Goal: Task Accomplishment & Management: Complete application form

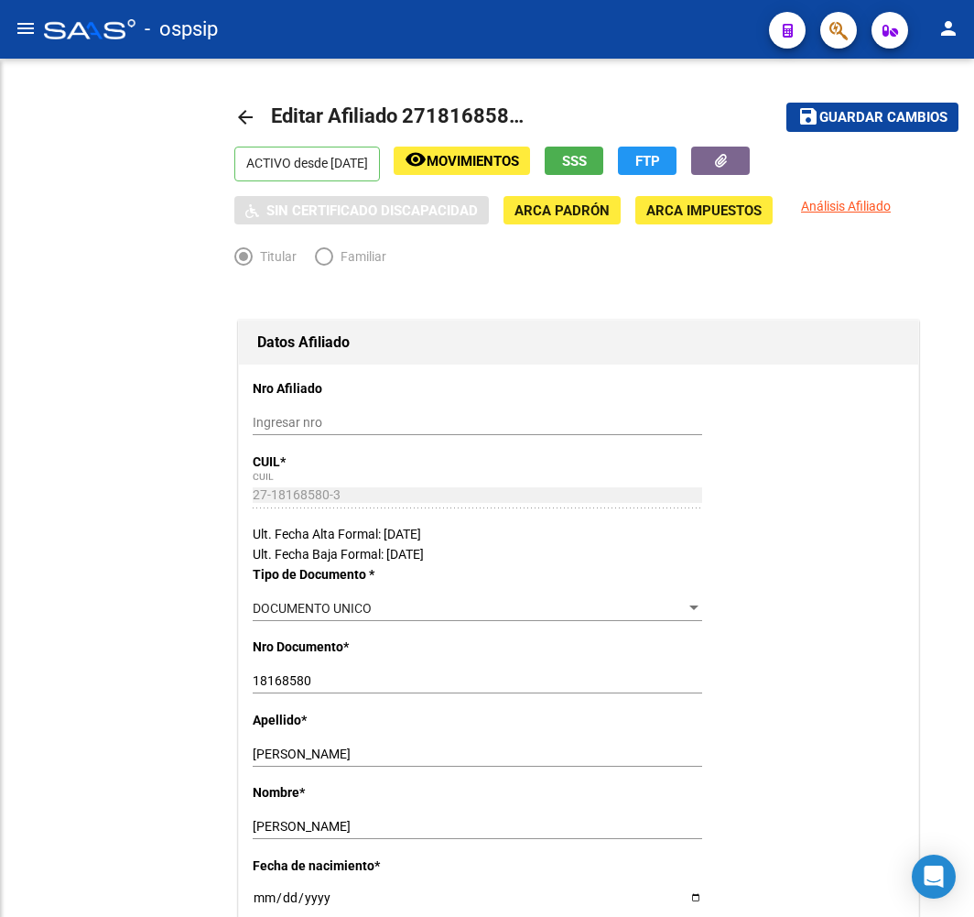
radio input "true"
type input "27-18168580-3"
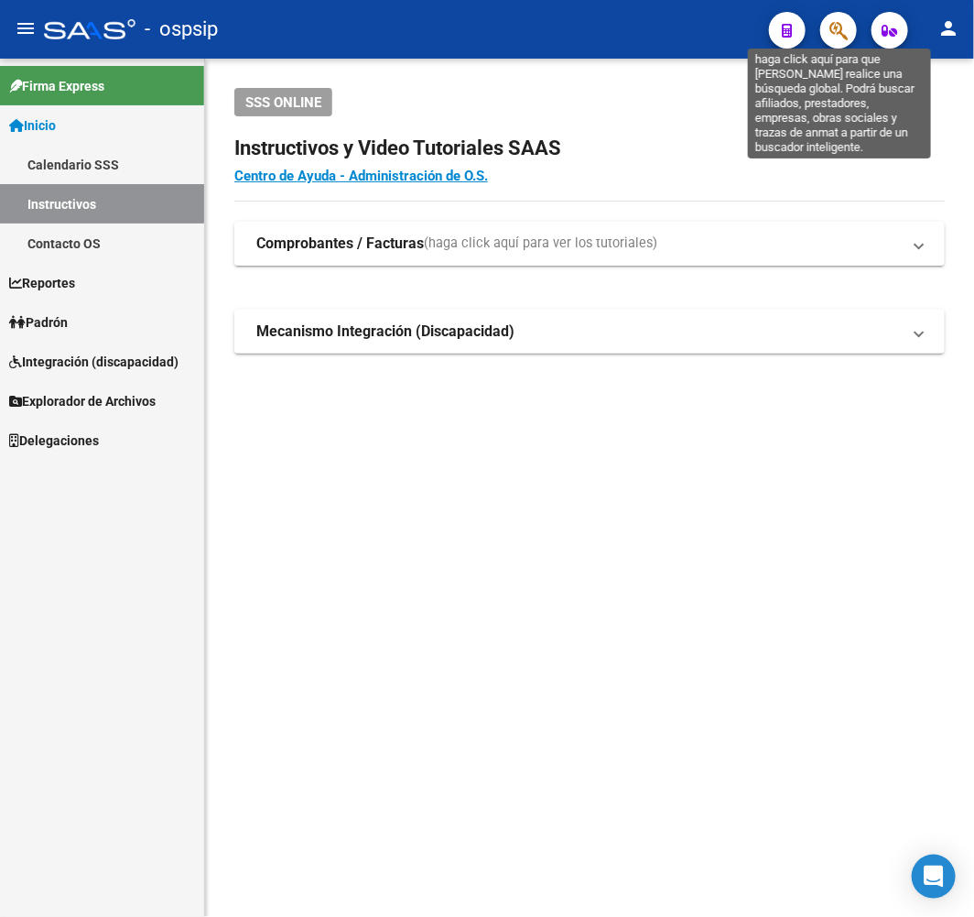
click at [848, 39] on icon "button" at bounding box center [839, 30] width 18 height 21
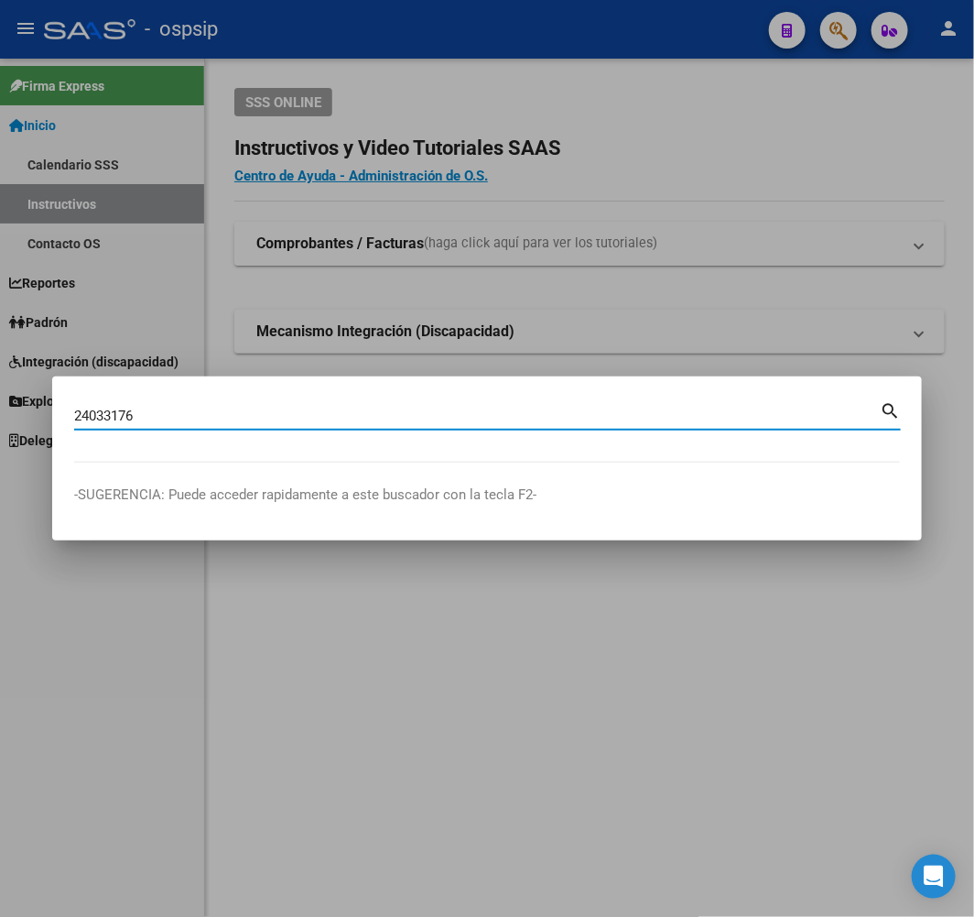
type input "24033176"
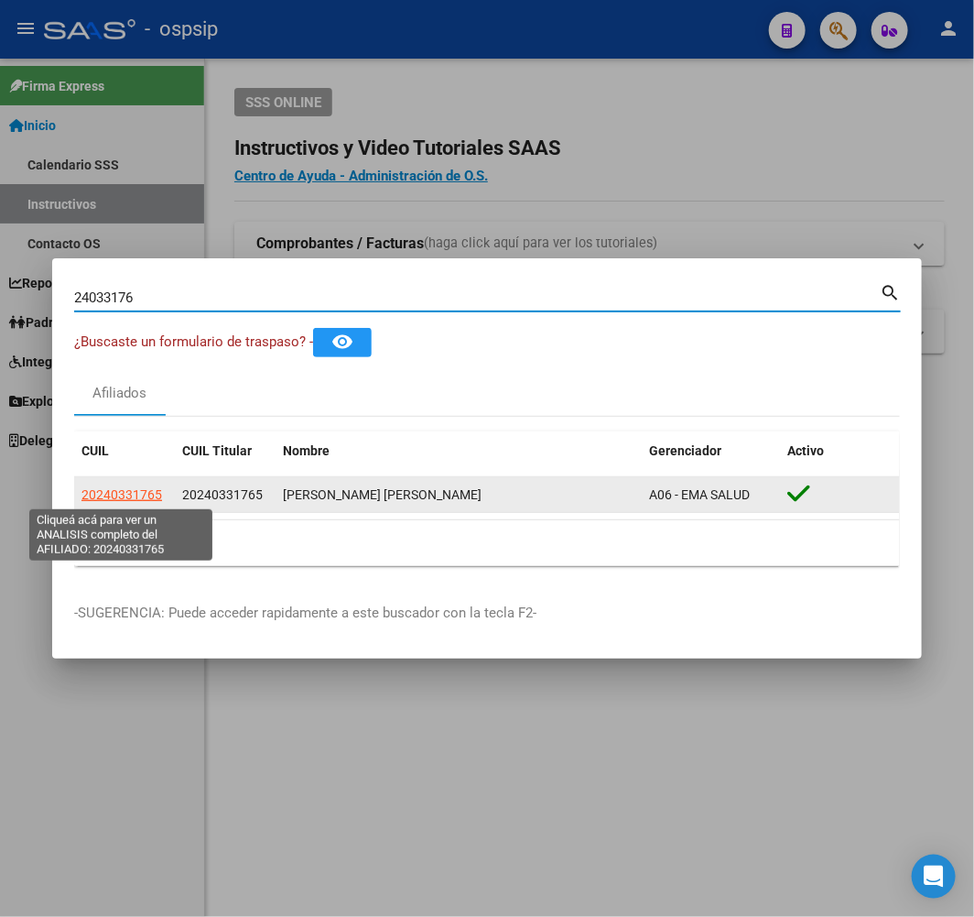
click at [124, 493] on span "20240331765" at bounding box center [122, 494] width 81 height 15
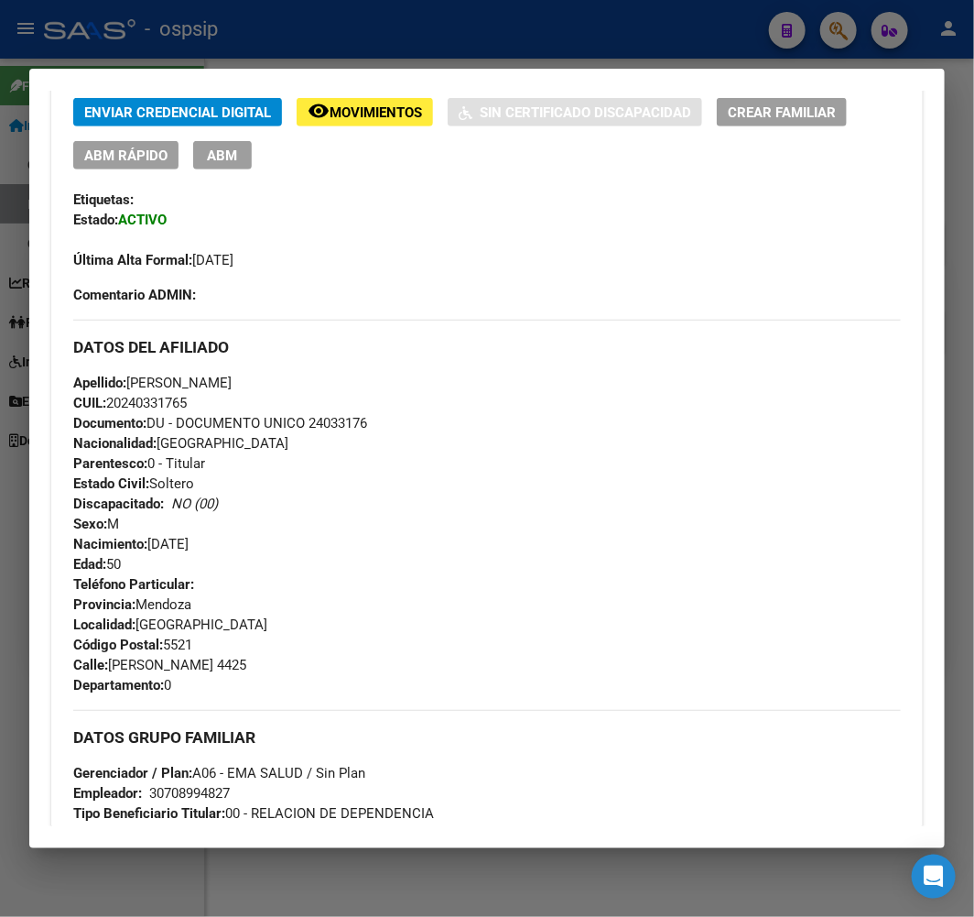
scroll to position [407, 0]
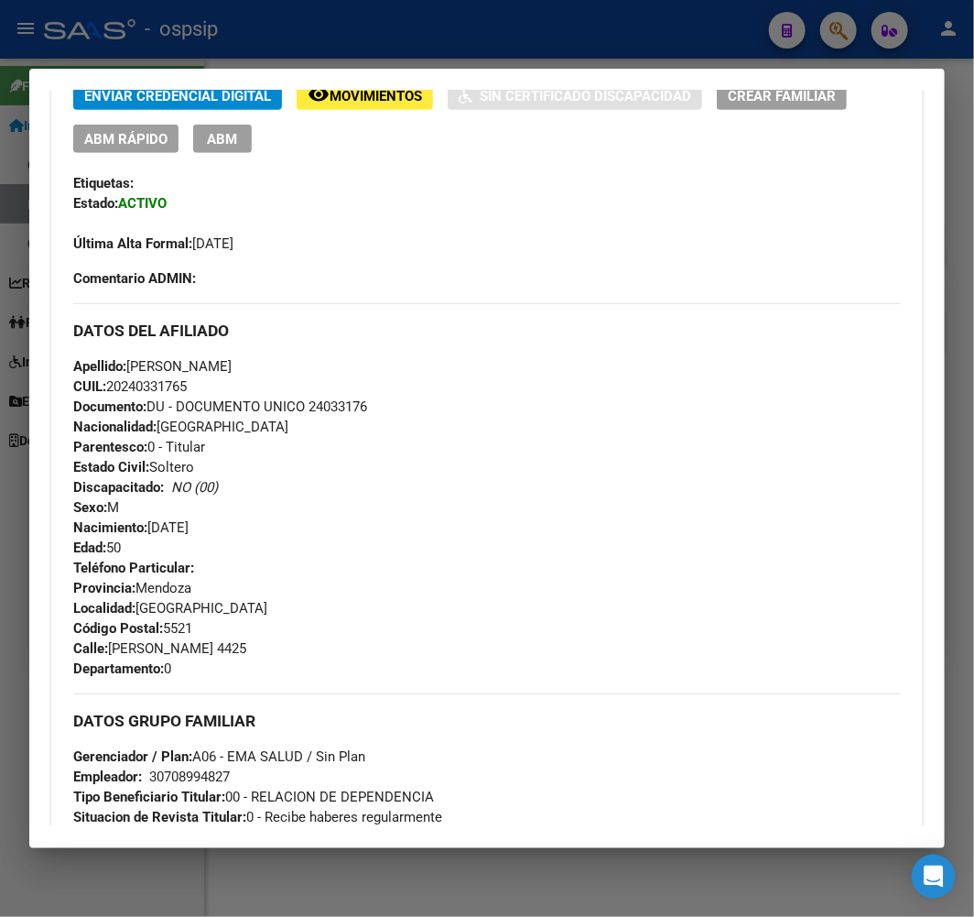
drag, startPoint x: 662, startPoint y: 571, endPoint x: 639, endPoint y: 586, distance: 27.7
click at [651, 581] on div "Teléfono Particular: Provincia: Mendoza Localidad: VILLA NUEVA Código Postal: 5…" at bounding box center [487, 618] width 828 height 121
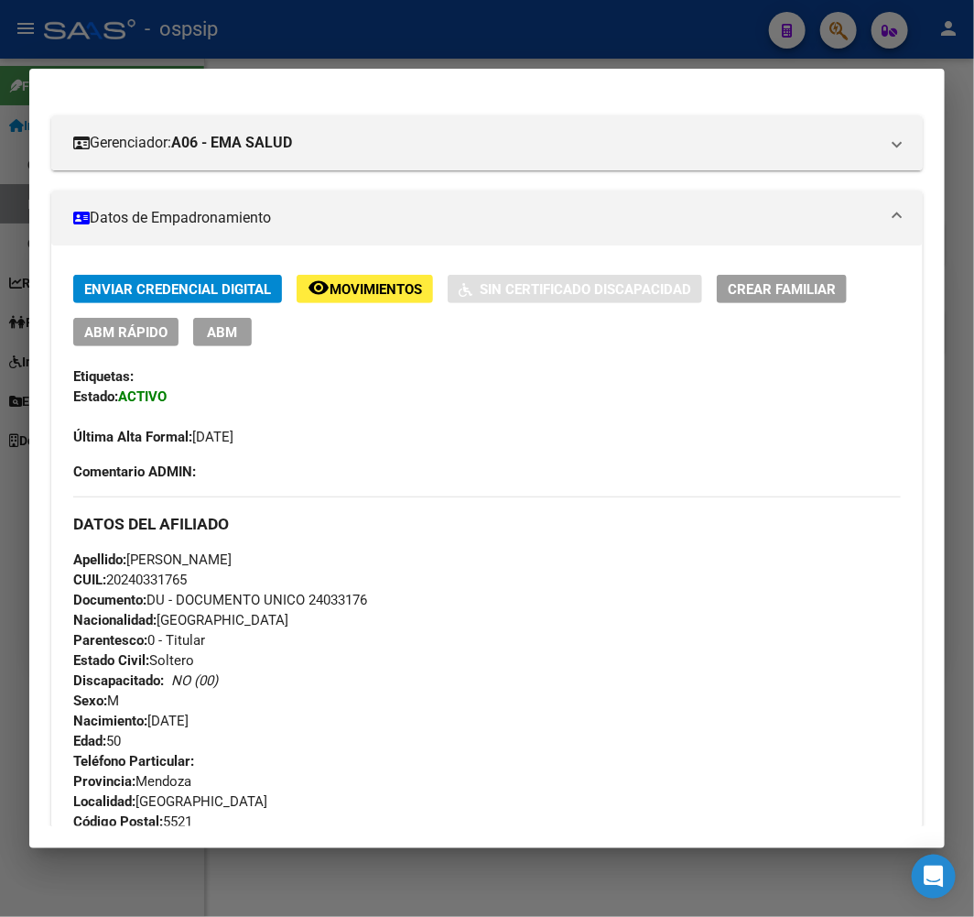
scroll to position [305, 0]
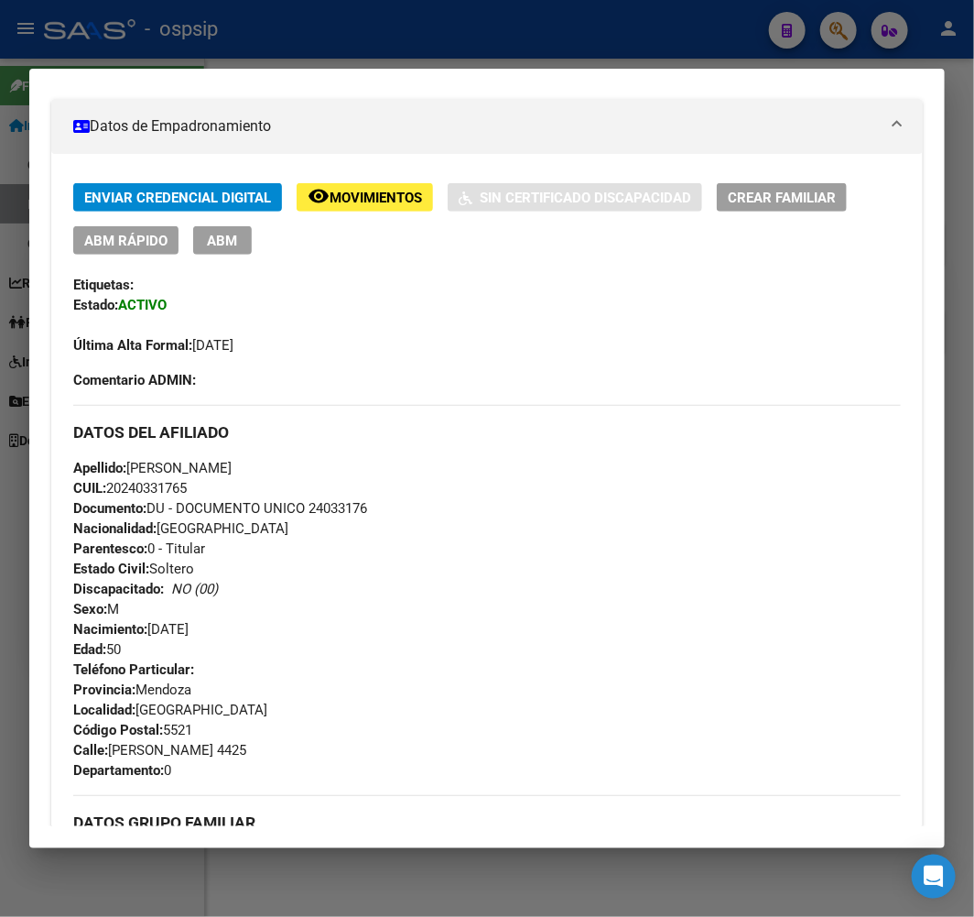
click at [688, 684] on div "Teléfono Particular: Provincia: Mendoza Localidad: VILLA NUEVA Código Postal: 5…" at bounding box center [487, 719] width 828 height 121
click at [241, 234] on button "ABM" at bounding box center [222, 240] width 59 height 28
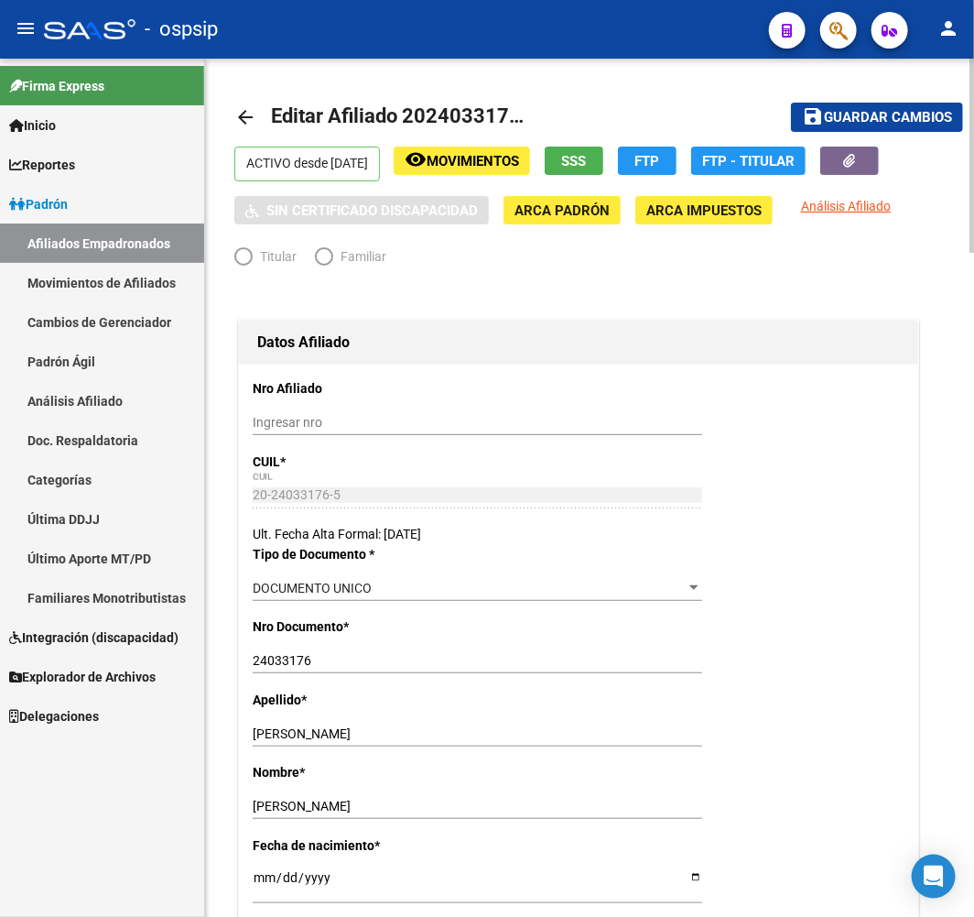
radio input "true"
type input "30-70899482-7"
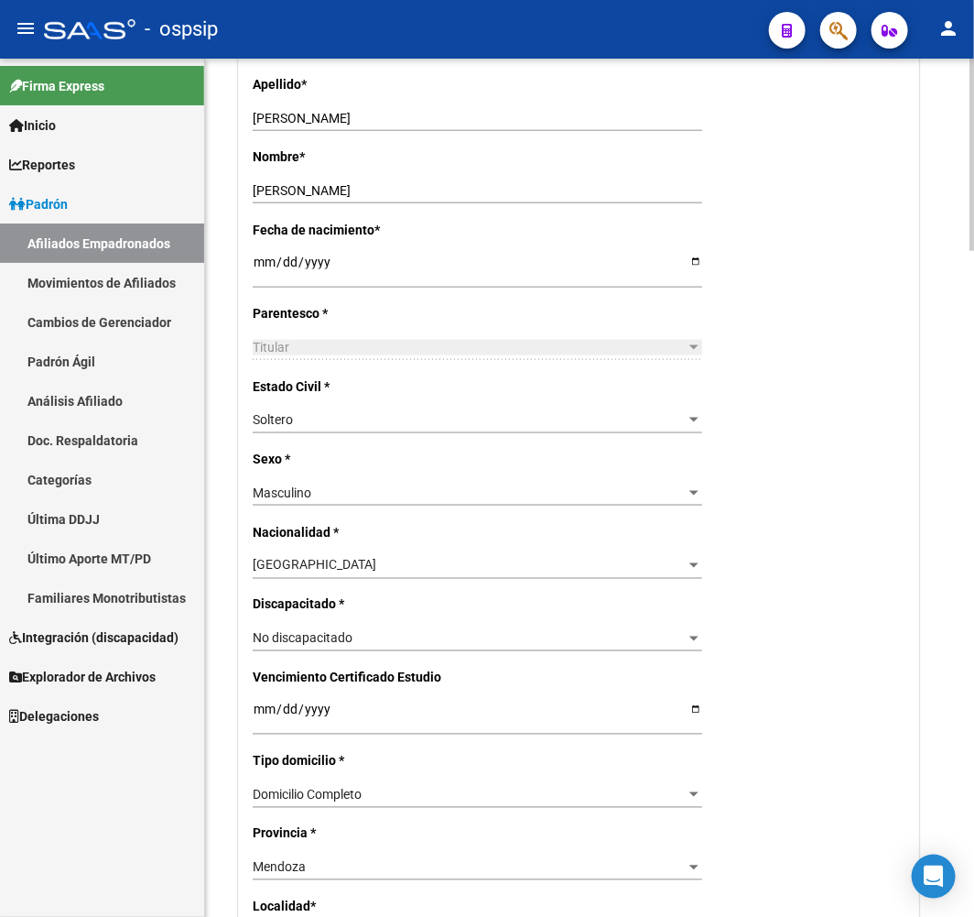
scroll to position [813, 0]
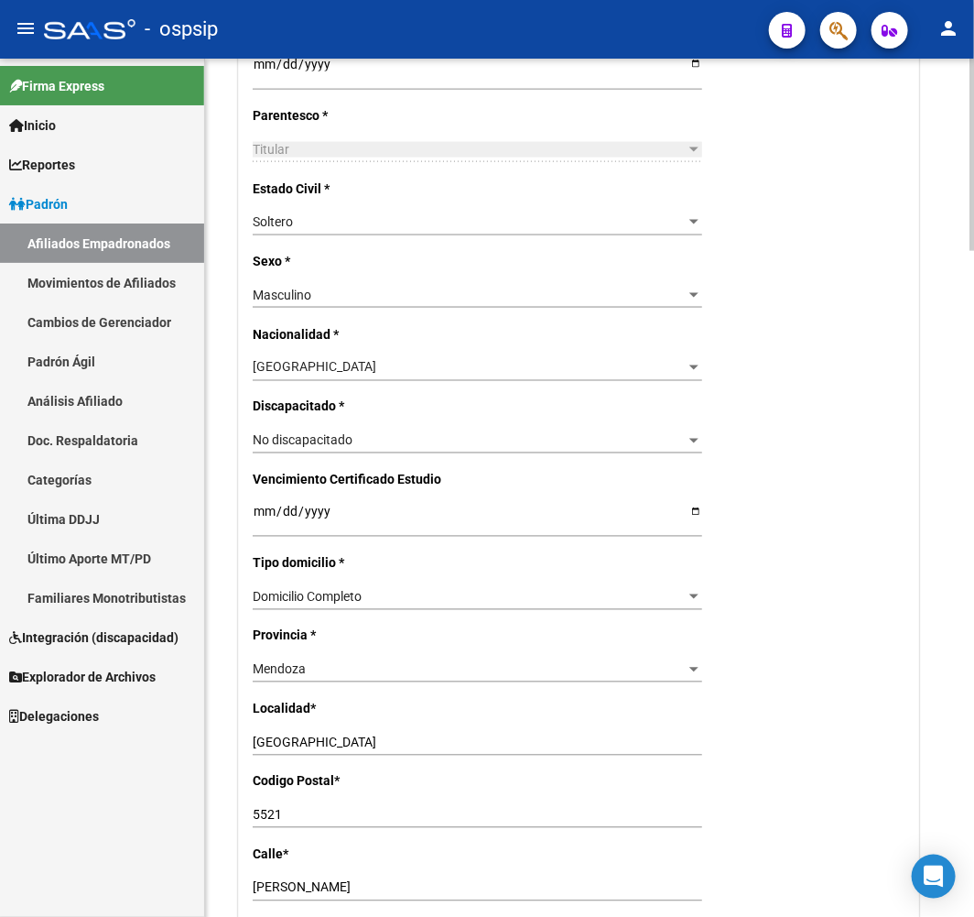
click at [370, 428] on div "No discapacitado Seleccionar tipo" at bounding box center [478, 441] width 450 height 26
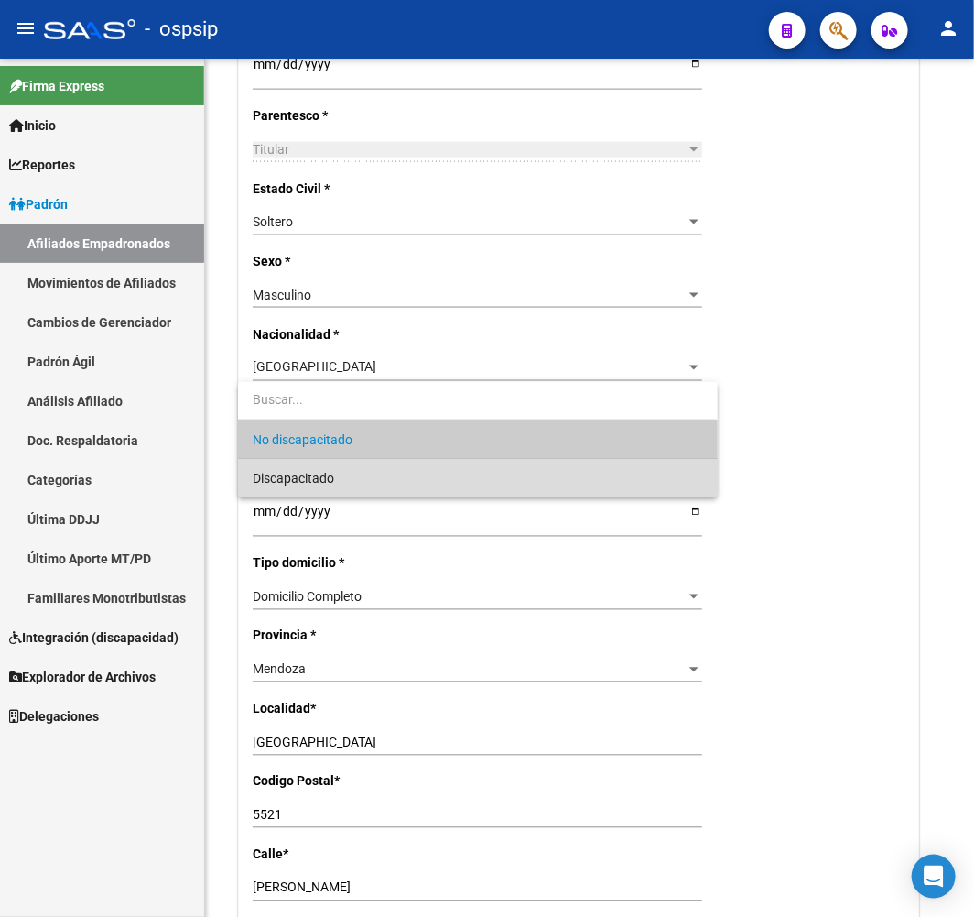
click at [374, 471] on span "Discapacitado" at bounding box center [478, 478] width 450 height 38
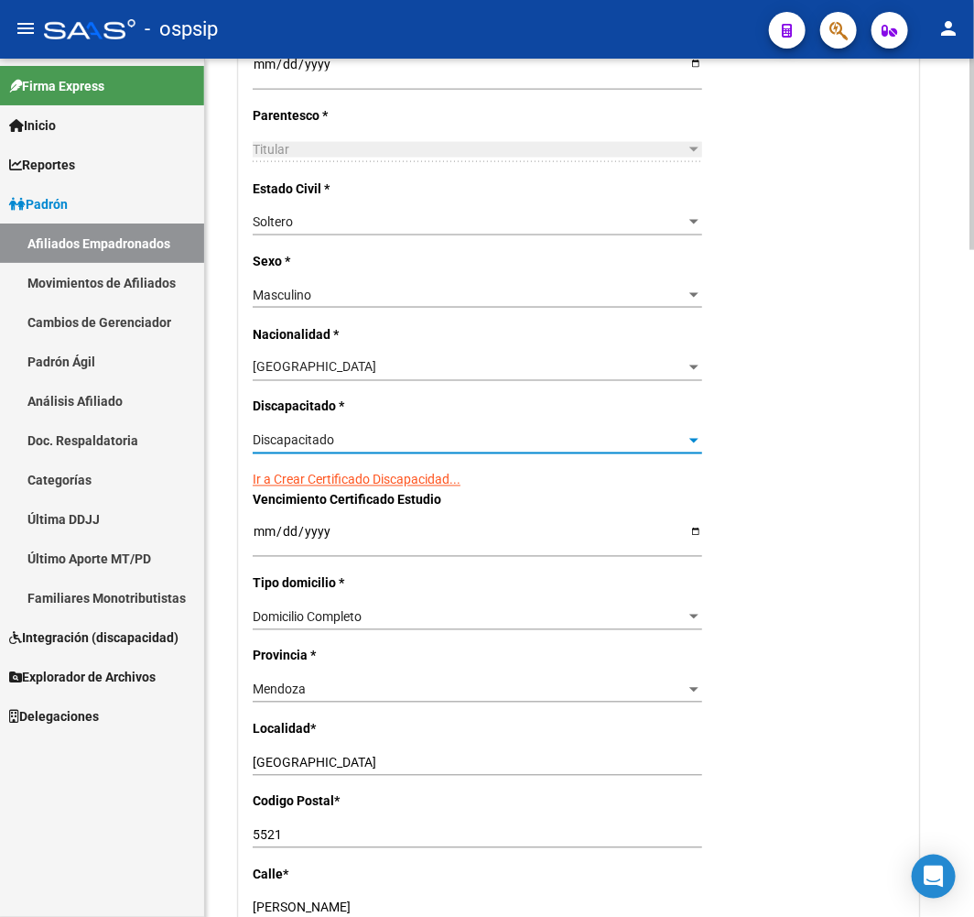
click at [374, 476] on link "Ir a Crear Certificado Discapacidad..." at bounding box center [357, 480] width 208 height 15
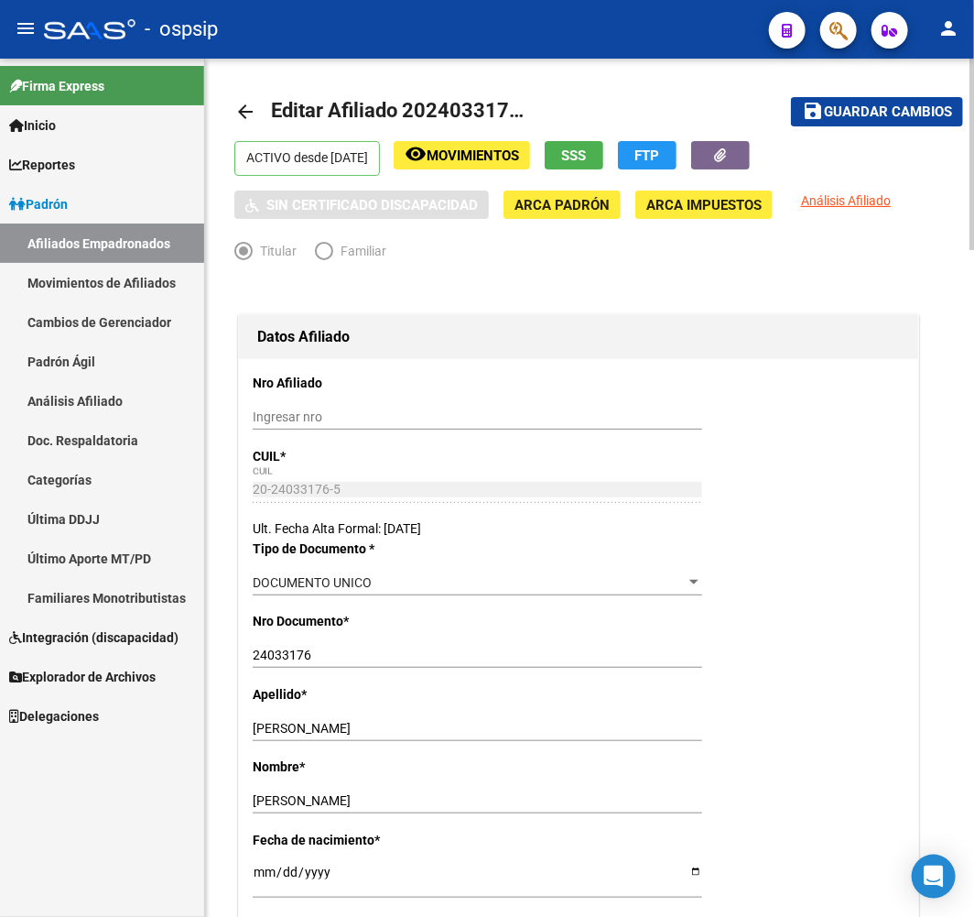
scroll to position [0, 0]
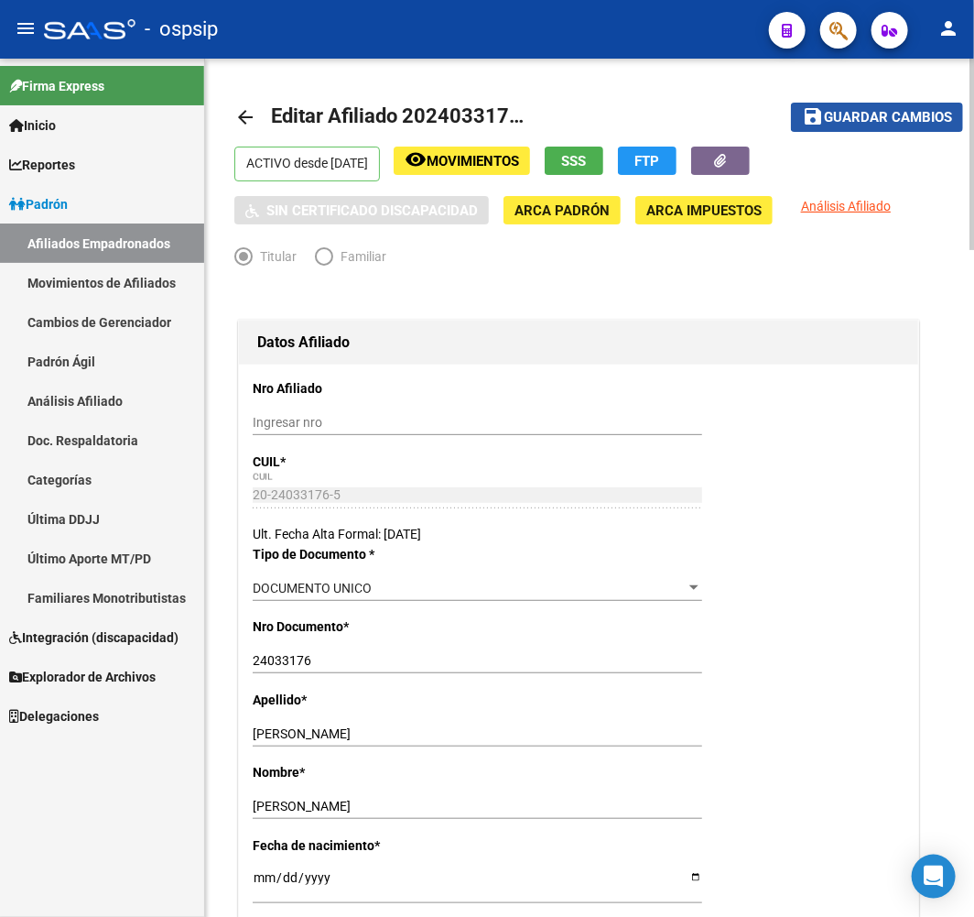
click at [885, 110] on span "Guardar cambios" at bounding box center [888, 118] width 128 height 16
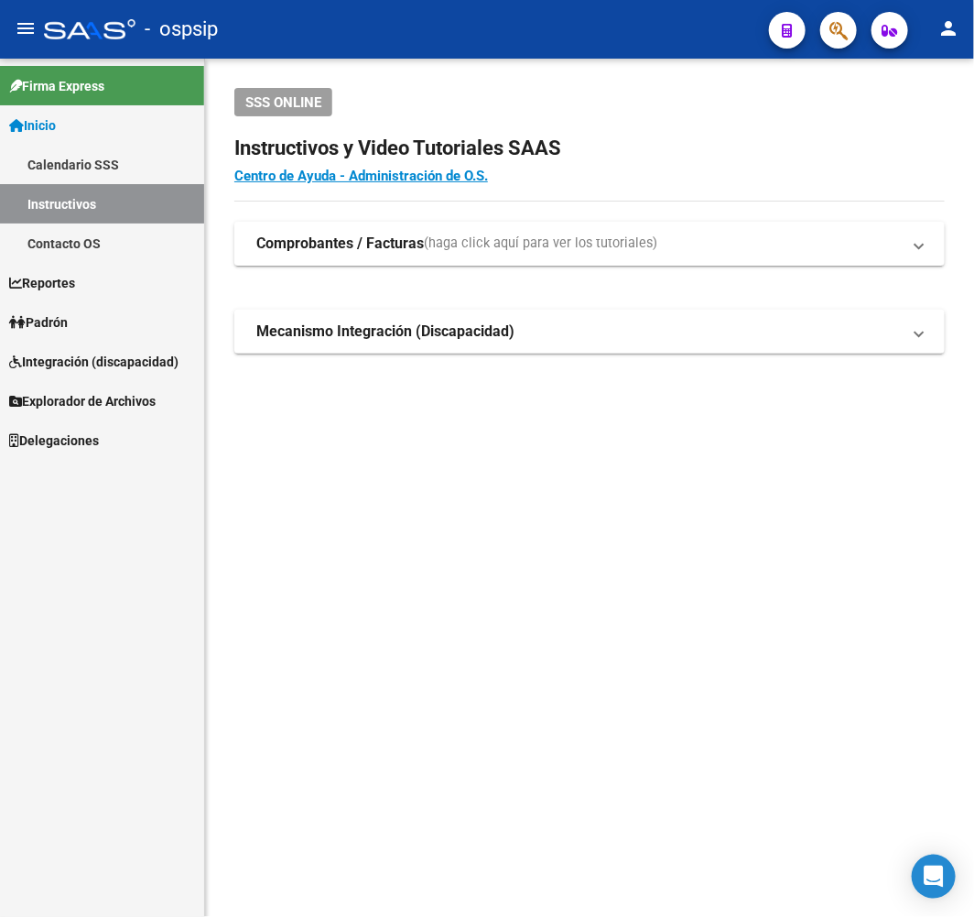
click at [811, 37] on div at bounding box center [831, 30] width 51 height 38
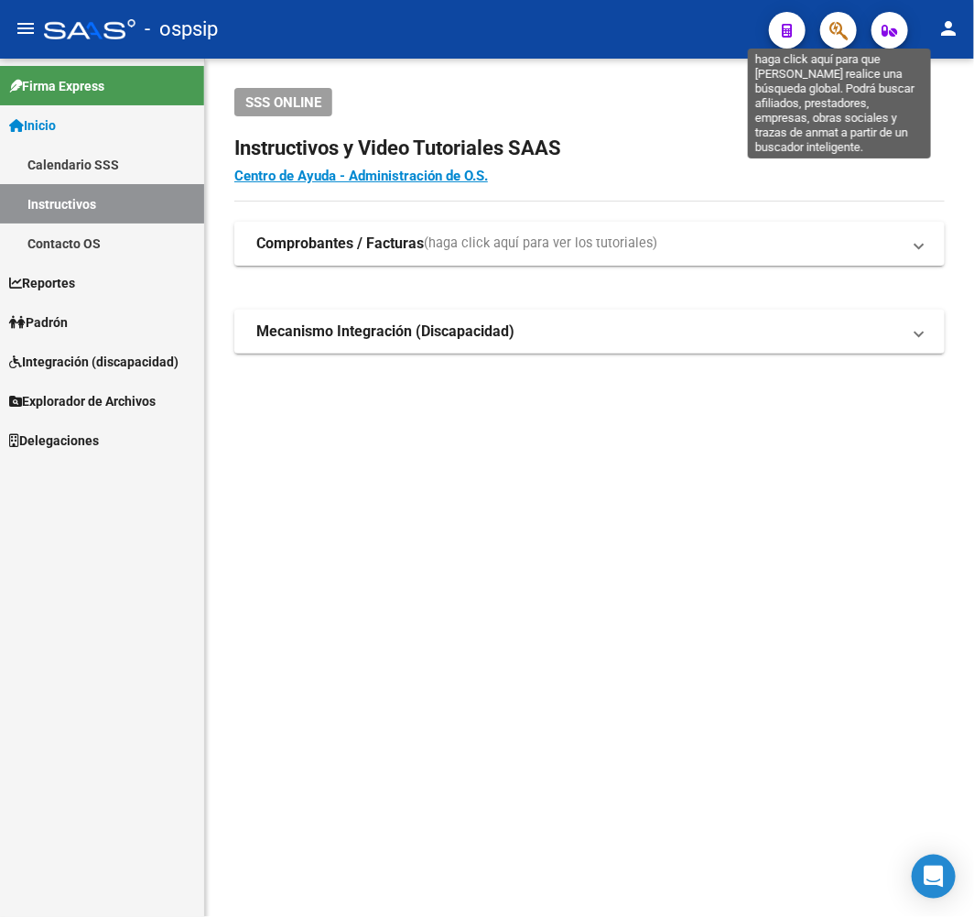
click at [840, 30] on icon "button" at bounding box center [839, 30] width 18 height 21
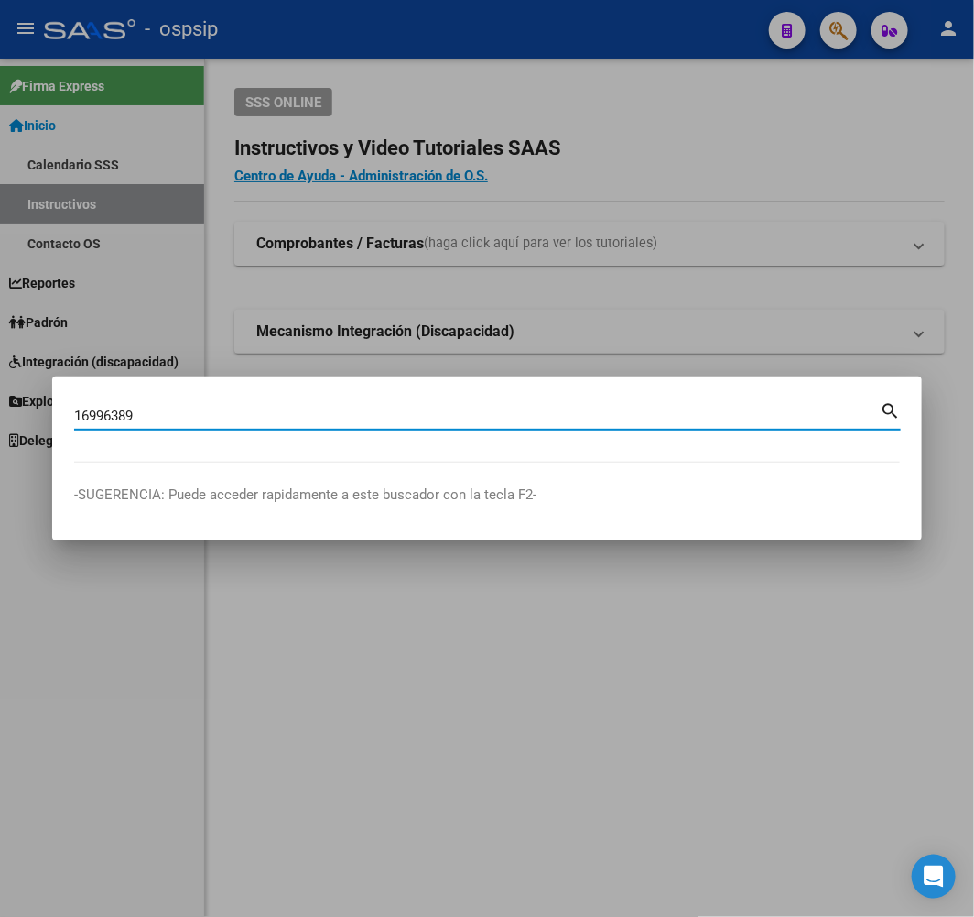
type input "16996389"
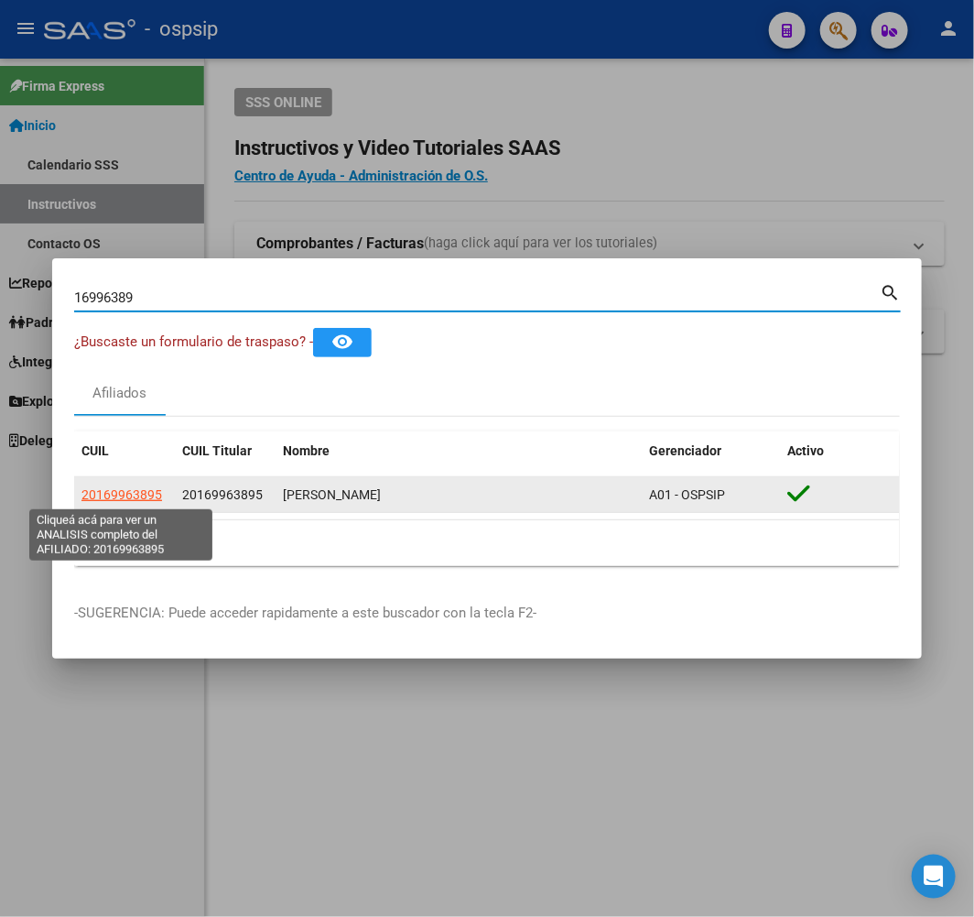
click at [117, 487] on span "20169963895" at bounding box center [122, 494] width 81 height 15
type textarea "20169963895"
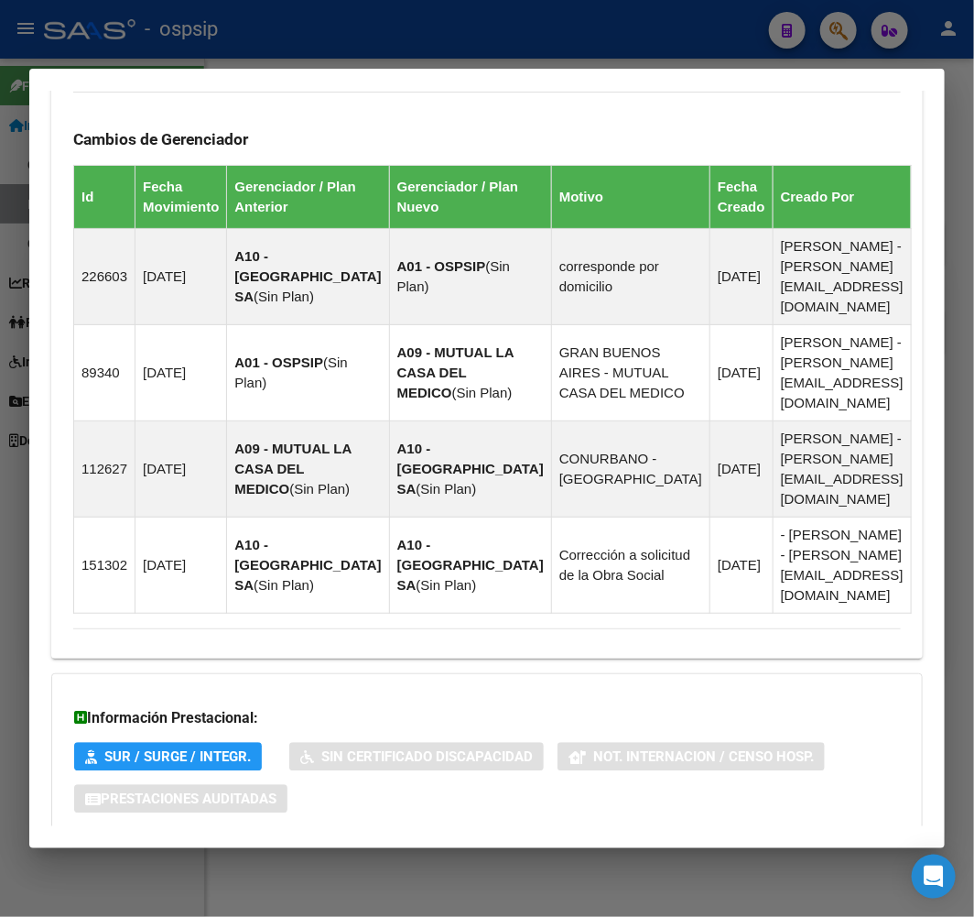
scroll to position [1209, 0]
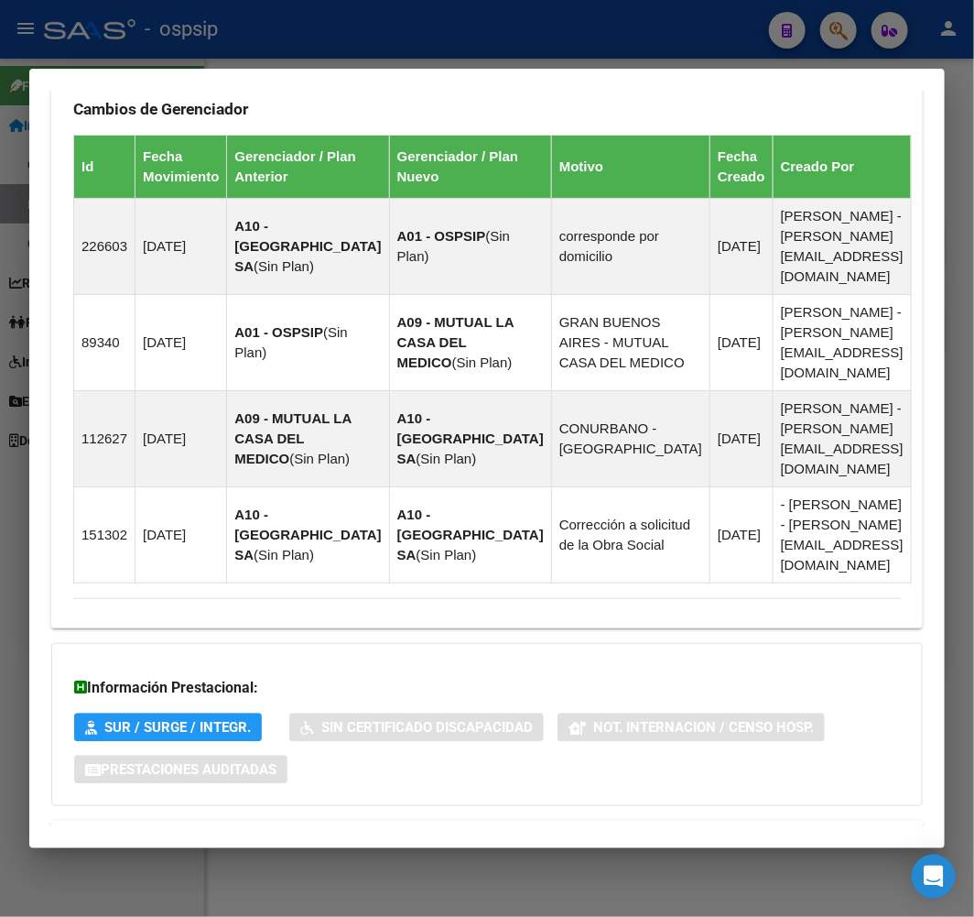
click at [507, 832] on mat-panel-title "Aportes y Contribuciones del Afiliado: 20169963895" at bounding box center [476, 843] width 806 height 22
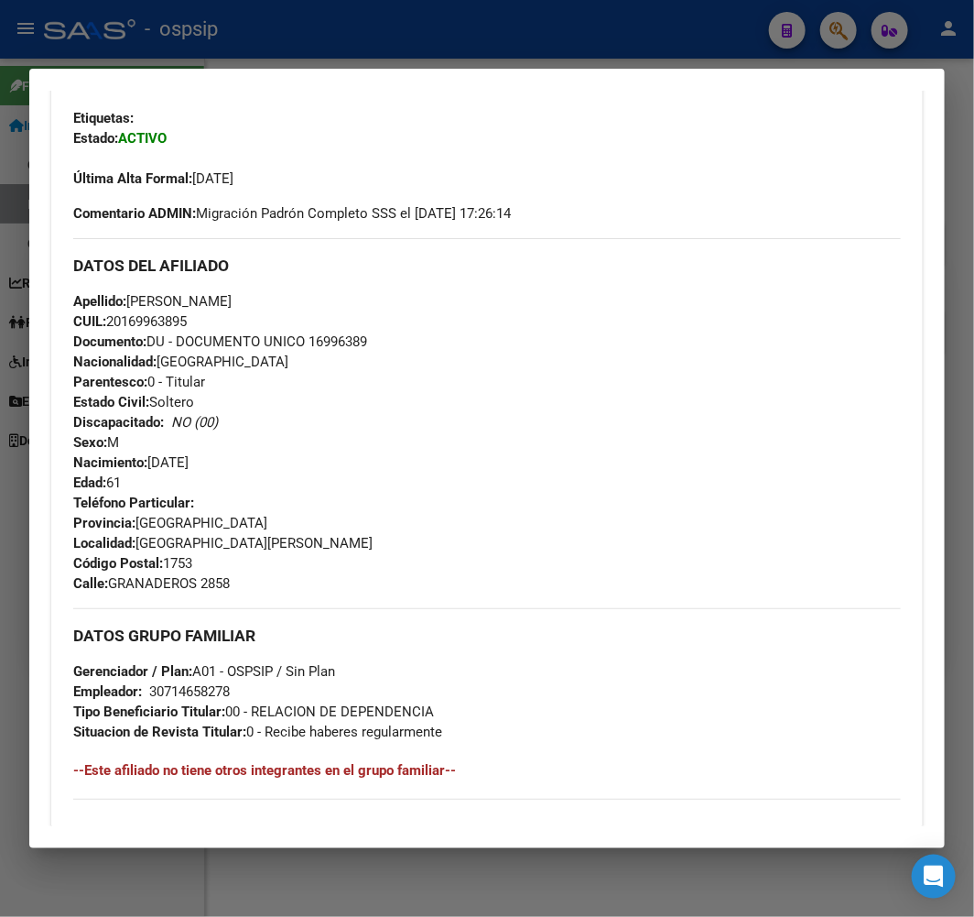
scroll to position [502, 0]
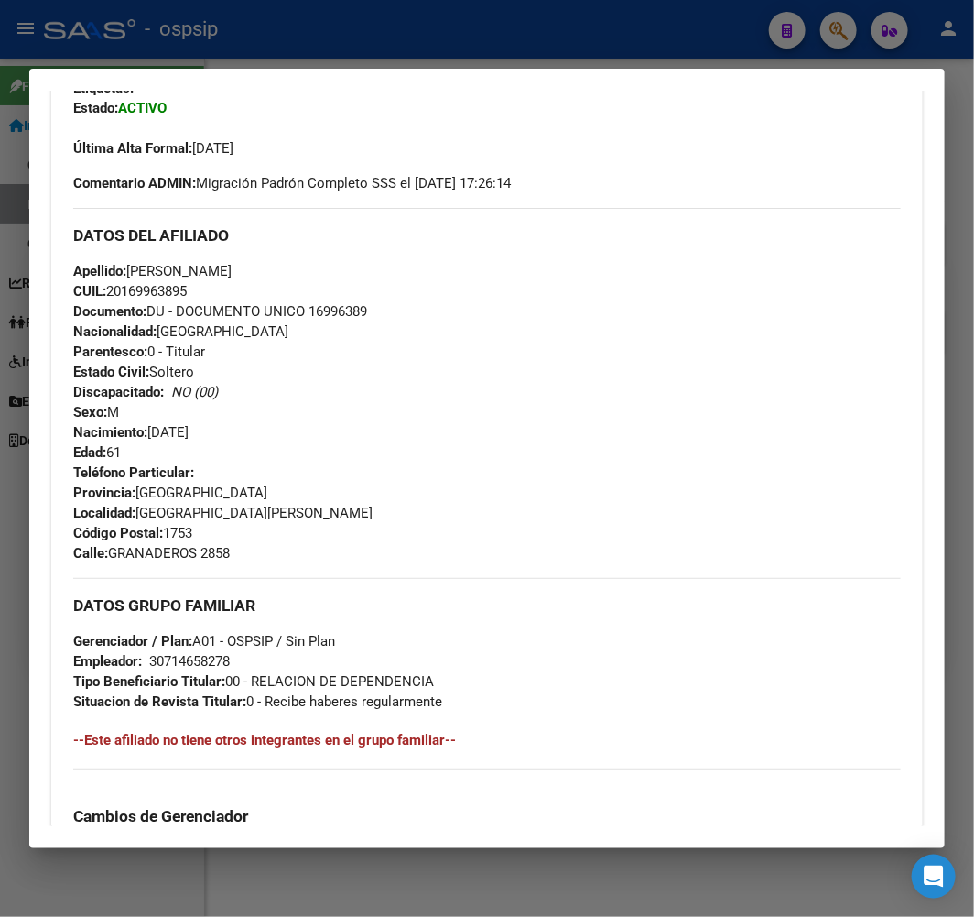
click at [534, 51] on div at bounding box center [487, 458] width 974 height 917
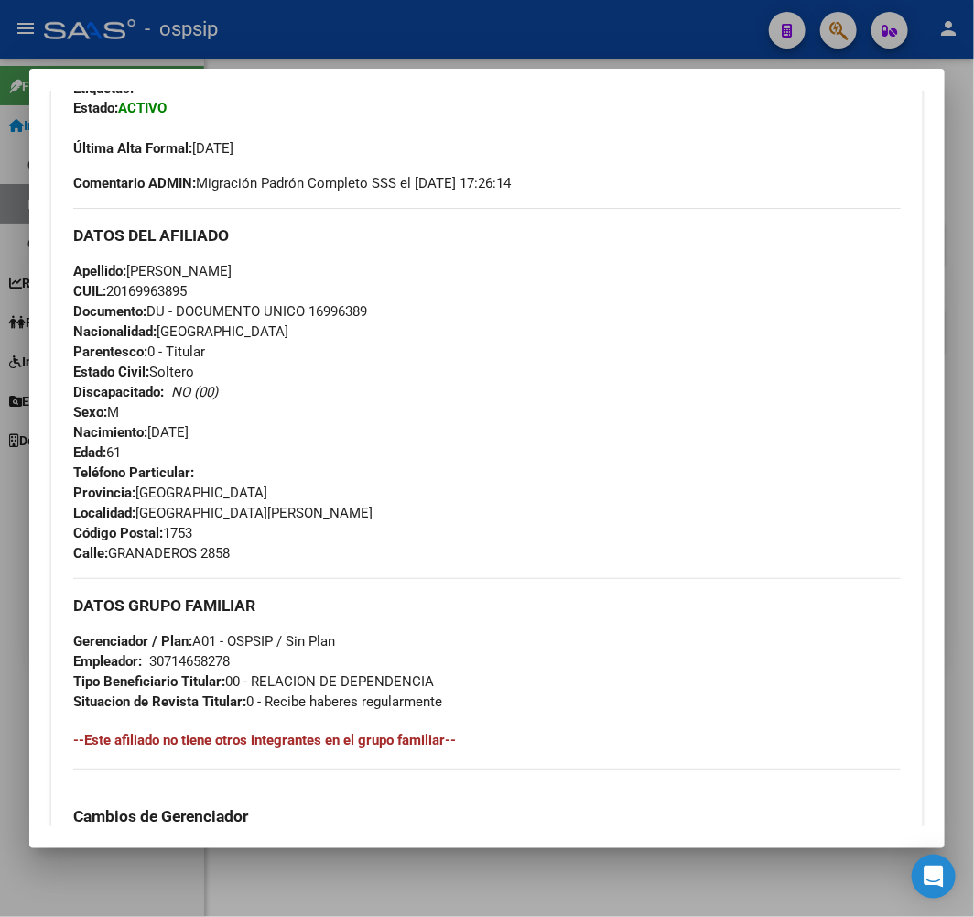
click at [537, 52] on div at bounding box center [487, 458] width 974 height 917
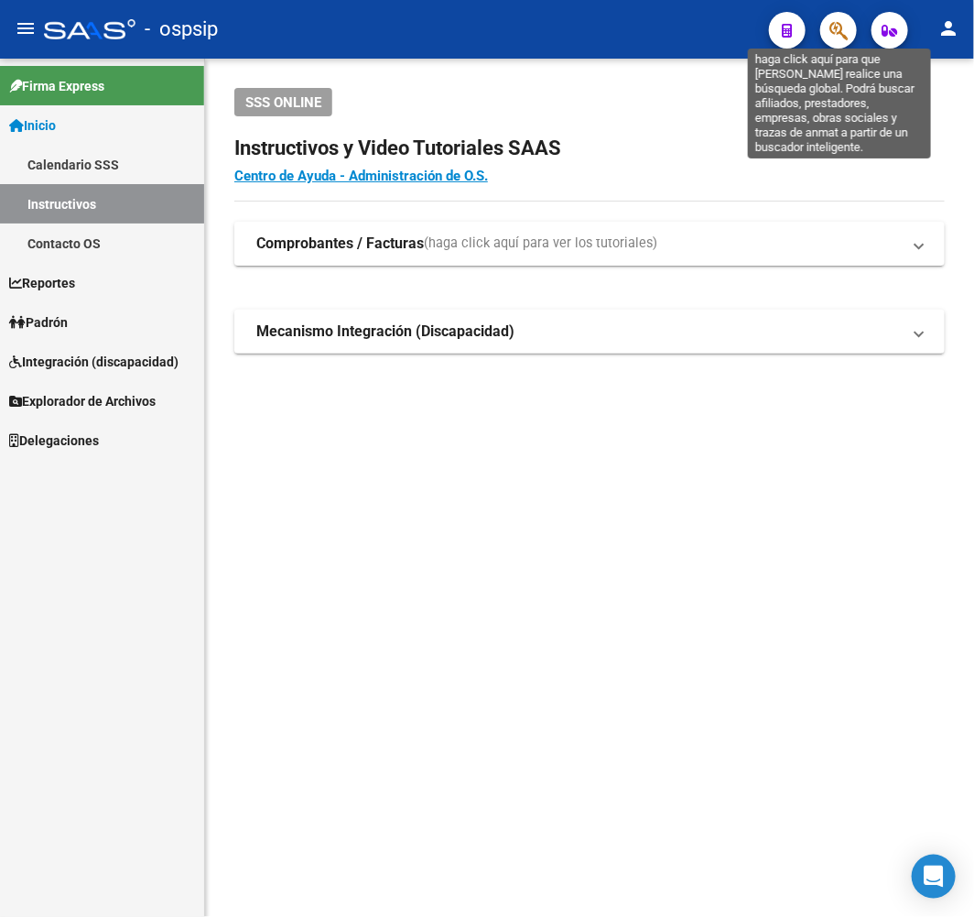
click at [841, 27] on icon "button" at bounding box center [839, 30] width 18 height 21
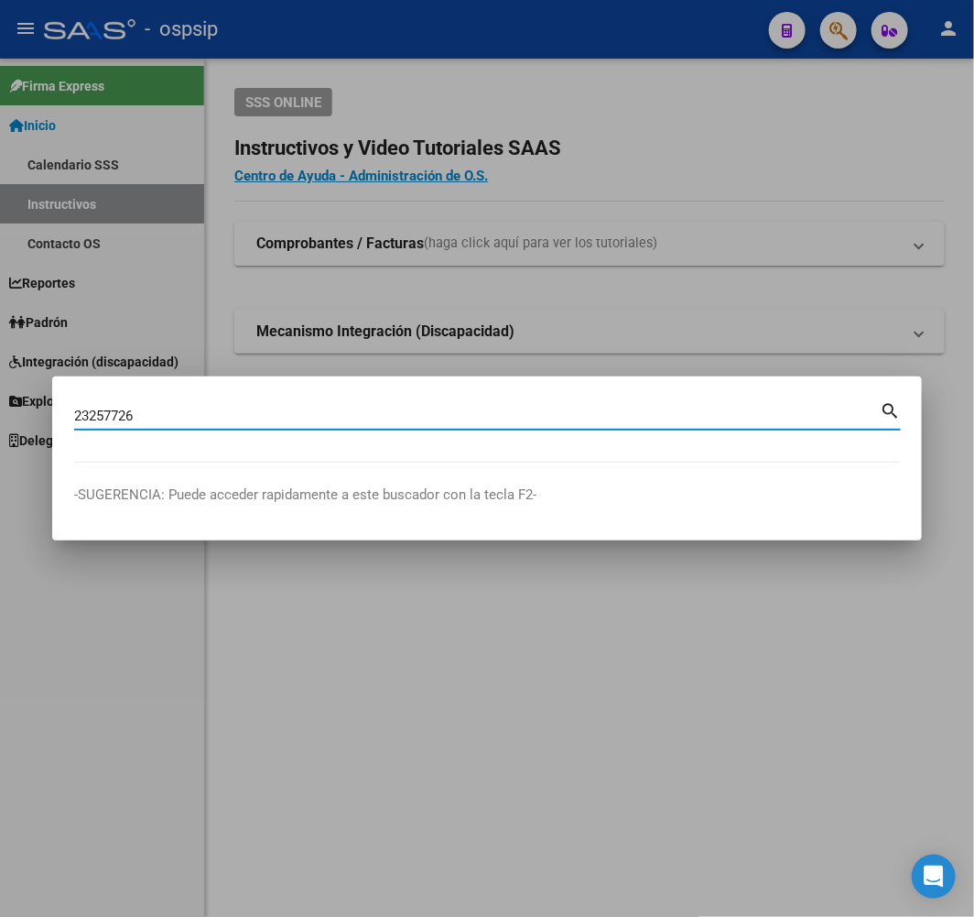
type input "23257726"
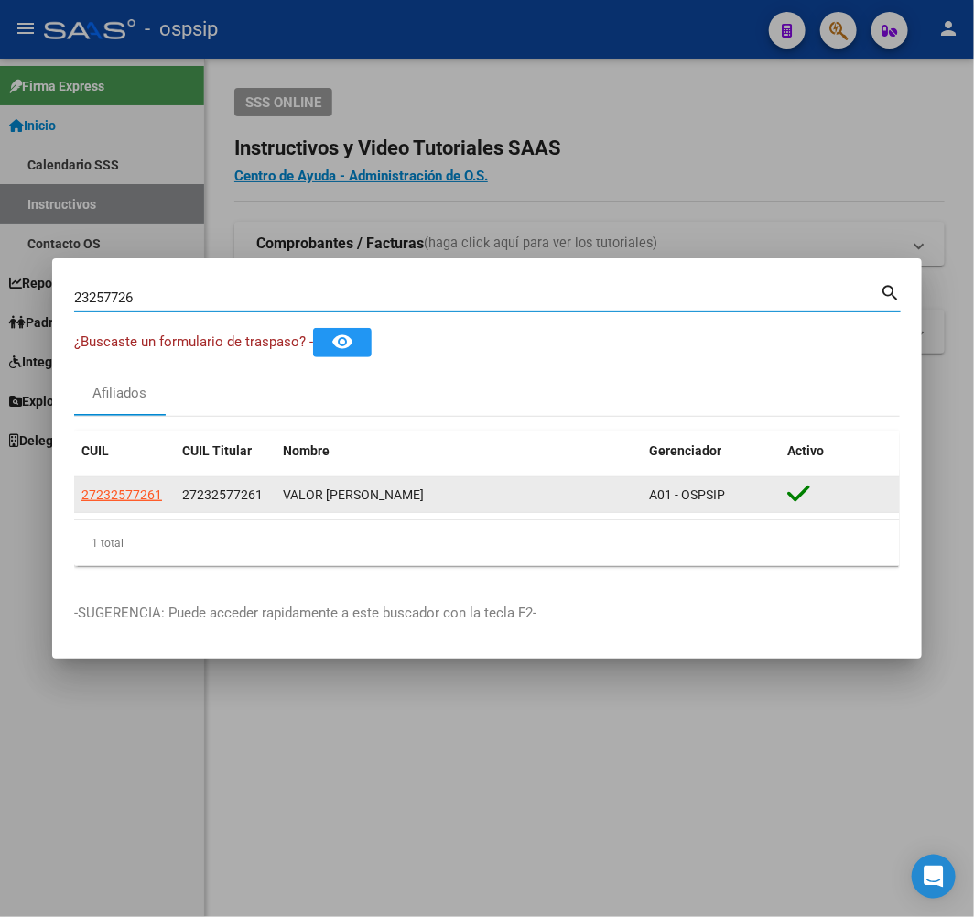
click at [147, 504] on app-link-go-to "27232577261" at bounding box center [122, 494] width 81 height 21
click at [148, 499] on span "27232577261" at bounding box center [122, 494] width 81 height 15
type textarea "27232577261"
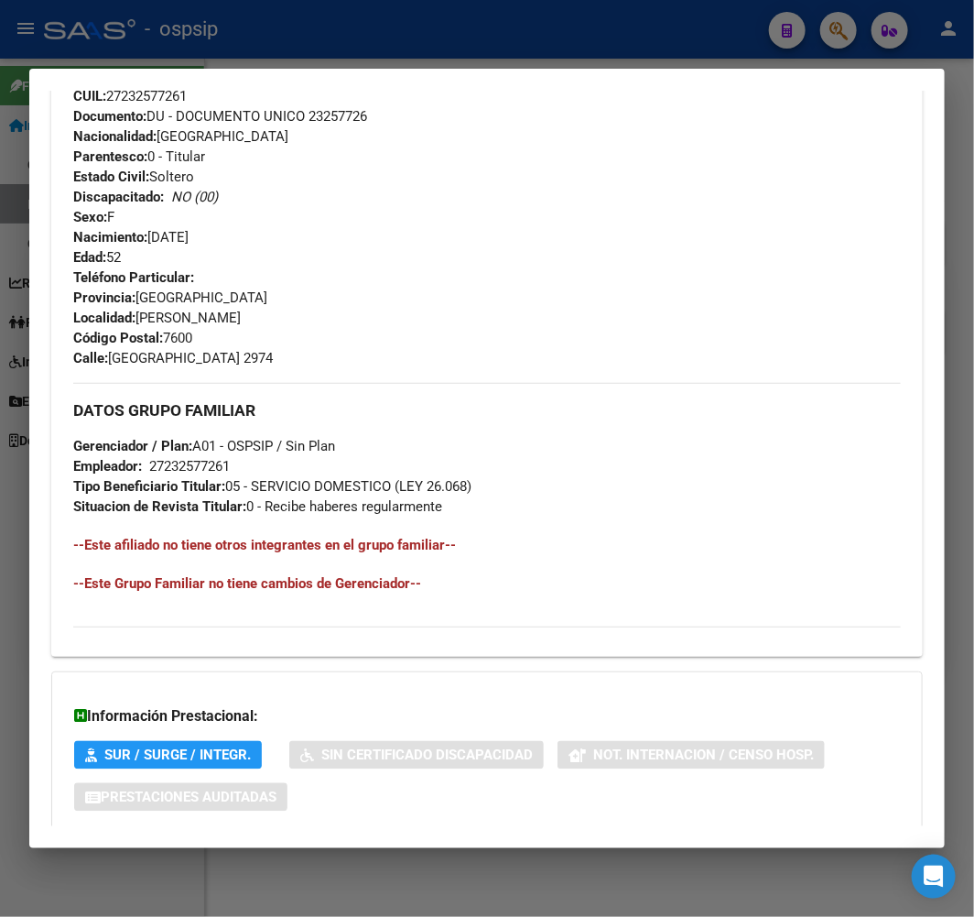
scroll to position [825, 0]
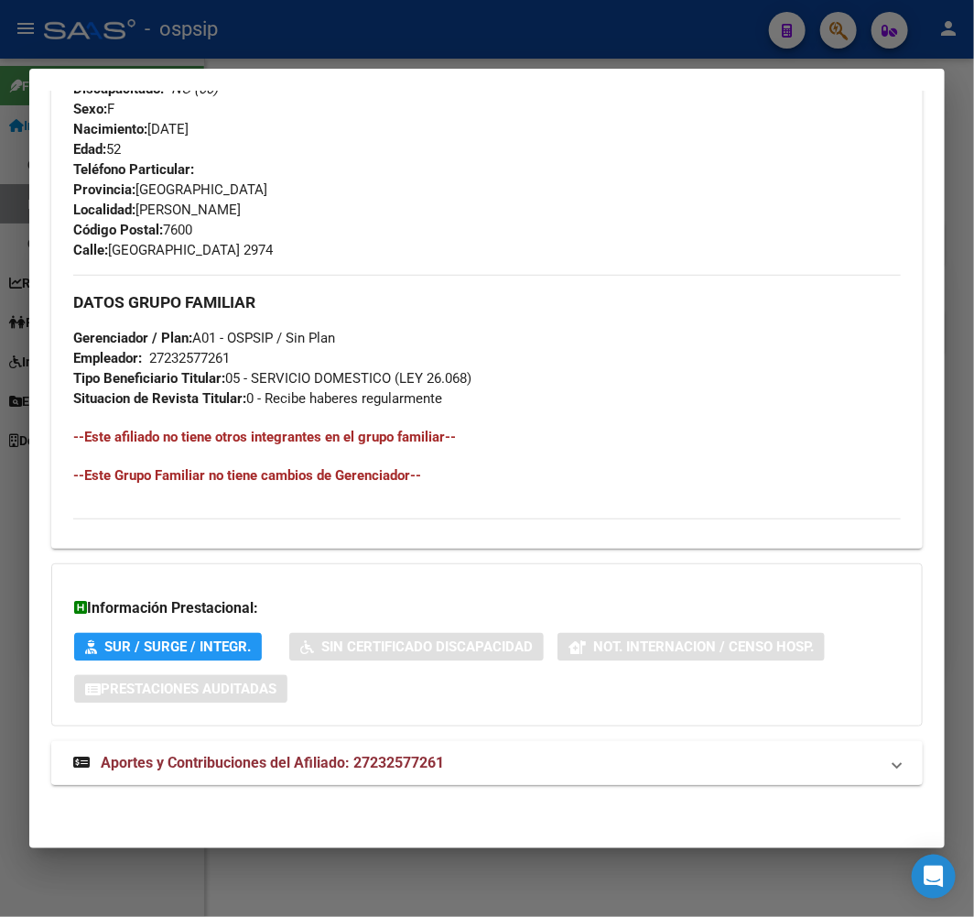
click at [440, 756] on span "Aportes y Contribuciones del Afiliado: 27232577261" at bounding box center [272, 762] width 343 height 17
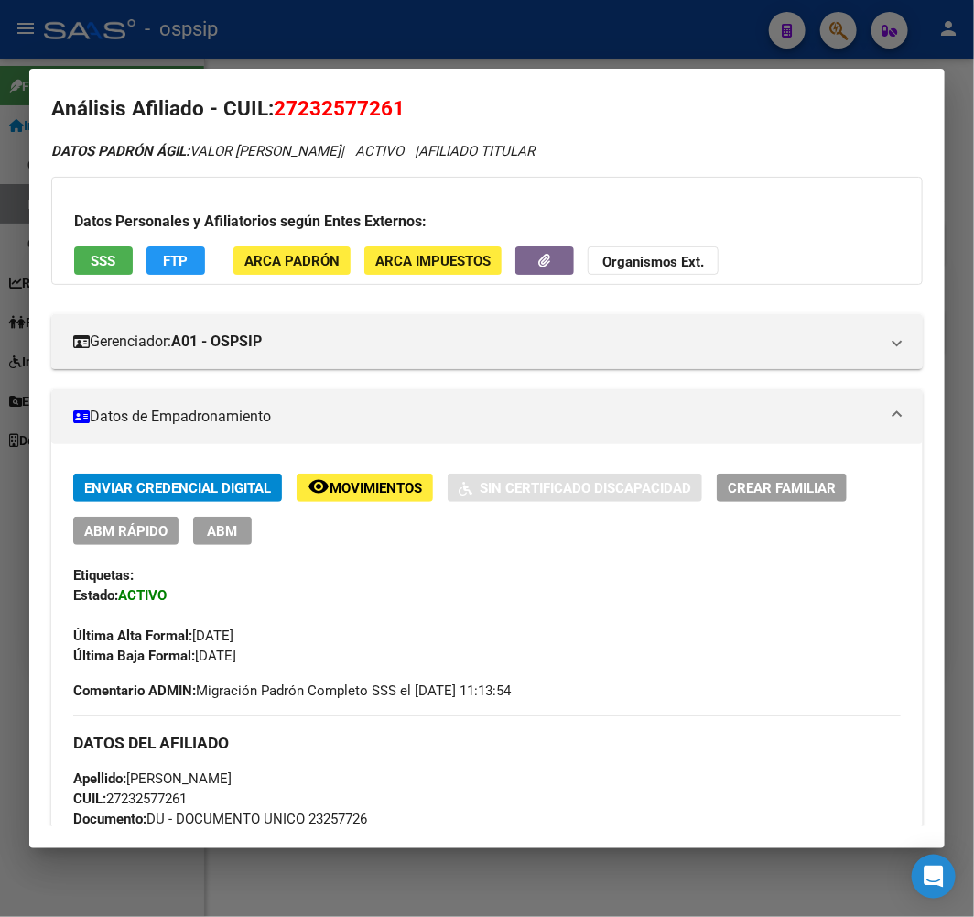
scroll to position [0, 0]
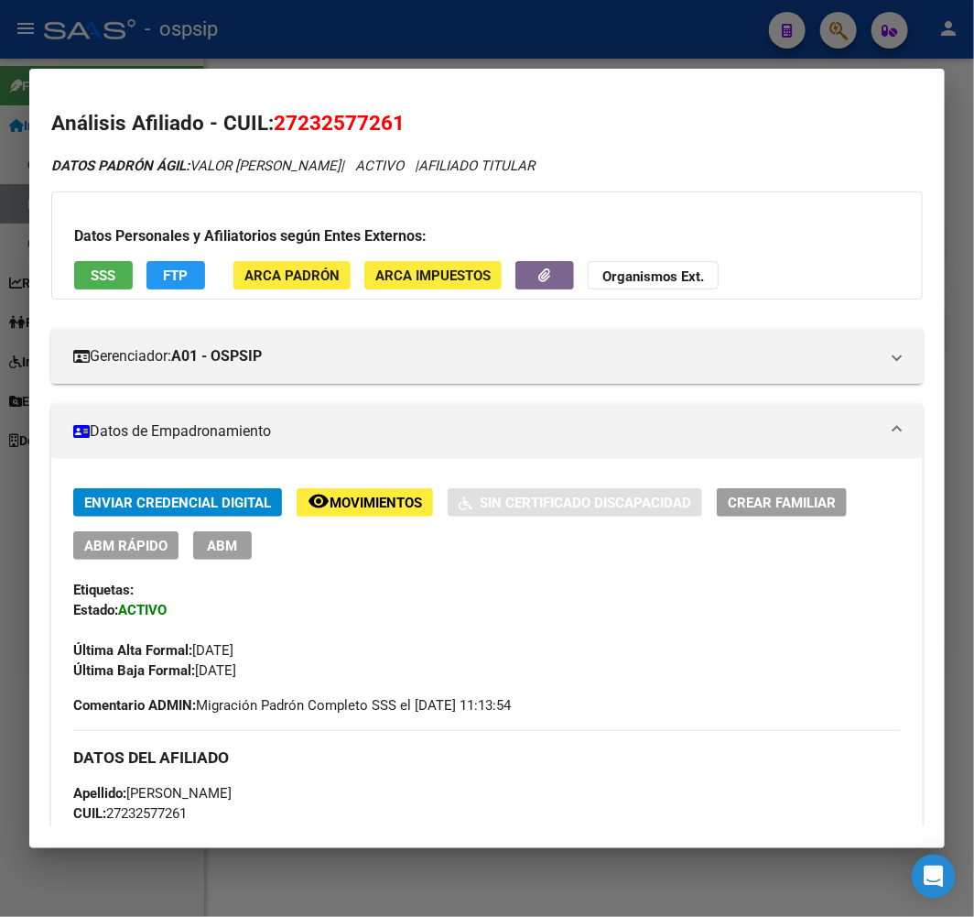
click at [369, 495] on span "Movimientos" at bounding box center [376, 503] width 92 height 16
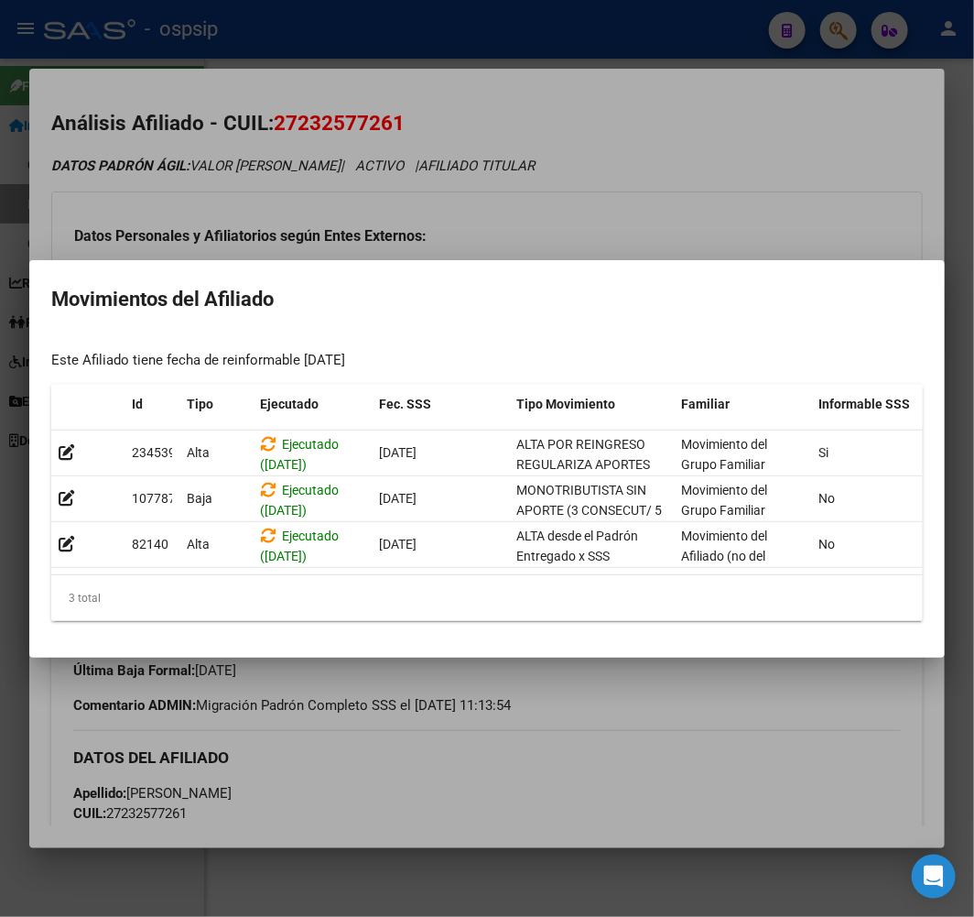
drag, startPoint x: 538, startPoint y: 806, endPoint x: 535, endPoint y: 795, distance: 11.6
click at [538, 798] on div at bounding box center [487, 458] width 974 height 917
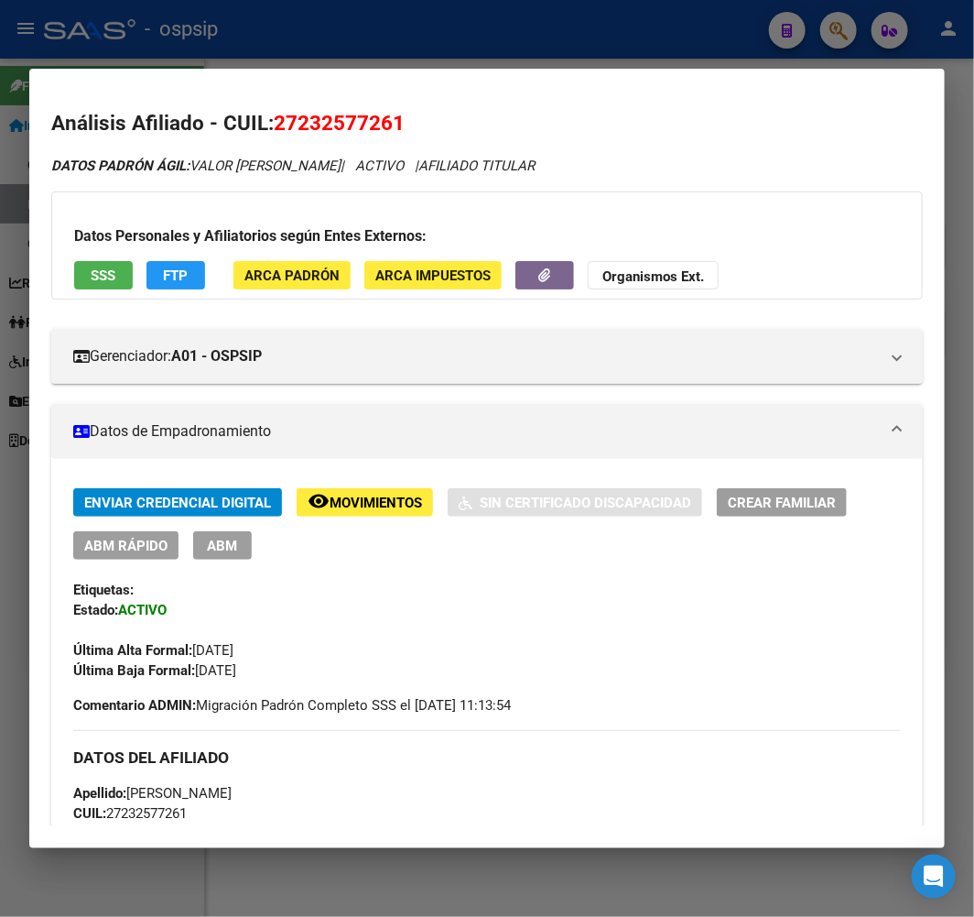
click at [434, 35] on div at bounding box center [487, 458] width 974 height 917
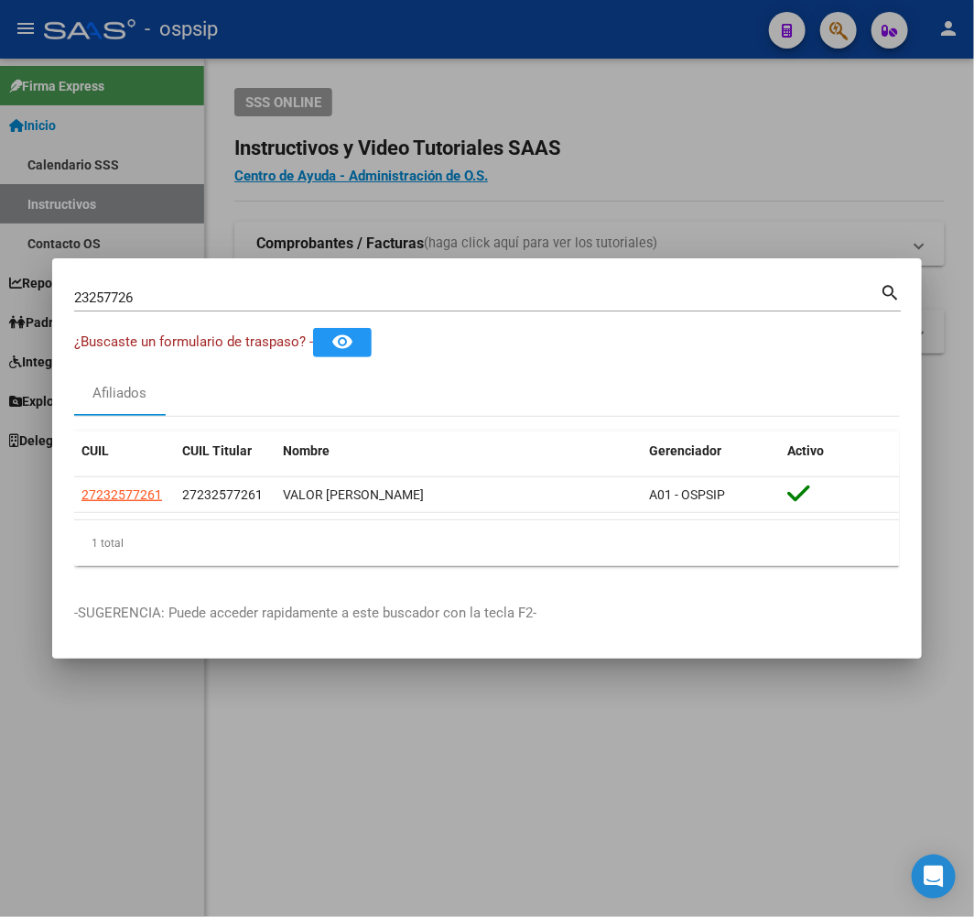
click at [435, 35] on div at bounding box center [487, 458] width 974 height 917
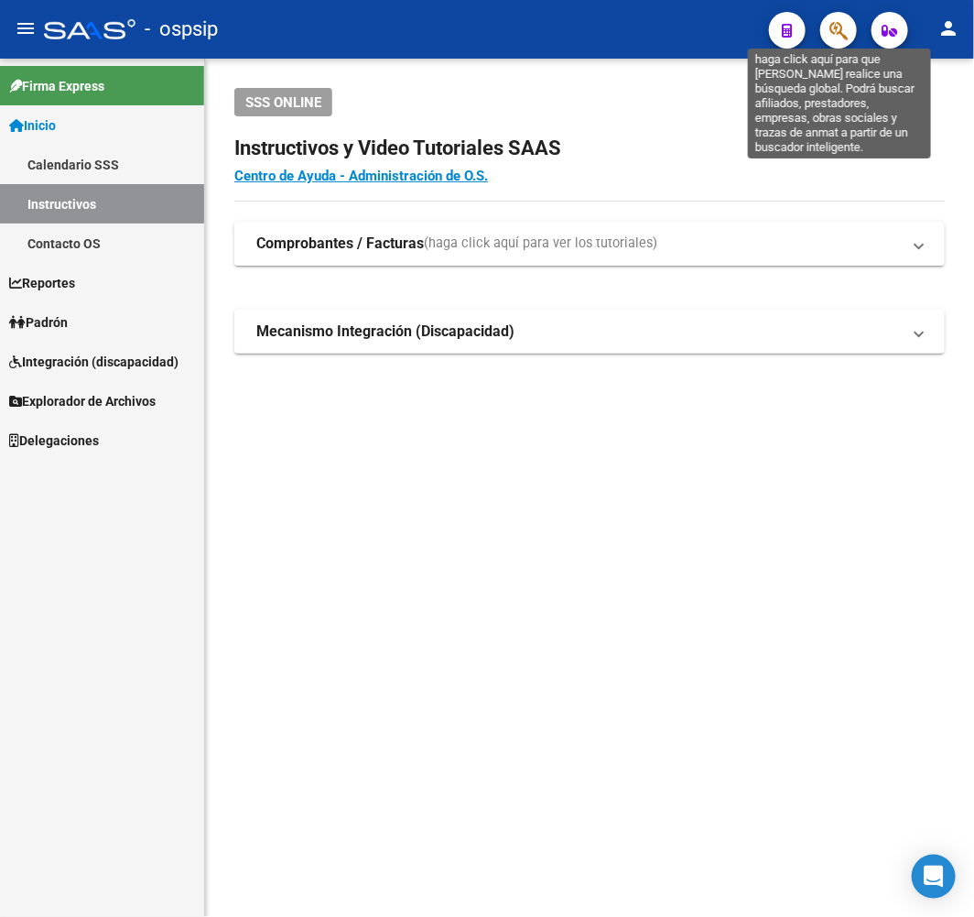
click at [832, 33] on icon "button" at bounding box center [839, 30] width 18 height 21
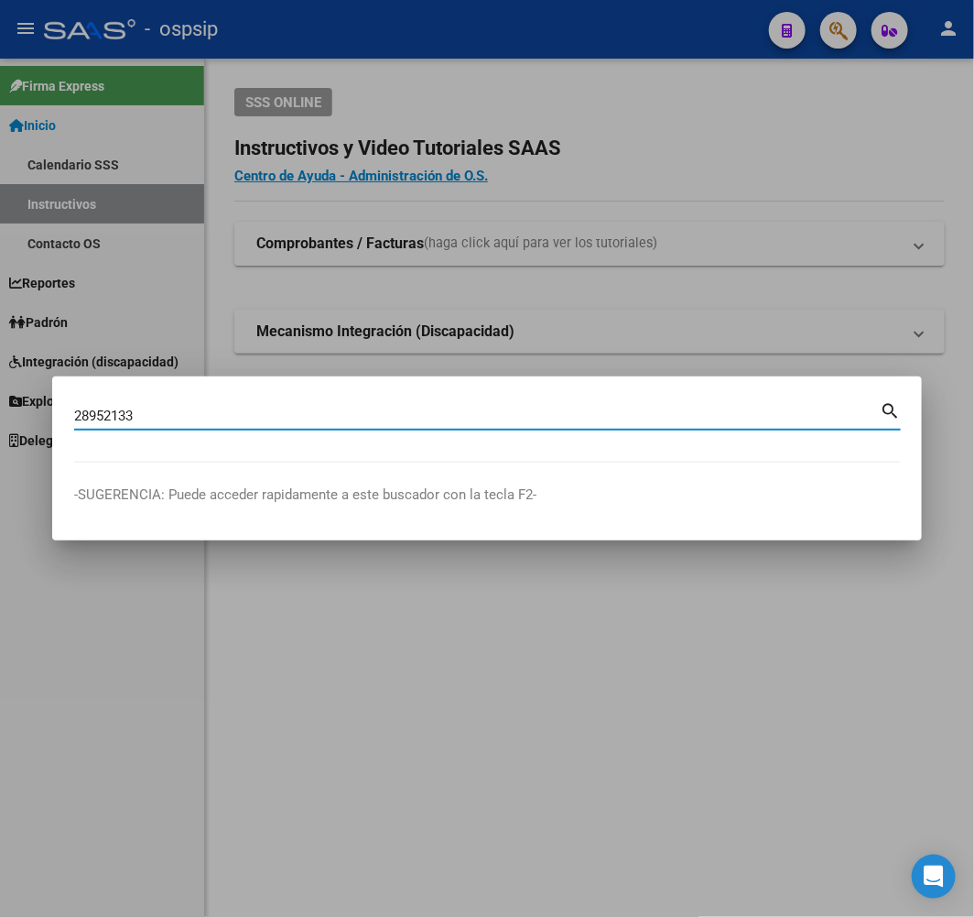
type input "28952133"
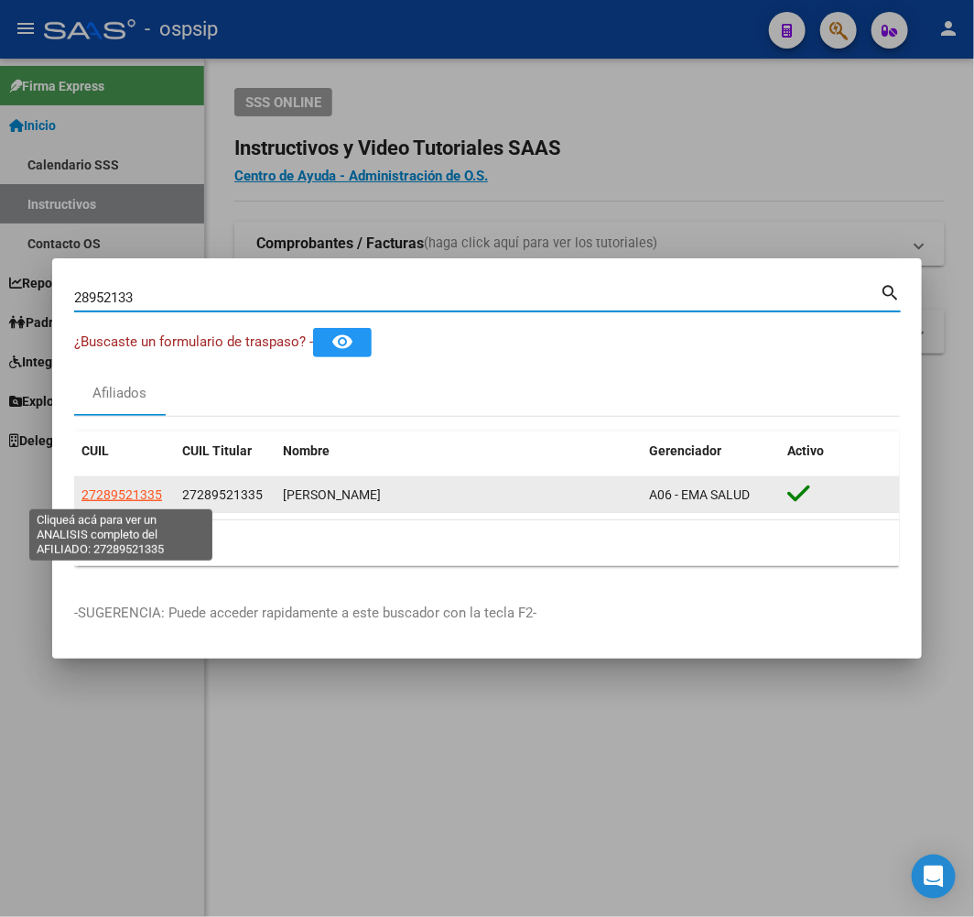
click at [130, 488] on span "27289521335" at bounding box center [122, 494] width 81 height 15
type textarea "27289521335"
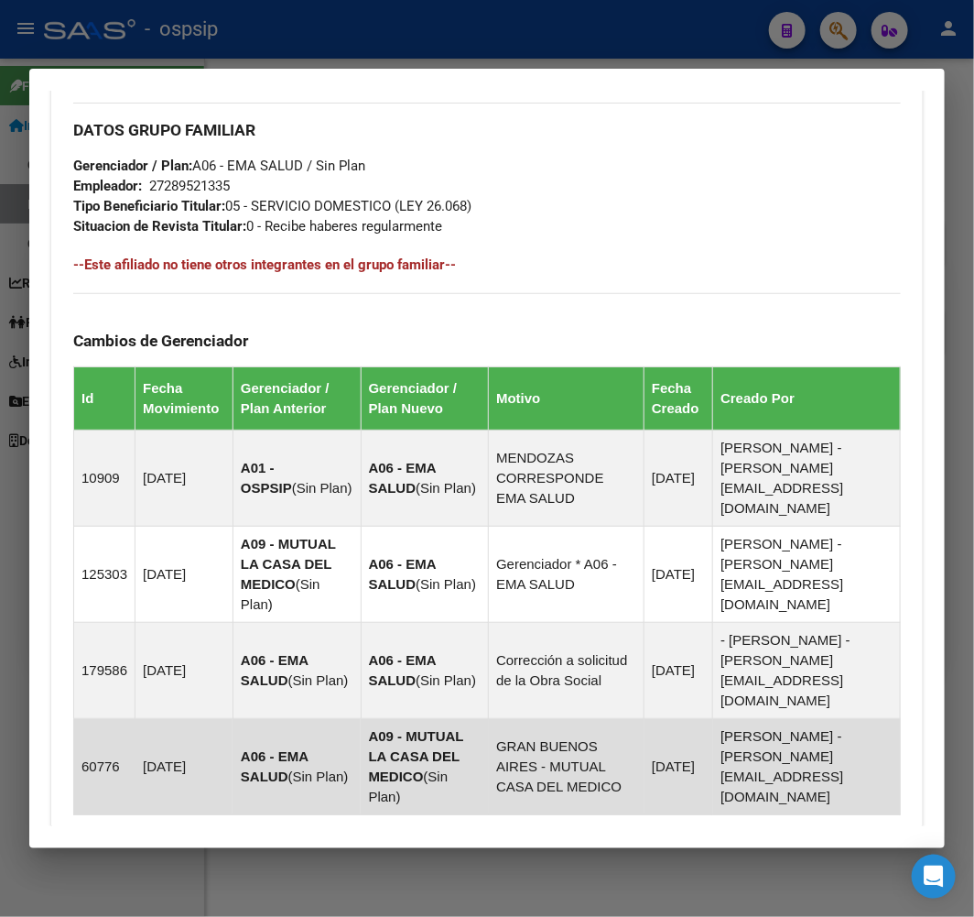
scroll to position [1288, 0]
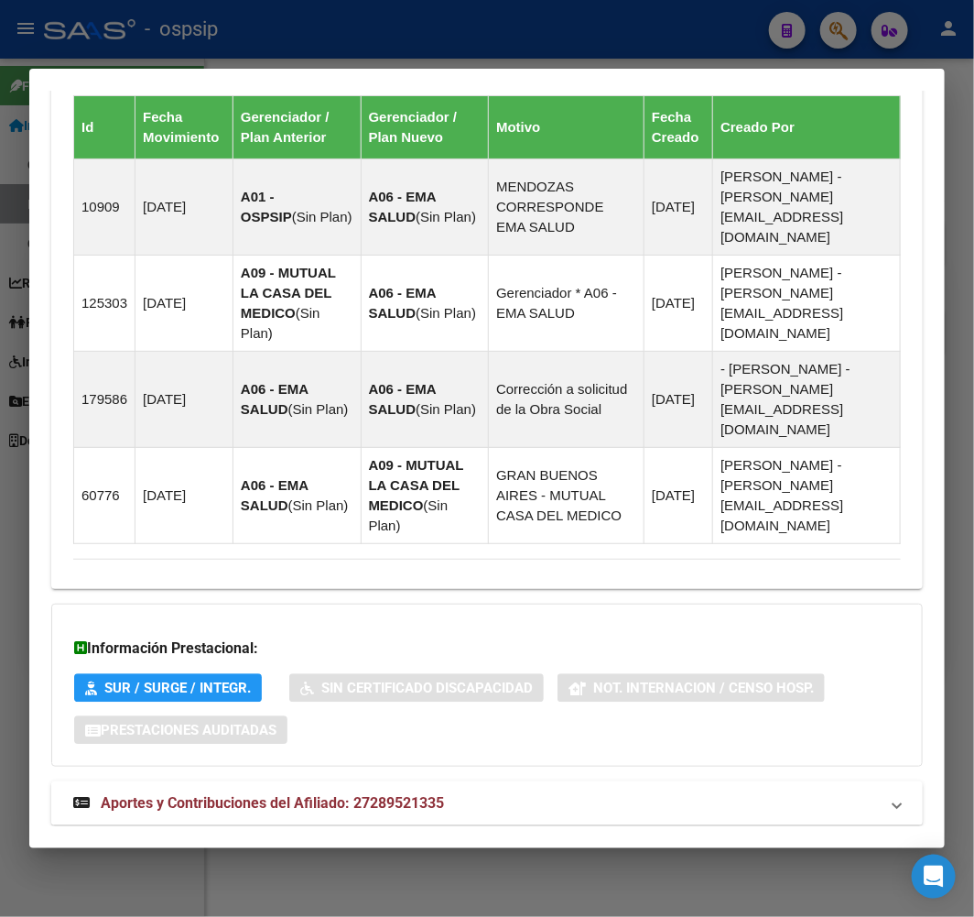
click at [546, 781] on mat-expansion-panel-header "Aportes y Contribuciones del Afiliado: 27289521335" at bounding box center [487, 803] width 872 height 44
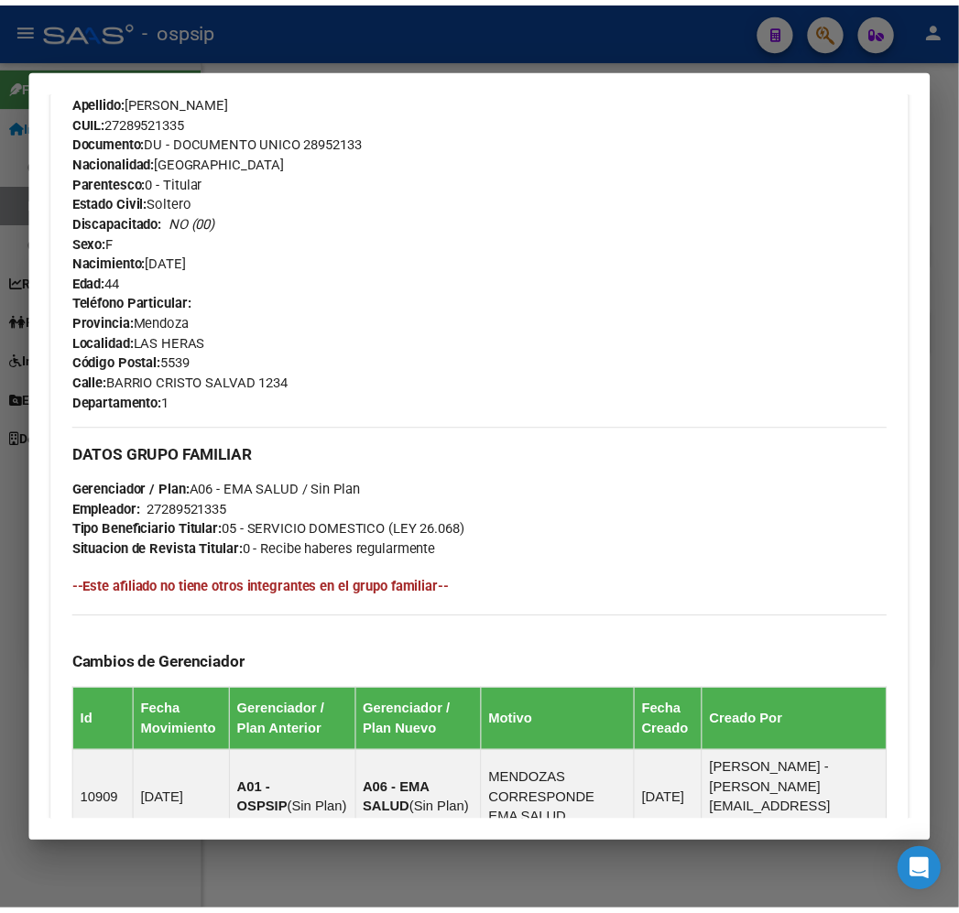
scroll to position [285, 0]
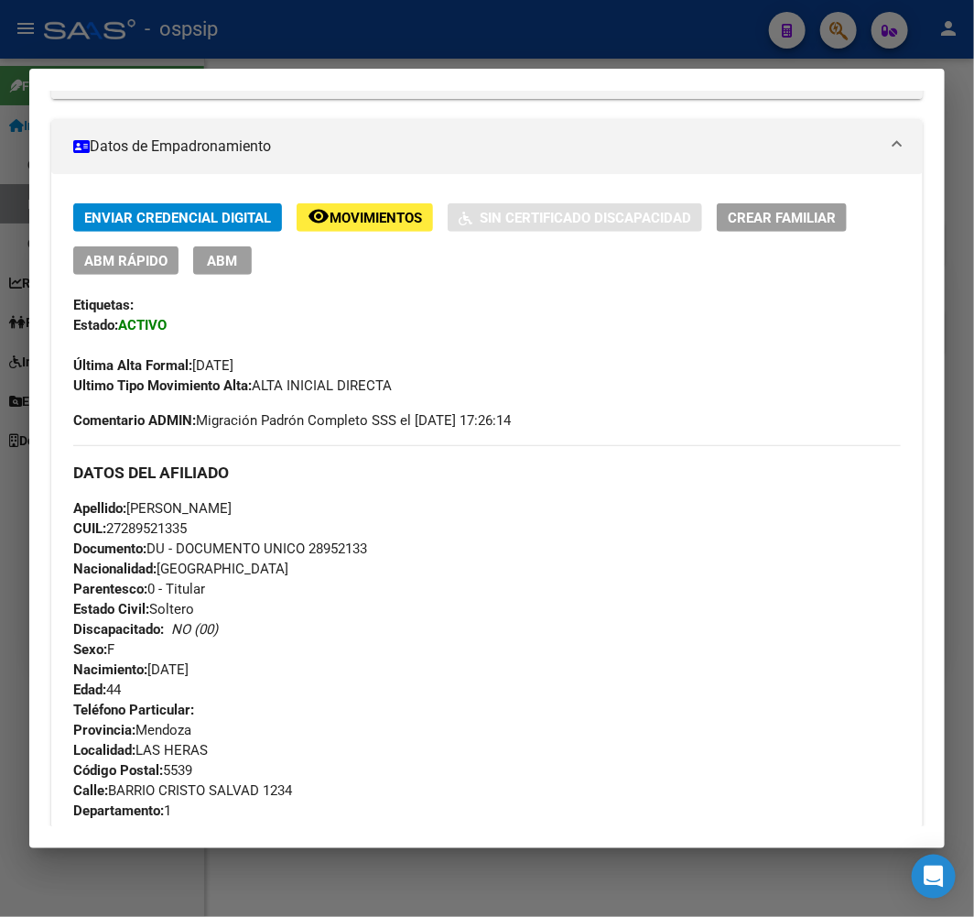
click at [387, 29] on div at bounding box center [487, 458] width 974 height 917
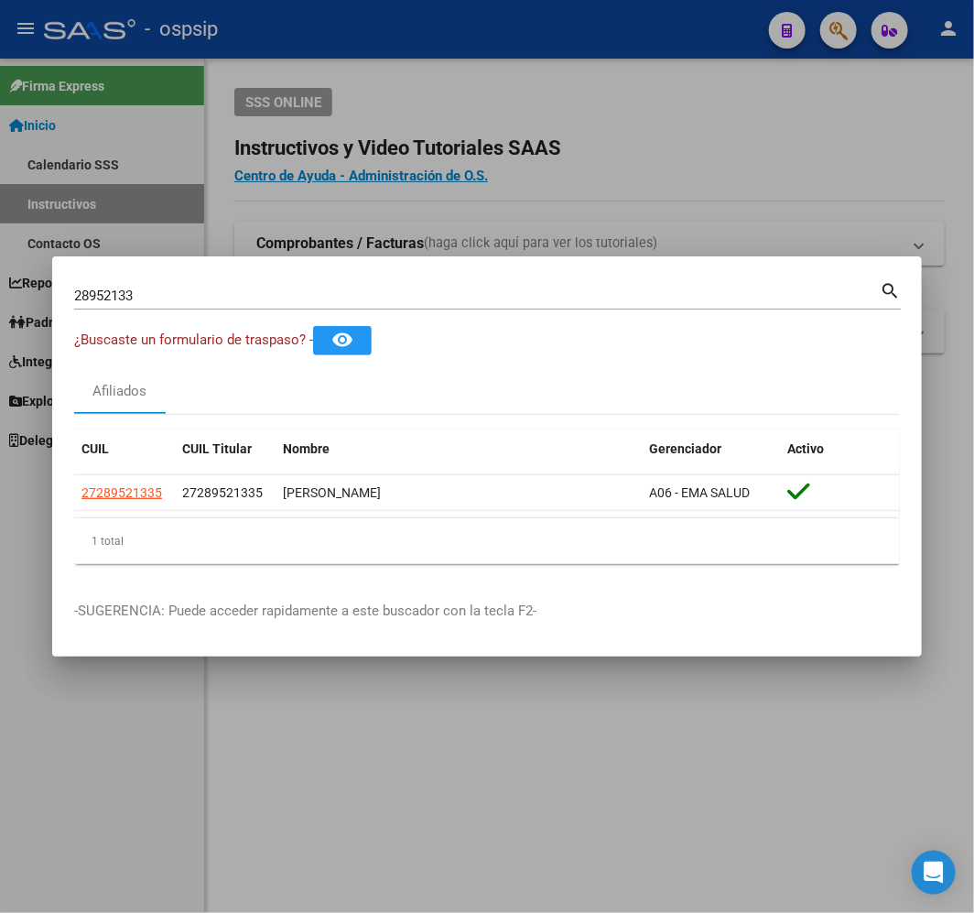
click at [614, 201] on div at bounding box center [487, 456] width 974 height 913
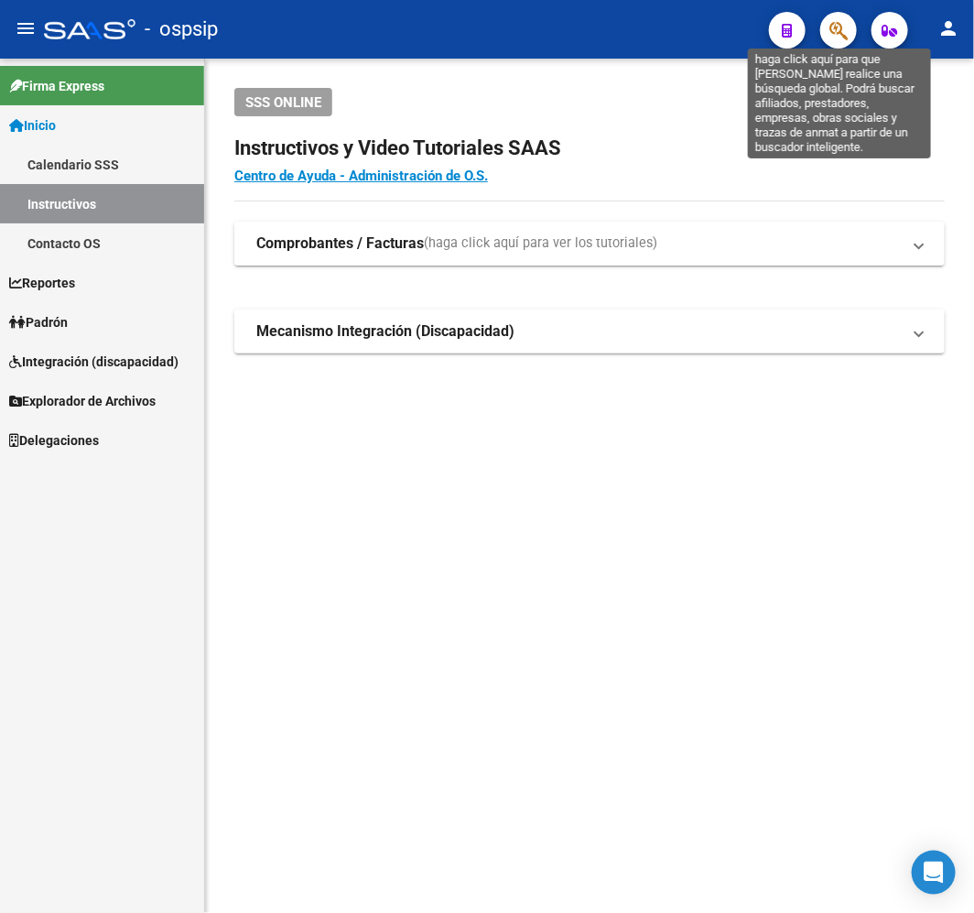
click at [832, 30] on icon "button" at bounding box center [839, 30] width 18 height 21
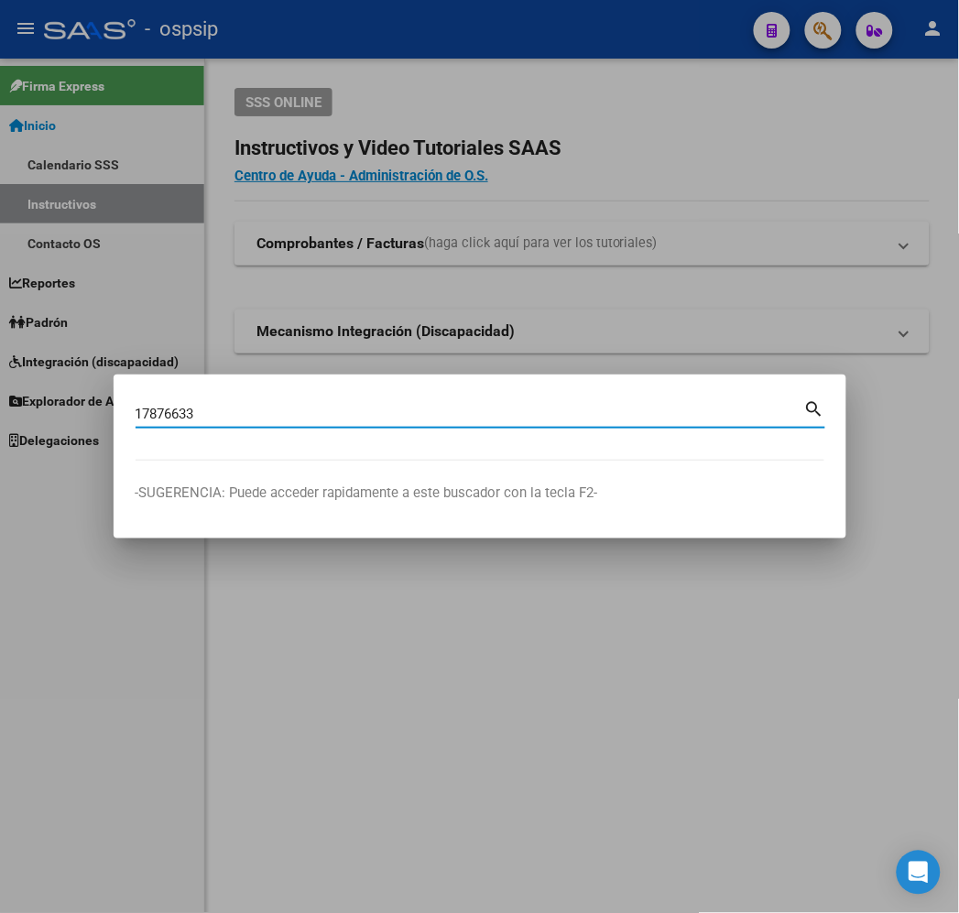
type input "17876633"
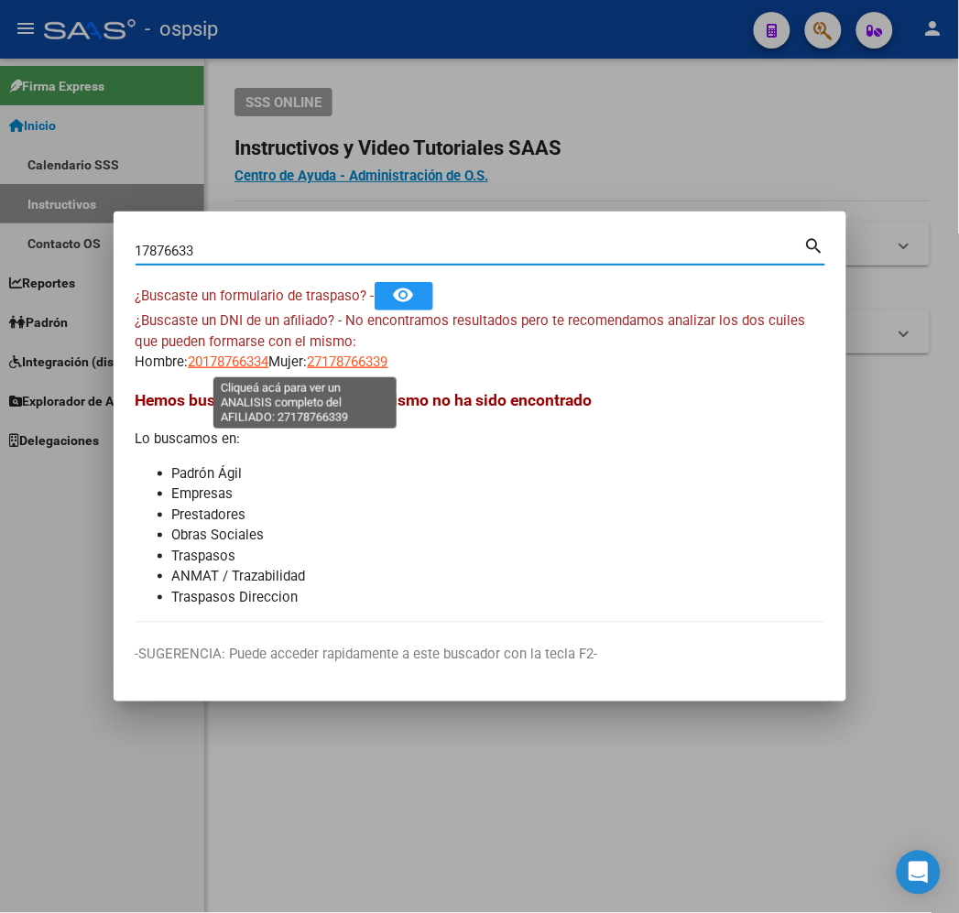
click at [321, 361] on span "27178766339" at bounding box center [348, 361] width 81 height 16
type textarea "27178766339"
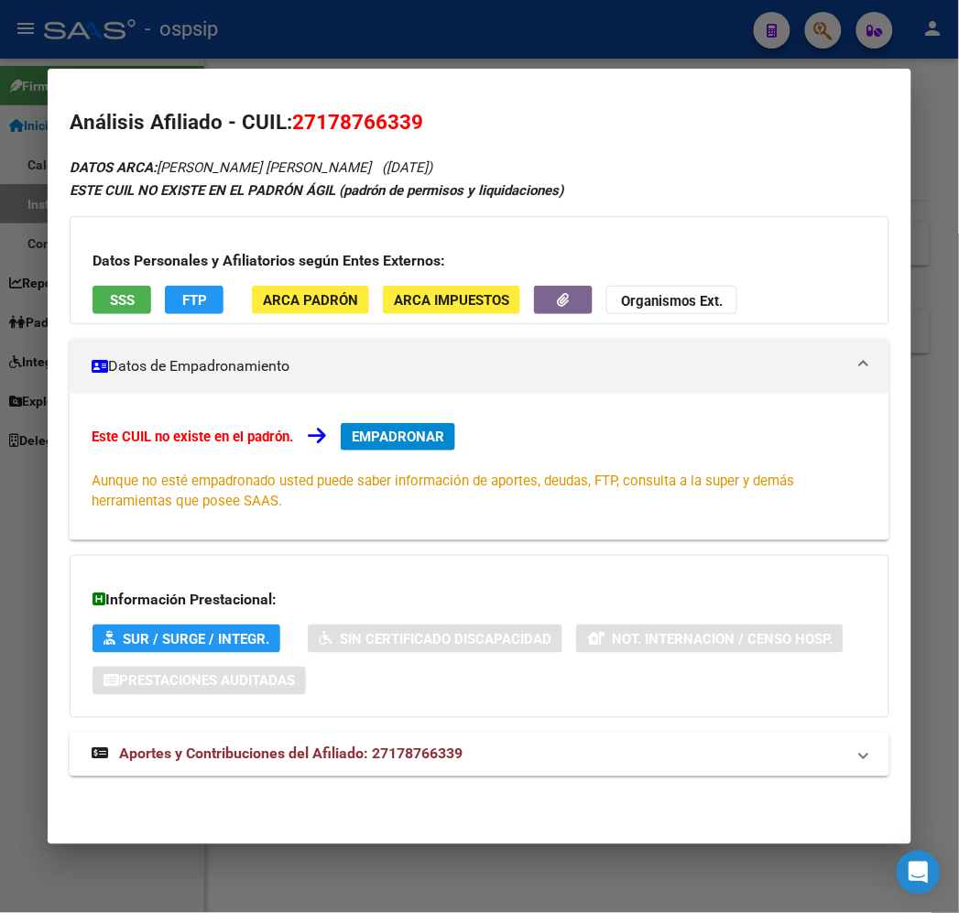
click at [404, 752] on span "Aportes y Contribuciones del Afiliado: 27178766339" at bounding box center [290, 753] width 343 height 17
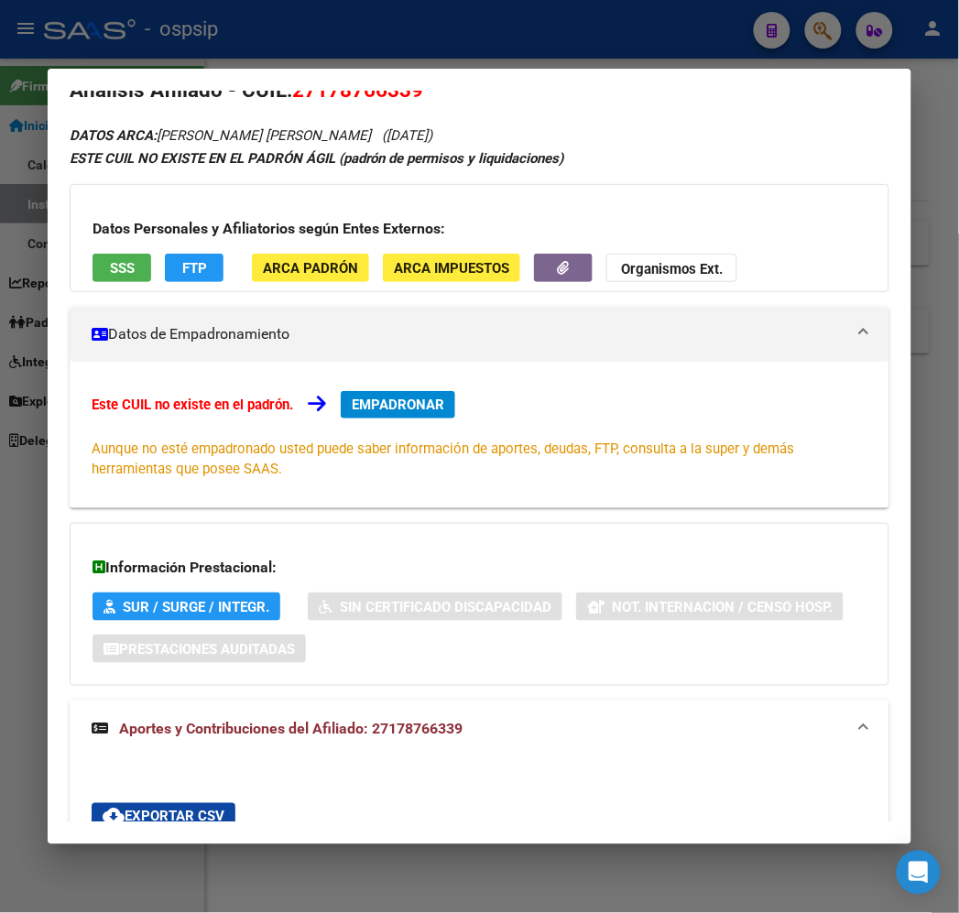
scroll to position [0, 0]
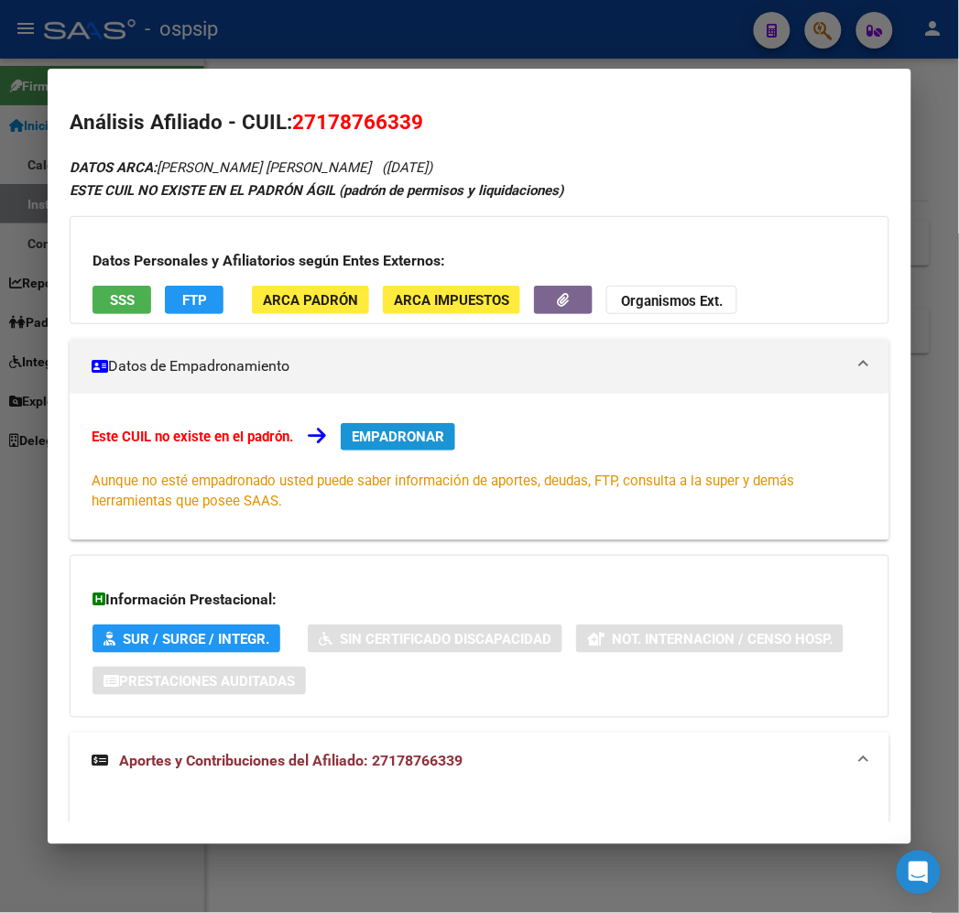
click at [353, 447] on button "EMPADRONAR" at bounding box center [398, 436] width 114 height 27
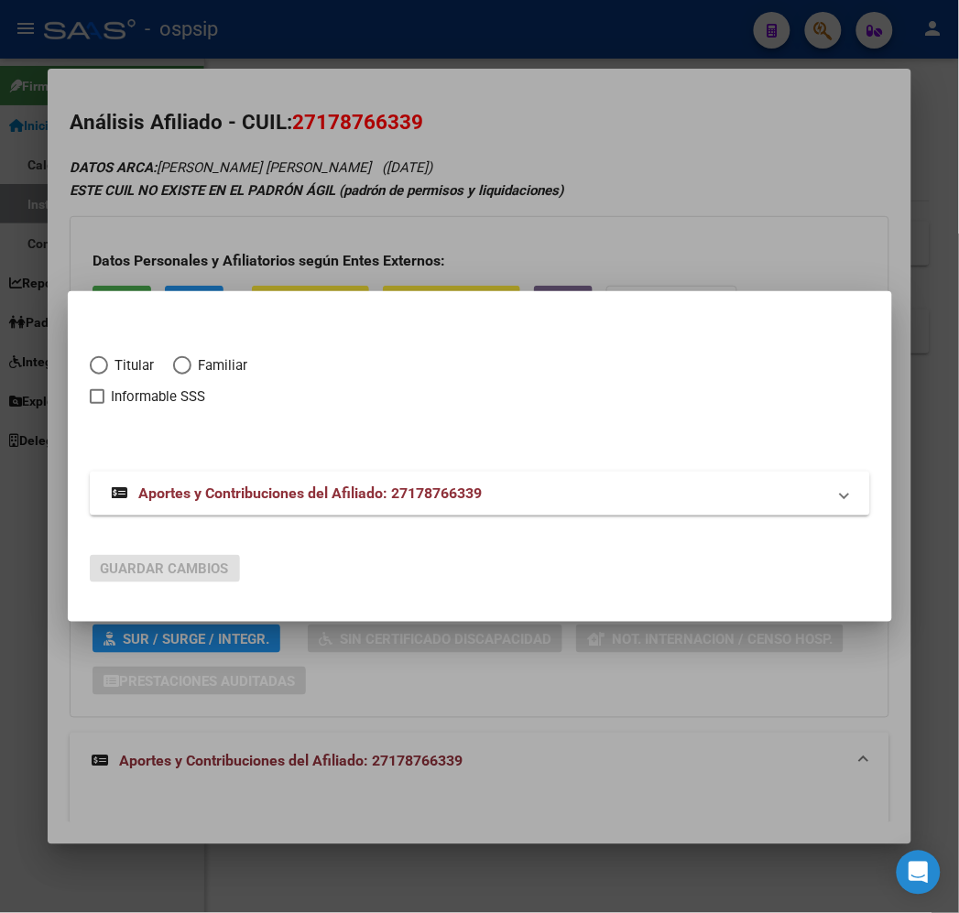
click at [90, 362] on span "Elija una opción" at bounding box center [99, 365] width 18 height 18
click at [90, 362] on input "Titular" at bounding box center [99, 365] width 18 height 18
radio input "true"
checkbox input "true"
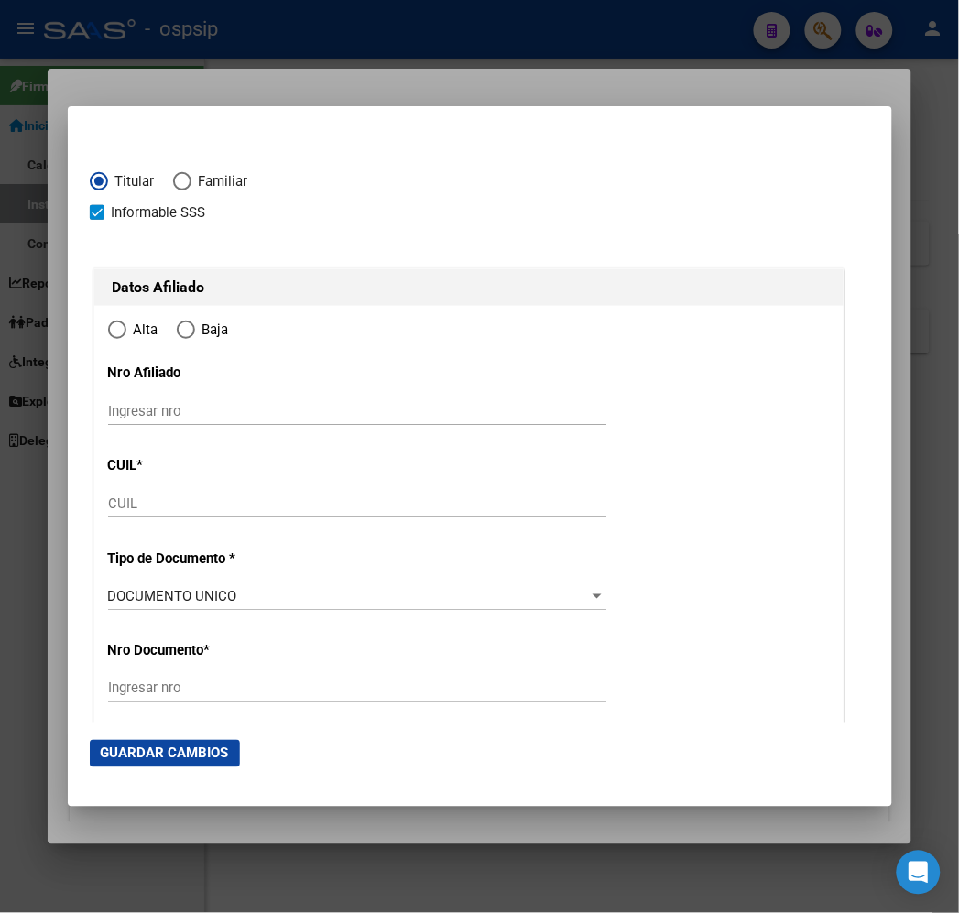
type input "27-17876633-9"
type input "17876633"
type input "CASTILLO"
type input "LIDIA IRENE DEL VALLE"
type input "1966-04-19"
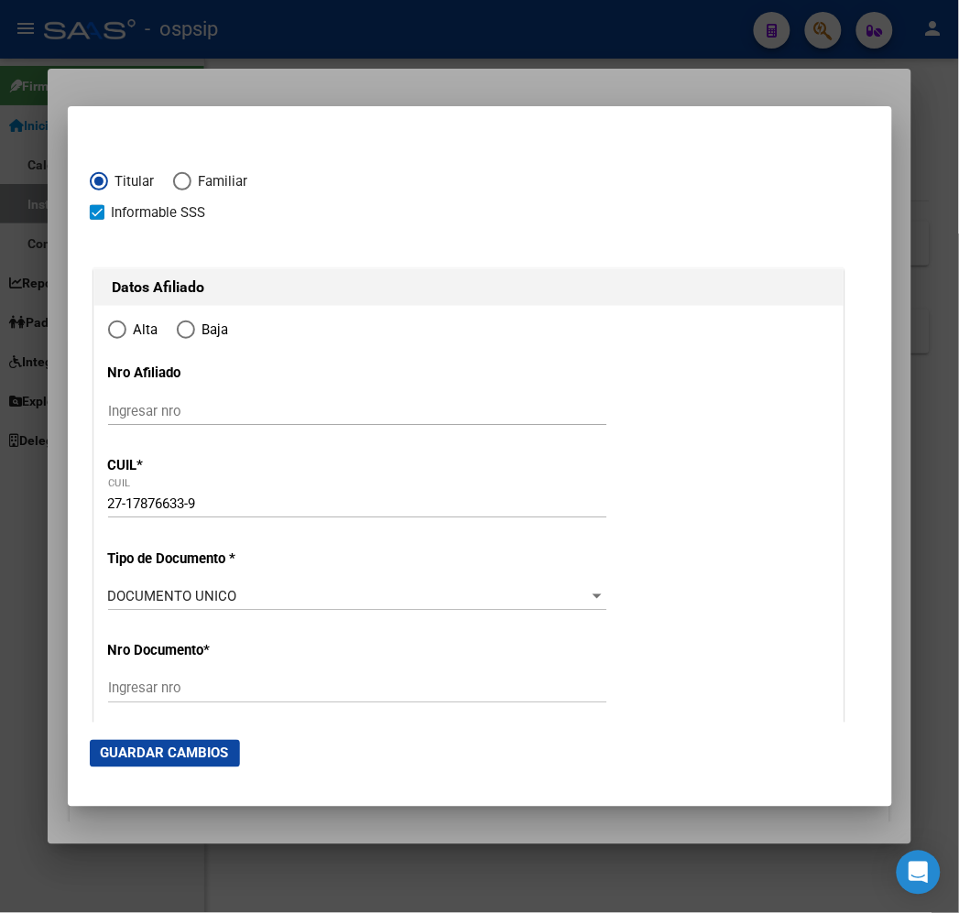
type input "VIRREY DEL PINO"
type input "1763"
type input "B° NICOLE MZA 53 AE"
type input "14"
radio input "true"
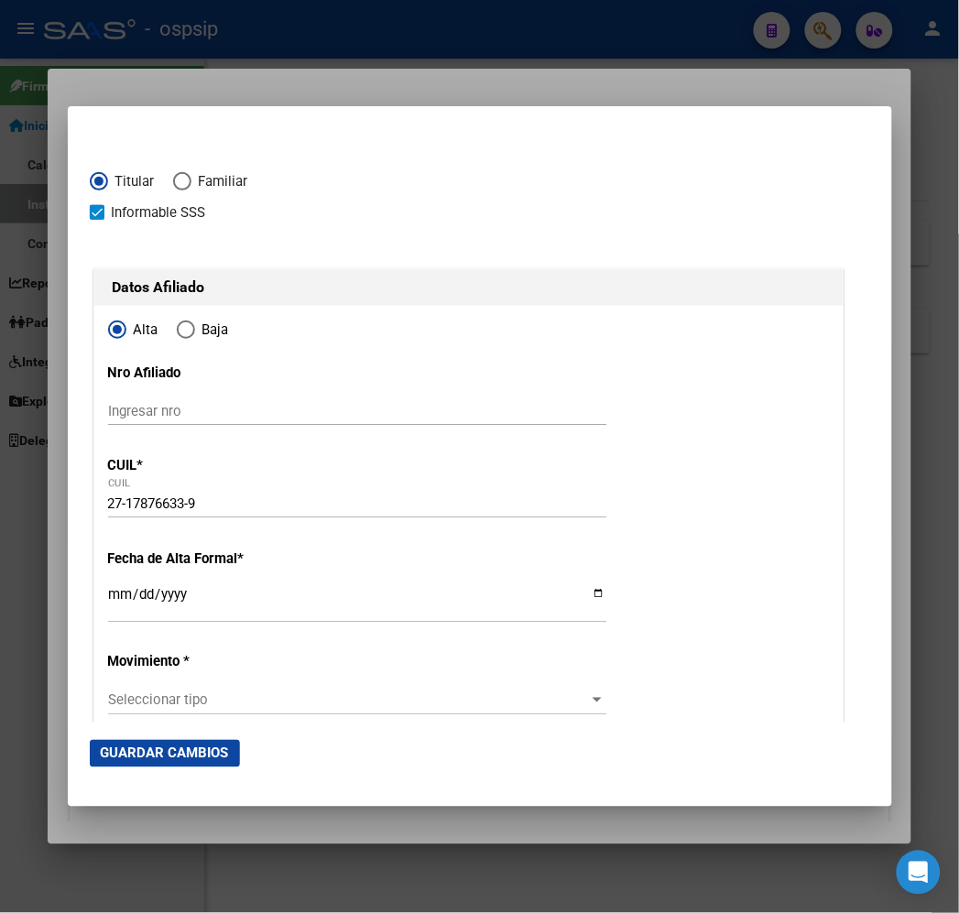
type input "VIRREY DEL PINO"
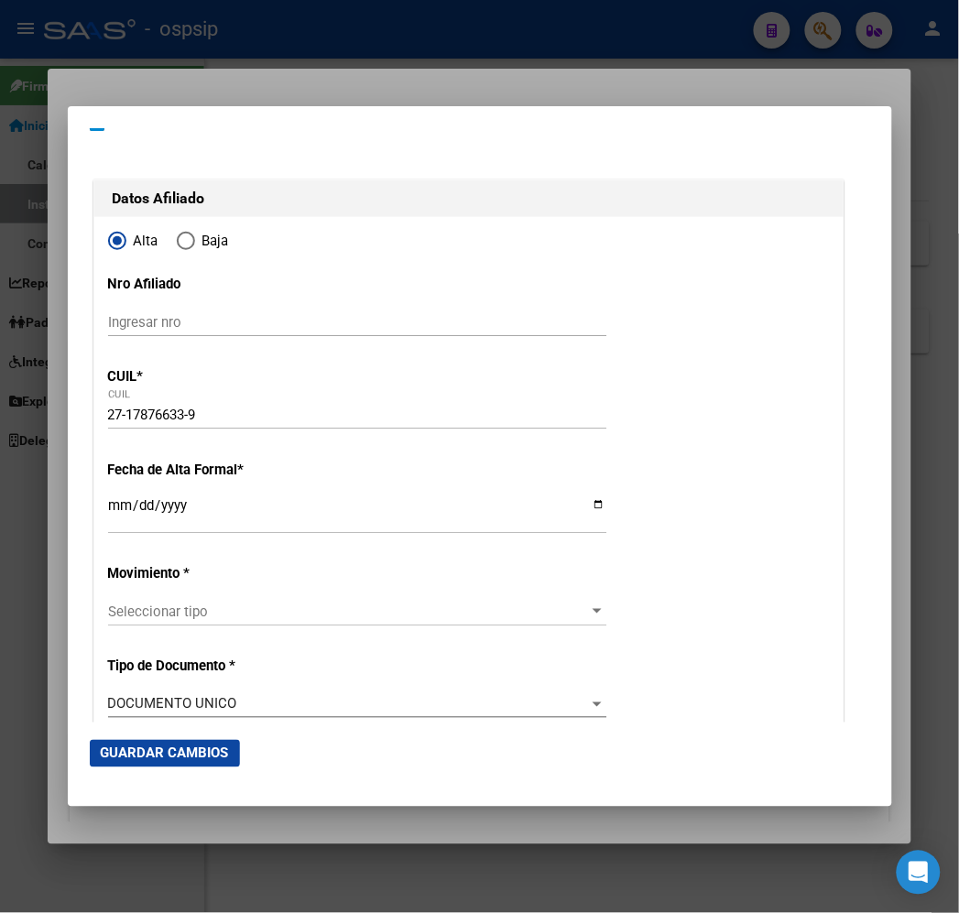
scroll to position [203, 0]
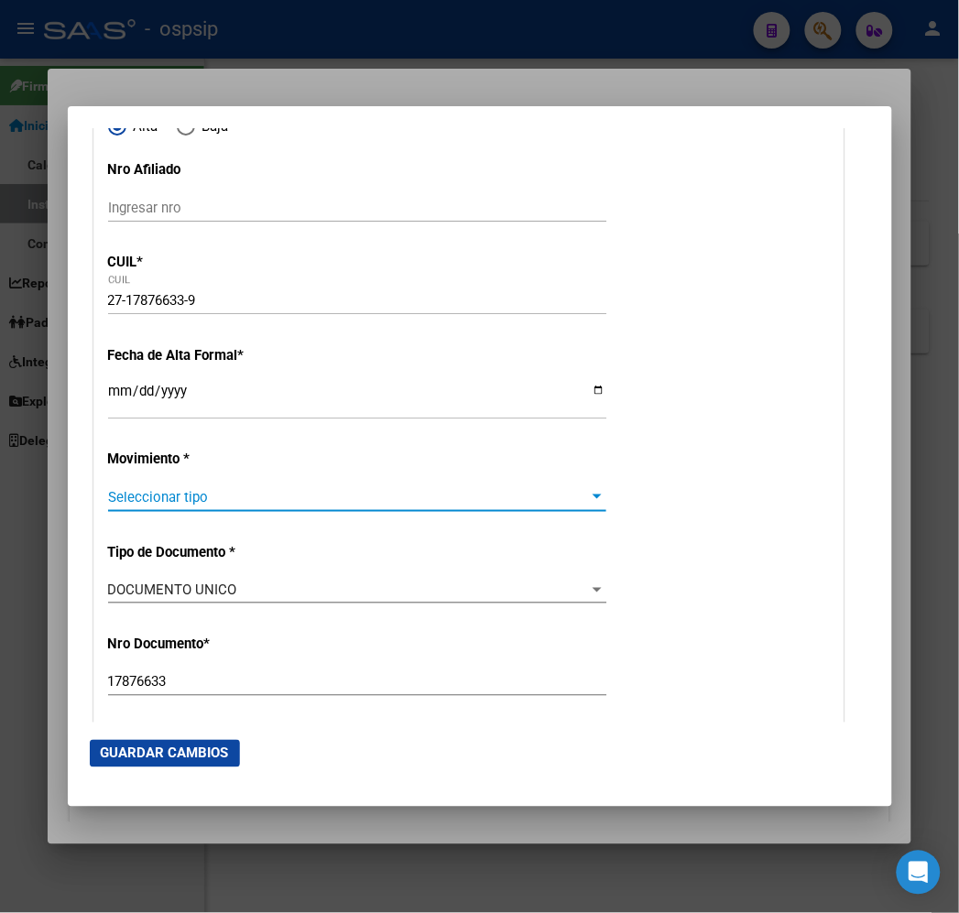
click at [179, 495] on span "Seleccionar tipo" at bounding box center [349, 497] width 482 height 16
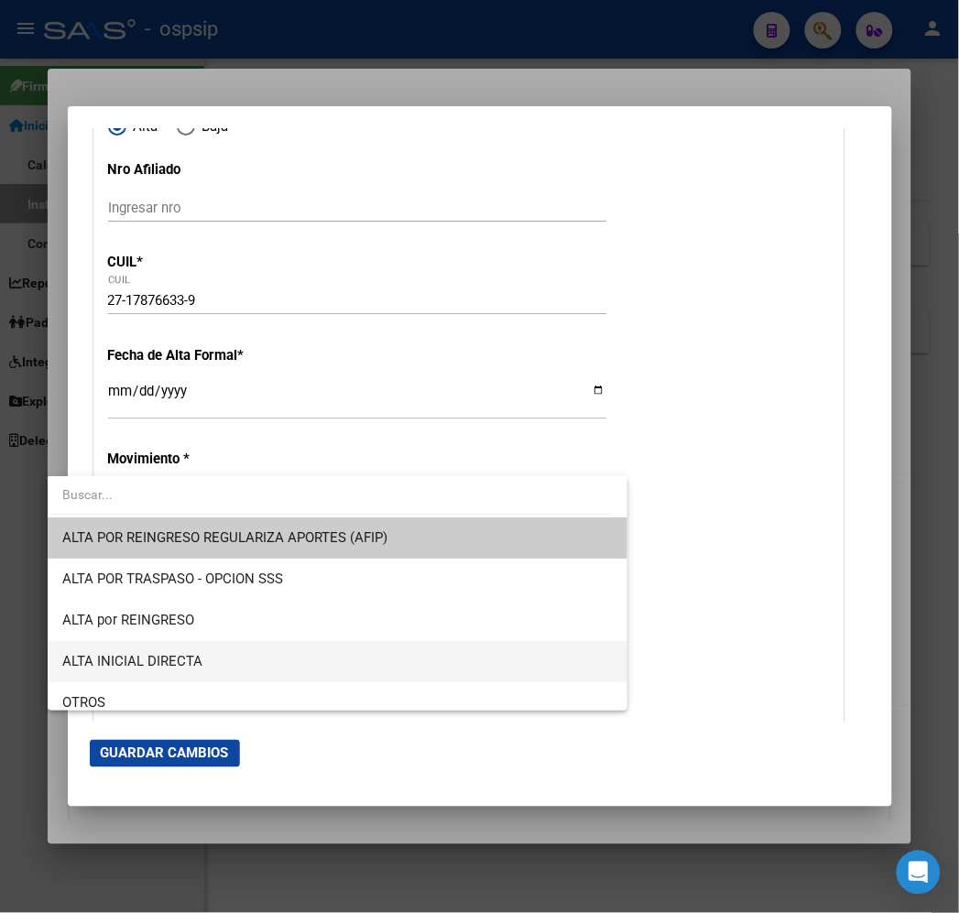
click at [286, 670] on span "ALTA INICIAL DIRECTA" at bounding box center [337, 661] width 550 height 41
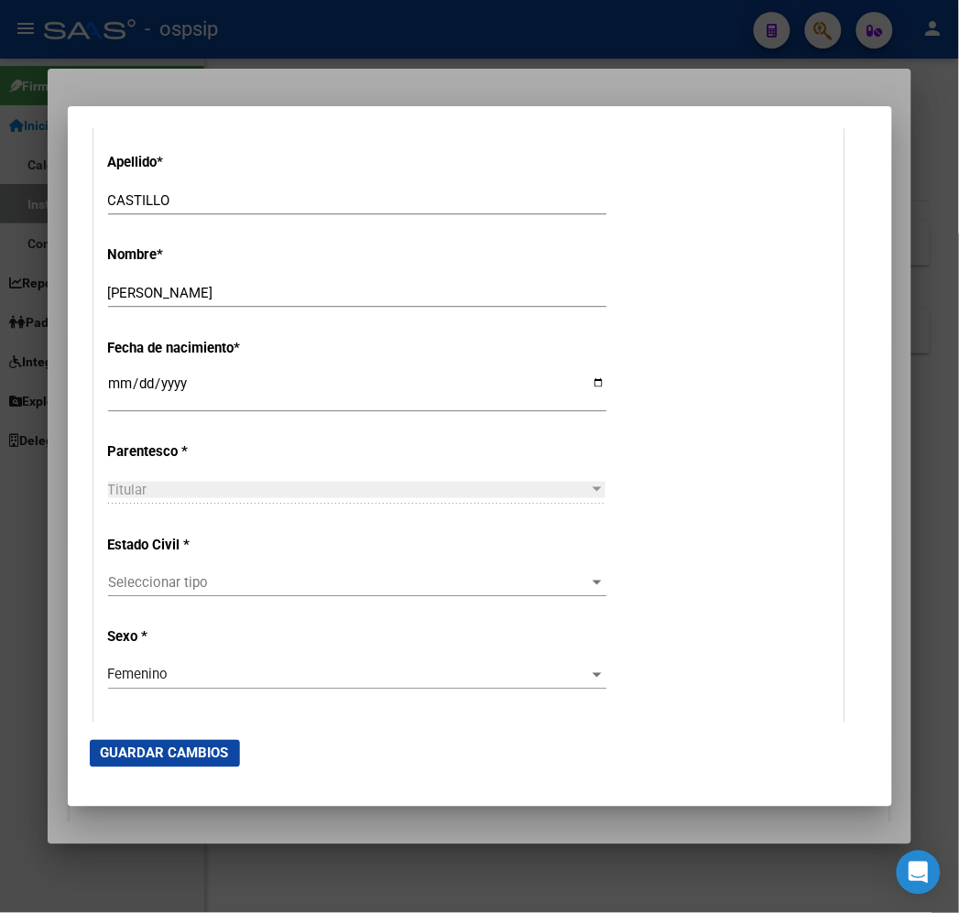
scroll to position [916, 0]
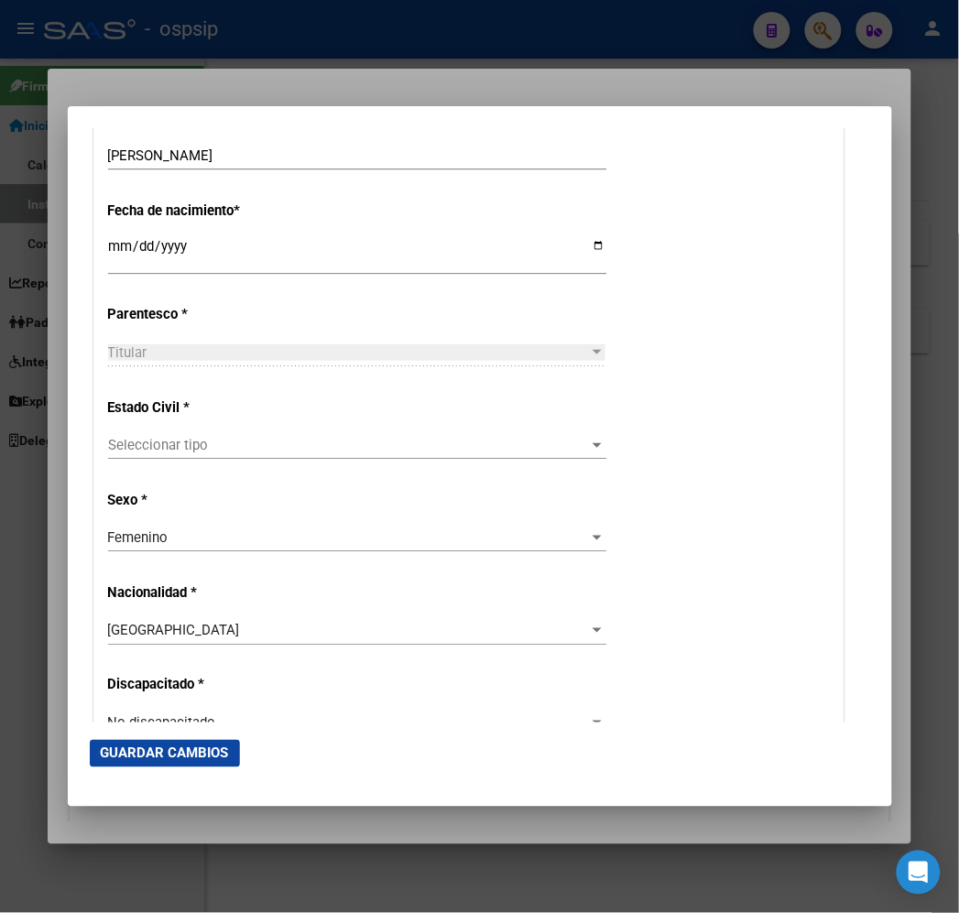
click at [296, 454] on div "Seleccionar tipo Seleccionar tipo" at bounding box center [357, 444] width 498 height 27
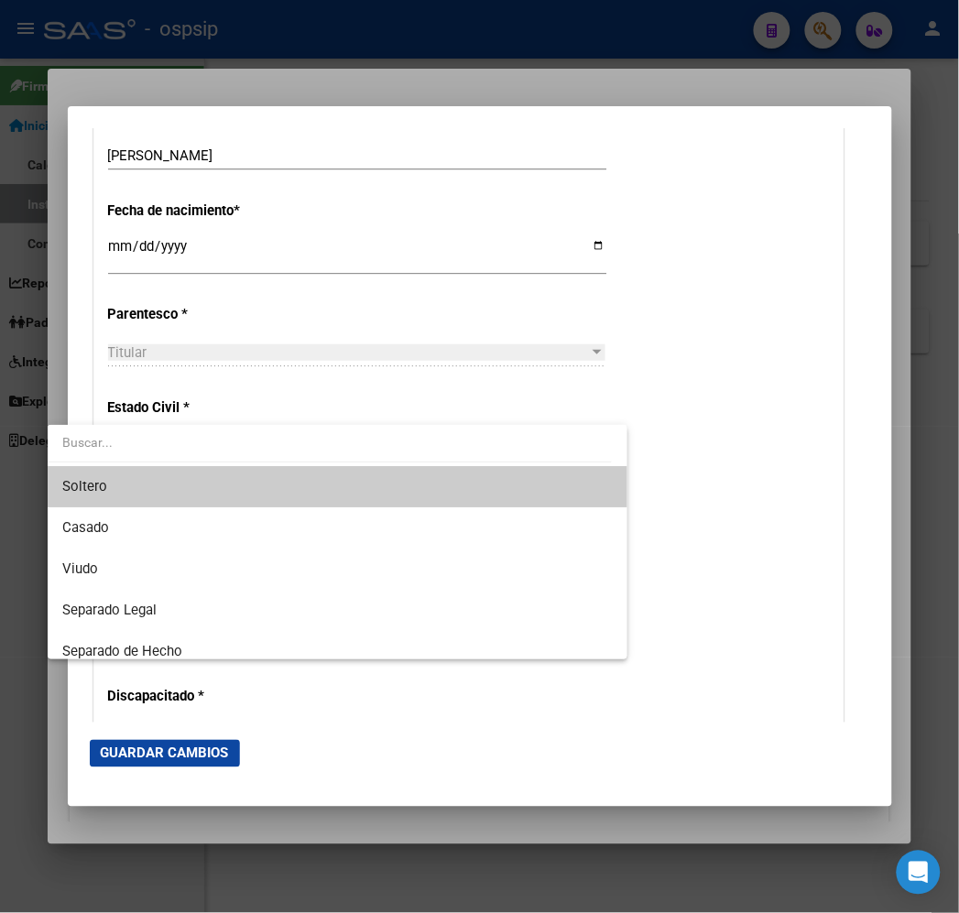
click at [299, 479] on span "Soltero" at bounding box center [337, 486] width 550 height 41
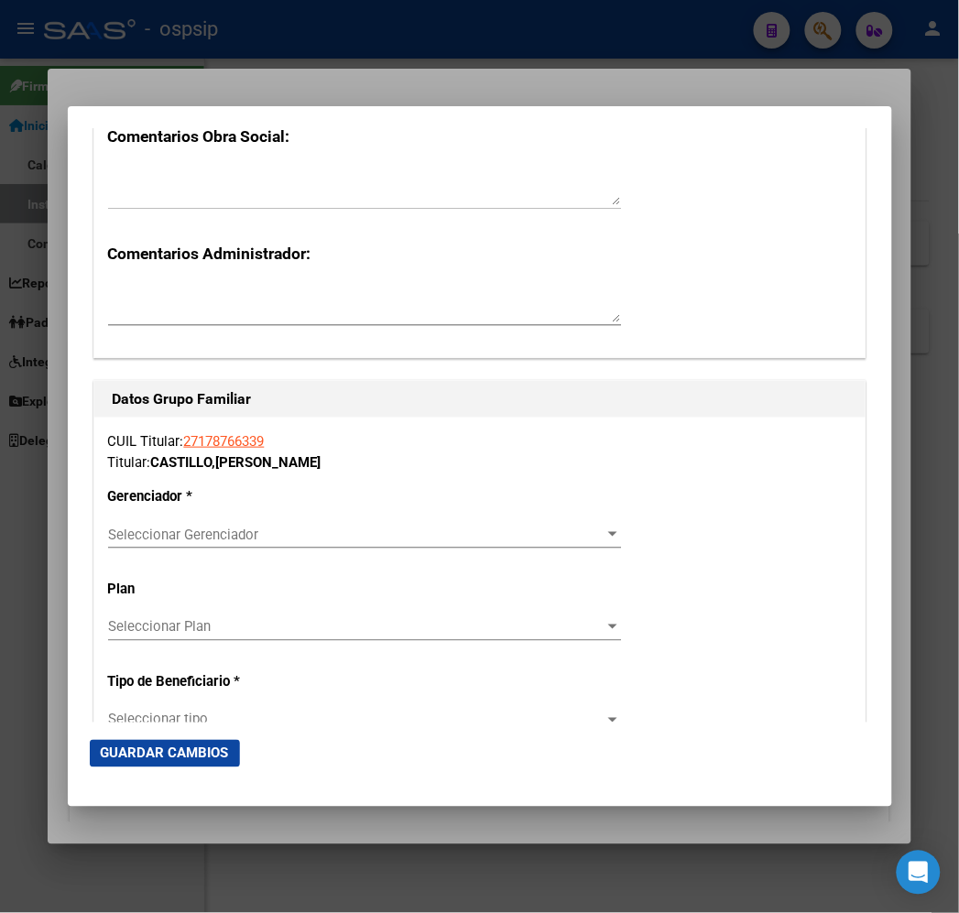
scroll to position [3052, 0]
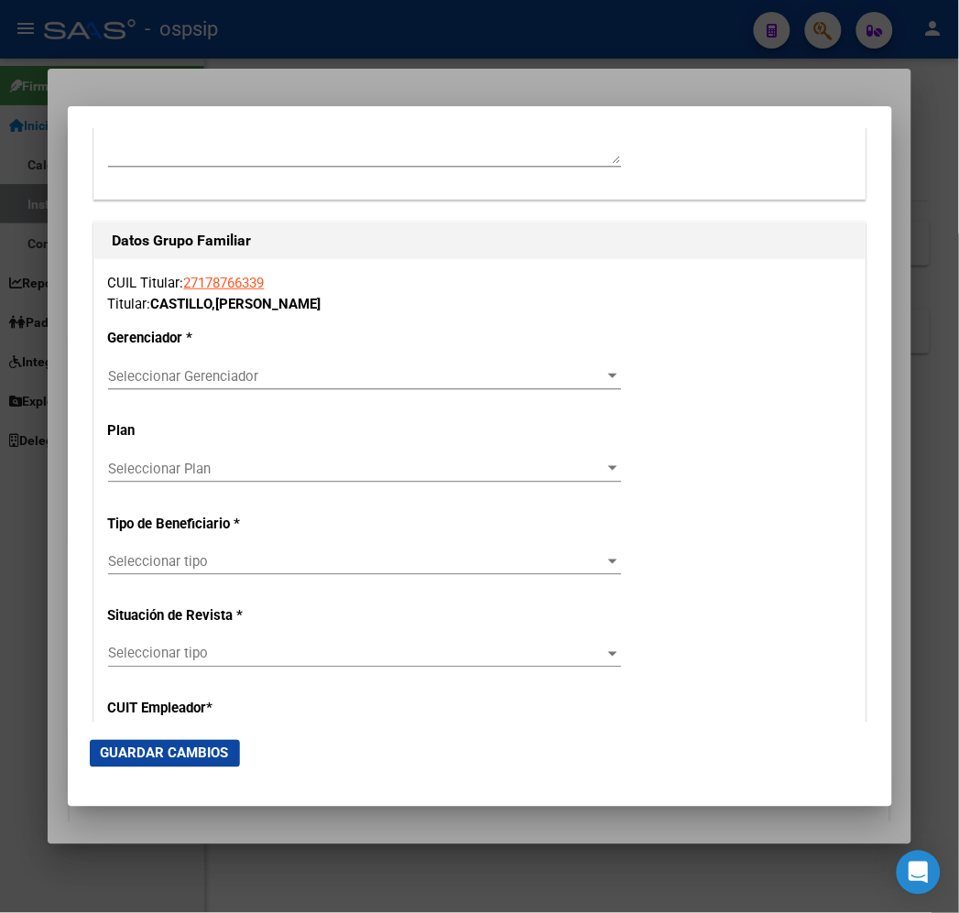
click at [344, 378] on span "Seleccionar Gerenciador" at bounding box center [356, 376] width 496 height 16
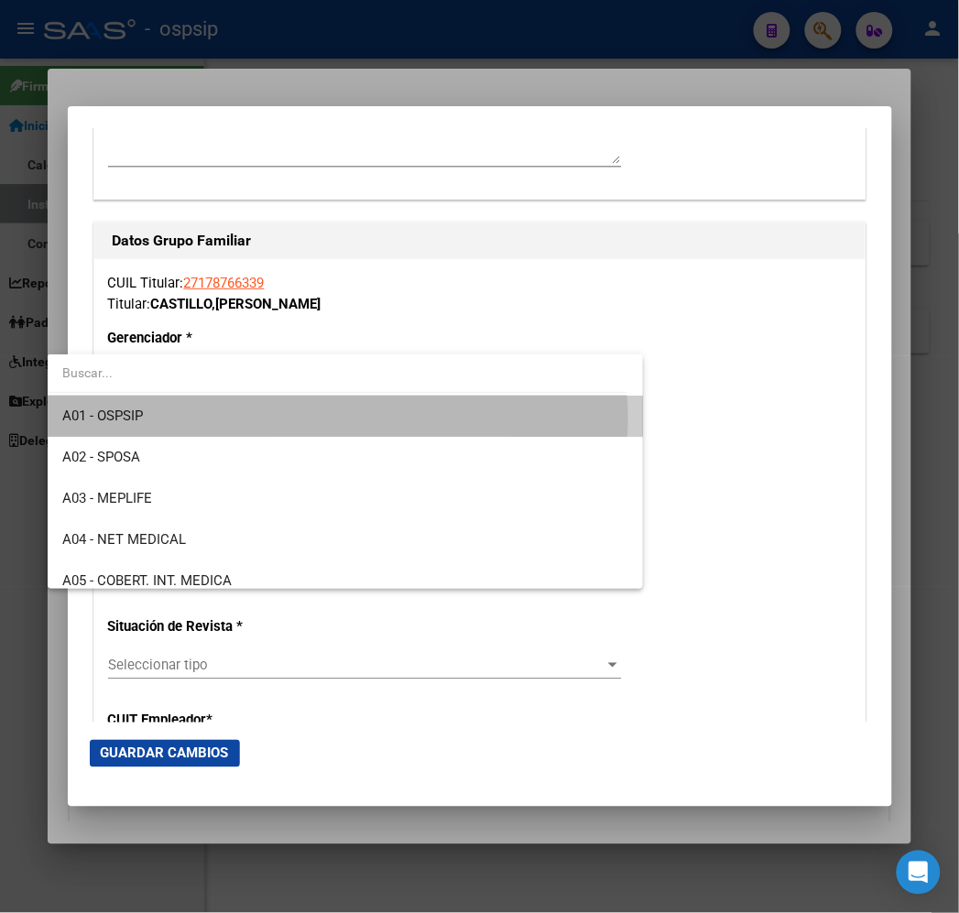
click at [333, 418] on span "A01 - OSPSIP" at bounding box center [345, 416] width 566 height 41
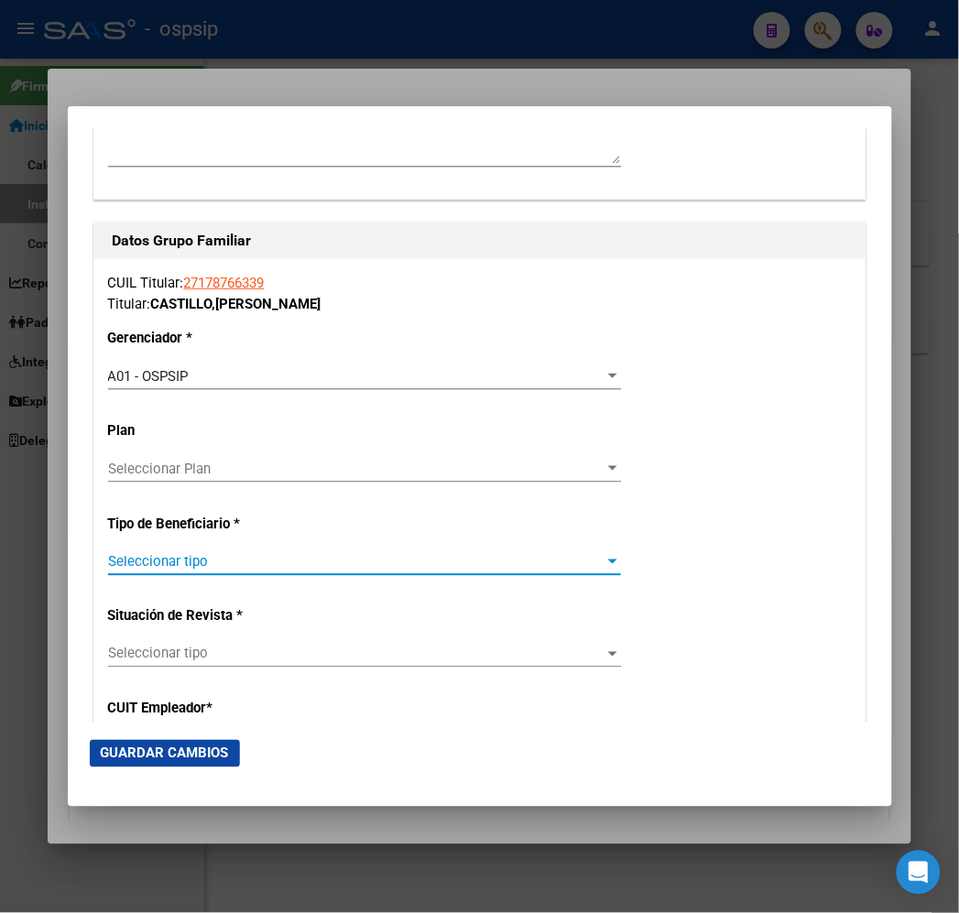
click at [312, 564] on span "Seleccionar tipo" at bounding box center [356, 561] width 496 height 16
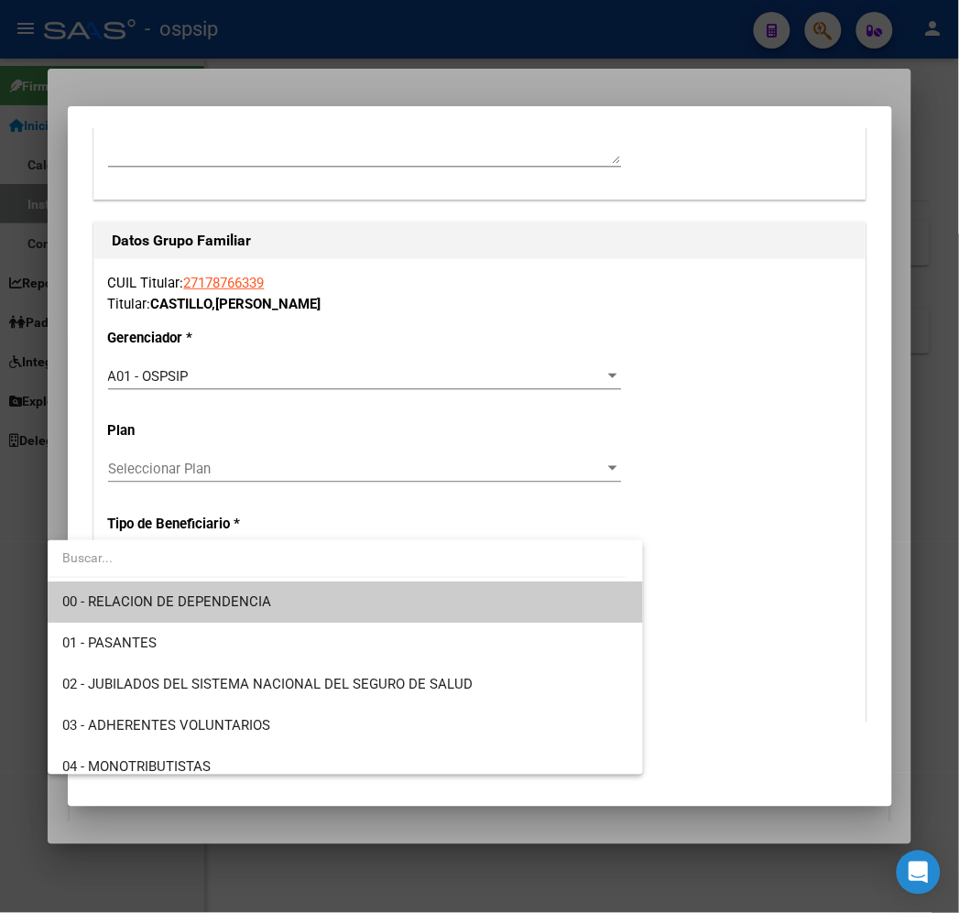
click at [315, 595] on span "00 - RELACION DE DEPENDENCIA" at bounding box center [345, 602] width 566 height 41
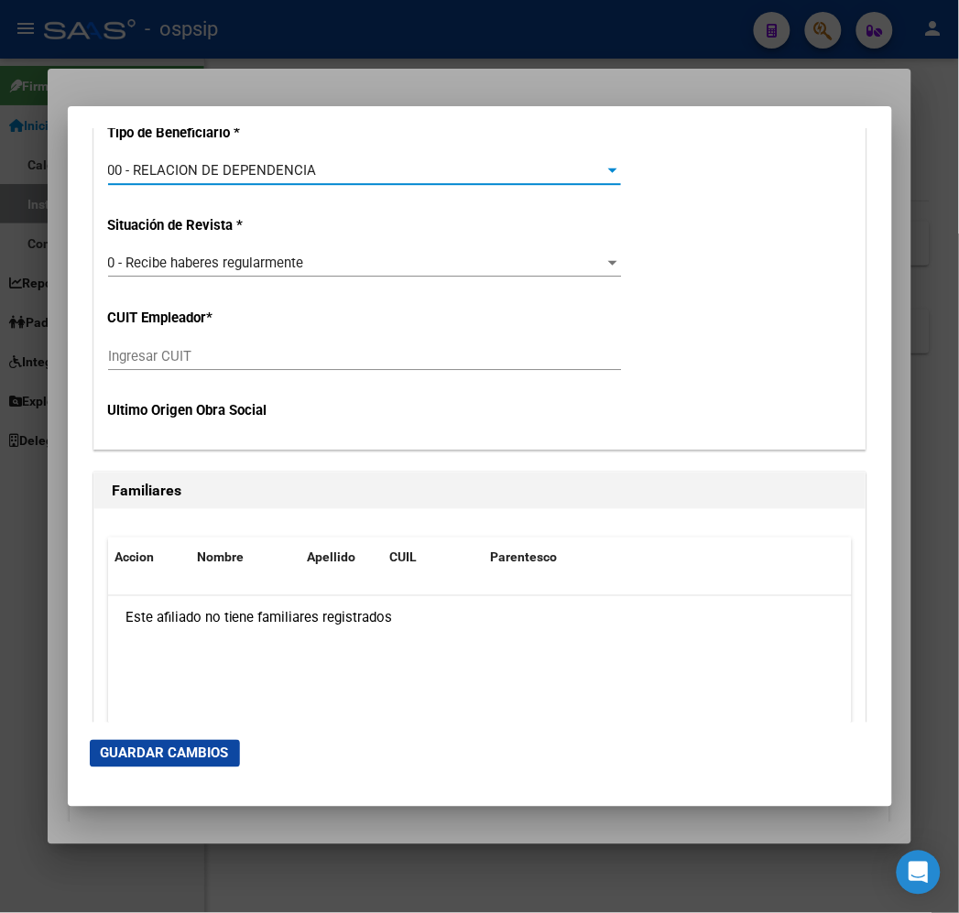
scroll to position [3459, 0]
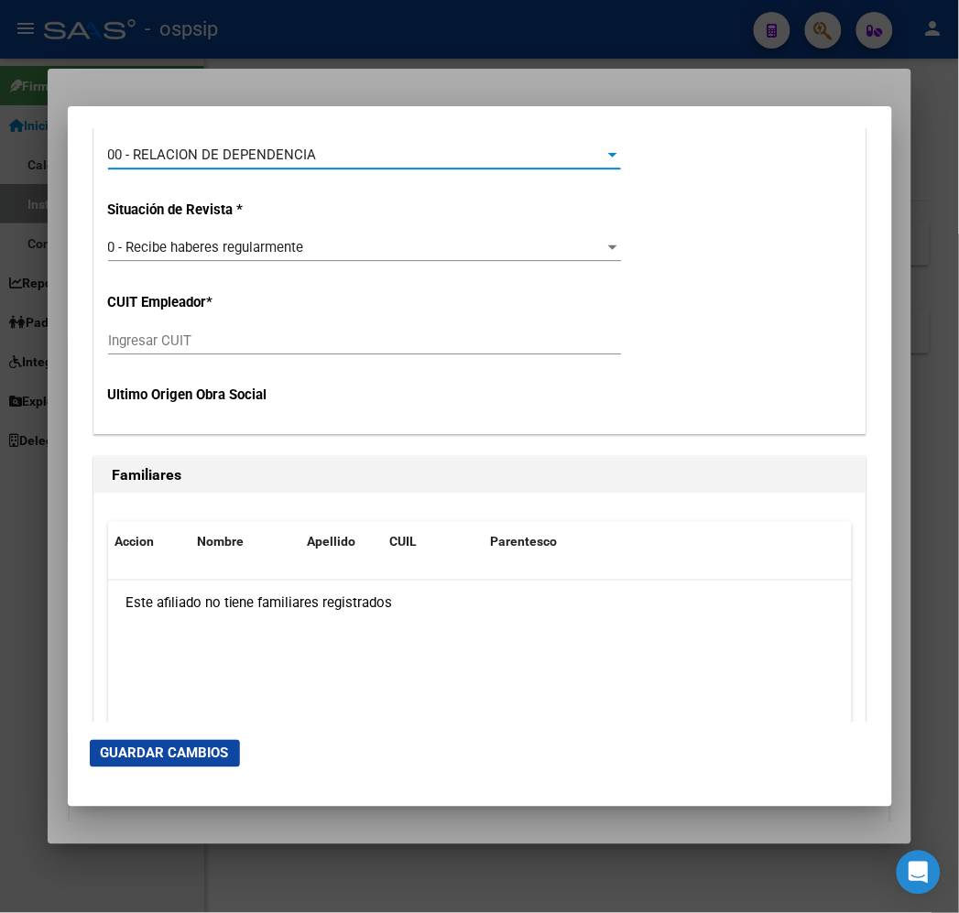
click at [198, 334] on input "Ingresar CUIT" at bounding box center [364, 340] width 513 height 16
click at [277, 151] on div "00 - RELACION DE DEPENDENCIA" at bounding box center [356, 155] width 496 height 16
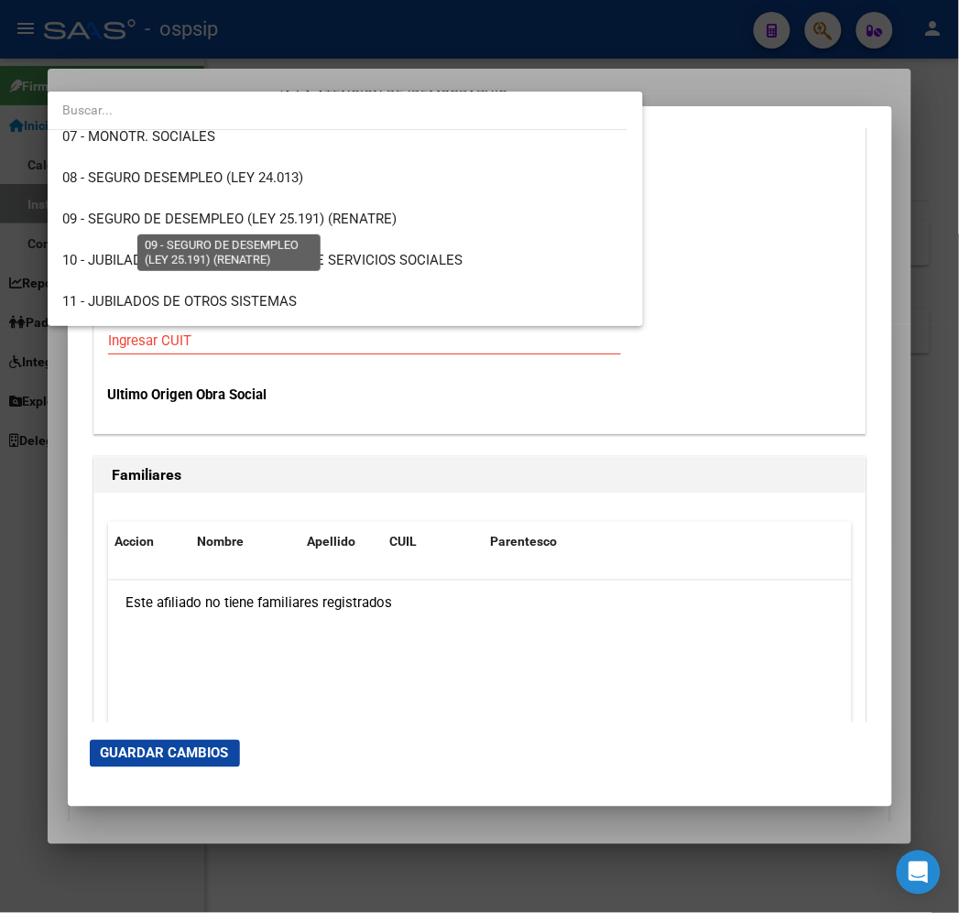
scroll to position [203, 0]
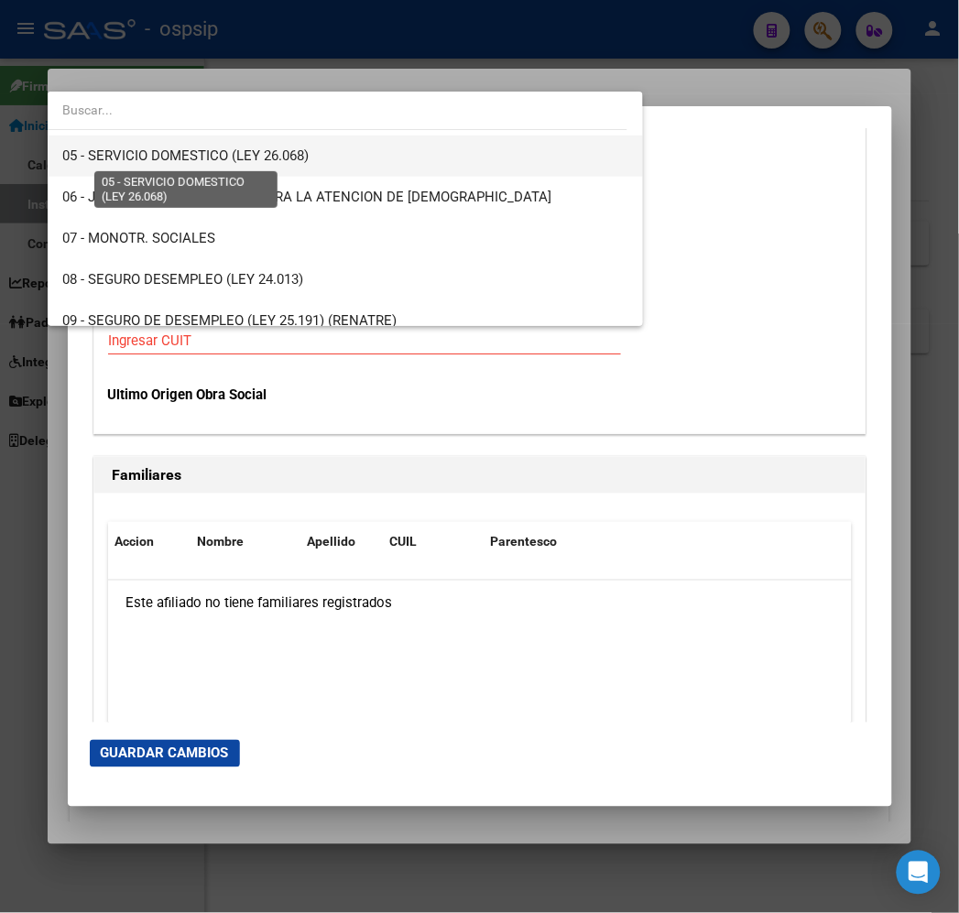
click at [232, 162] on span "05 - SERVICIO DOMESTICO (LEY 26.068)" at bounding box center [185, 155] width 246 height 16
type input "27-17876633-9"
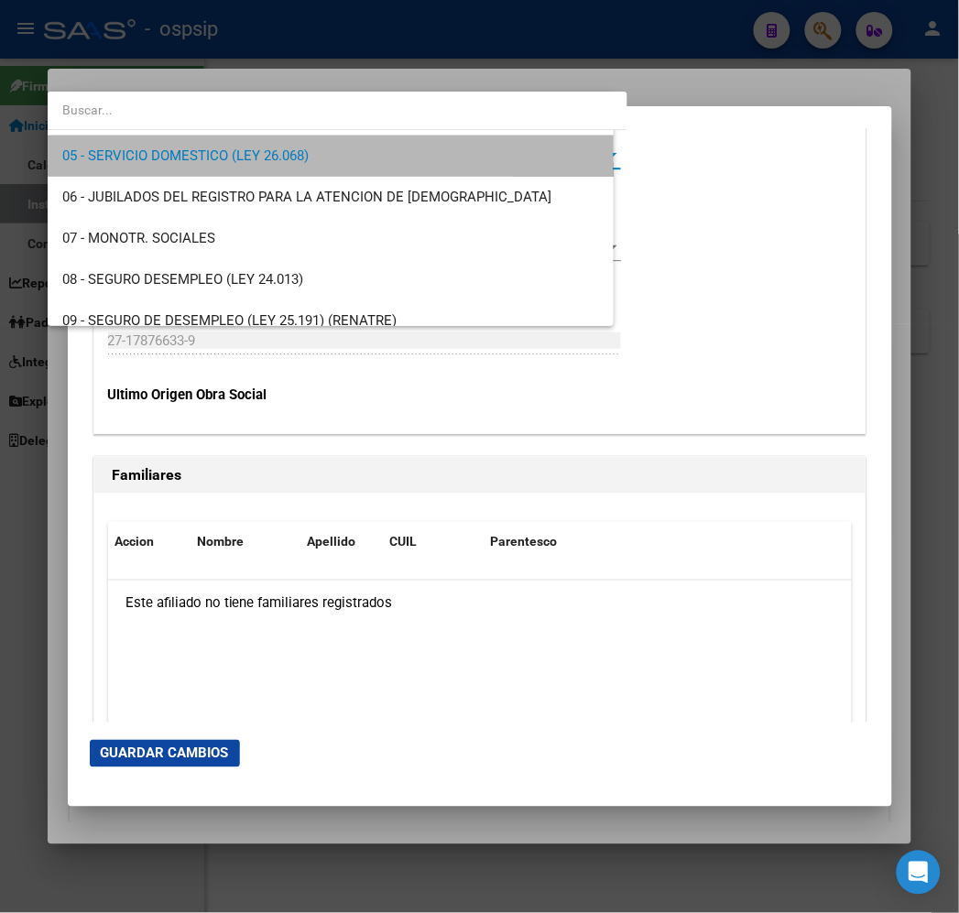
scroll to position [206, 0]
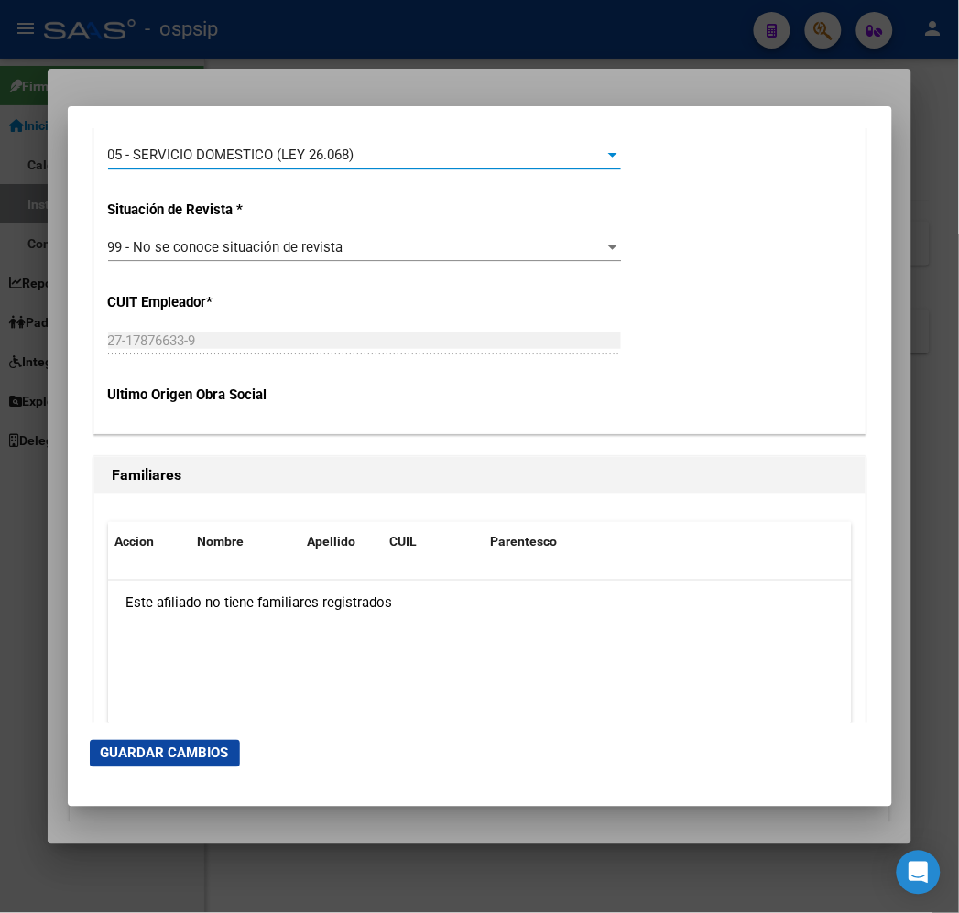
click at [154, 755] on span "Guardar Cambios" at bounding box center [165, 753] width 128 height 16
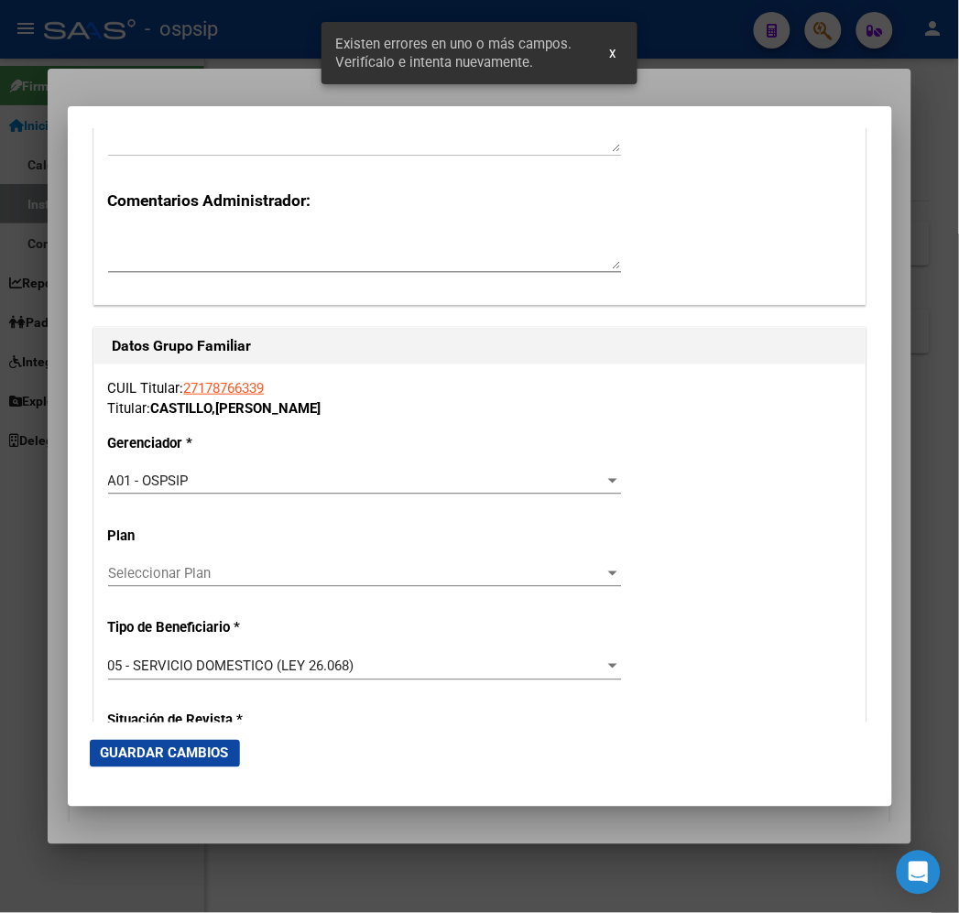
scroll to position [3165, 0]
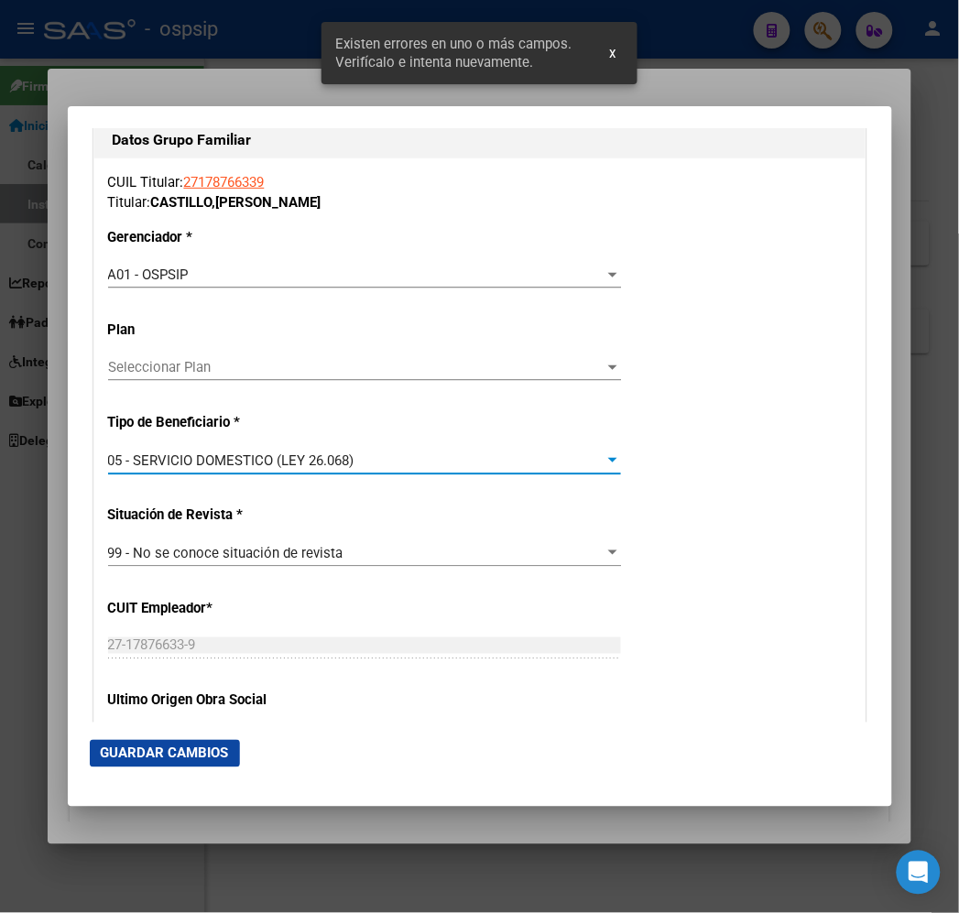
click at [362, 453] on div "05 - SERVICIO DOMESTICO (LEY 26.068)" at bounding box center [356, 460] width 496 height 16
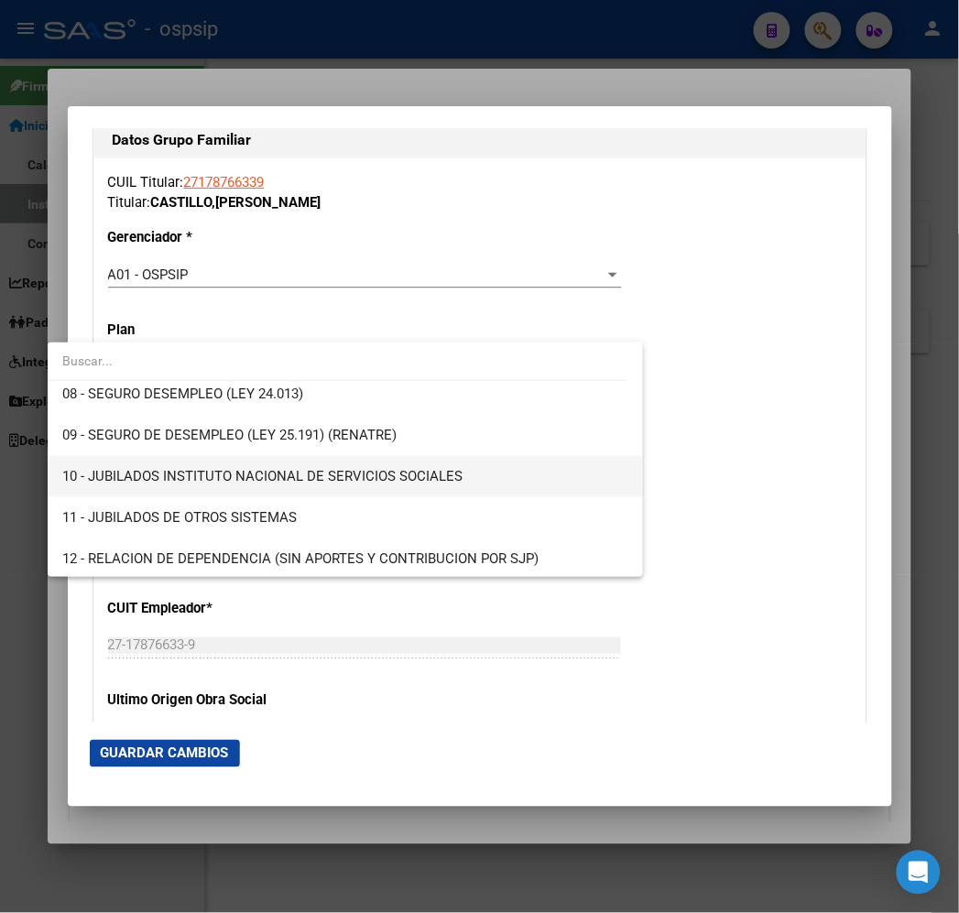
scroll to position [342, 0]
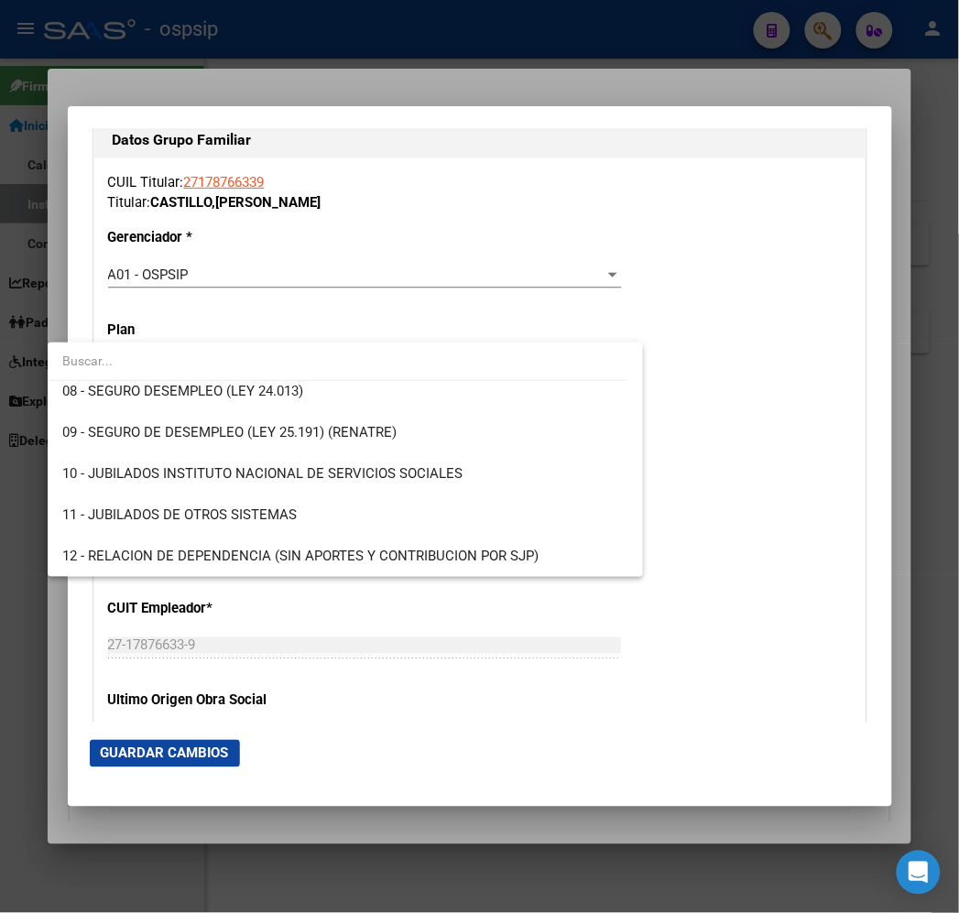
drag, startPoint x: 440, startPoint y: 663, endPoint x: 405, endPoint y: 648, distance: 38.6
click at [436, 660] on div at bounding box center [479, 456] width 959 height 913
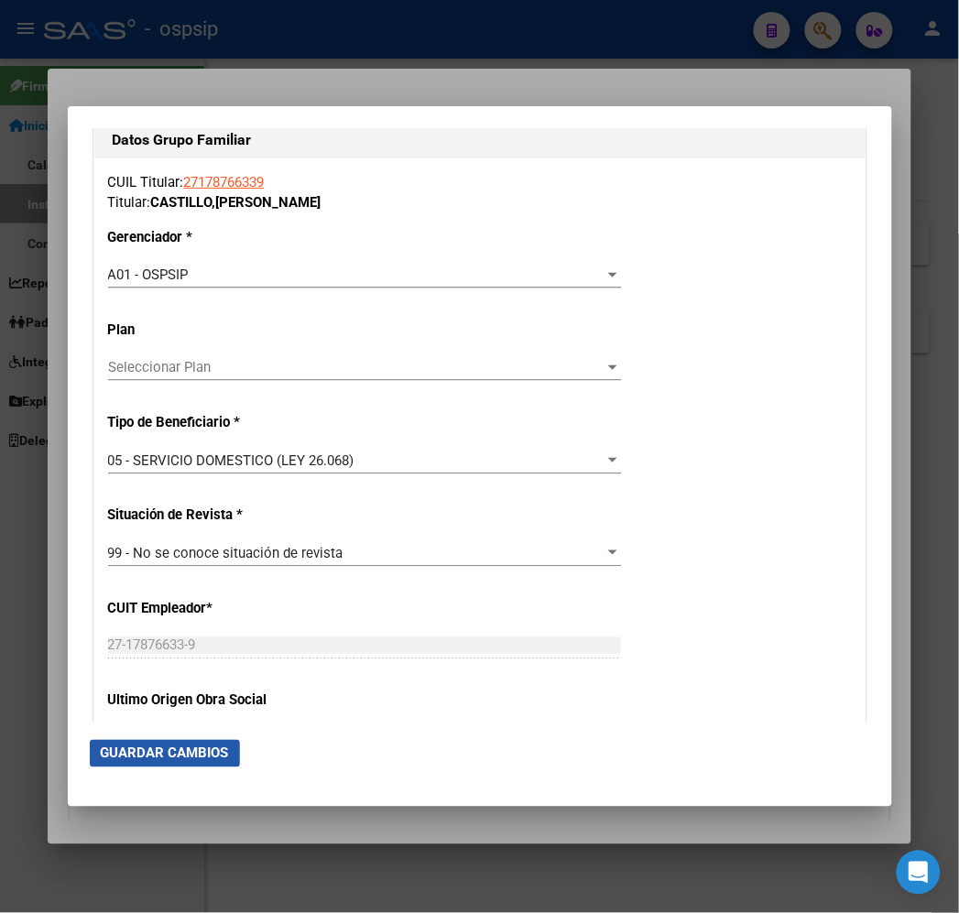
click at [179, 749] on span "Guardar Cambios" at bounding box center [165, 753] width 128 height 16
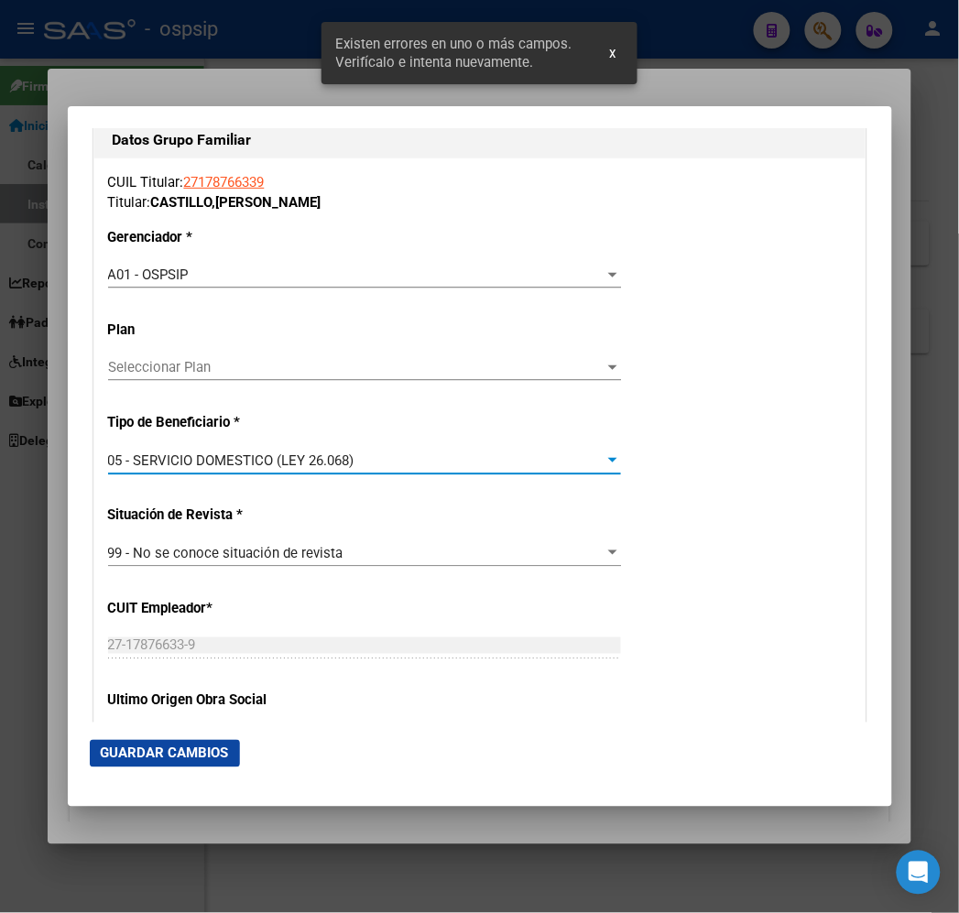
click at [299, 463] on span "05 - SERVICIO DOMESTICO (LEY 26.068)" at bounding box center [231, 460] width 246 height 16
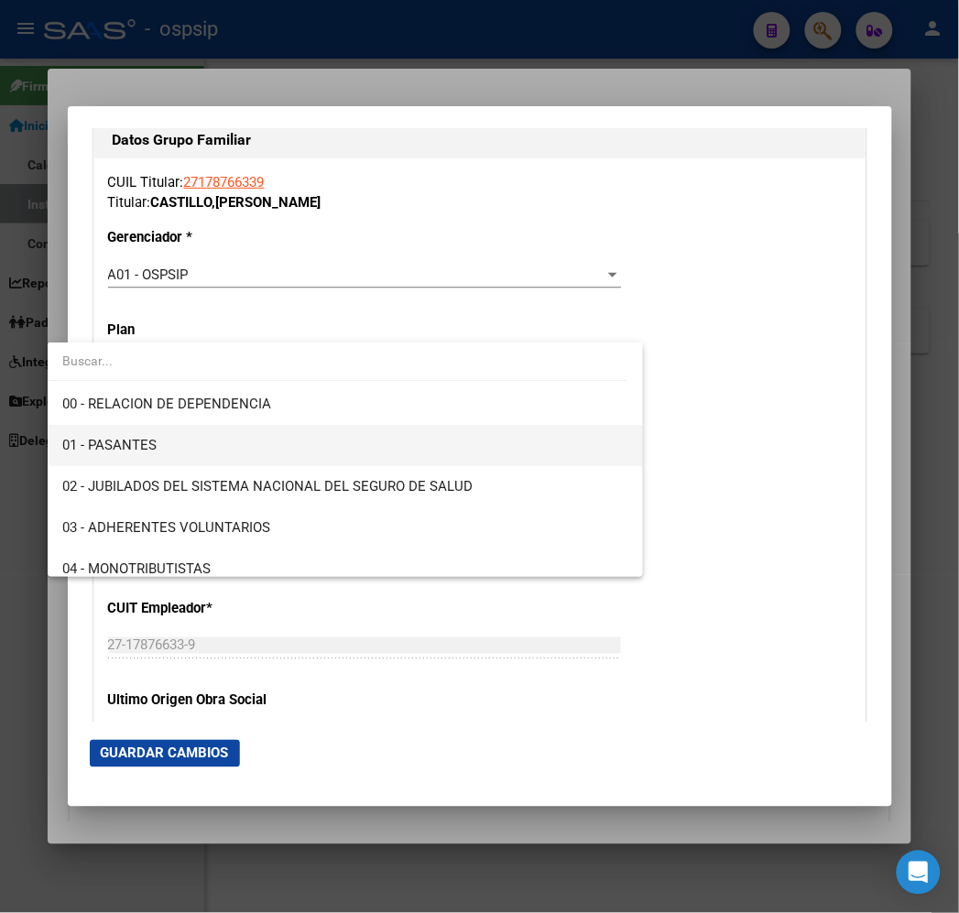
scroll to position [102, 0]
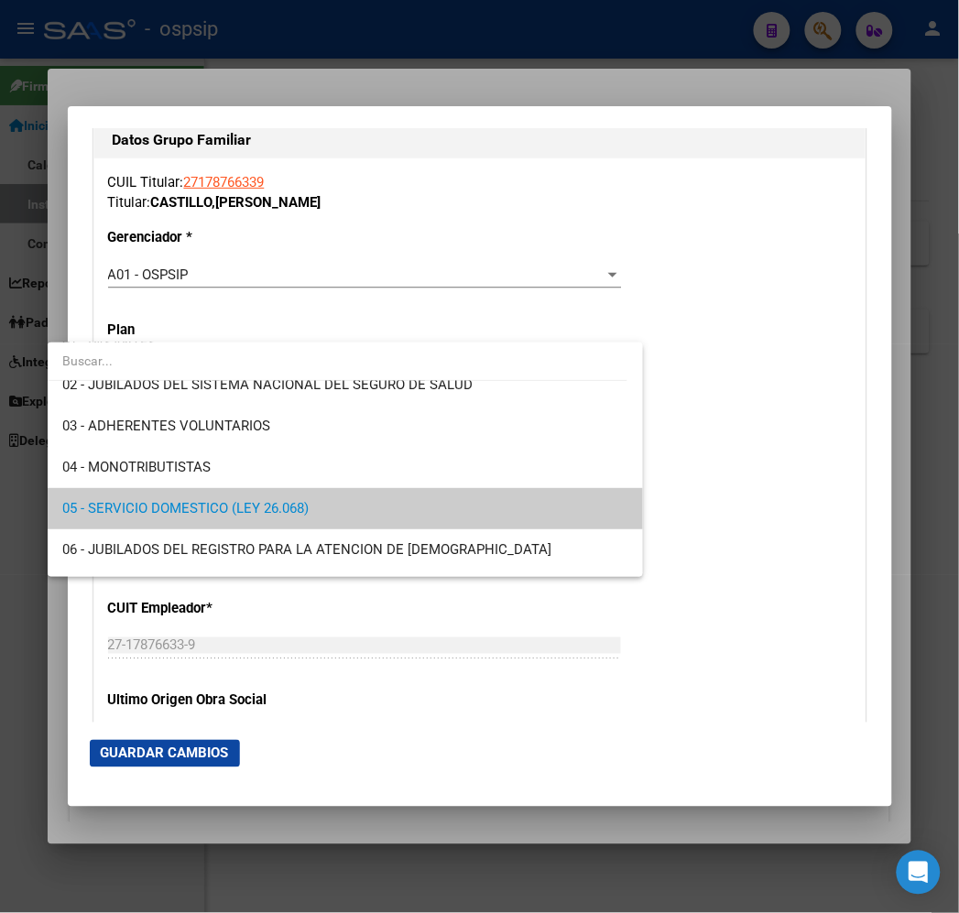
click at [374, 507] on span "05 - SERVICIO DOMESTICO (LEY 26.068)" at bounding box center [345, 508] width 566 height 41
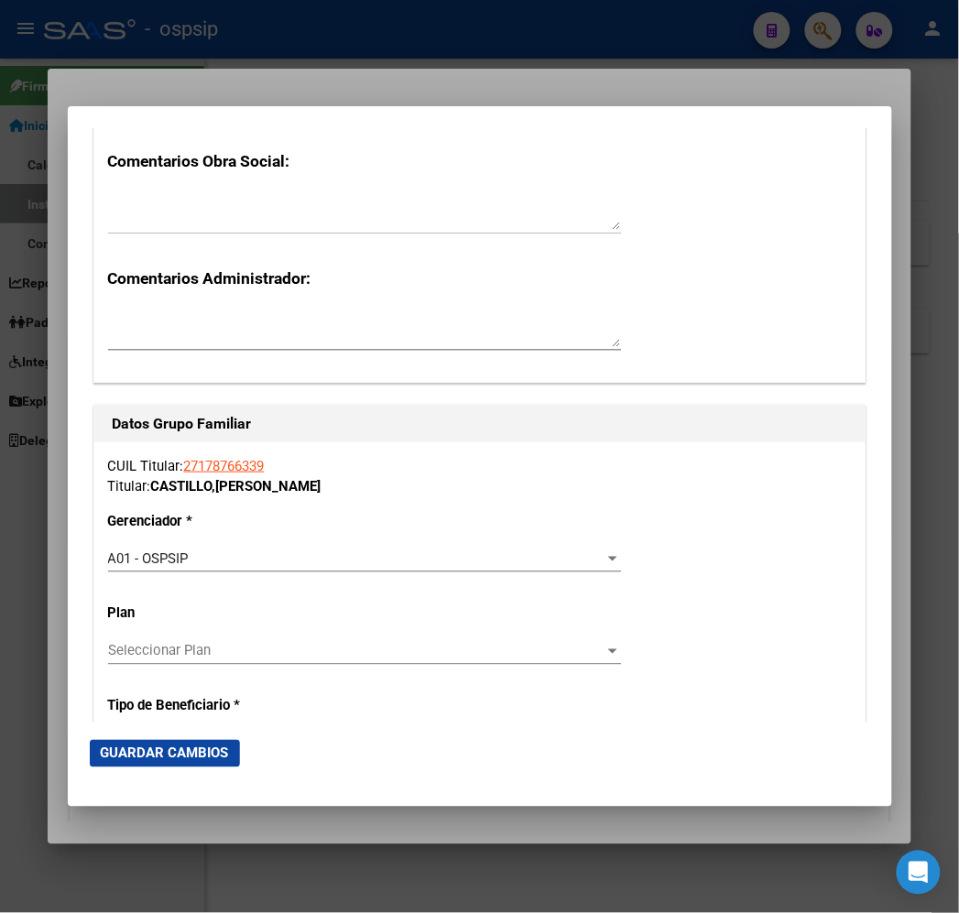
scroll to position [2555, 0]
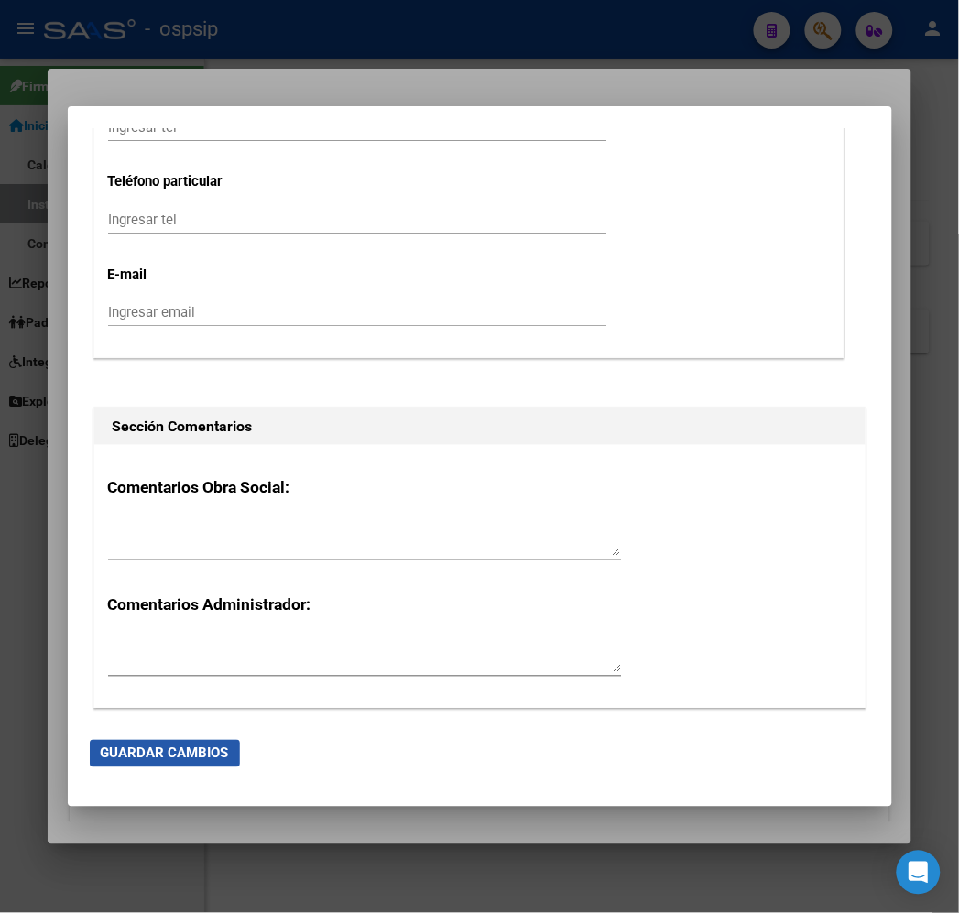
click at [169, 761] on button "Guardar Cambios" at bounding box center [165, 753] width 150 height 27
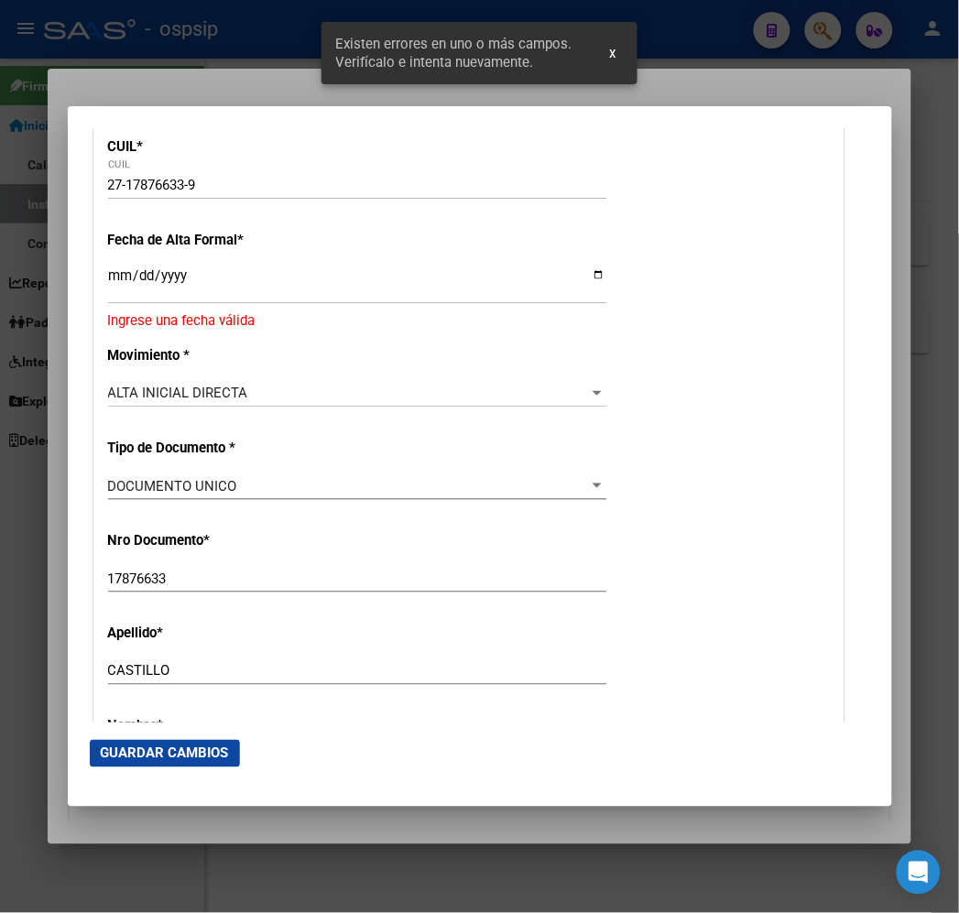
scroll to position [316, 0]
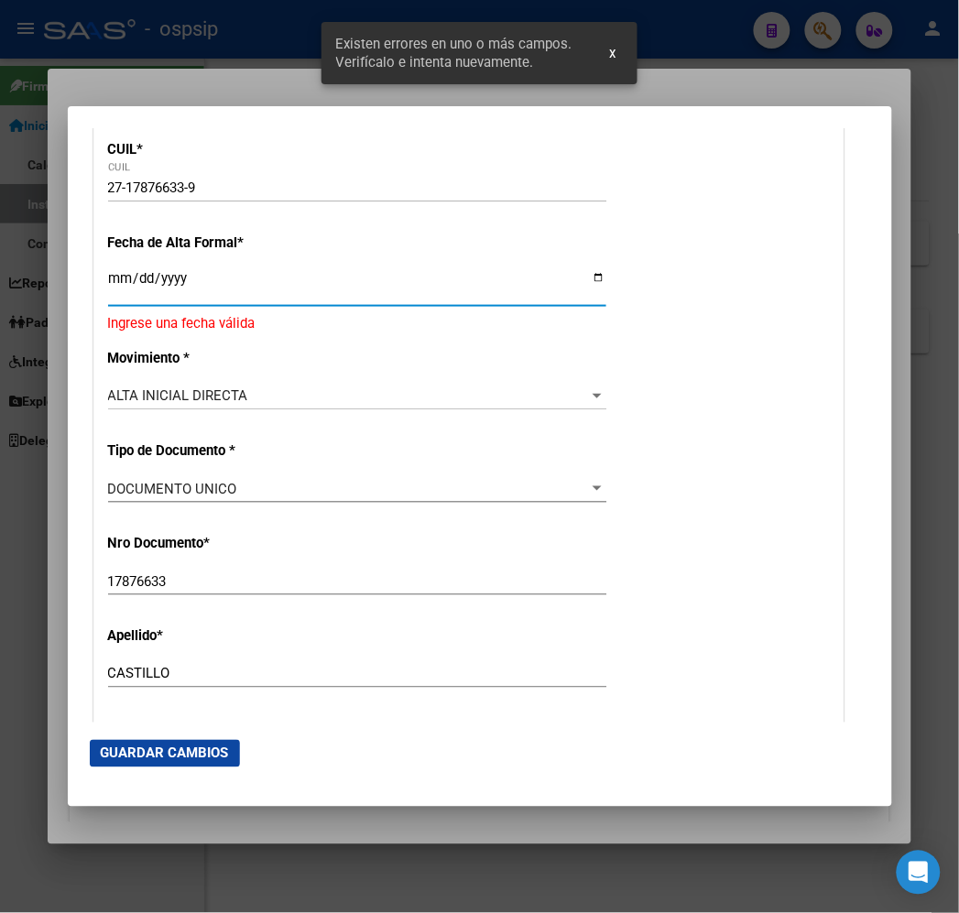
click at [108, 284] on input "Ingresar fecha" at bounding box center [357, 285] width 498 height 29
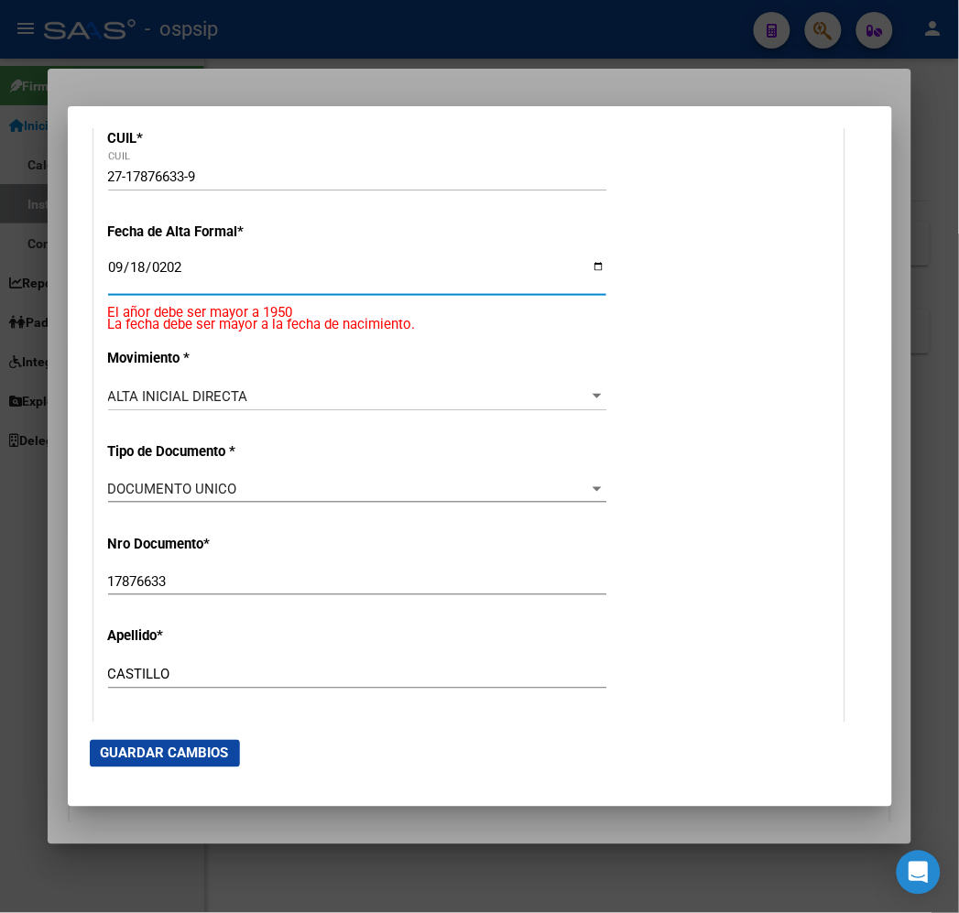
type input "2025-09-18"
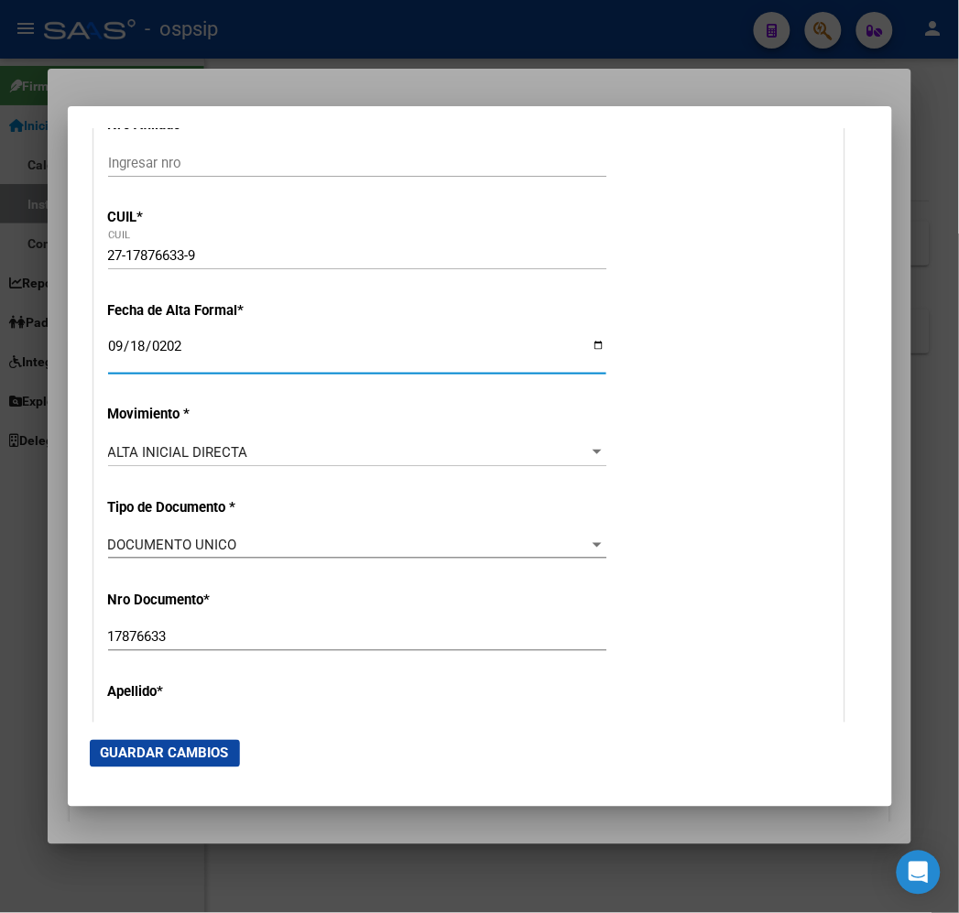
scroll to position [305, 0]
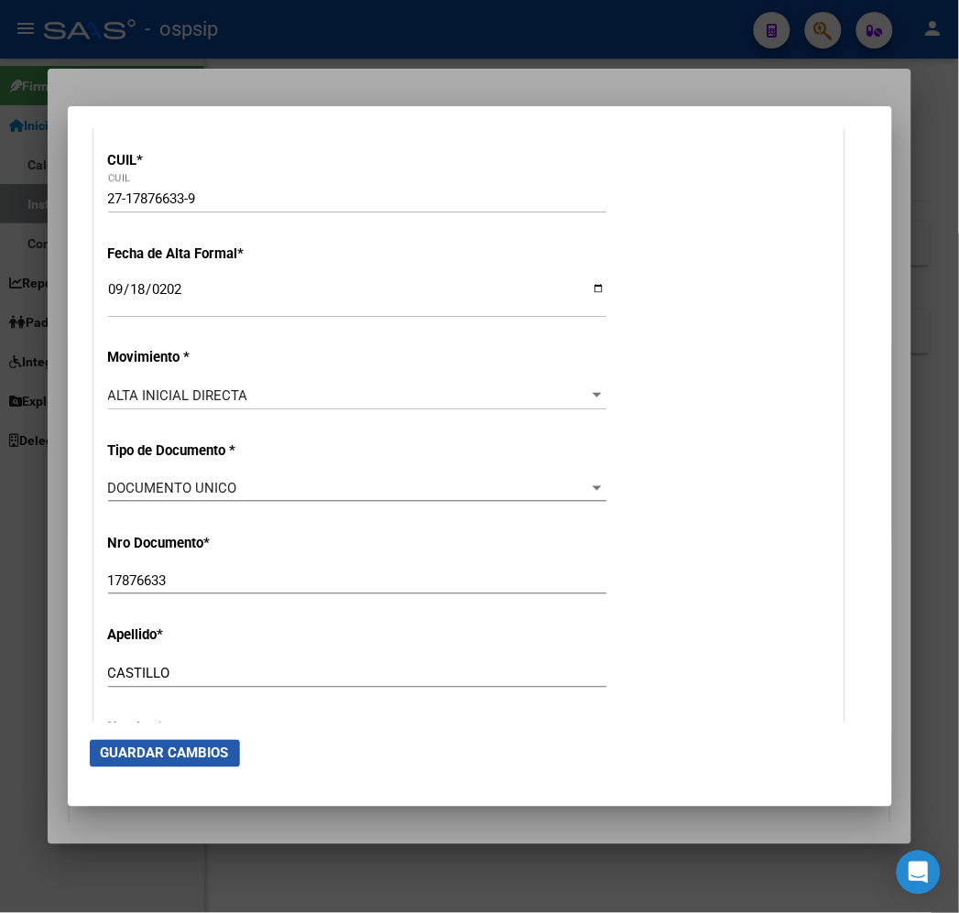
click at [129, 763] on button "Guardar Cambios" at bounding box center [165, 753] width 150 height 27
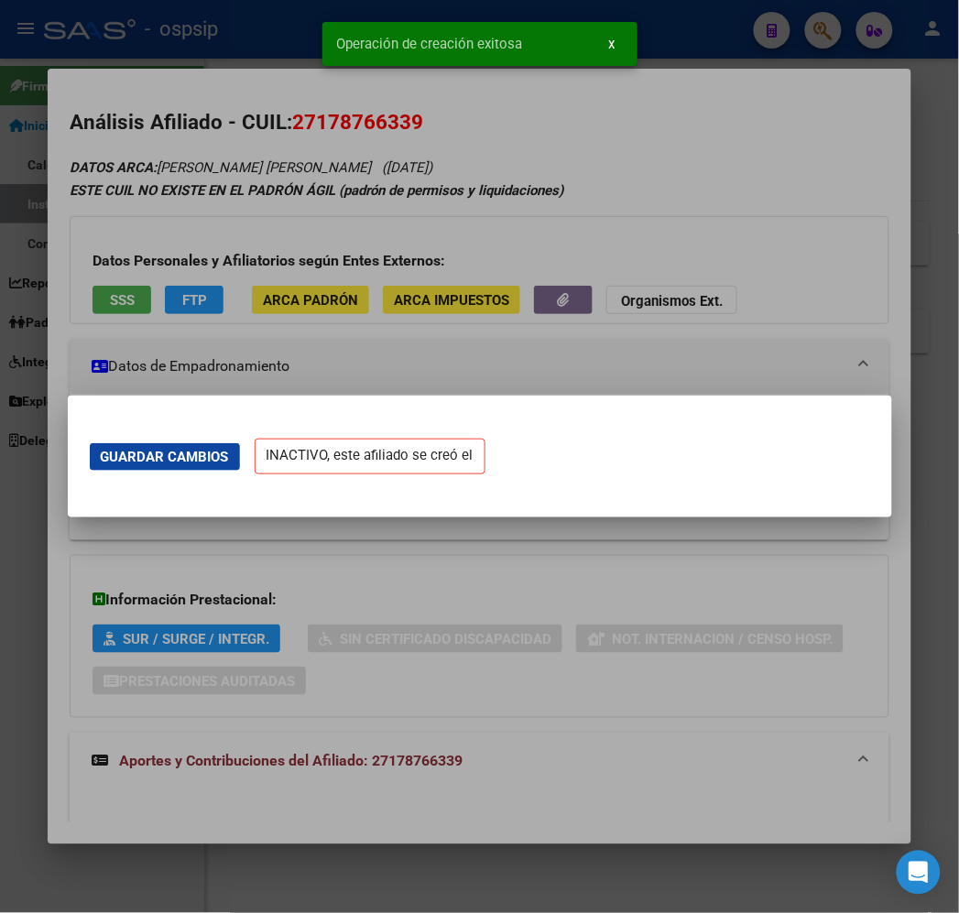
scroll to position [0, 0]
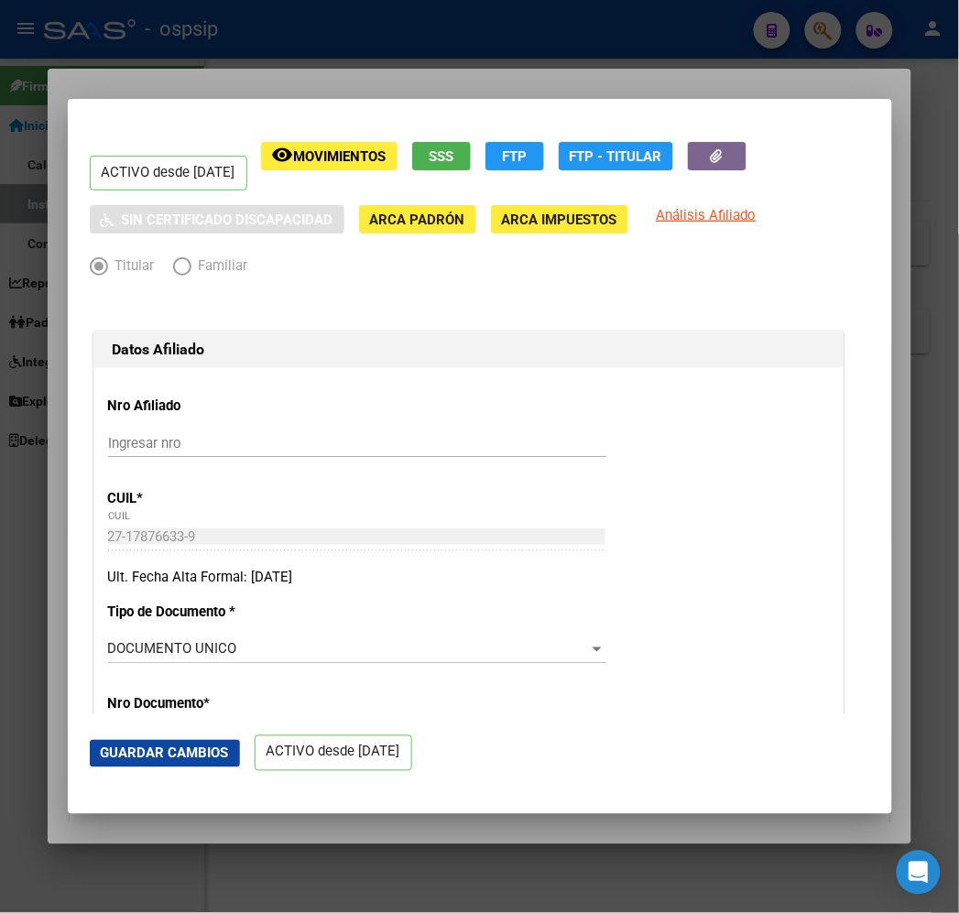
click at [289, 67] on div at bounding box center [479, 456] width 959 height 913
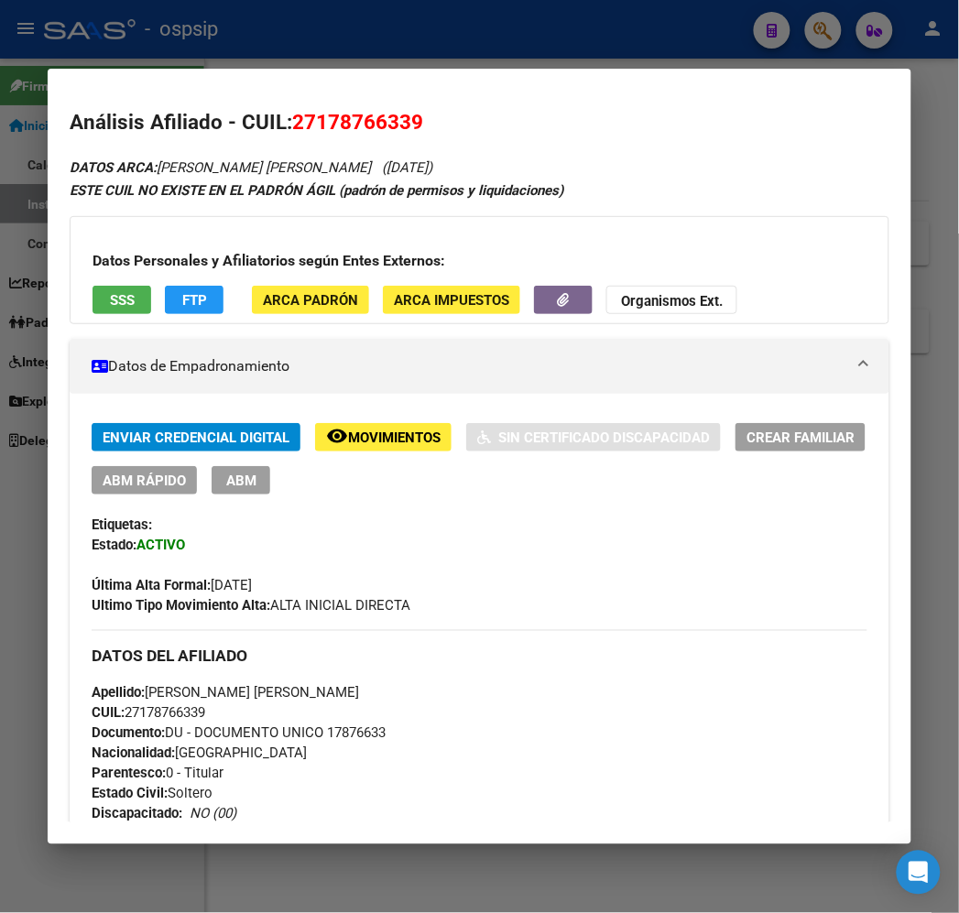
click at [467, 42] on div at bounding box center [479, 456] width 959 height 913
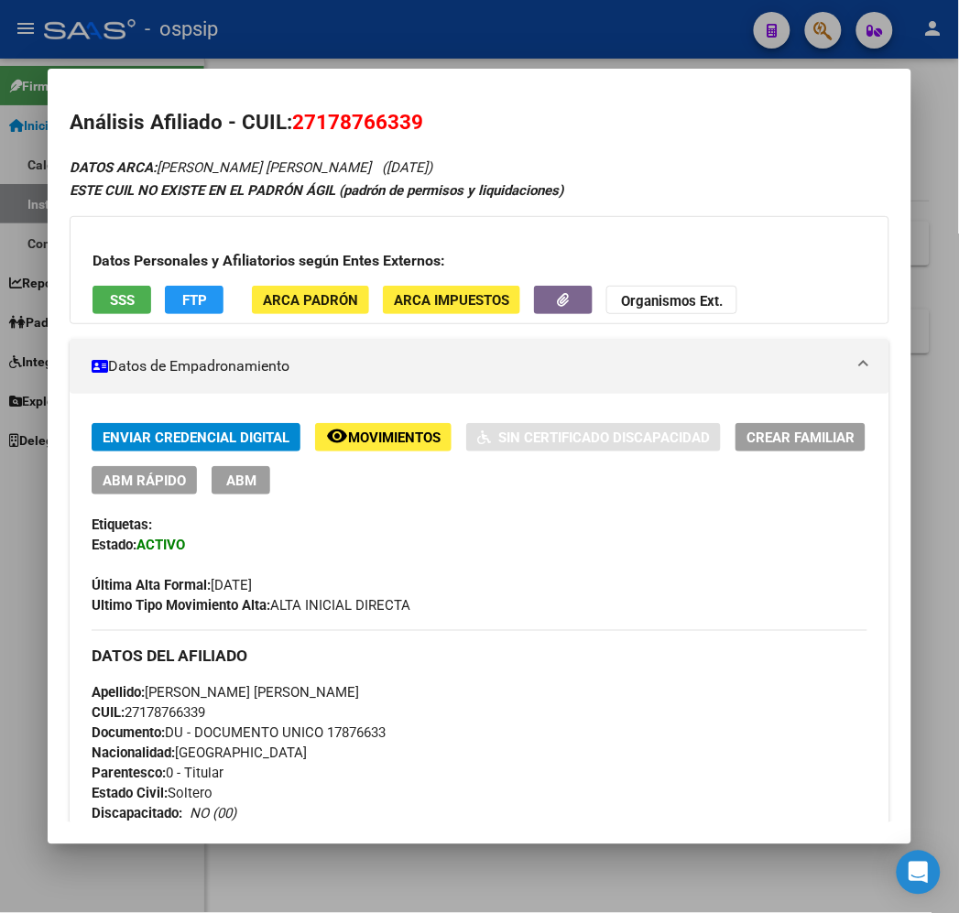
click at [469, 41] on div at bounding box center [479, 456] width 959 height 913
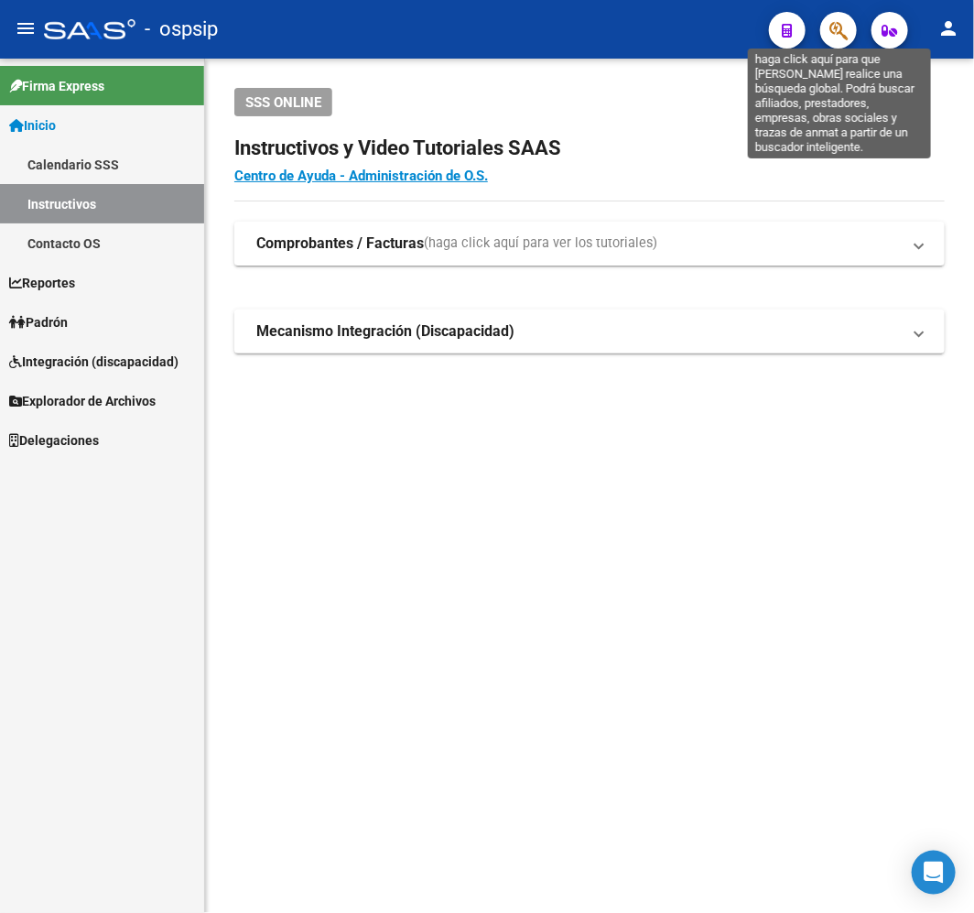
click at [845, 29] on icon "button" at bounding box center [839, 30] width 18 height 21
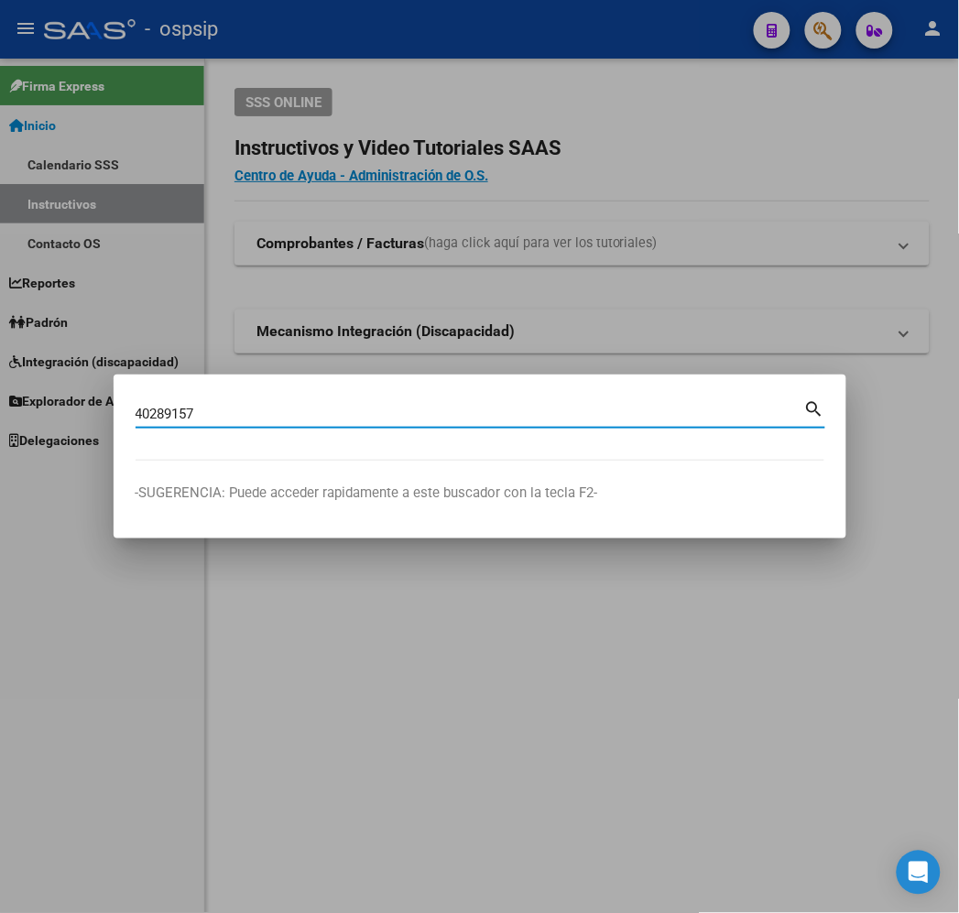
type input "40289157"
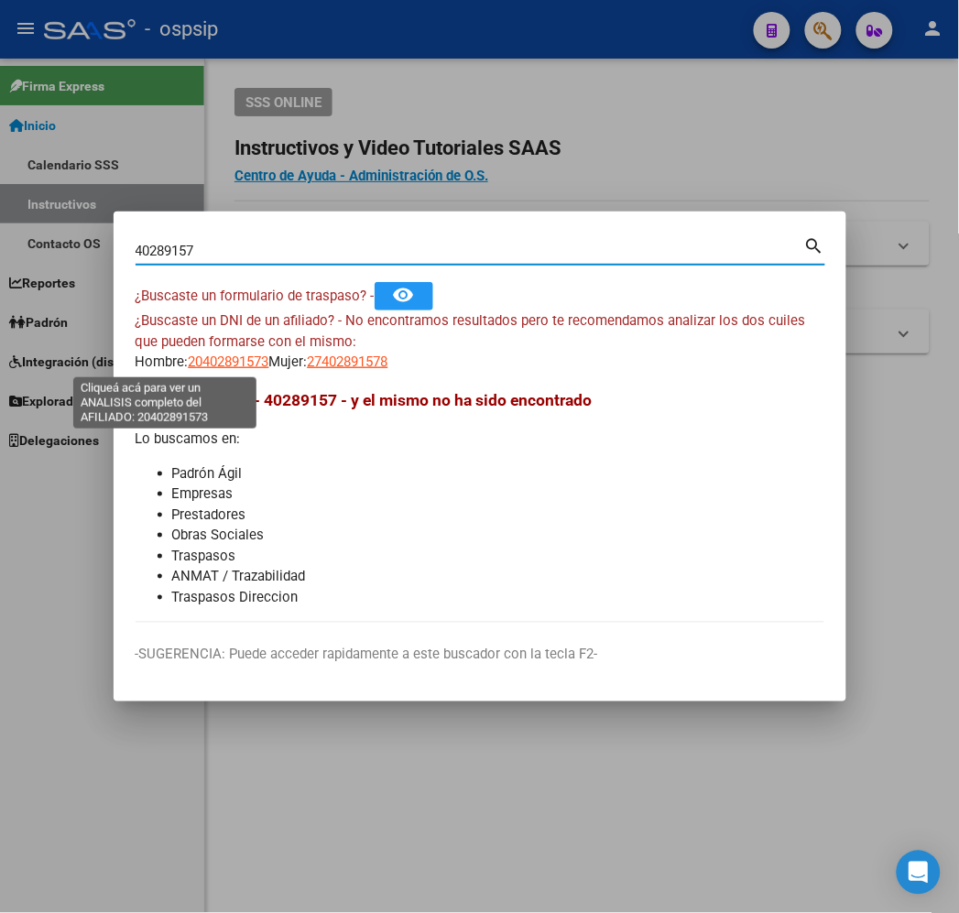
click at [189, 362] on span "20402891573" at bounding box center [229, 361] width 81 height 16
type textarea "20402891573"
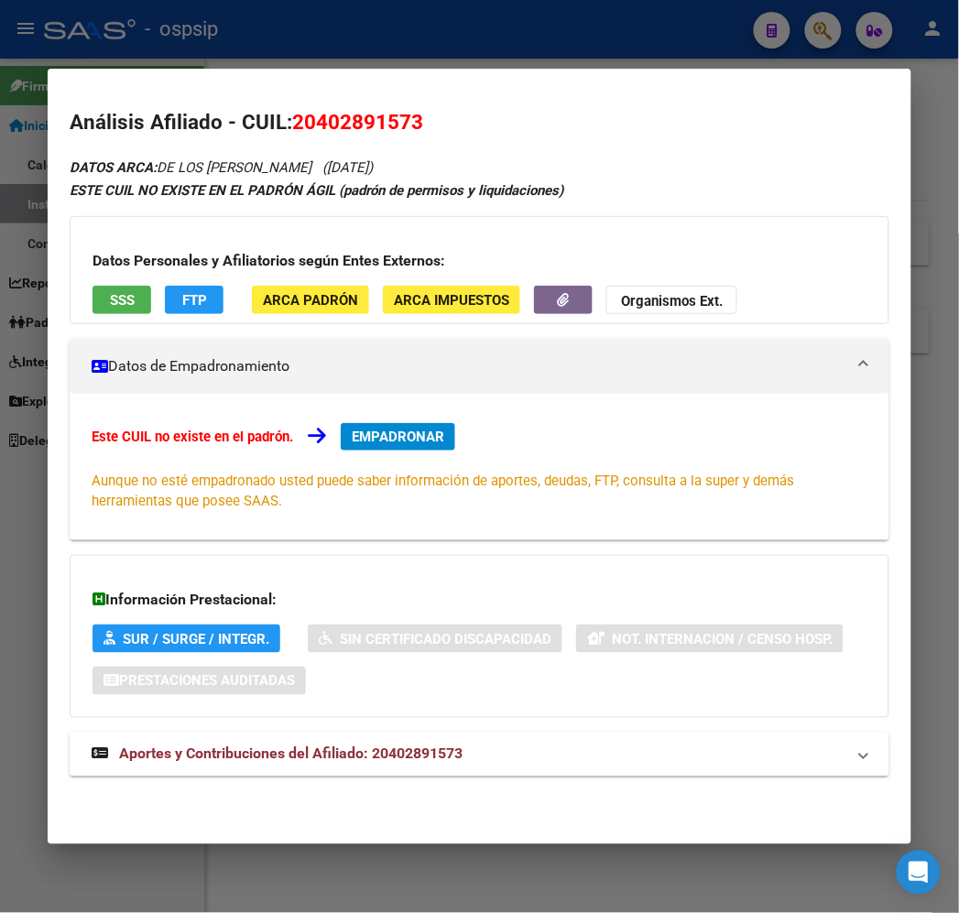
drag, startPoint x: 414, startPoint y: 790, endPoint x: 408, endPoint y: 772, distance: 19.1
click at [412, 788] on div "DATOS ARCA: DE LOS SANTOS ALAN LEONEL (23/05/1997) ESTE CUIL NO EXISTE EN EL PA…" at bounding box center [479, 476] width 819 height 641
click at [408, 767] on mat-expansion-panel-header "Aportes y Contribuciones del Afiliado: 20402891573" at bounding box center [479, 755] width 819 height 44
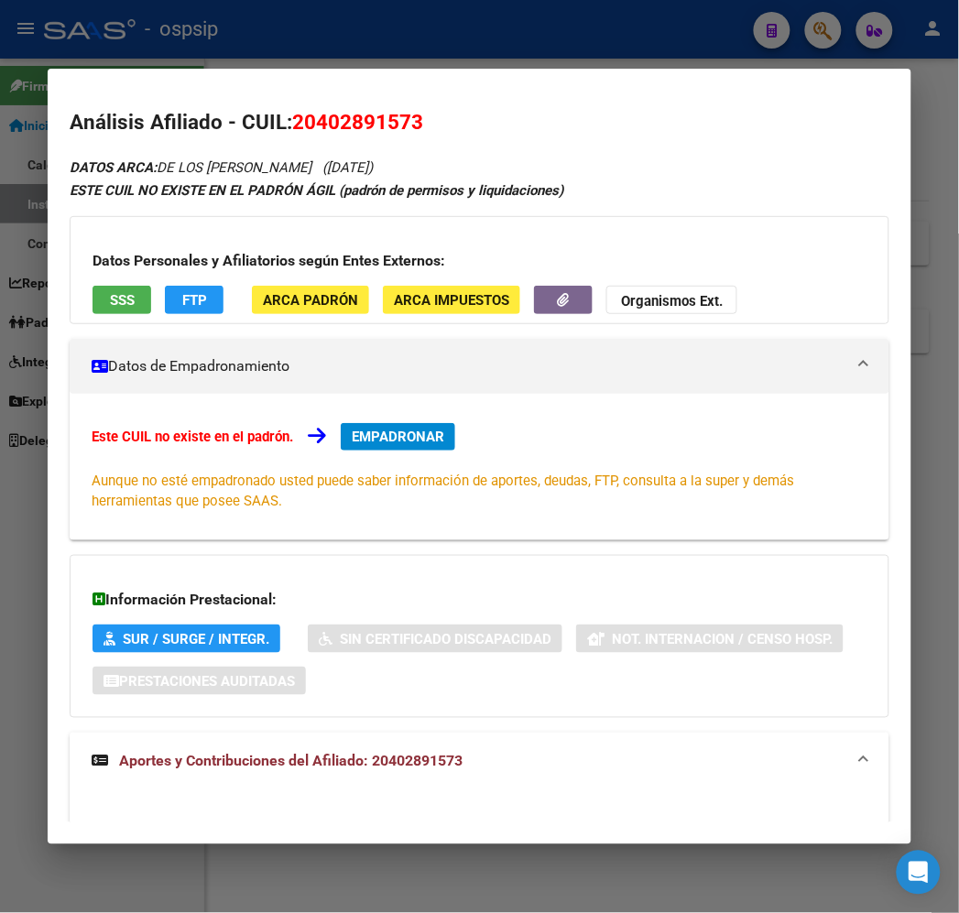
click at [488, 5] on div at bounding box center [479, 456] width 959 height 913
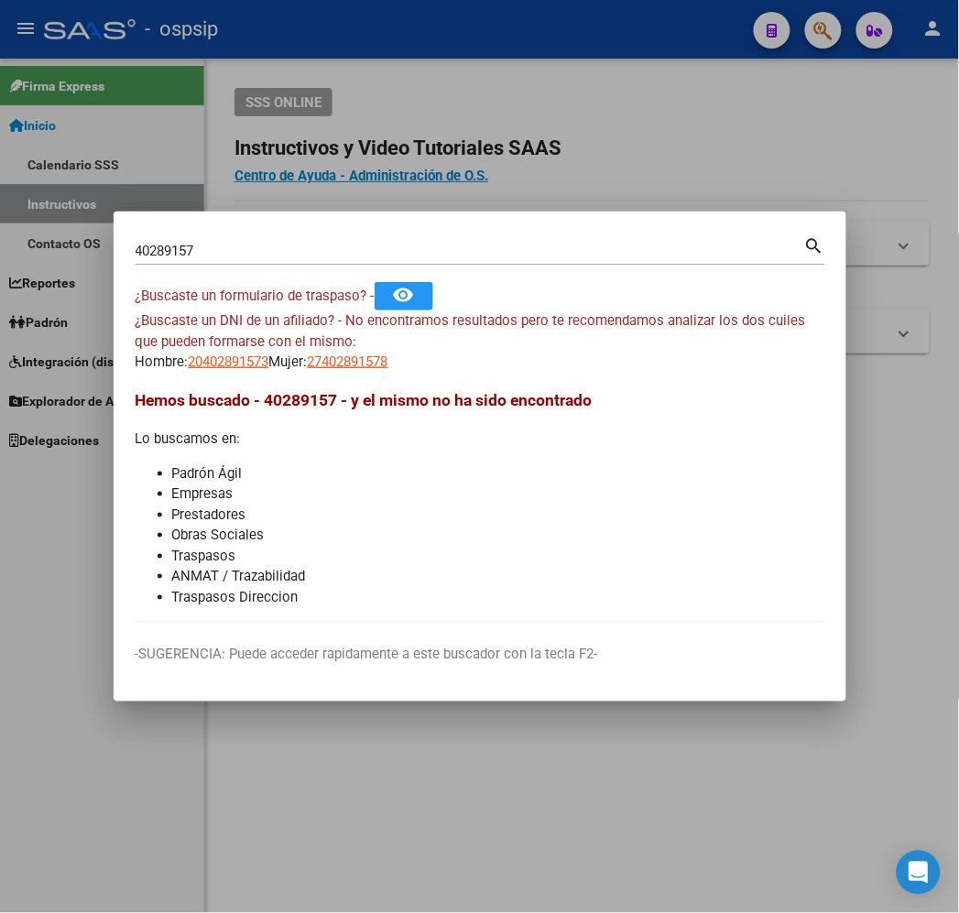
click at [492, 14] on div at bounding box center [479, 456] width 959 height 913
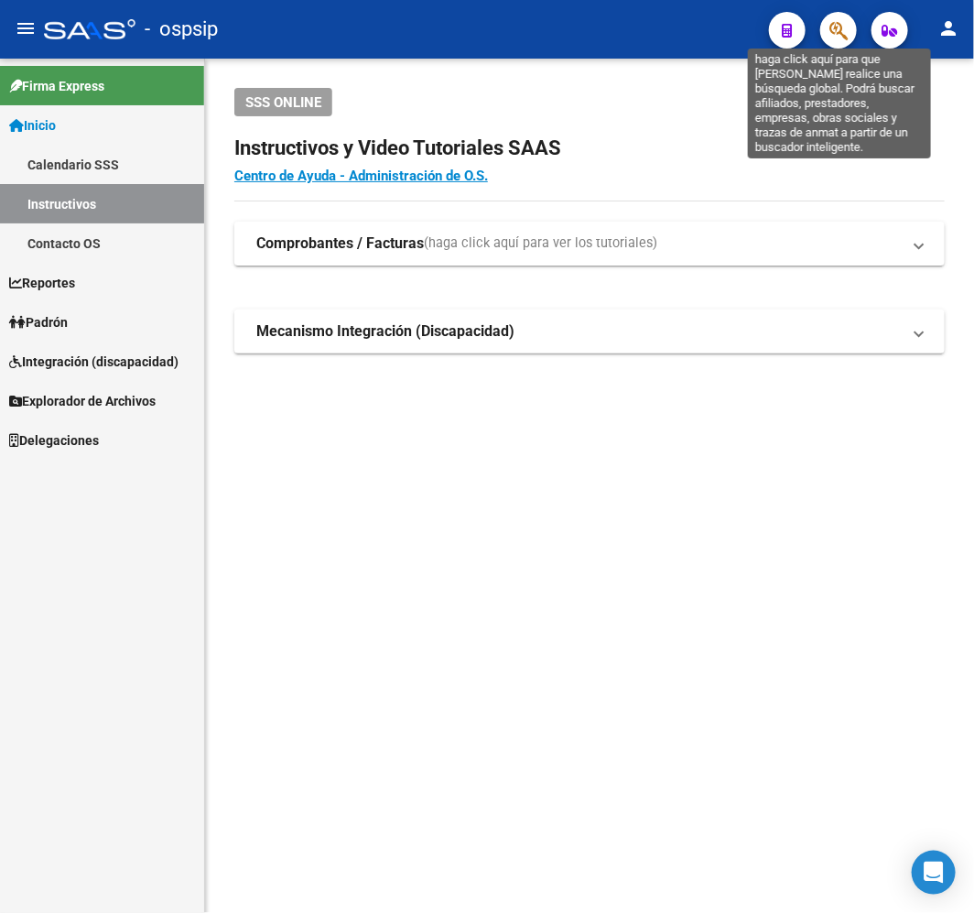
click at [840, 25] on icon "button" at bounding box center [839, 30] width 18 height 21
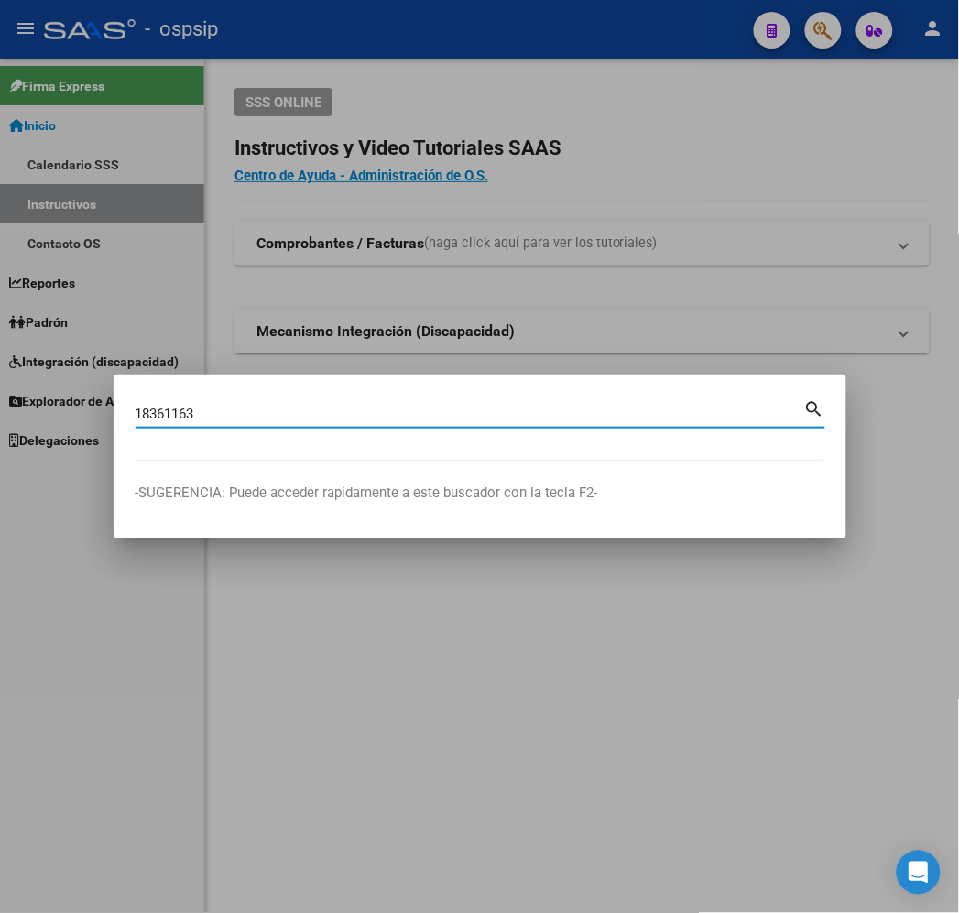
type input "18361163"
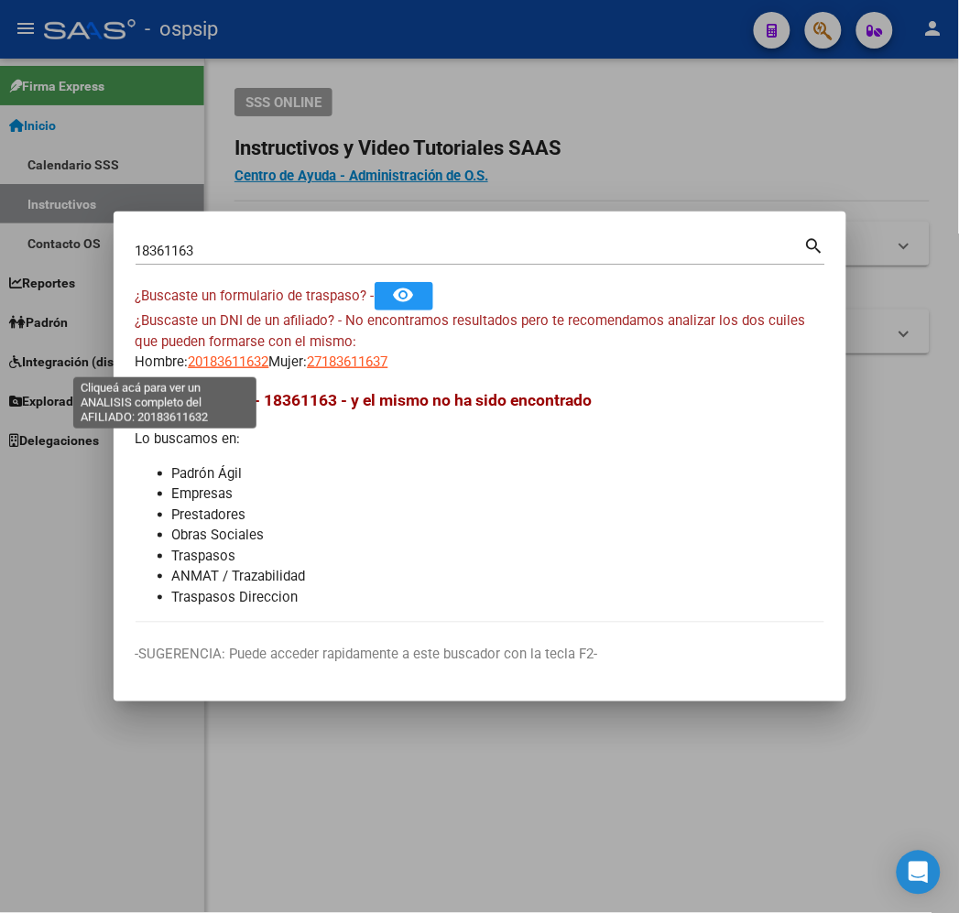
click at [189, 364] on span "20183611632" at bounding box center [229, 361] width 81 height 16
type textarea "20183611632"
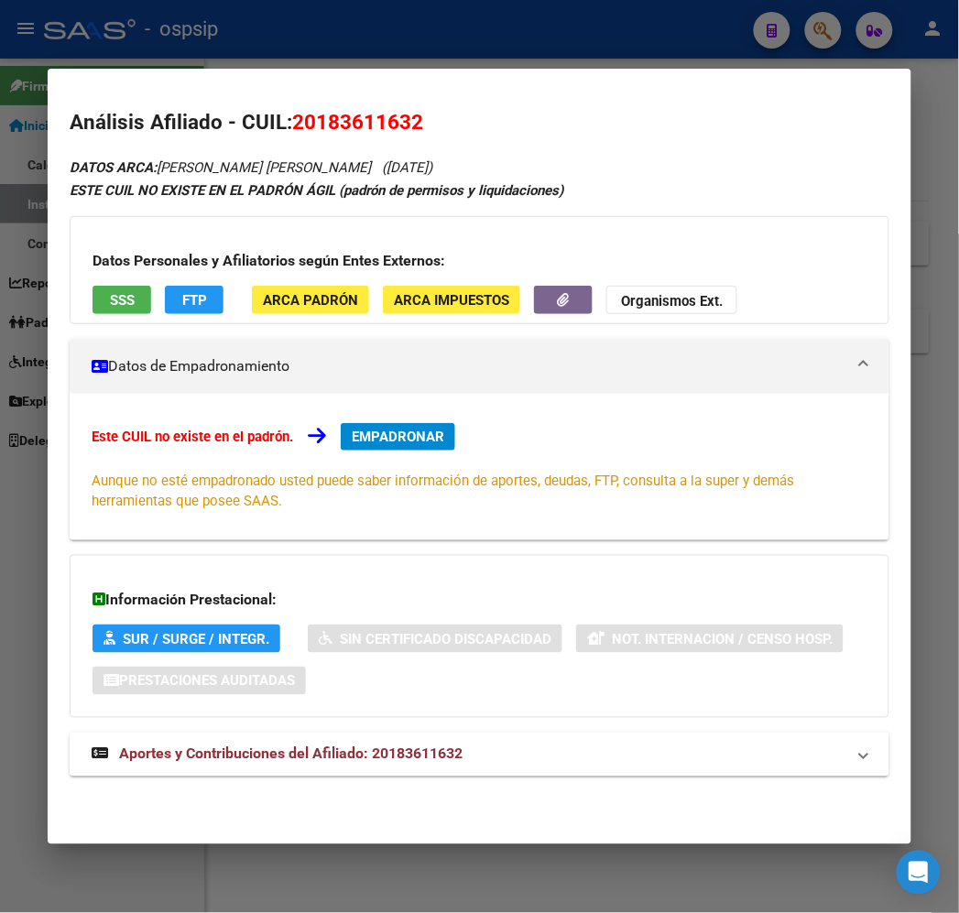
drag, startPoint x: 387, startPoint y: 756, endPoint x: 408, endPoint y: 712, distance: 48.4
click at [387, 755] on span "Aportes y Contribuciones del Afiliado: 20183611632" at bounding box center [290, 753] width 343 height 17
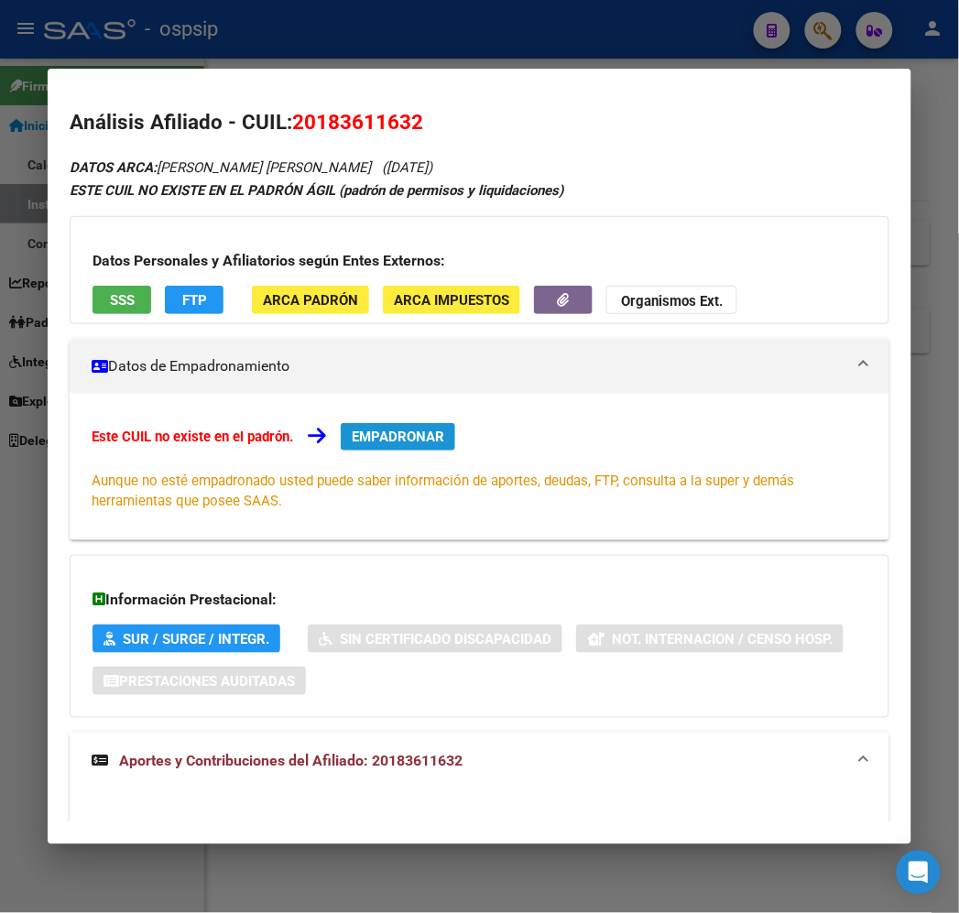
click at [381, 447] on button "EMPADRONAR" at bounding box center [398, 436] width 114 height 27
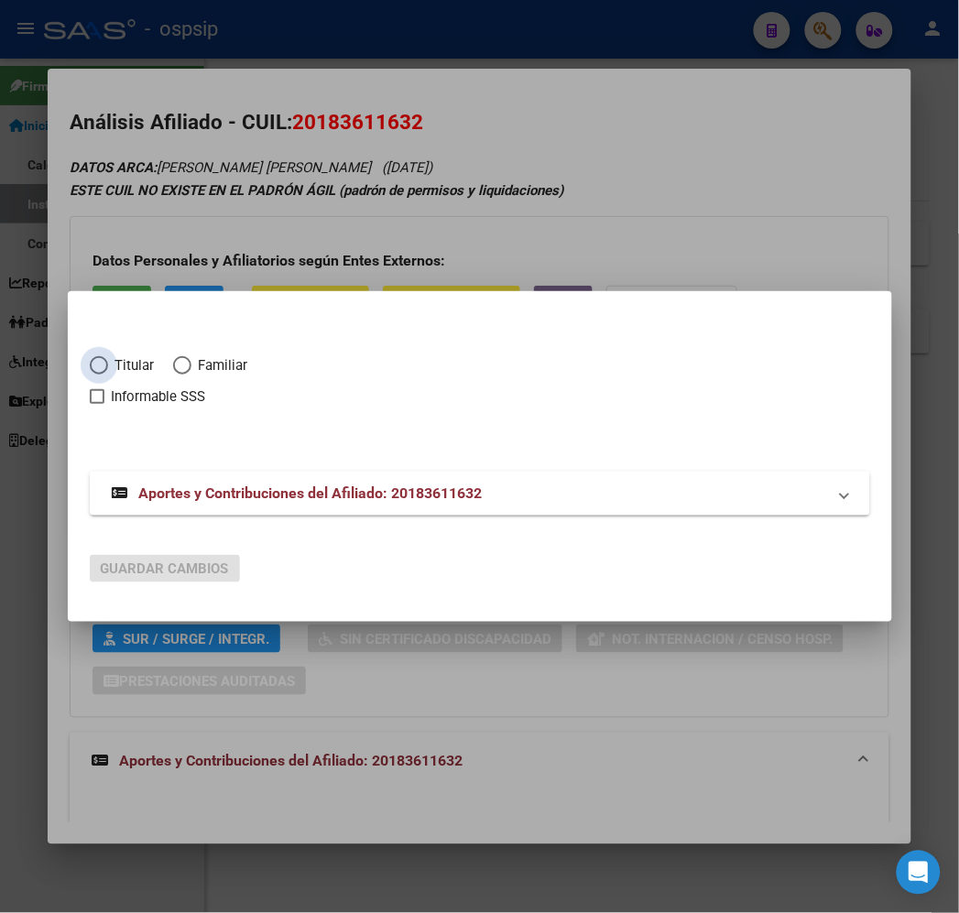
click at [90, 366] on span "Elija una opción" at bounding box center [99, 365] width 18 height 18
click at [90, 366] on input "Titular" at bounding box center [99, 365] width 18 height 18
radio input "true"
checkbox input "true"
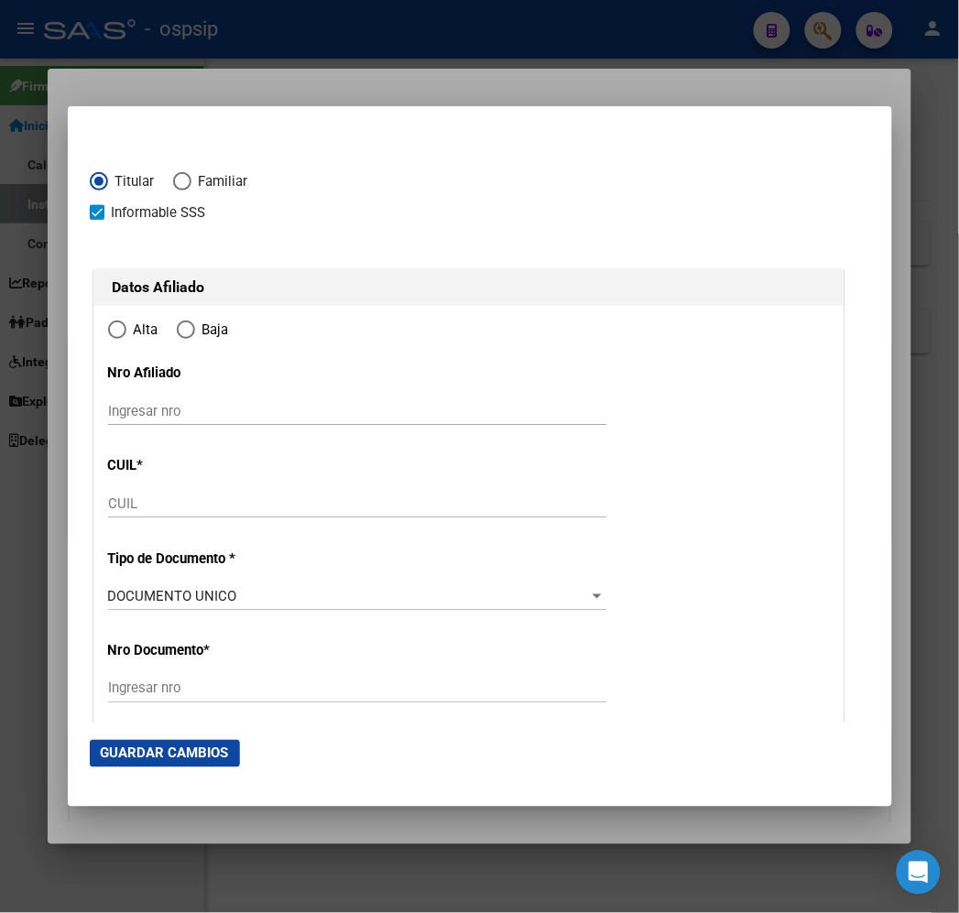
type input "20-18361163-2"
type input "18361163"
type input "BAEZ"
type input "MARIO ANGEL"
type input "1967-01-13"
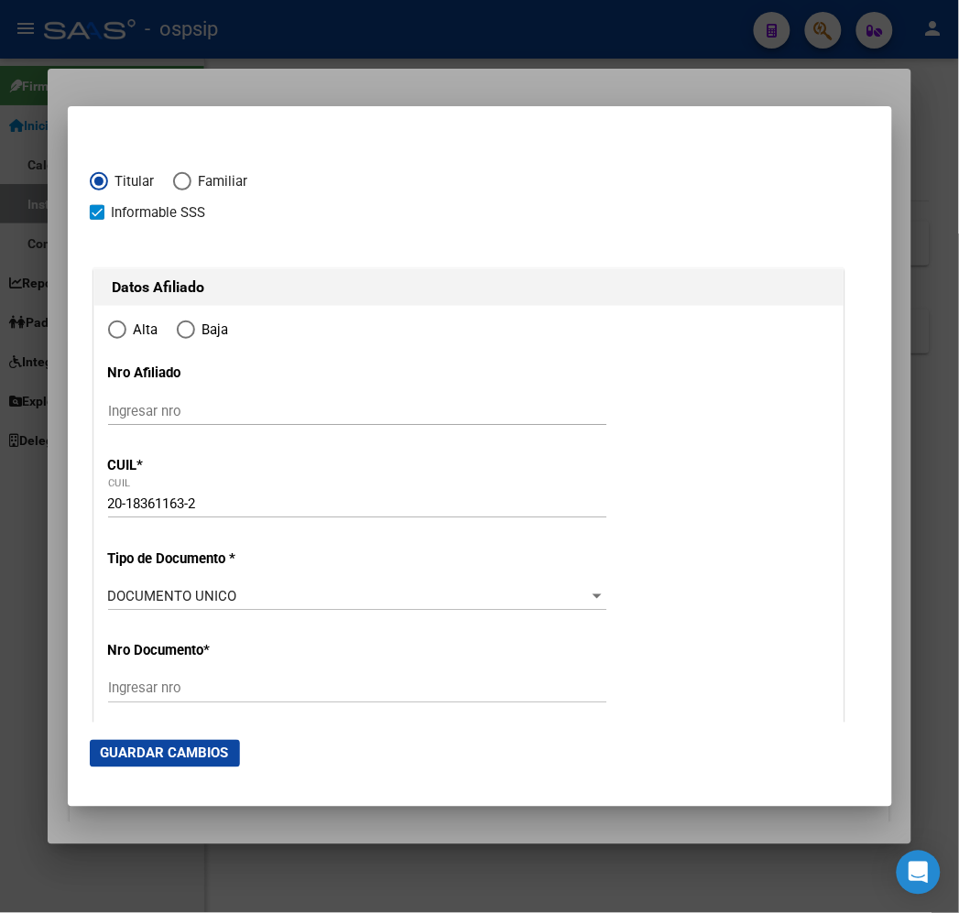
type input "LAS HERAS"
type input "5539"
type input "MONS MARESMA"
type input "1025"
radio input "true"
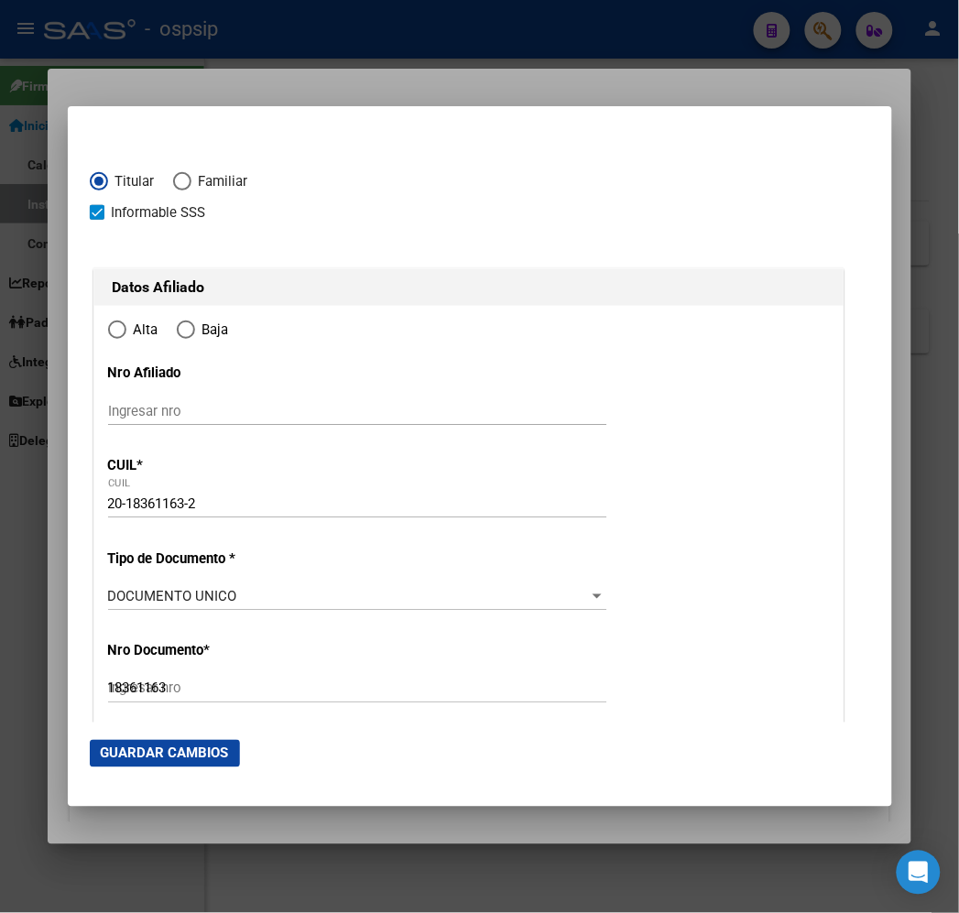
type input "LAS HERAS"
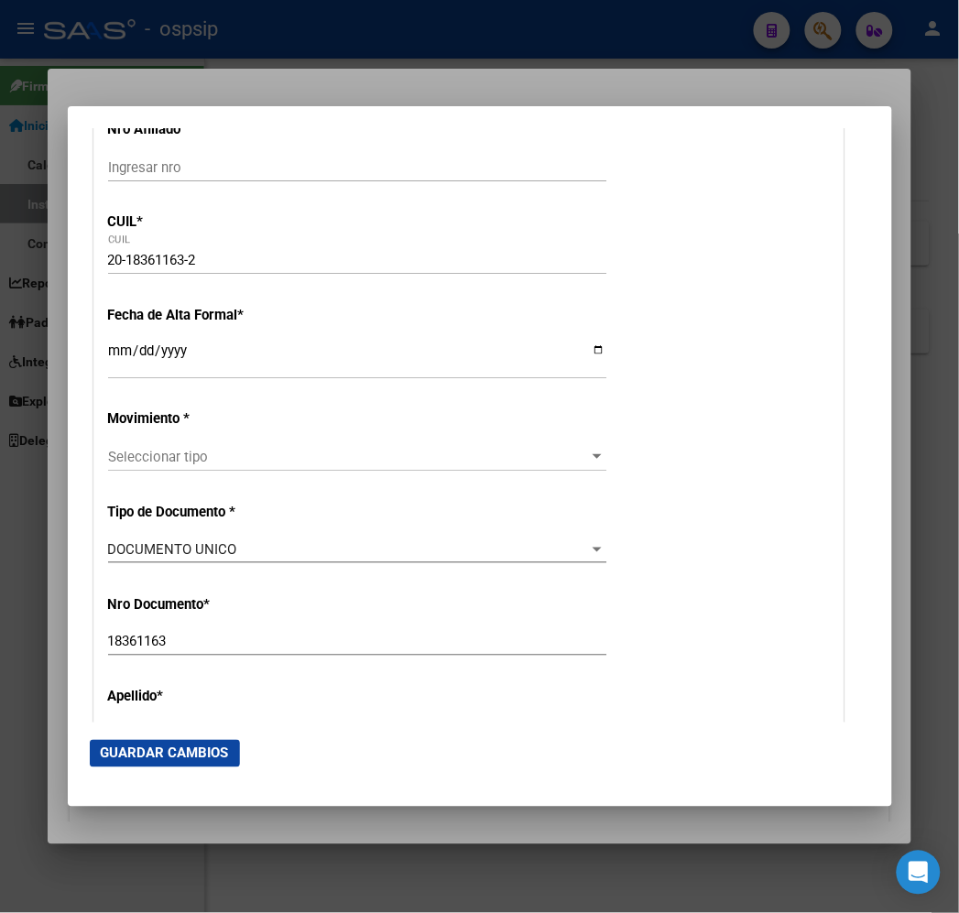
scroll to position [305, 0]
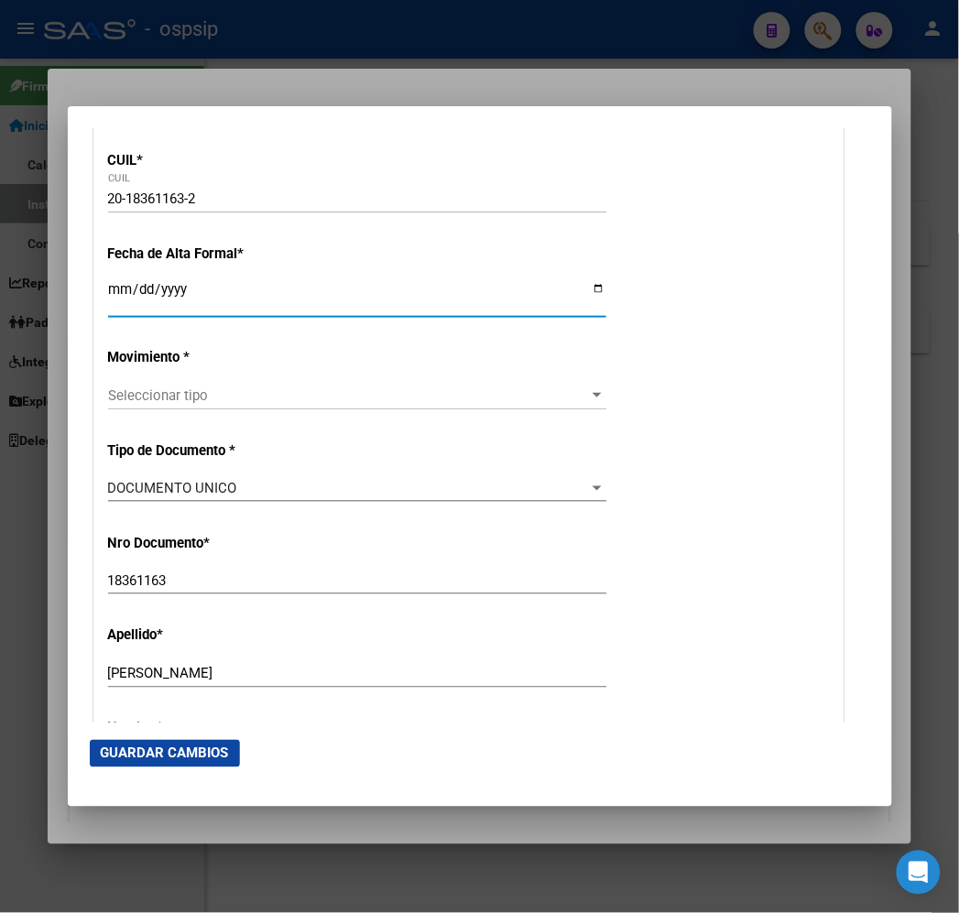
drag, startPoint x: 73, startPoint y: 294, endPoint x: 74, endPoint y: 306, distance: 11.9
click at [108, 296] on input "Ingresar fecha" at bounding box center [357, 296] width 498 height 29
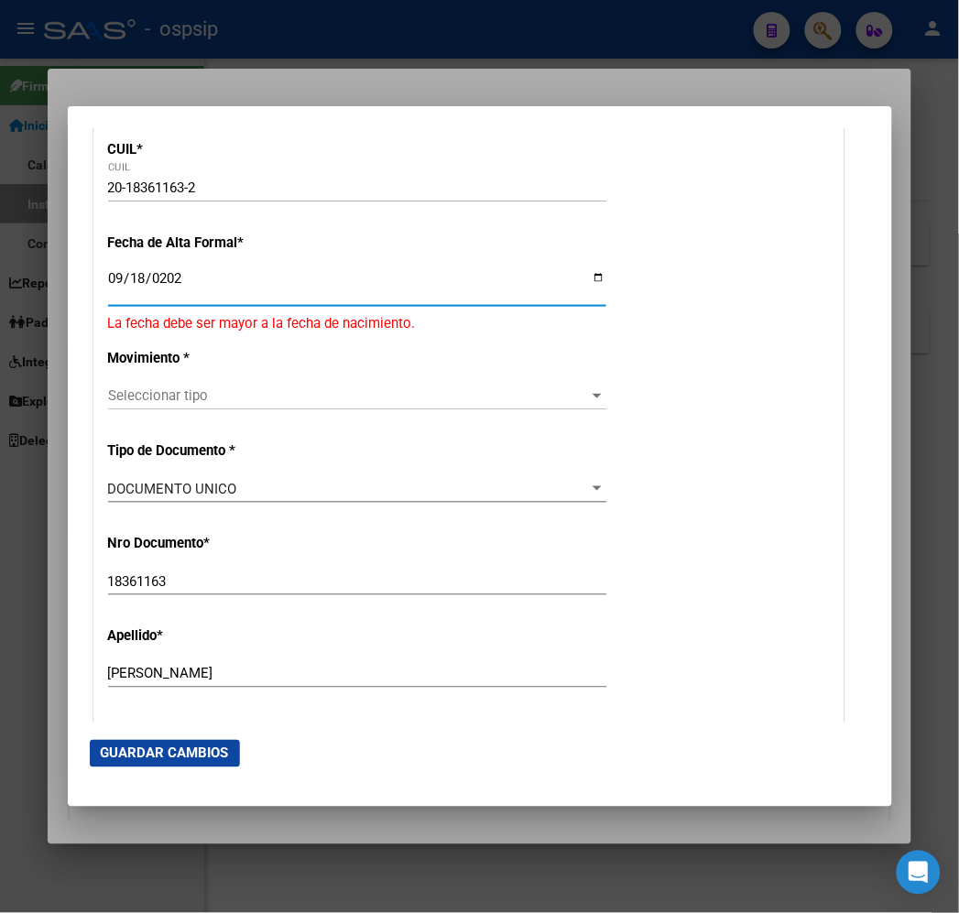
type input "2025-09-18"
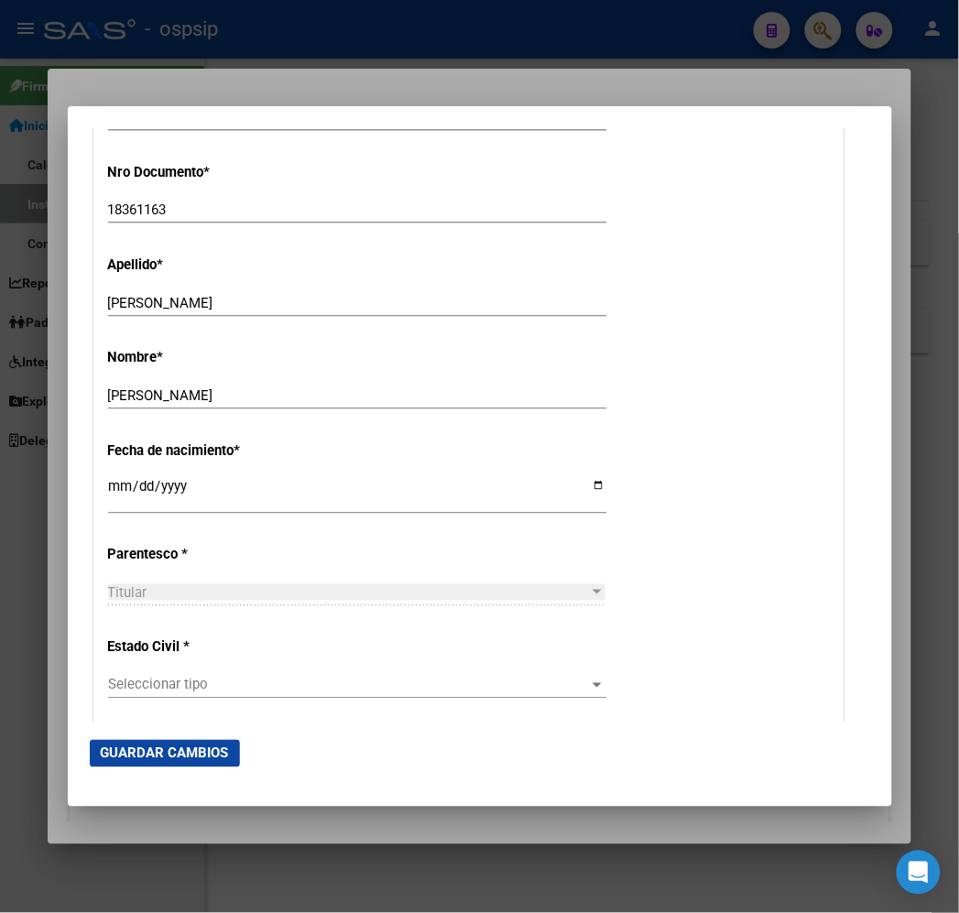
scroll to position [712, 0]
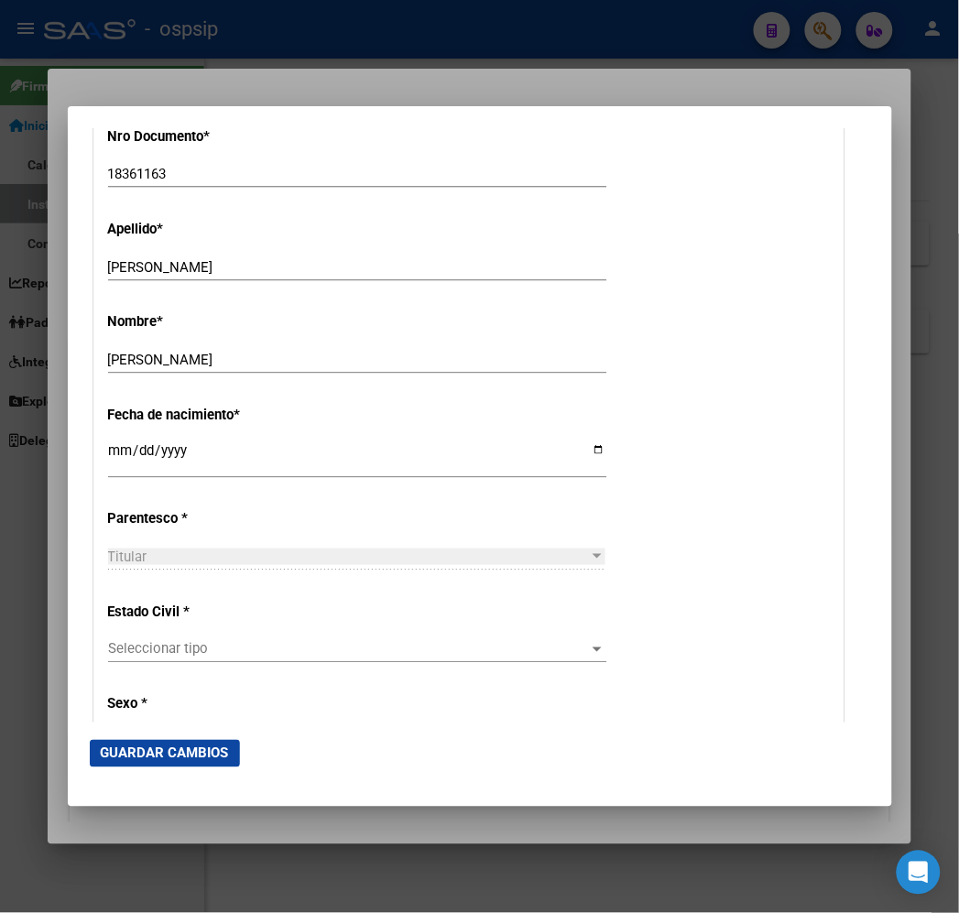
click at [387, 647] on span "Seleccionar tipo" at bounding box center [349, 649] width 482 height 16
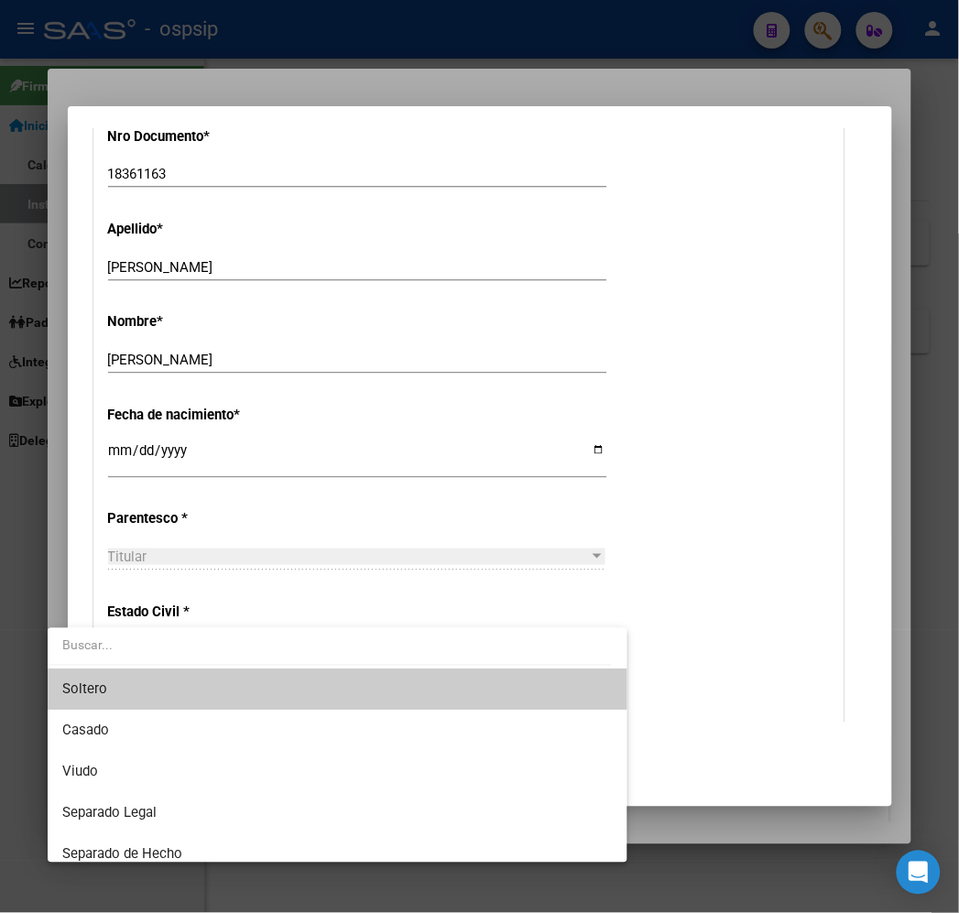
click at [382, 681] on span "Soltero" at bounding box center [337, 689] width 550 height 41
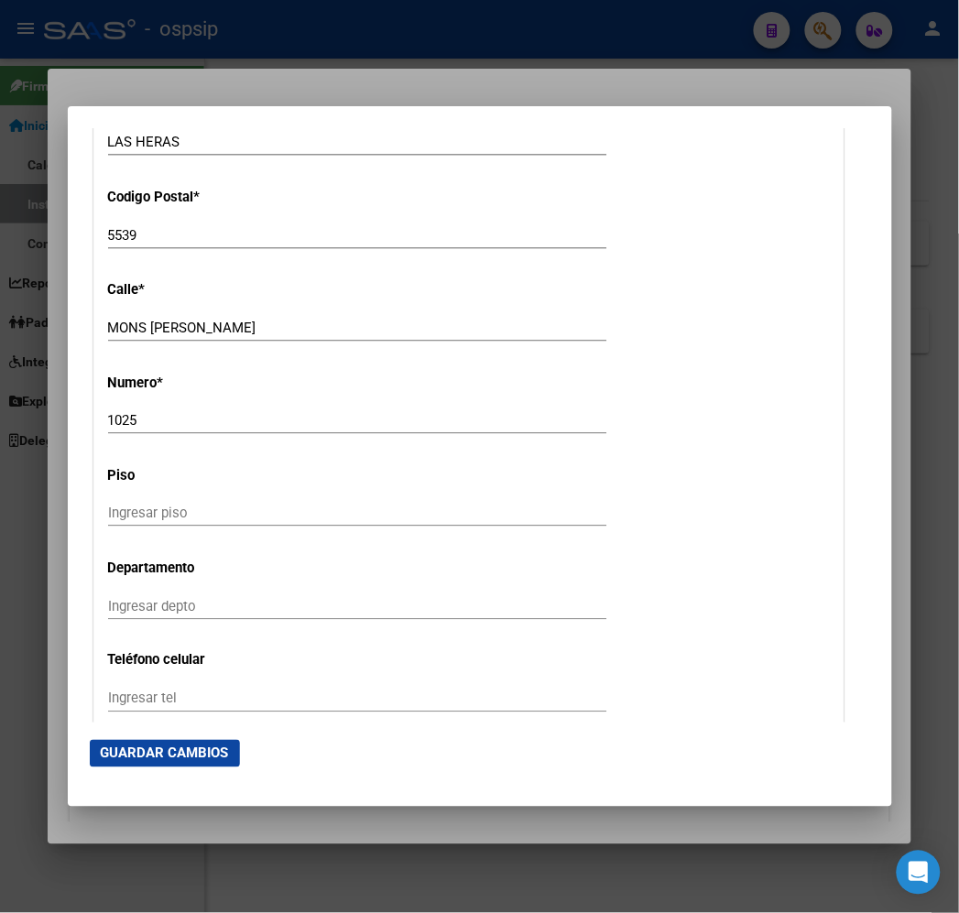
scroll to position [1933, 0]
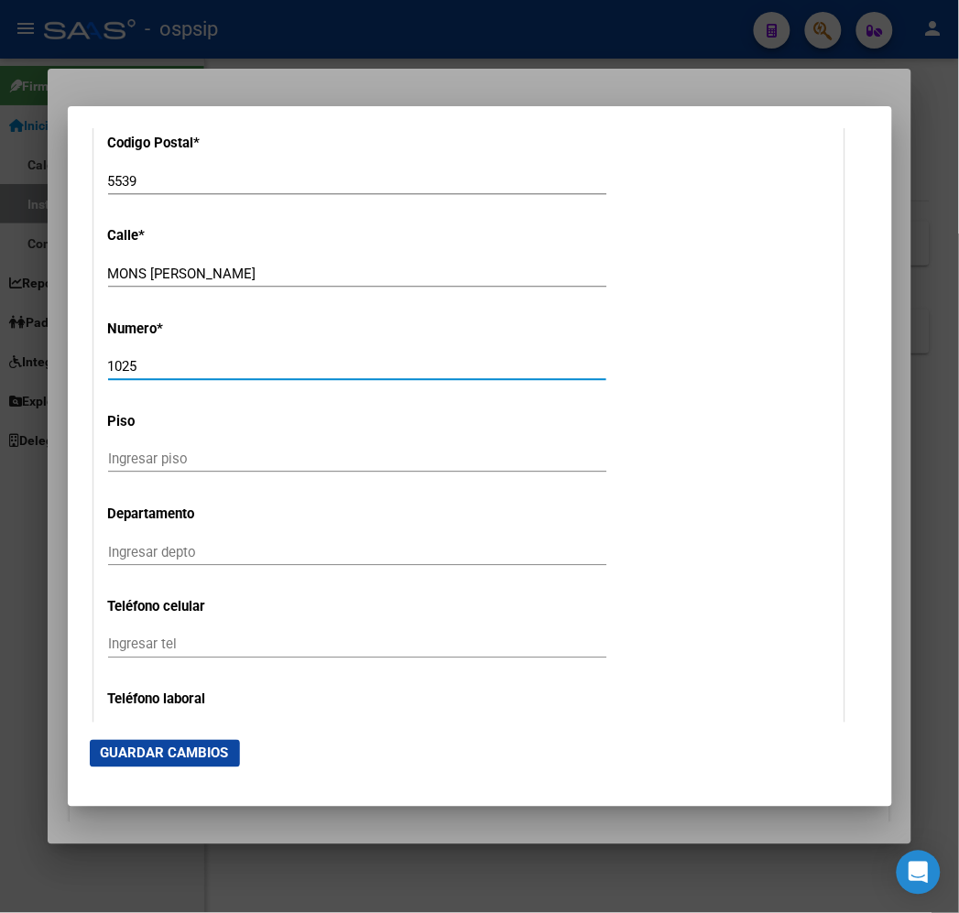
drag, startPoint x: 98, startPoint y: 366, endPoint x: 58, endPoint y: 367, distance: 40.3
type input "63"
drag, startPoint x: 189, startPoint y: 261, endPoint x: 92, endPoint y: 266, distance: 97.2
click at [108, 266] on div "MONS MARESMA Ingresar calle" at bounding box center [357, 273] width 498 height 27
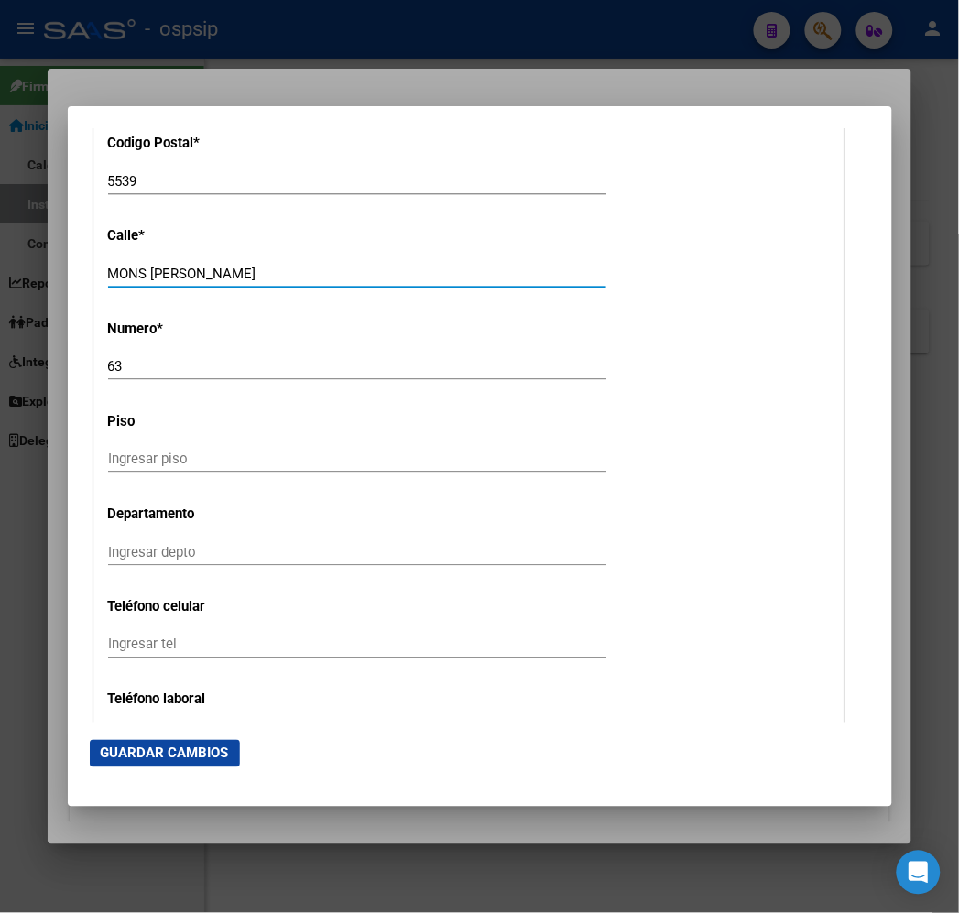
drag, startPoint x: 194, startPoint y: 266, endPoint x: 23, endPoint y: 268, distance: 171.3
click at [68, 268] on mat-dialog-content "Titular Familiar Informable SSS Datos Afiliado Alta Baja Nro Afiliado Ingresar …" at bounding box center [480, 424] width 824 height 593
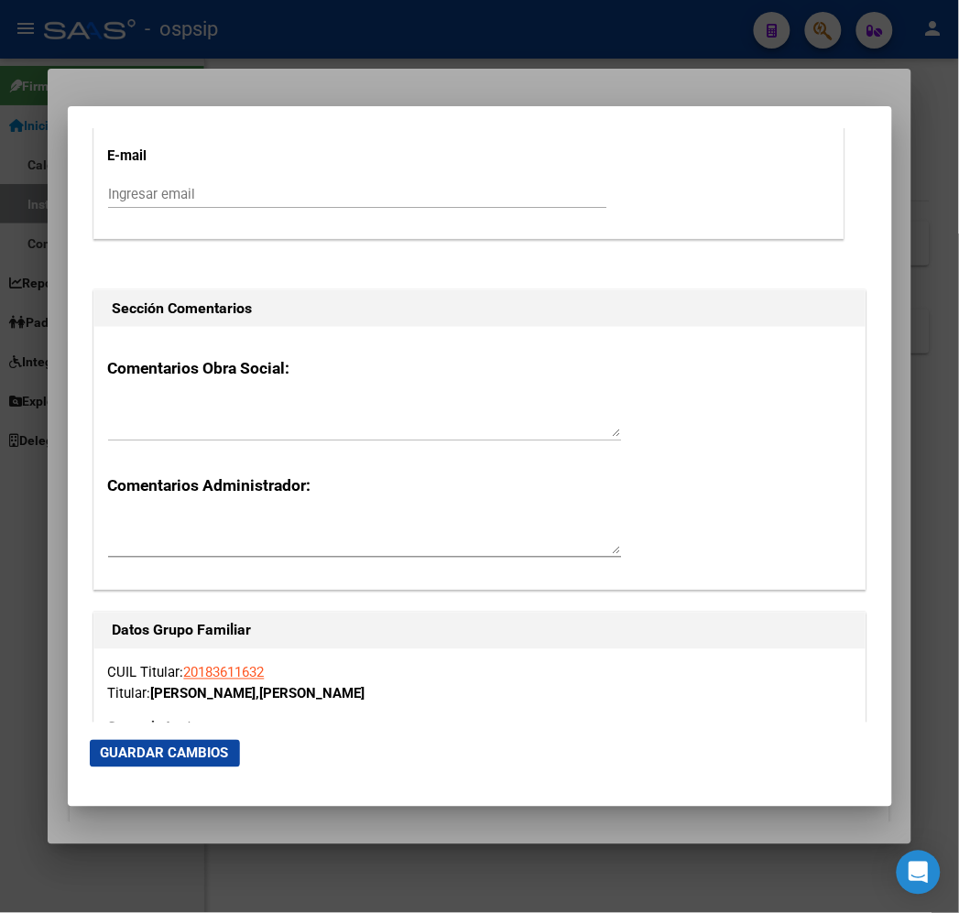
scroll to position [2849, 0]
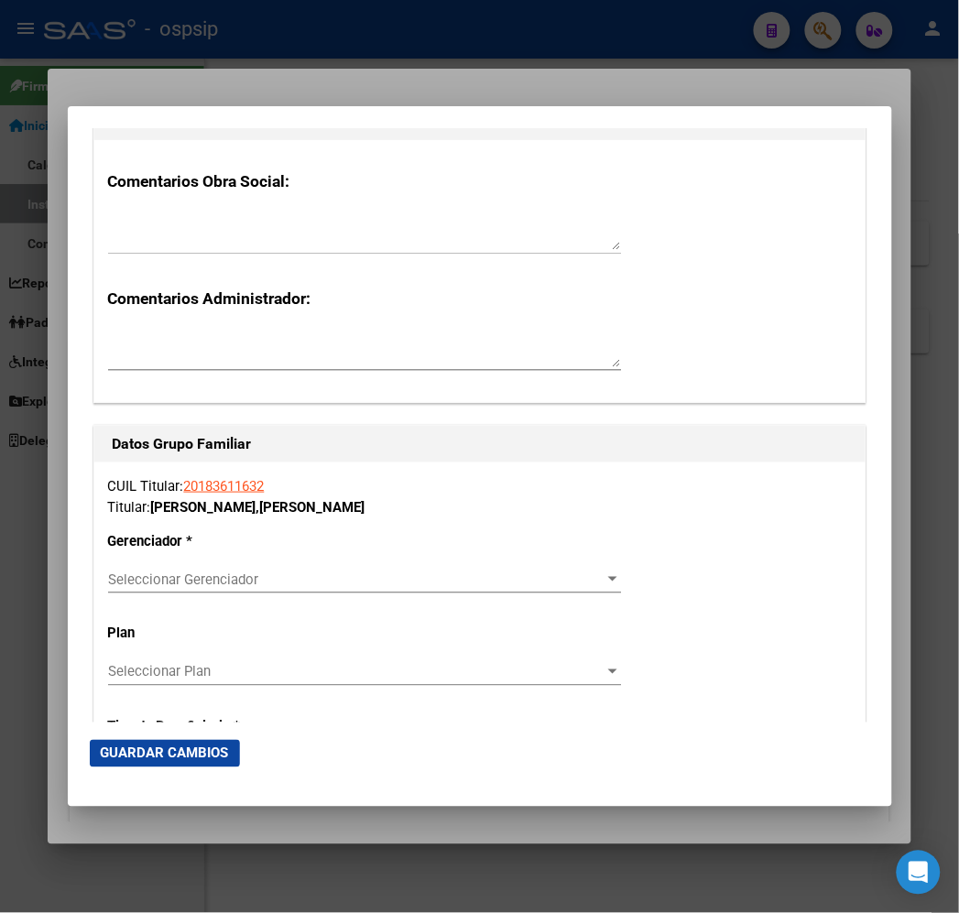
type input "OLASCOAGA"
click at [251, 584] on span "Seleccionar Gerenciador" at bounding box center [356, 579] width 496 height 16
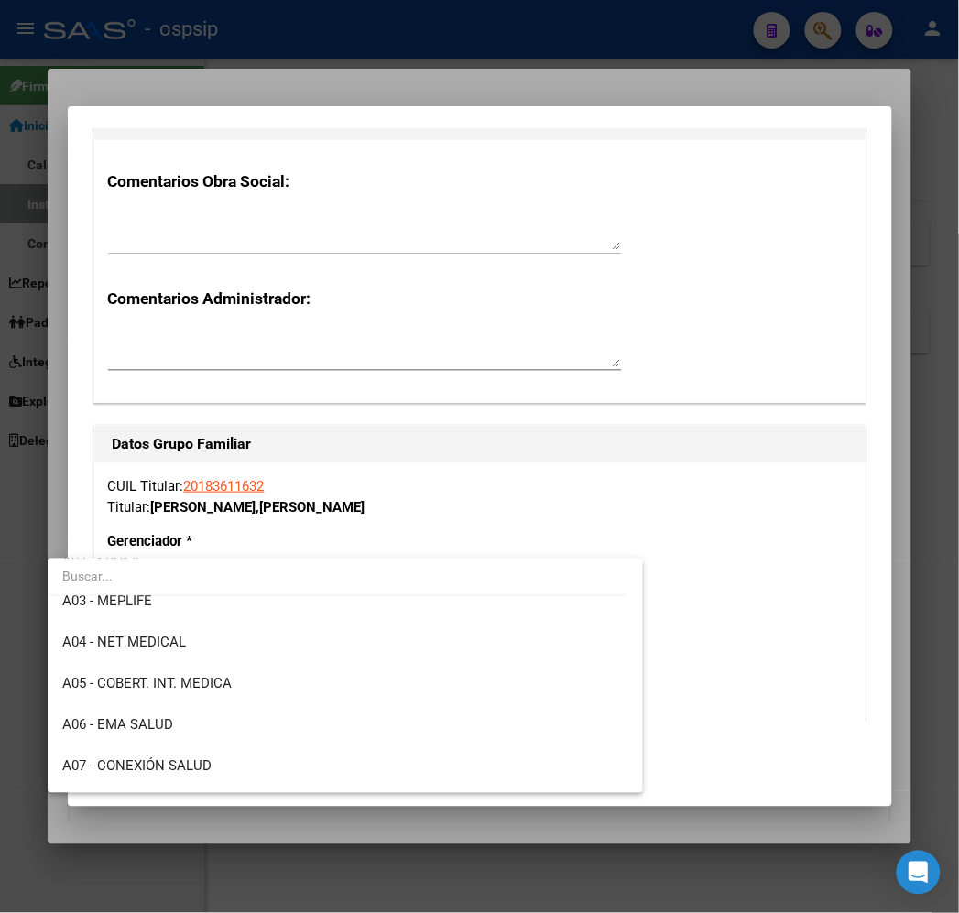
scroll to position [99, 0]
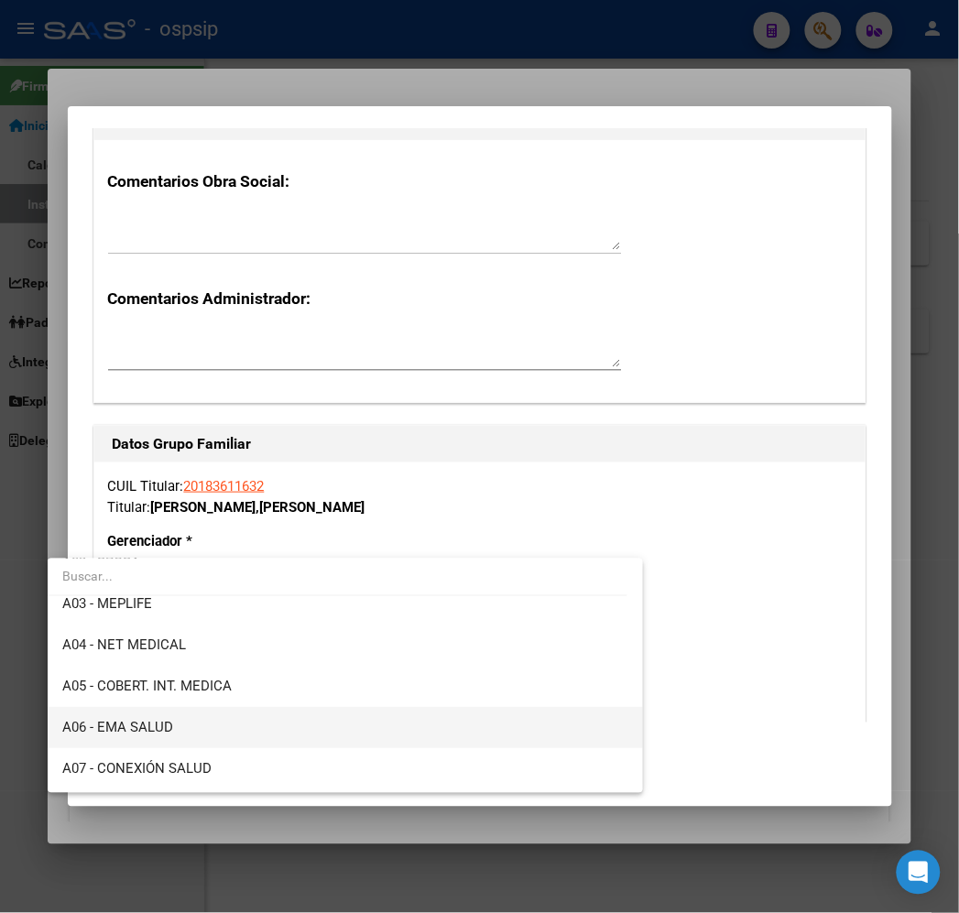
click at [319, 725] on span "A06 - EMA SALUD" at bounding box center [345, 727] width 566 height 41
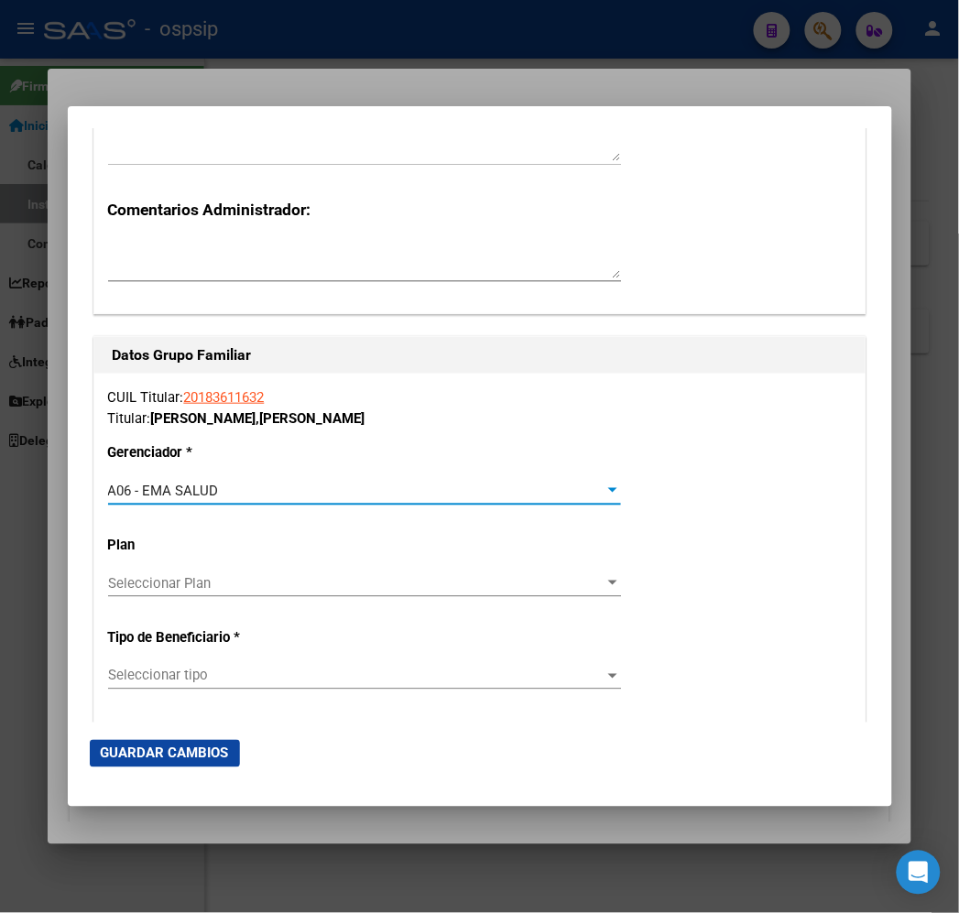
scroll to position [3052, 0]
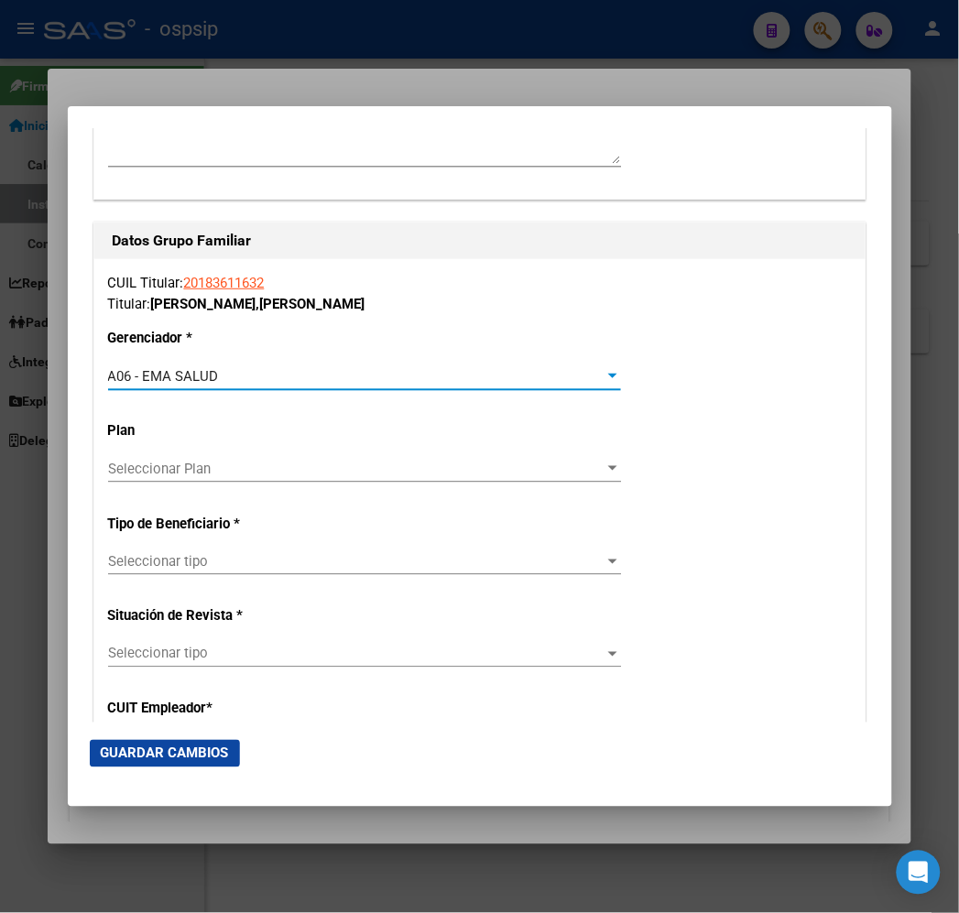
click at [132, 557] on span "Seleccionar tipo" at bounding box center [356, 561] width 496 height 16
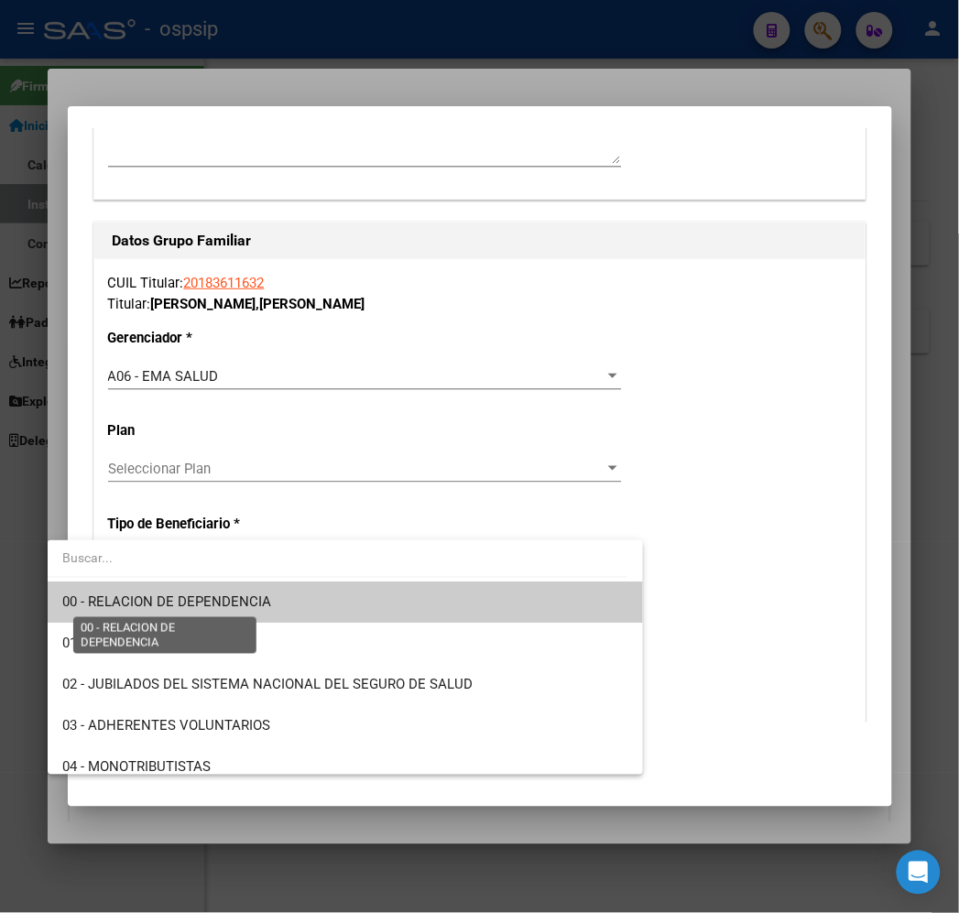
click at [192, 608] on span "00 - RELACION DE DEPENDENCIA" at bounding box center [166, 601] width 209 height 16
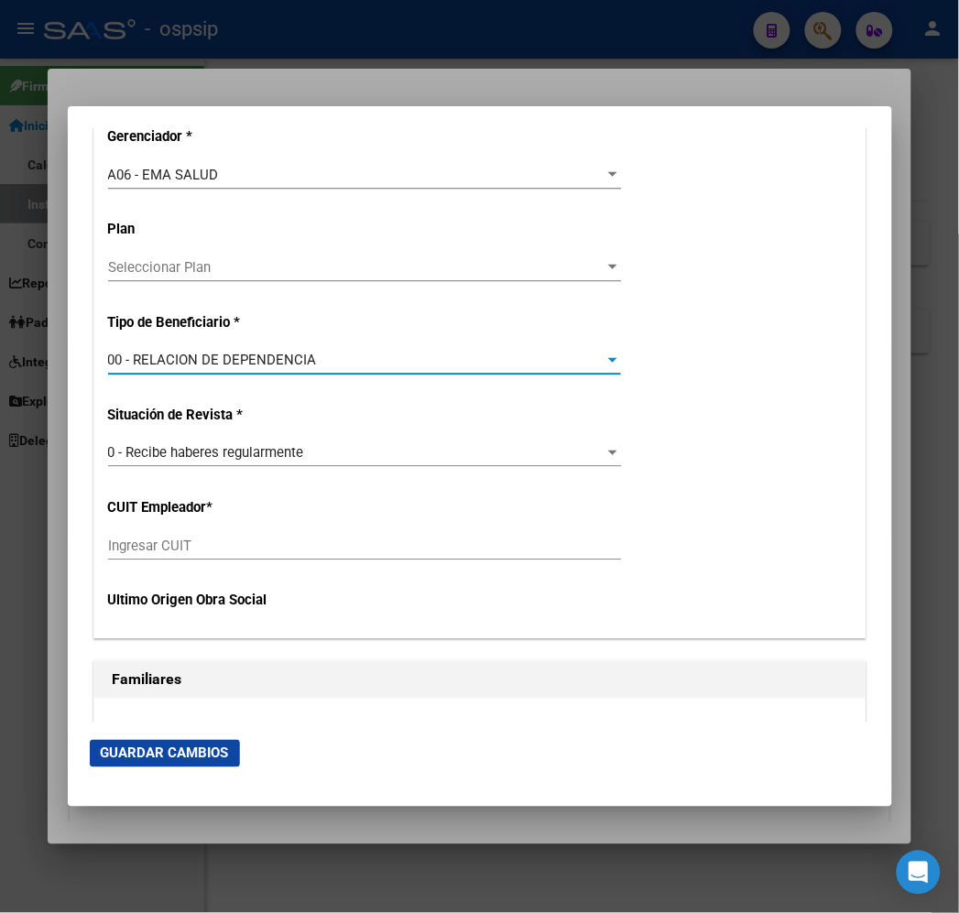
scroll to position [3256, 0]
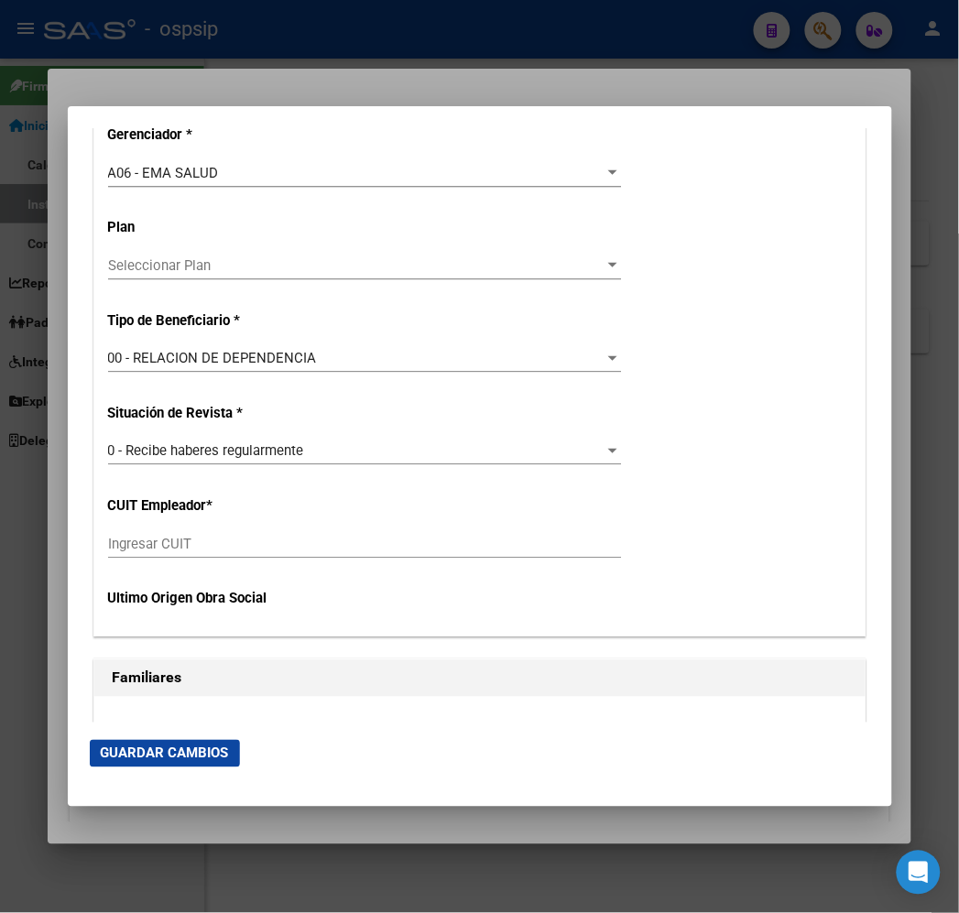
click at [196, 545] on input "Ingresar CUIT" at bounding box center [364, 544] width 513 height 16
type input "30-71756765-6"
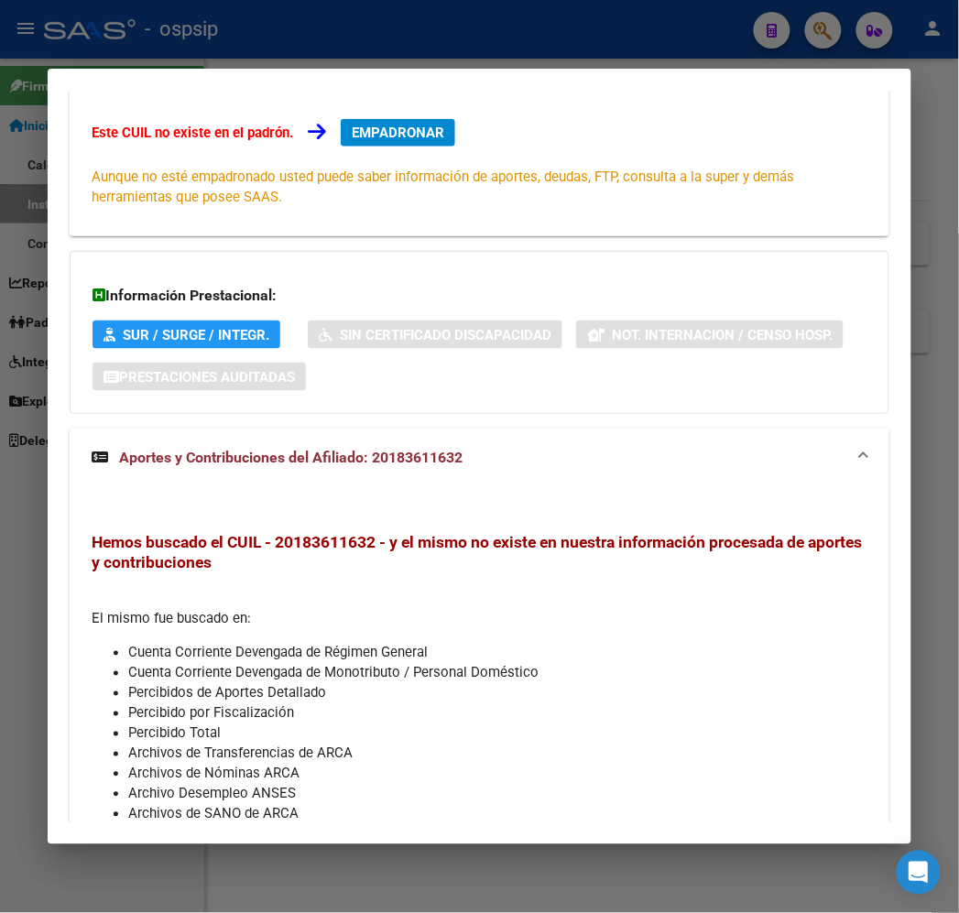
scroll to position [0, 0]
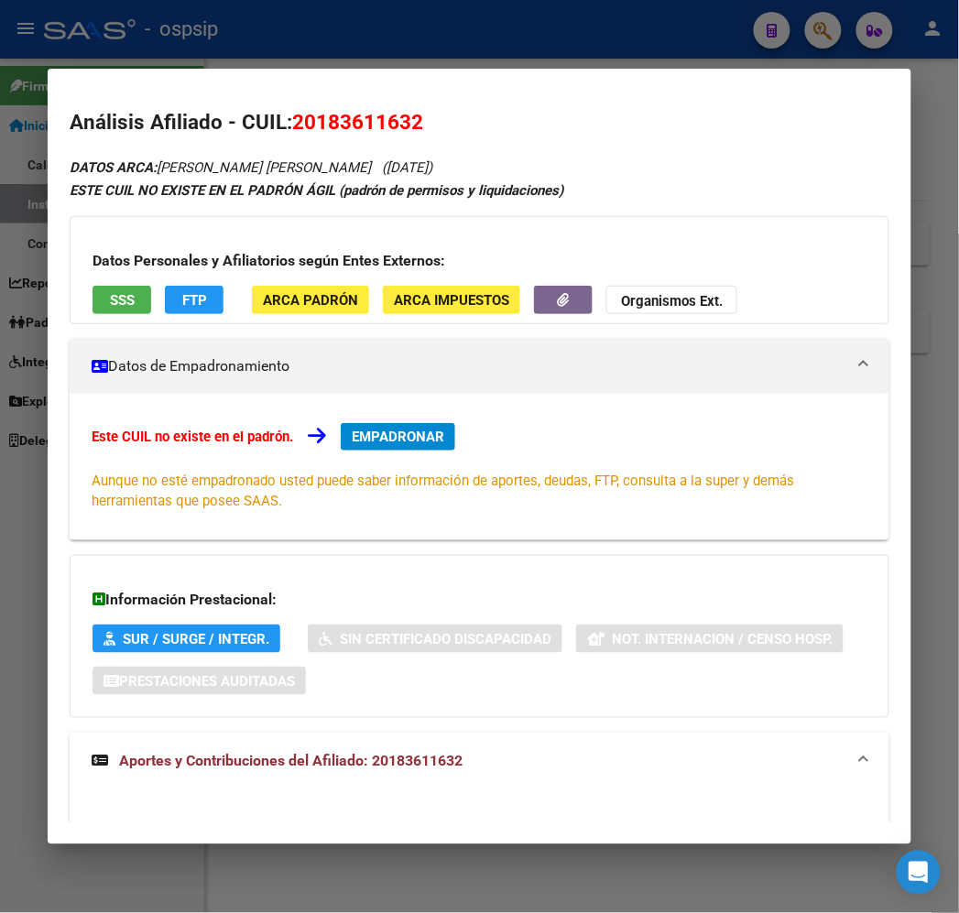
click at [395, 461] on div "Este CUIL no existe en el padrón. EMPADRONAR Aunque no esté empadronado usted p…" at bounding box center [479, 467] width 775 height 88
click at [358, 440] on span "EMPADRONAR" at bounding box center [398, 437] width 92 height 16
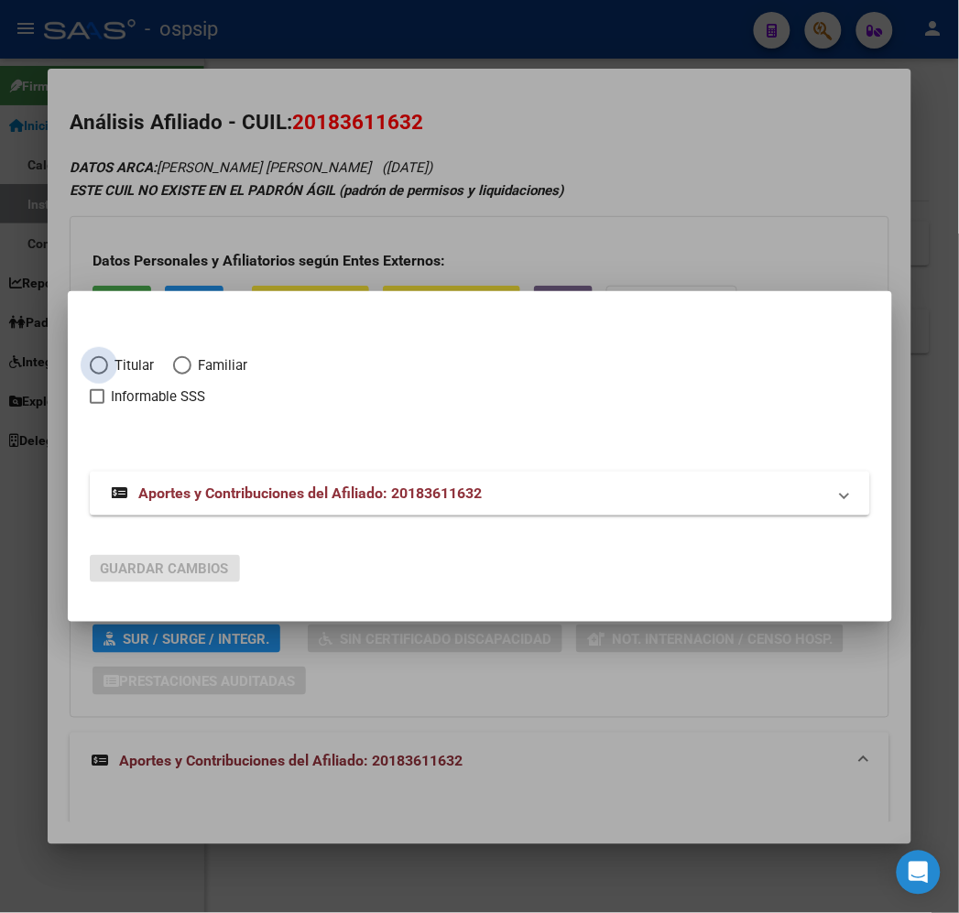
click at [108, 364] on span "Titular" at bounding box center [131, 365] width 47 height 21
click at [90, 364] on input "Titular" at bounding box center [99, 365] width 18 height 18
radio input "true"
checkbox input "true"
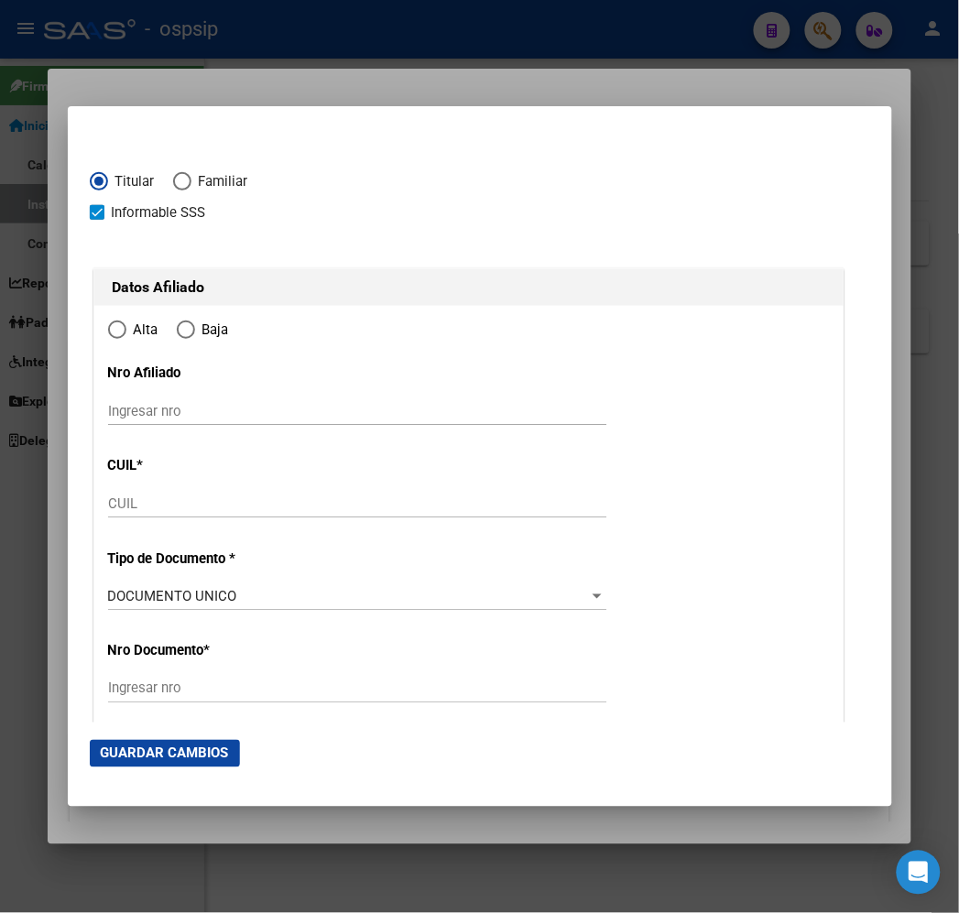
type input "20-18361163-2"
type input "18361163"
type input "BAEZ"
type input "MARIO ANGEL"
type input "1967-01-13"
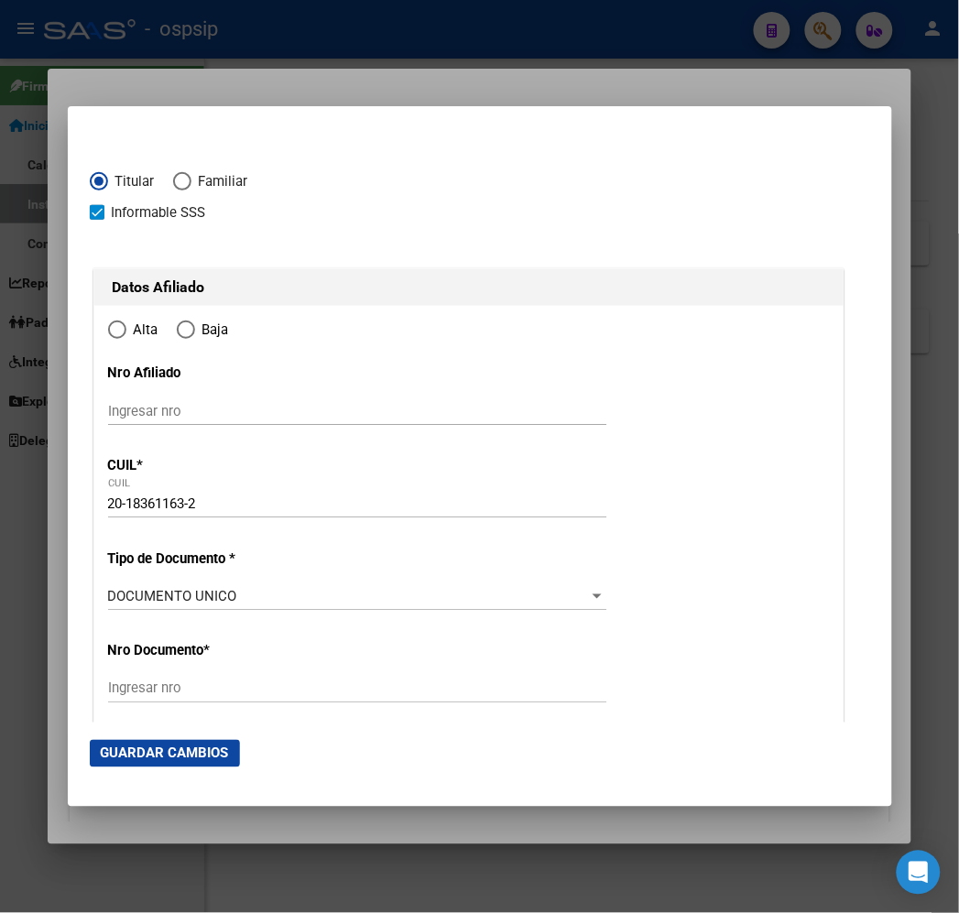
type input "LAS HERAS"
type input "5539"
type input "MONS MARESMA"
type input "1025"
radio input "true"
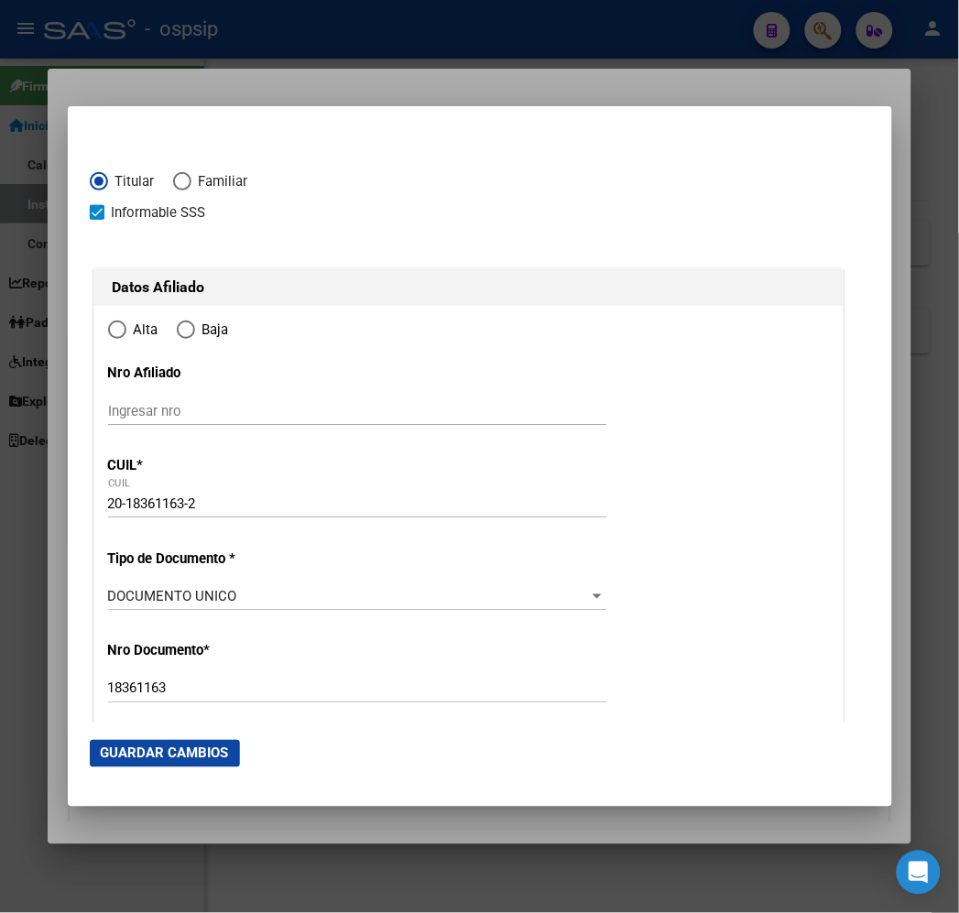
type input "LAS HERAS"
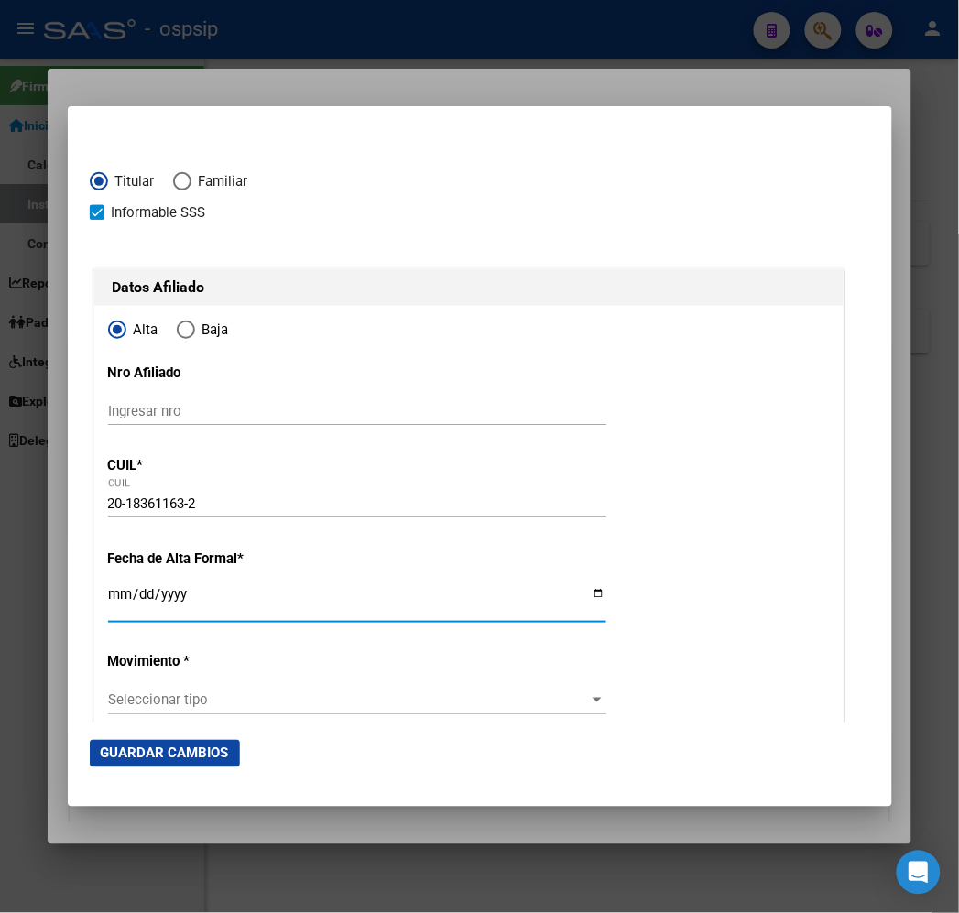
drag, startPoint x: 81, startPoint y: 592, endPoint x: 66, endPoint y: 592, distance: 14.7
click at [108, 592] on input "Ingresar fecha" at bounding box center [357, 601] width 498 height 29
type input "2025-09-18"
click at [408, 705] on span "Seleccionar tipo" at bounding box center [349, 700] width 482 height 16
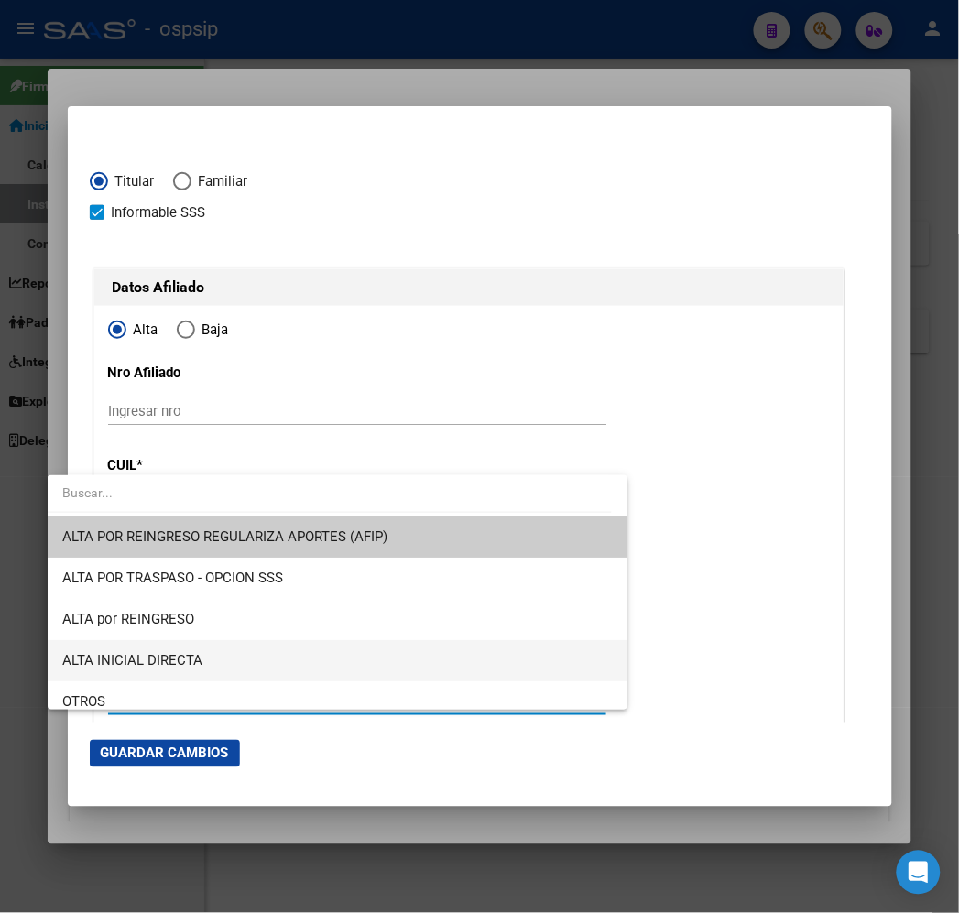
click at [403, 656] on span "ALTA INICIAL DIRECTA" at bounding box center [337, 660] width 550 height 41
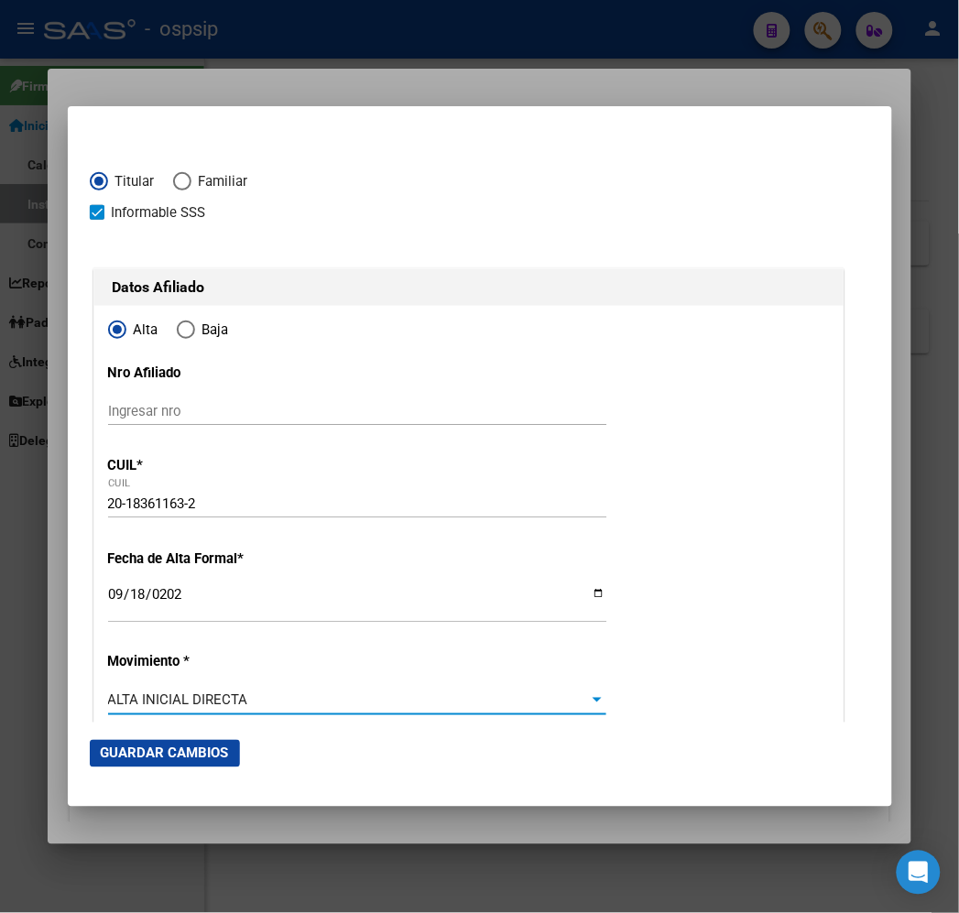
click at [405, 702] on div "ALTA INICIAL DIRECTA" at bounding box center [349, 700] width 482 height 16
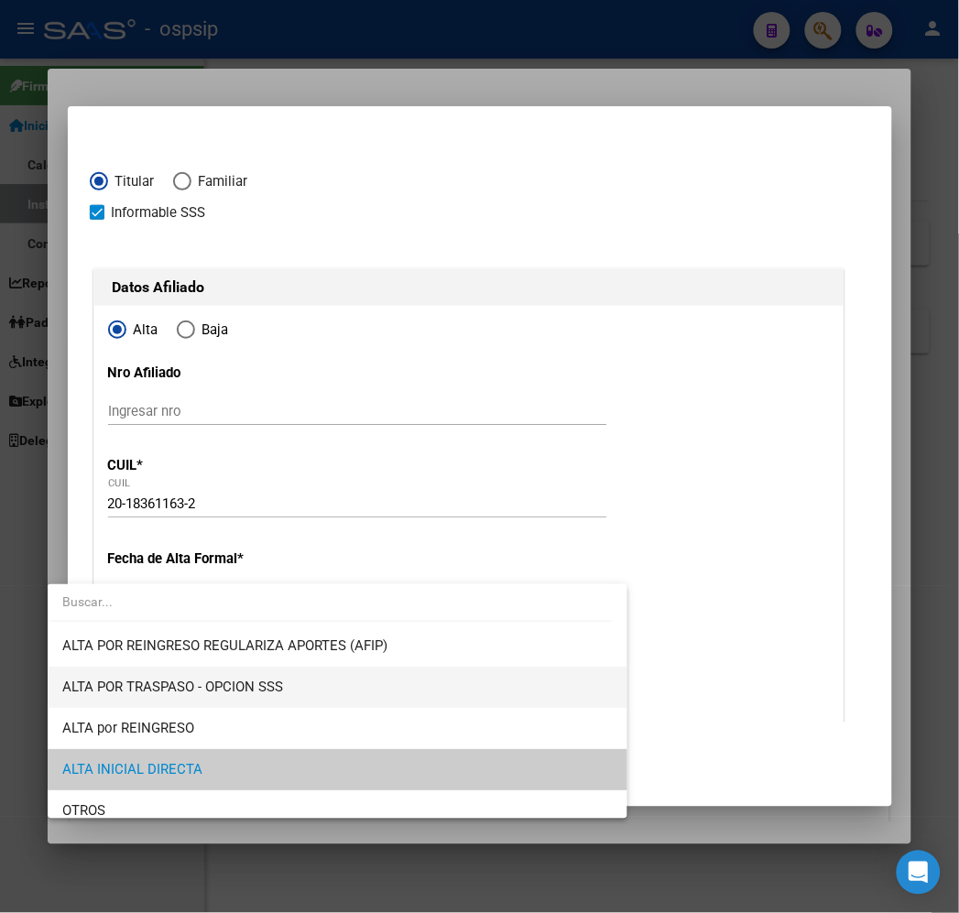
click at [399, 680] on span "ALTA POR TRASPASO - OPCION SSS" at bounding box center [337, 687] width 550 height 41
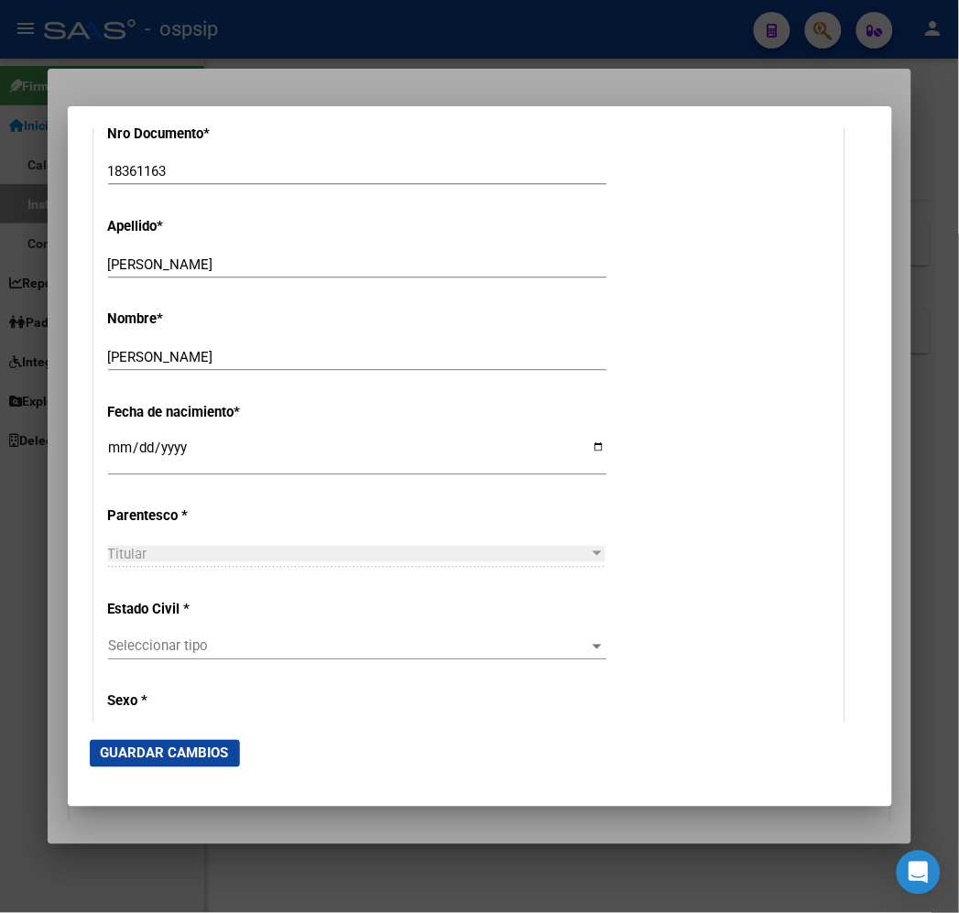
scroll to position [813, 0]
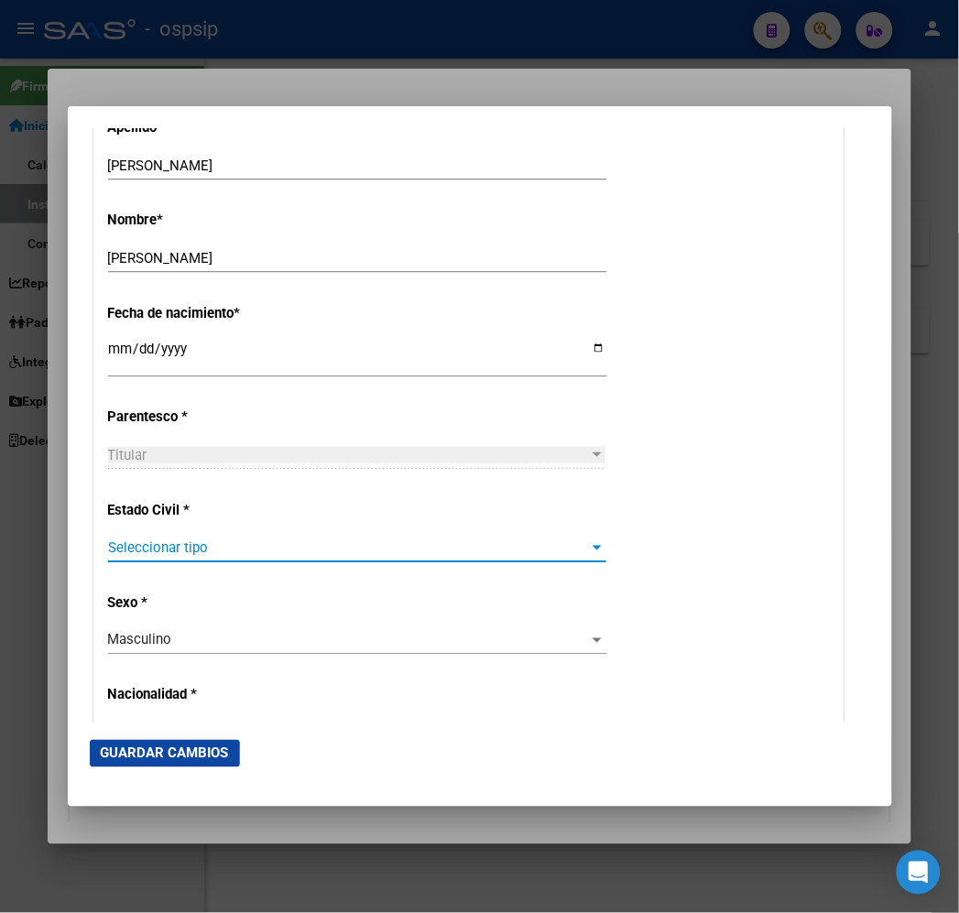
click at [349, 552] on span "Seleccionar tipo" at bounding box center [349, 547] width 482 height 16
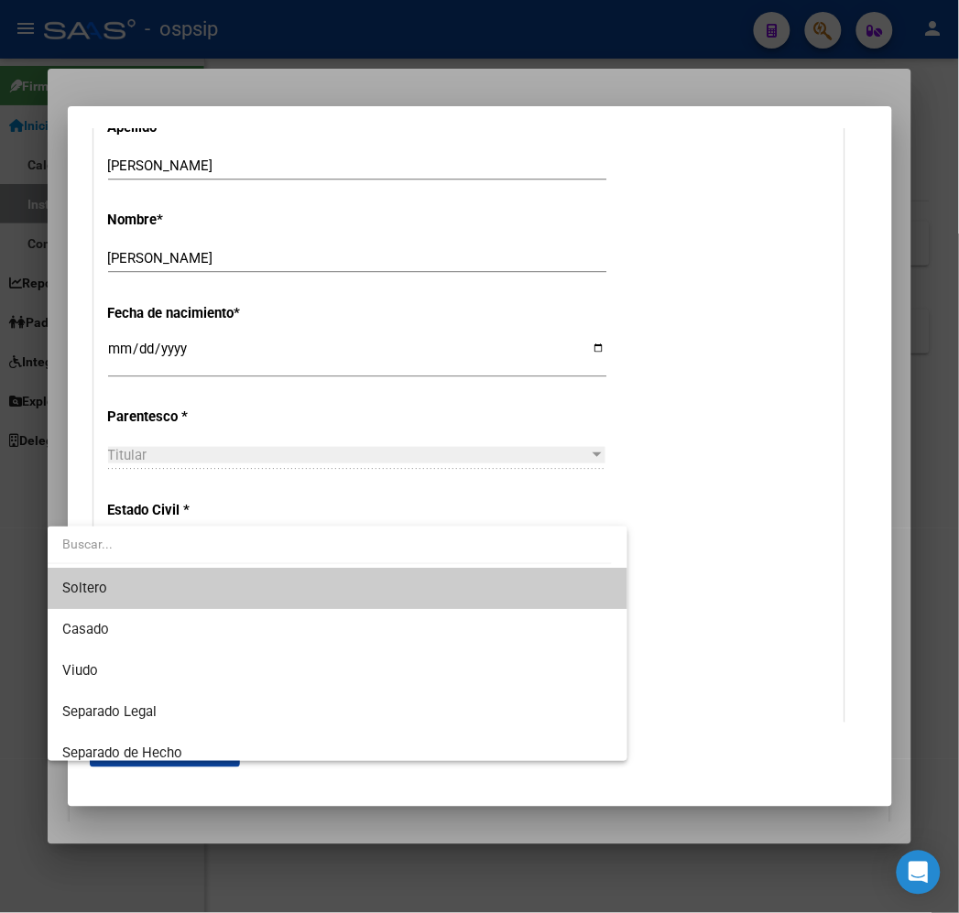
click at [353, 584] on span "Soltero" at bounding box center [337, 588] width 550 height 41
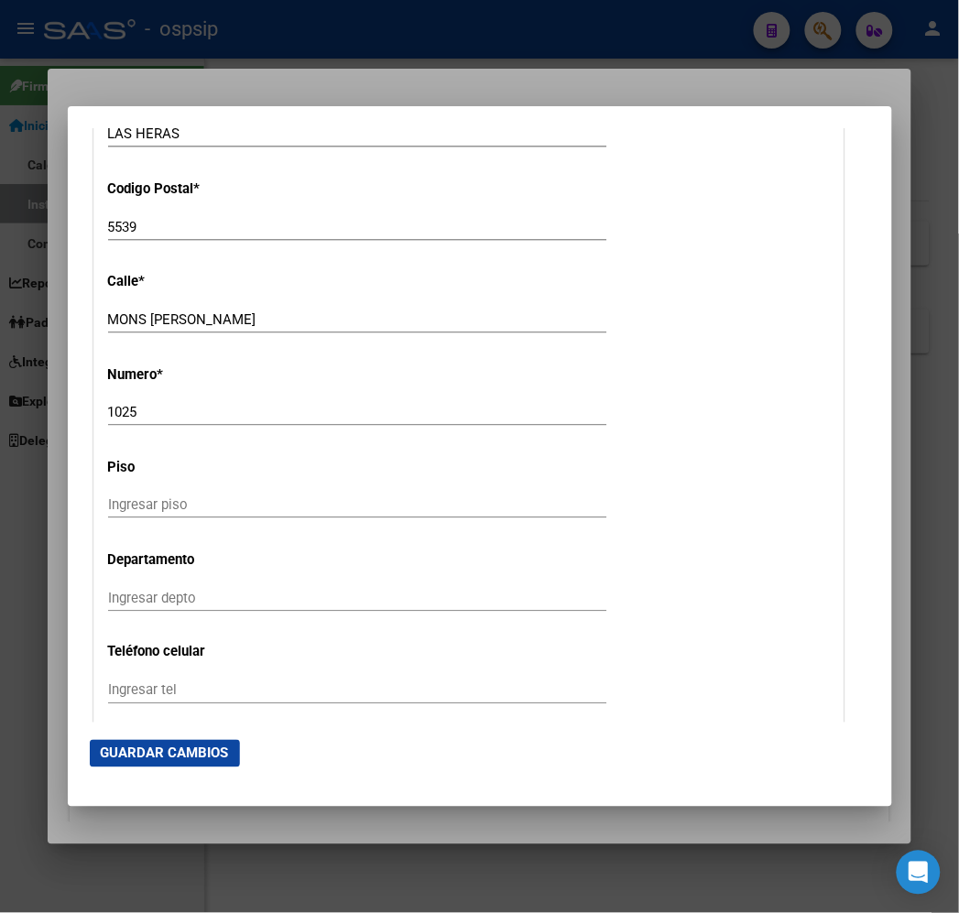
scroll to position [1832, 0]
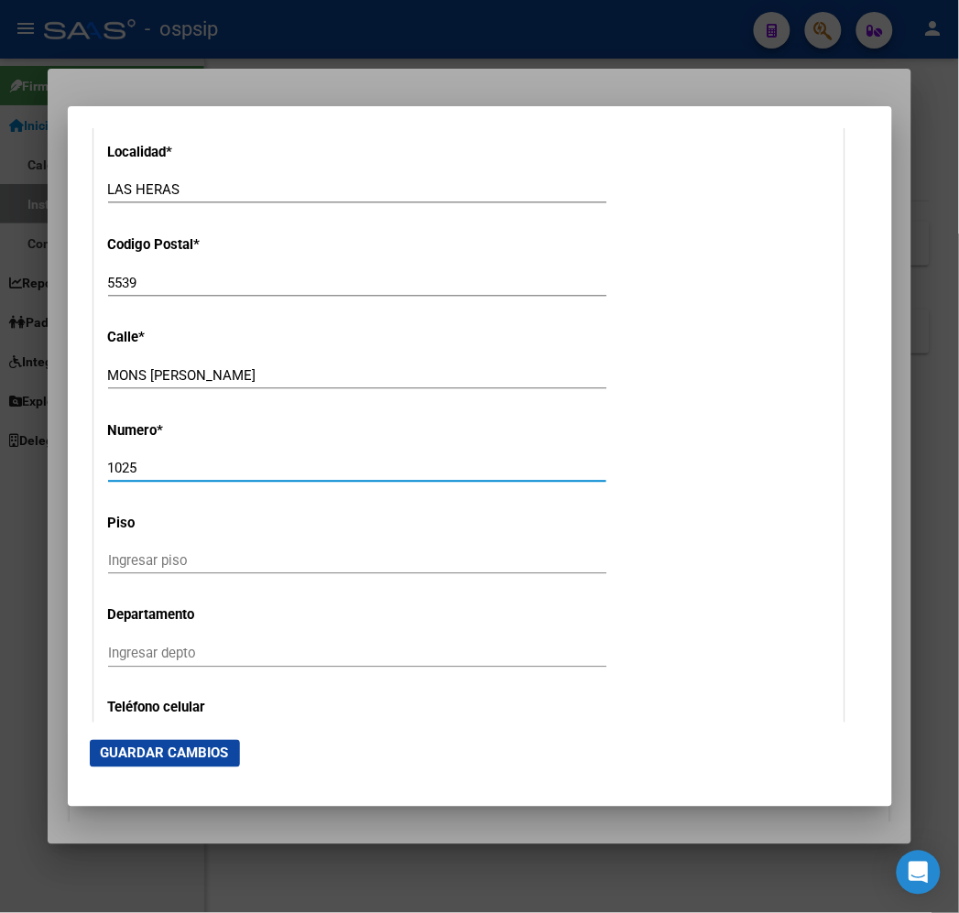
drag, startPoint x: 96, startPoint y: 470, endPoint x: 574, endPoint y: 647, distance: 509.7
click at [68, 469] on mat-dialog-content "Titular Familiar Informable SSS Datos Afiliado Alta Baja Nro Afiliado Ingresar …" at bounding box center [480, 424] width 824 height 593
type input "63"
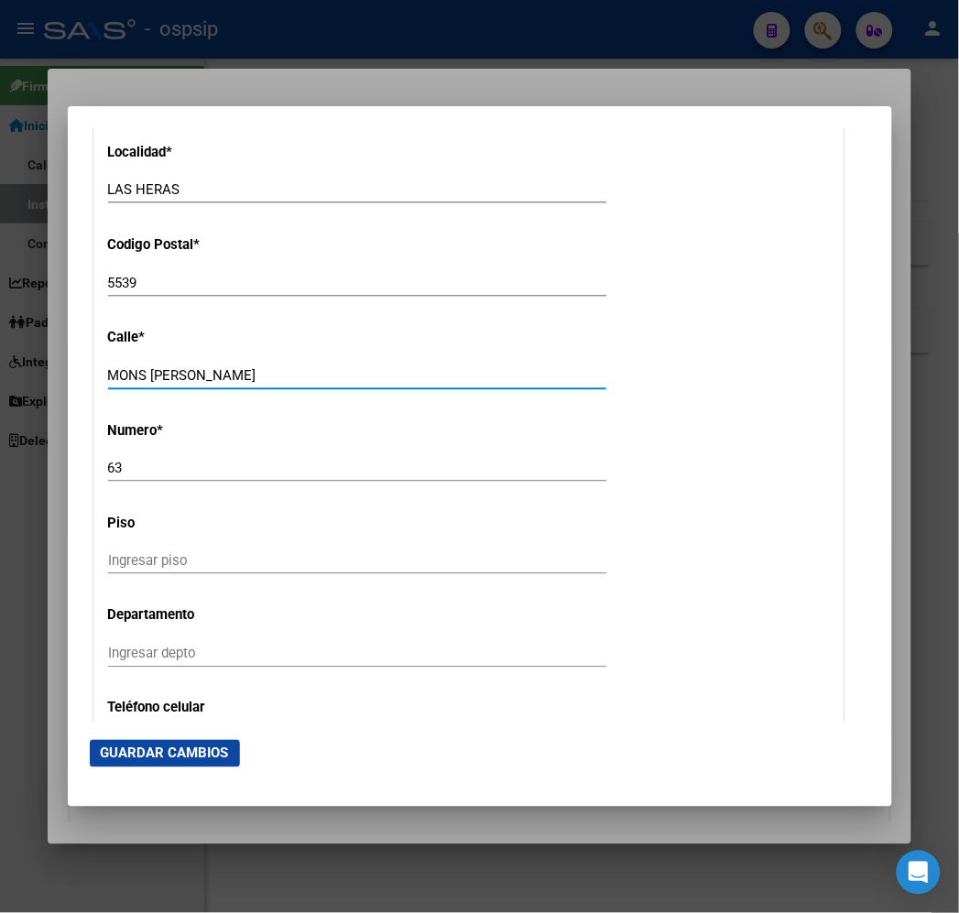
drag, startPoint x: 158, startPoint y: 369, endPoint x: 30, endPoint y: 367, distance: 128.2
click at [0, 371] on html "menu - ospsip person Firma Express Inicio Calendario SSS Instructivos Contacto …" at bounding box center [479, 456] width 959 height 913
click at [179, 369] on input "Ingresar calle" at bounding box center [357, 375] width 498 height 16
click at [180, 375] on input "Ingresar calle" at bounding box center [357, 375] width 498 height 16
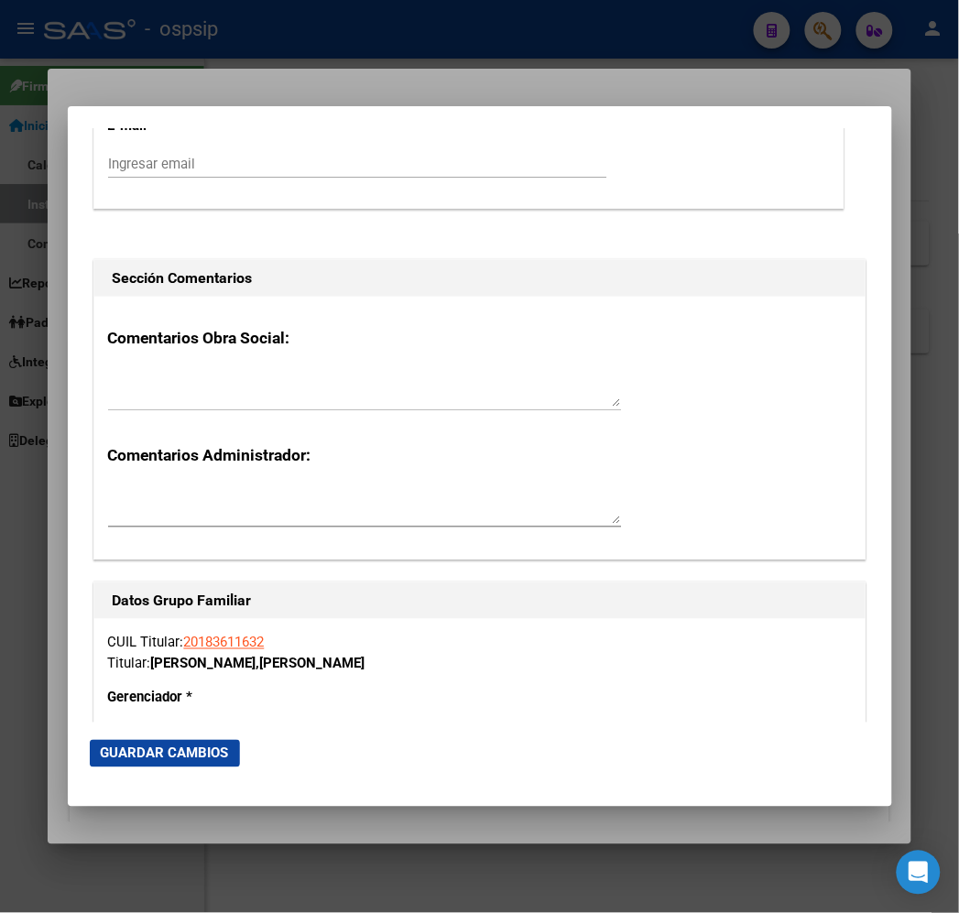
scroll to position [2849, 0]
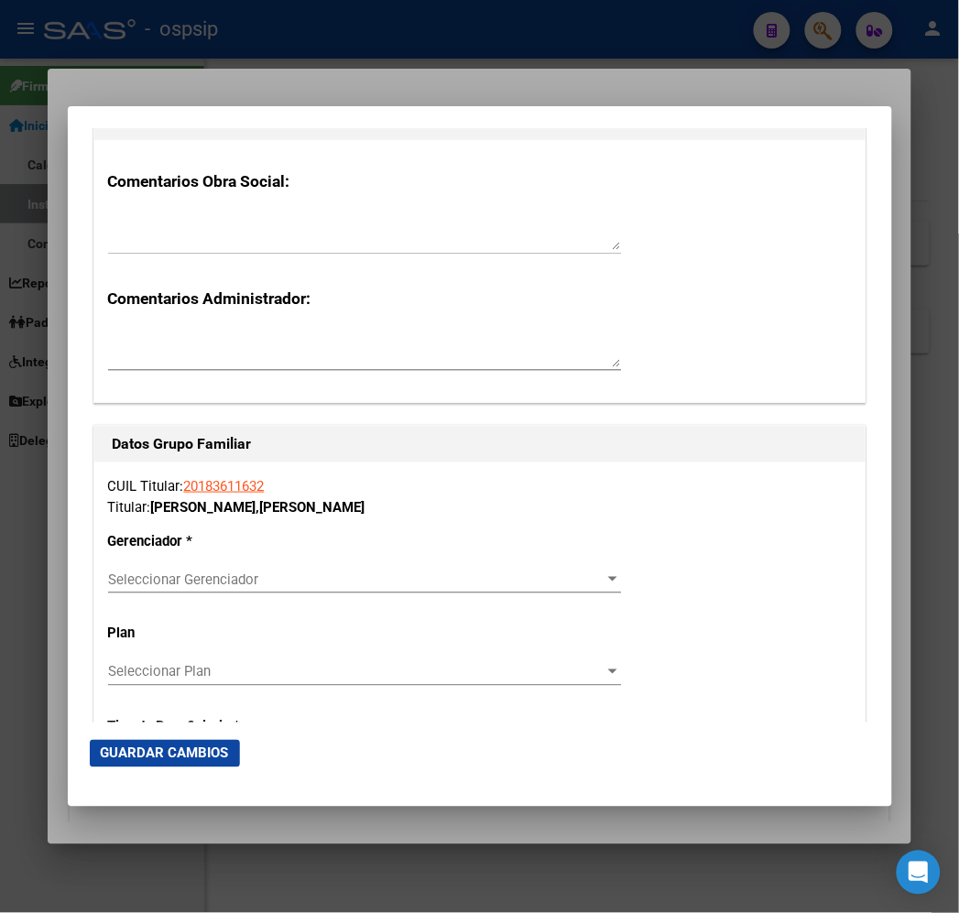
type input "OLASCOAGA"
click at [128, 582] on span "Seleccionar Gerenciador" at bounding box center [356, 579] width 496 height 16
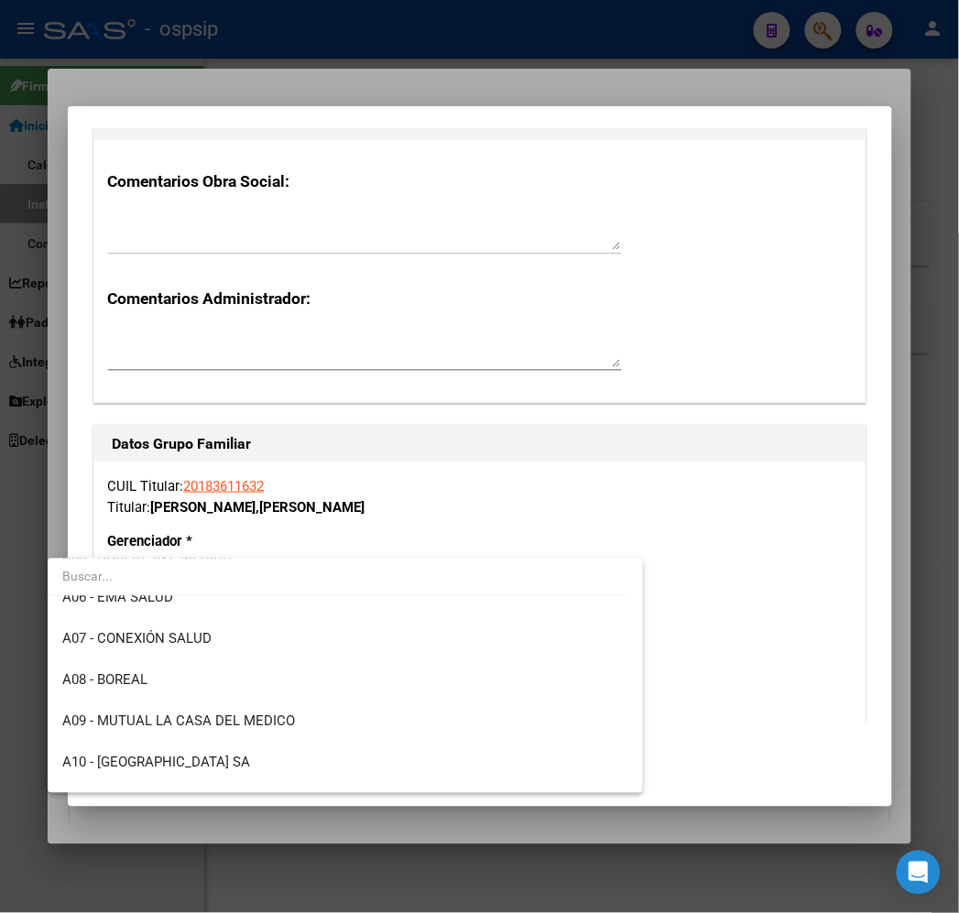
scroll to position [201, 0]
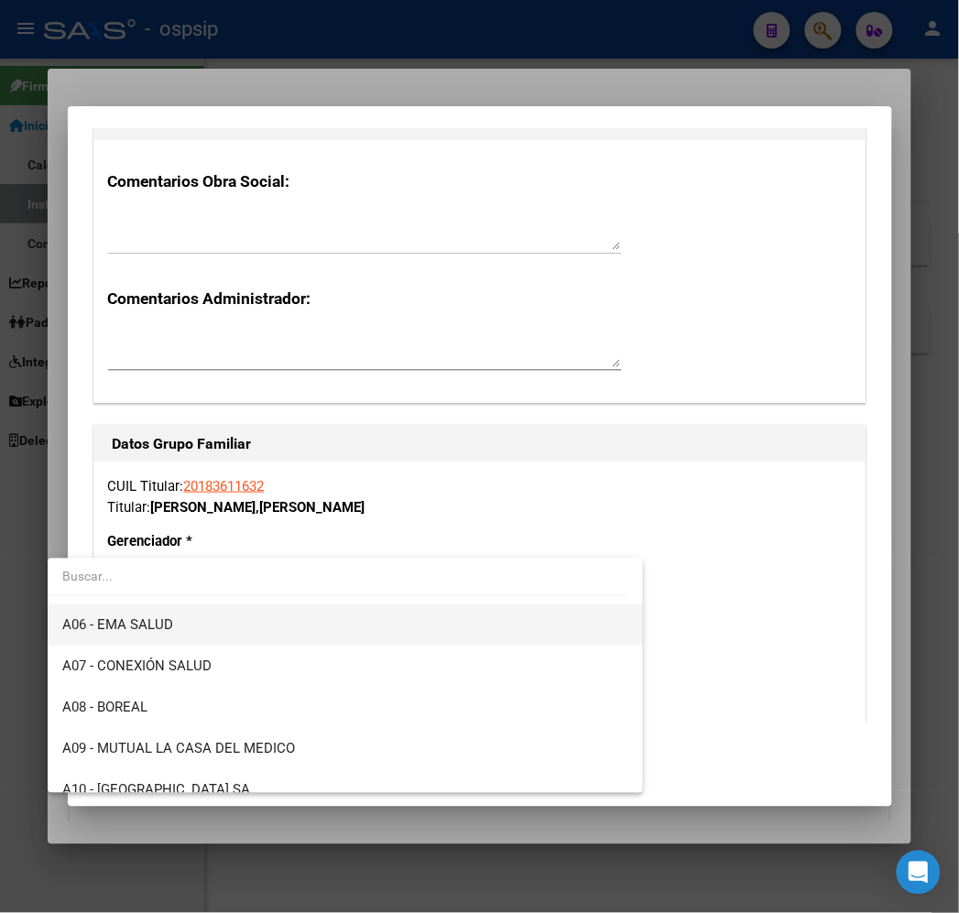
click at [236, 627] on span "A06 - EMA SALUD" at bounding box center [345, 624] width 566 height 41
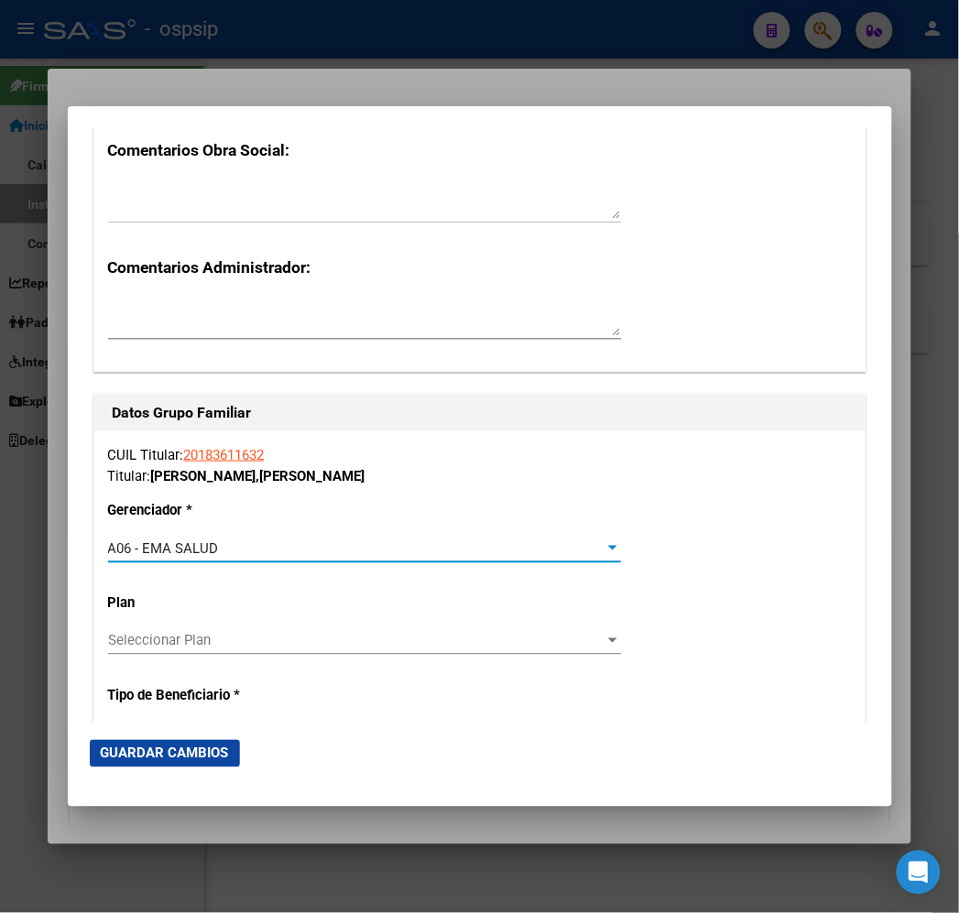
scroll to position [3052, 0]
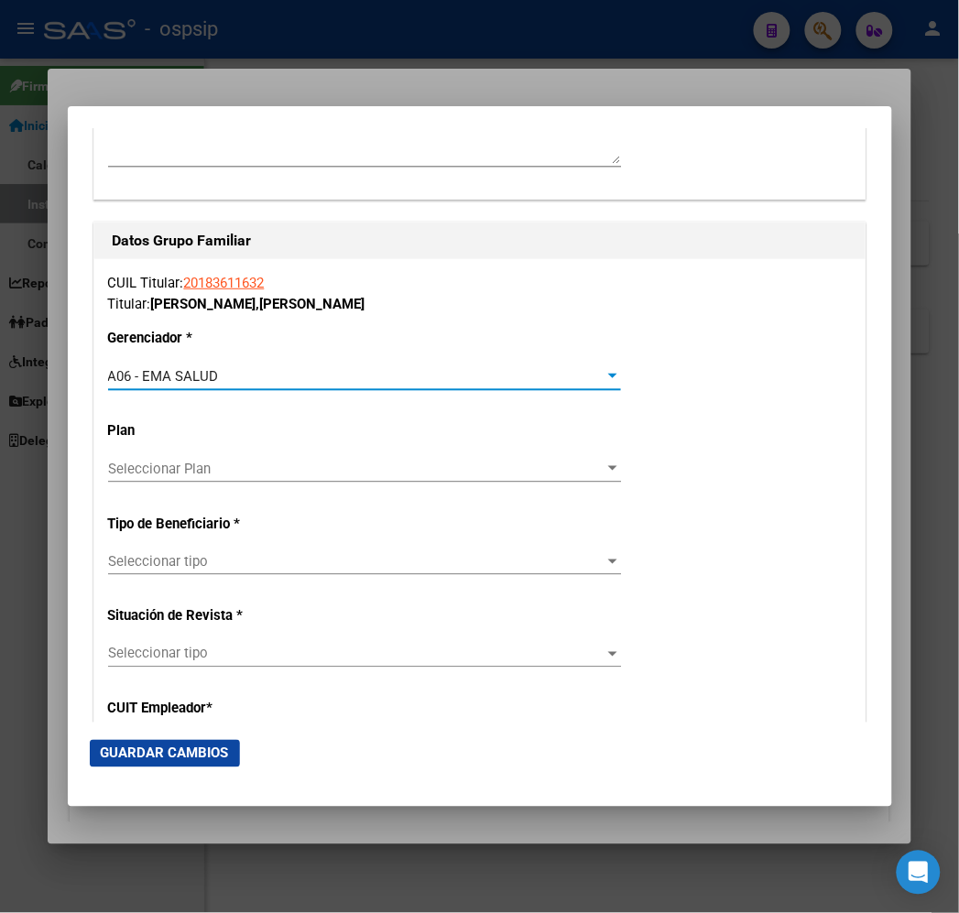
click at [147, 550] on div "Seleccionar tipo Seleccionar tipo" at bounding box center [364, 561] width 513 height 27
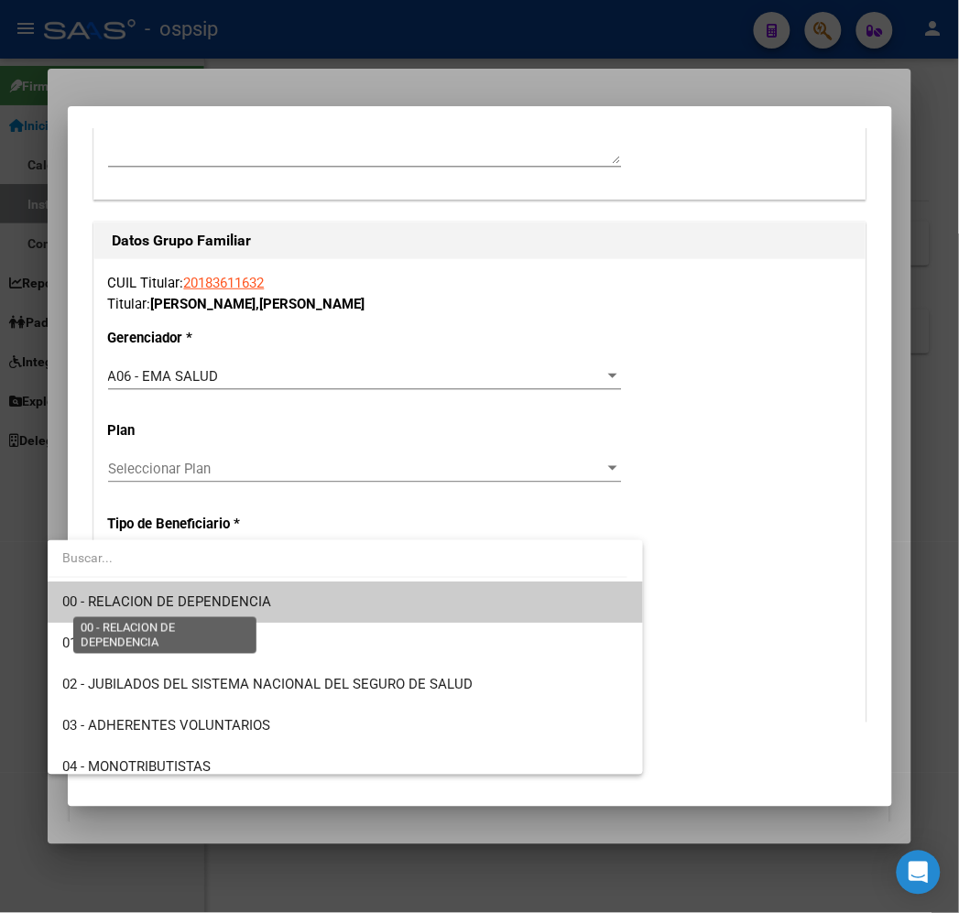
click at [203, 600] on span "00 - RELACION DE DEPENDENCIA" at bounding box center [166, 601] width 209 height 16
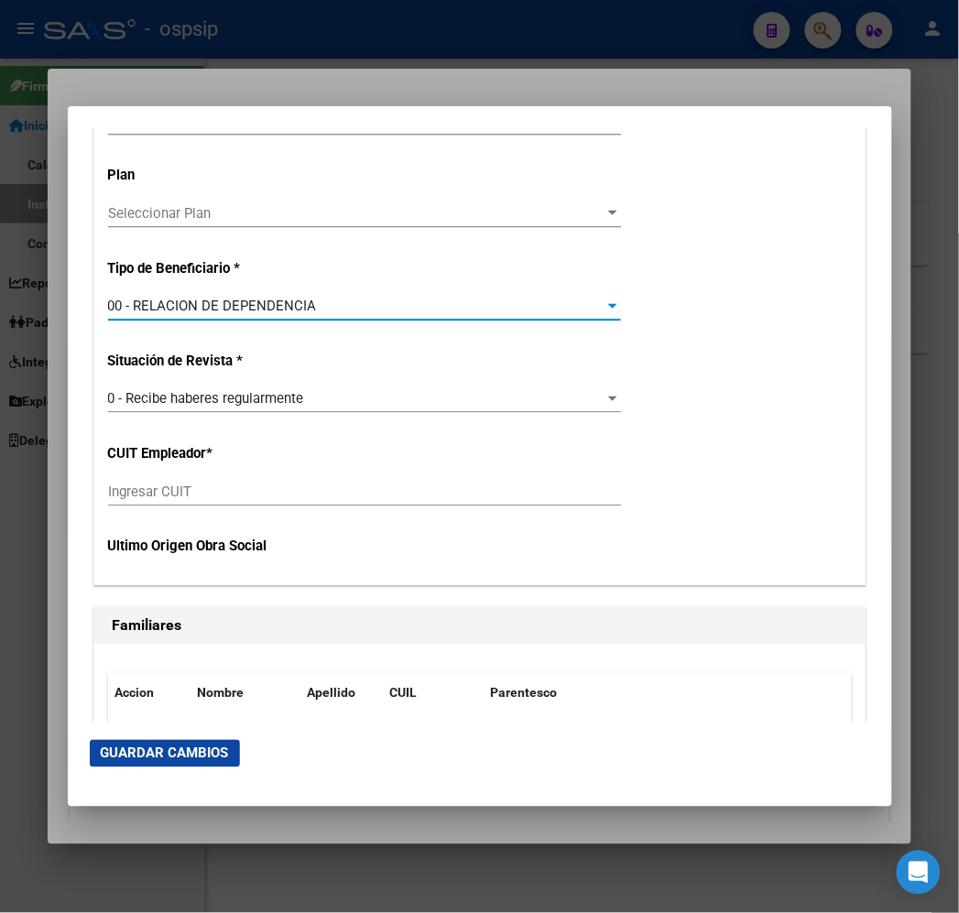
scroll to position [3357, 0]
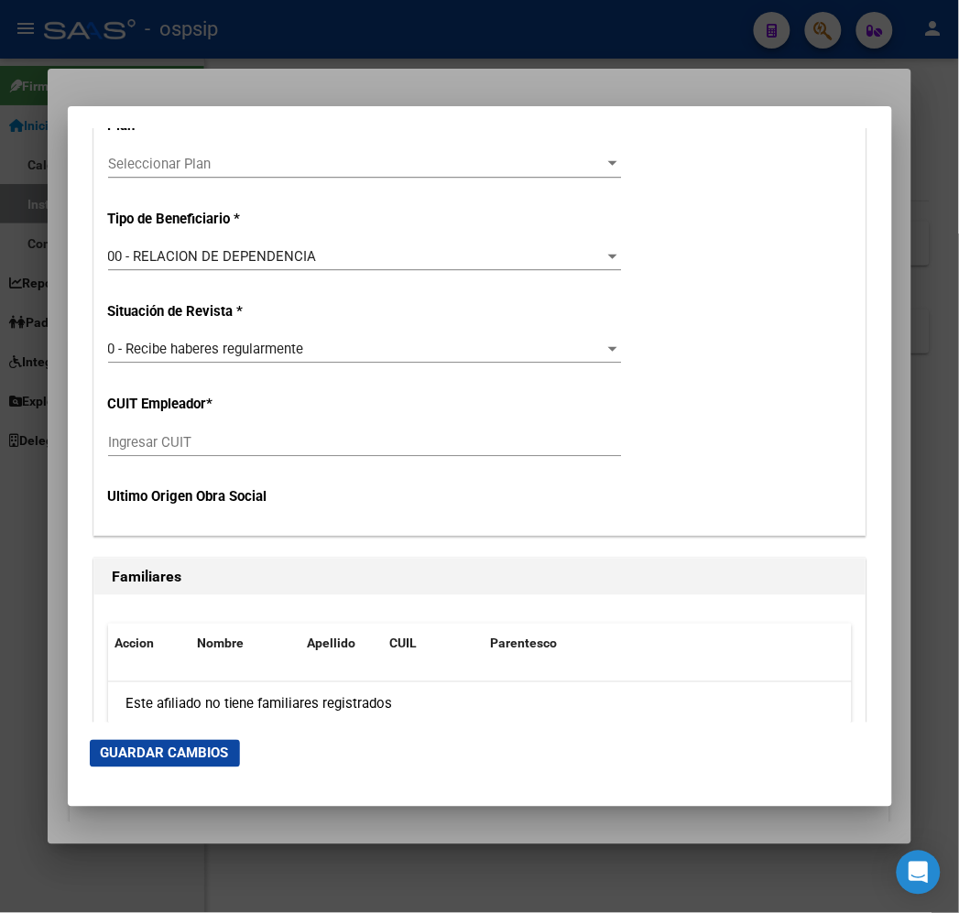
click at [555, 538] on div "Sección Comentarios Comentarios Obra Social: Comentarios Administrador: Datos G…" at bounding box center [480, 260] width 780 height 1380
click at [137, 443] on input "Ingresar CUIT" at bounding box center [364, 442] width 513 height 16
type input "30-71756765-6"
click at [132, 760] on span "Guardar Cambios" at bounding box center [165, 753] width 128 height 16
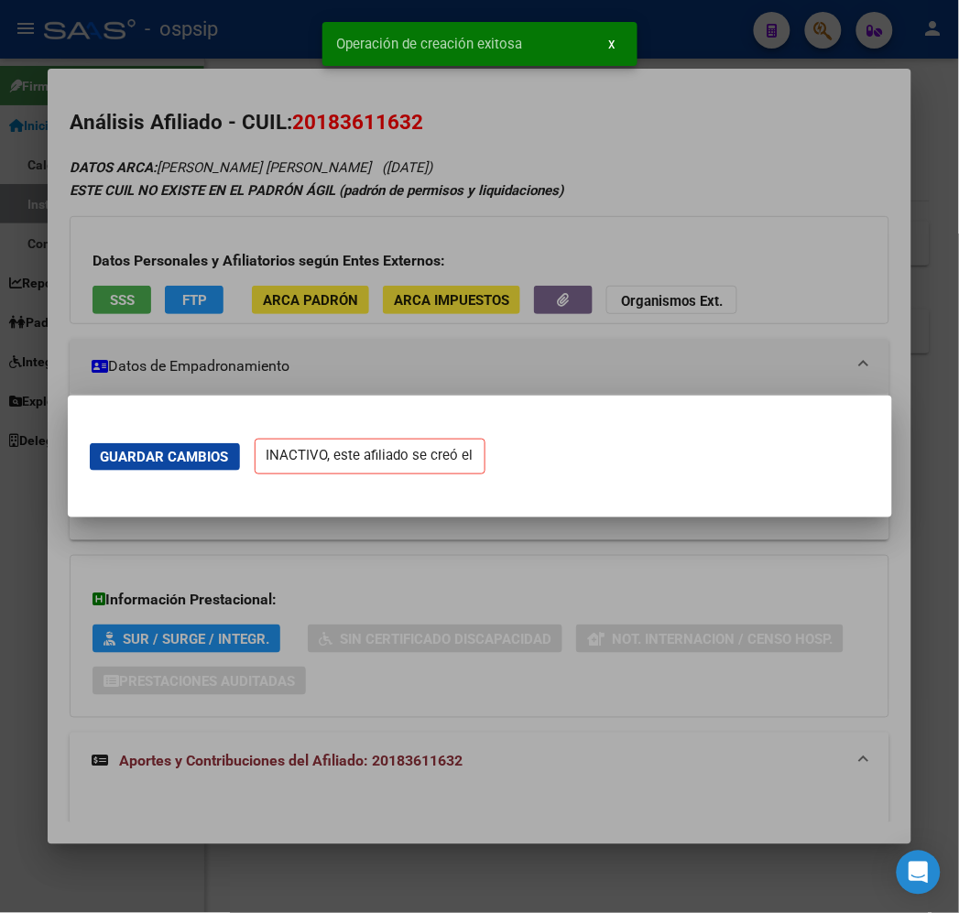
scroll to position [0, 0]
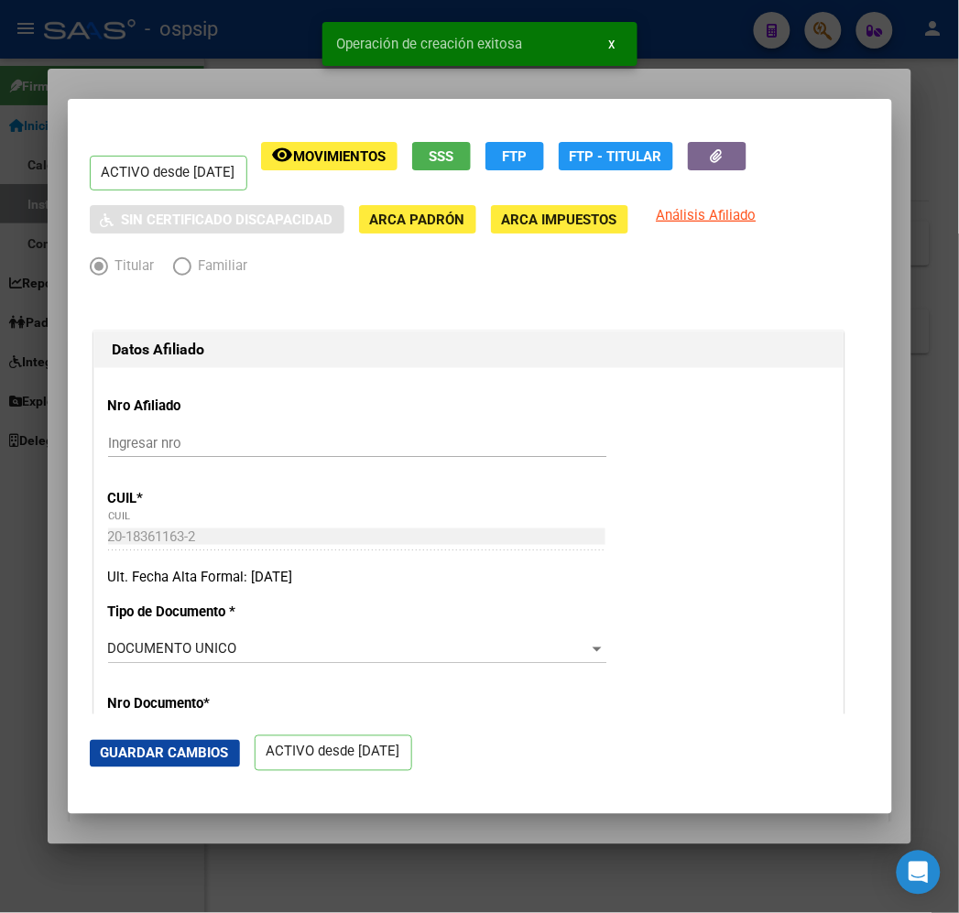
click at [203, 70] on div at bounding box center [479, 456] width 959 height 913
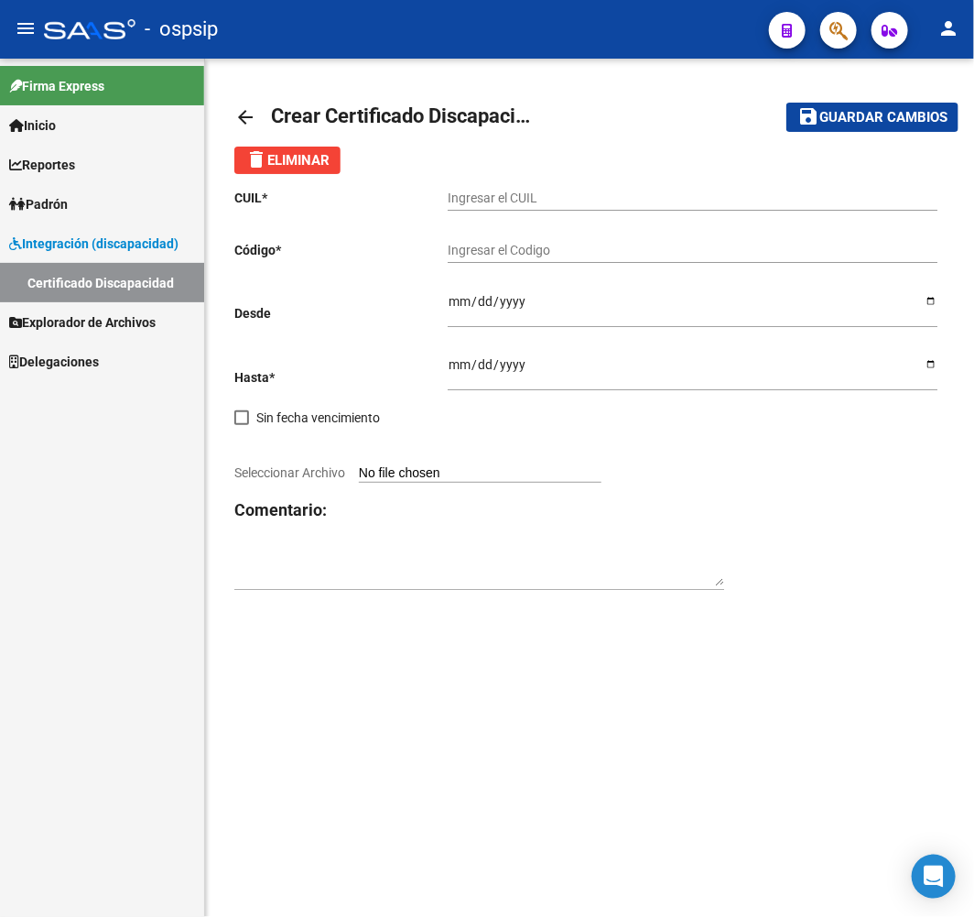
click at [701, 190] on input "Ingresar el CUIL" at bounding box center [693, 198] width 490 height 16
type input "20-24033176-5"
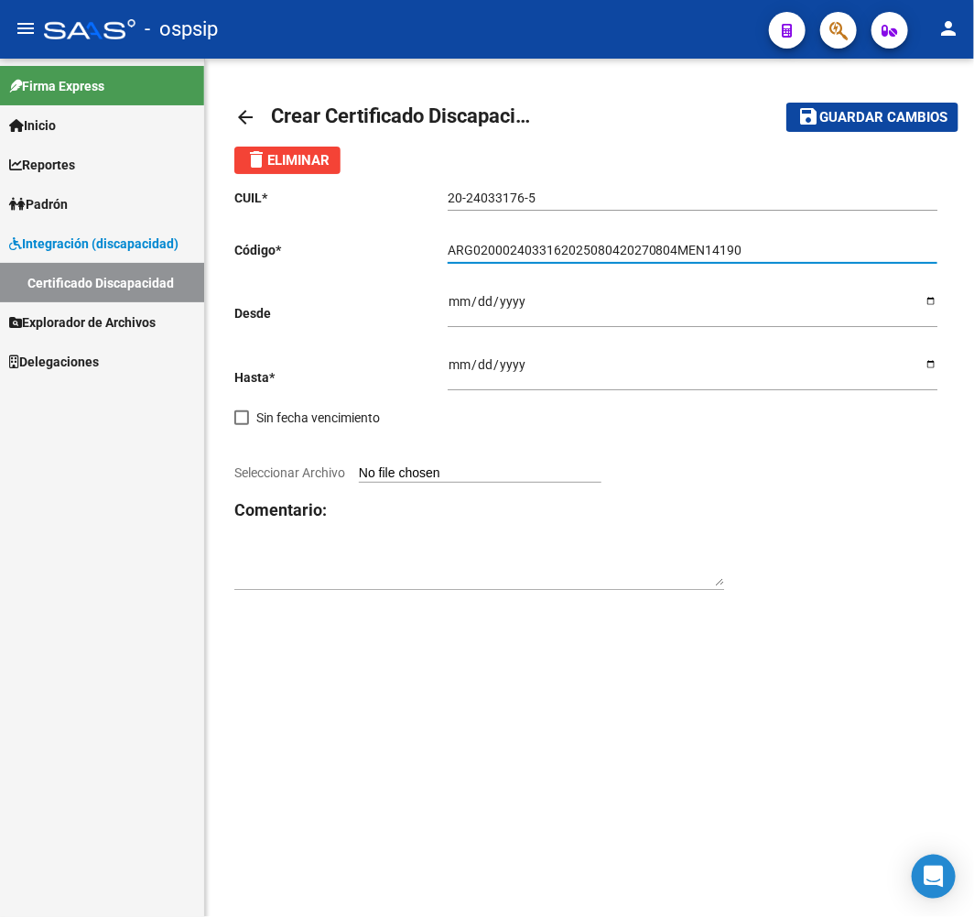
type input "ARG0200024033162025080420270804MEN14190"
click at [646, 821] on mat-sidenav-content "arrow_back Crear Certificado Discapacidad save Guardar cambios delete Eliminar …" at bounding box center [589, 488] width 769 height 858
click at [458, 300] on input "Ingresar fec. Desde" at bounding box center [693, 307] width 490 height 27
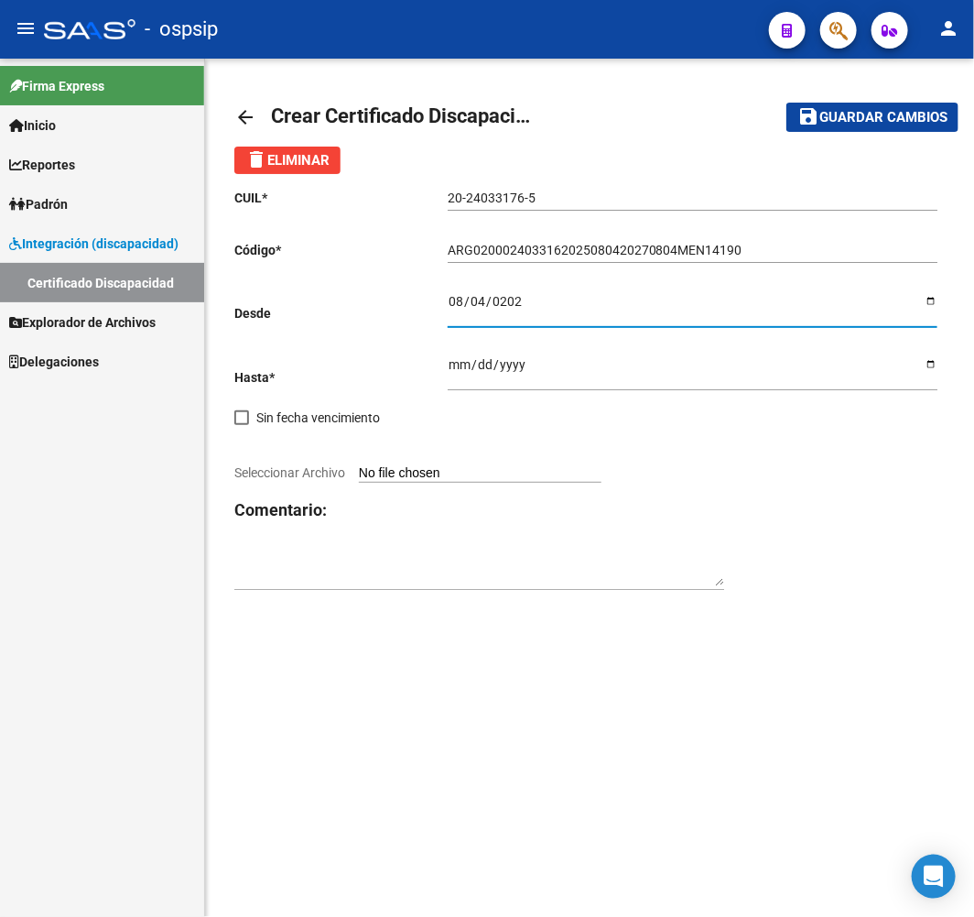
type input "2025-08-04"
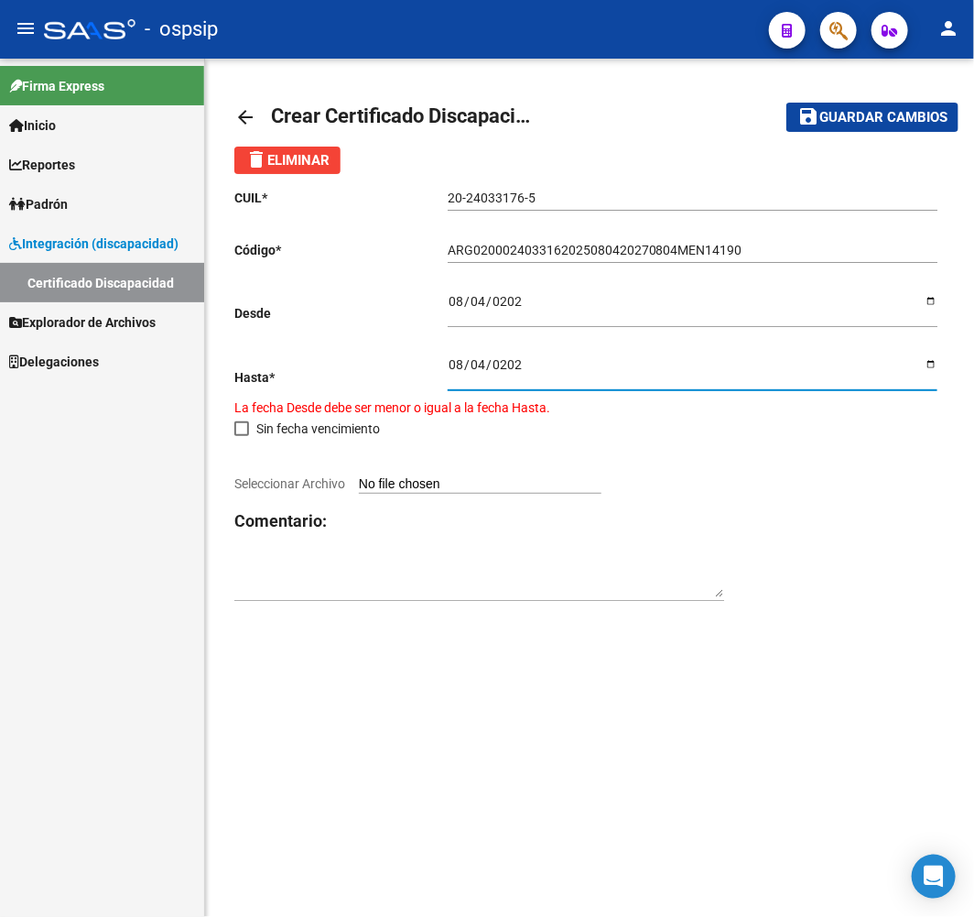
type input "2027-08-04"
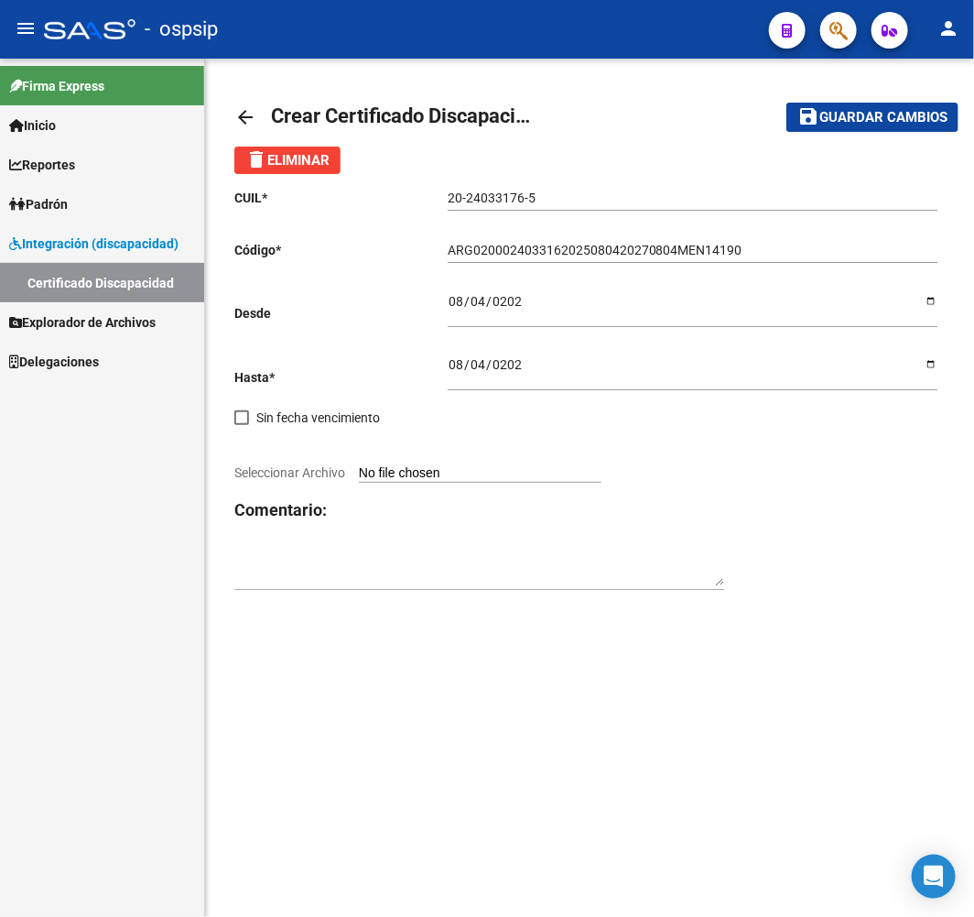
click at [430, 472] on input "Seleccionar Archivo" at bounding box center [480, 473] width 243 height 17
click at [870, 122] on span "Guardar cambios" at bounding box center [884, 118] width 128 height 16
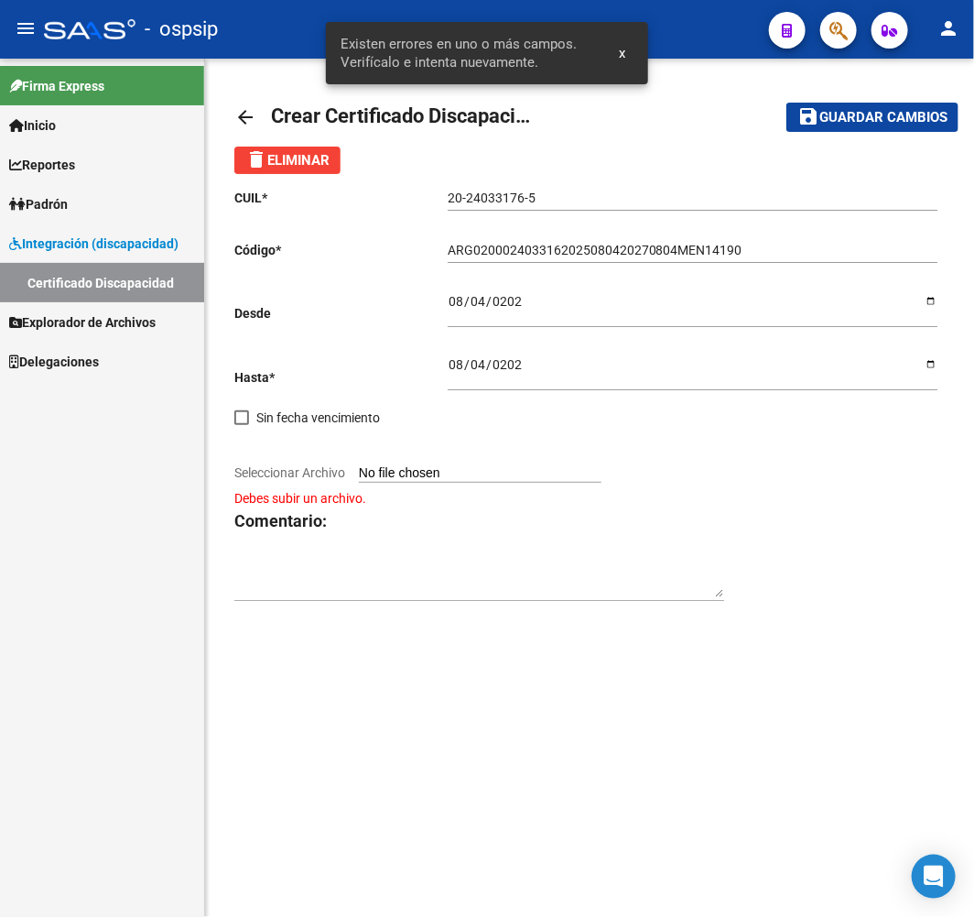
click at [453, 60] on span "Existen errores en uno o más campos. Verifícalo e intenta nuevamente." at bounding box center [469, 53] width 256 height 37
click at [490, 478] on input "Seleccionar Archivo" at bounding box center [480, 473] width 243 height 17
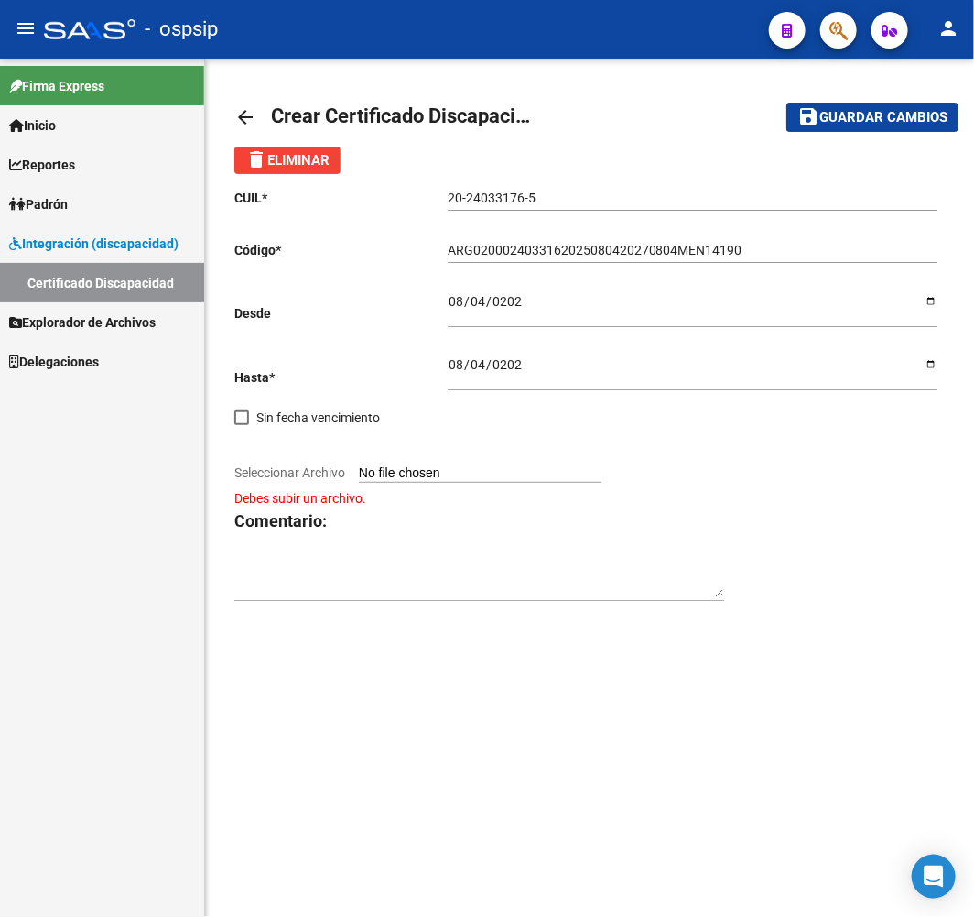
type input "C:\fakepath\46159 (1).jpg"
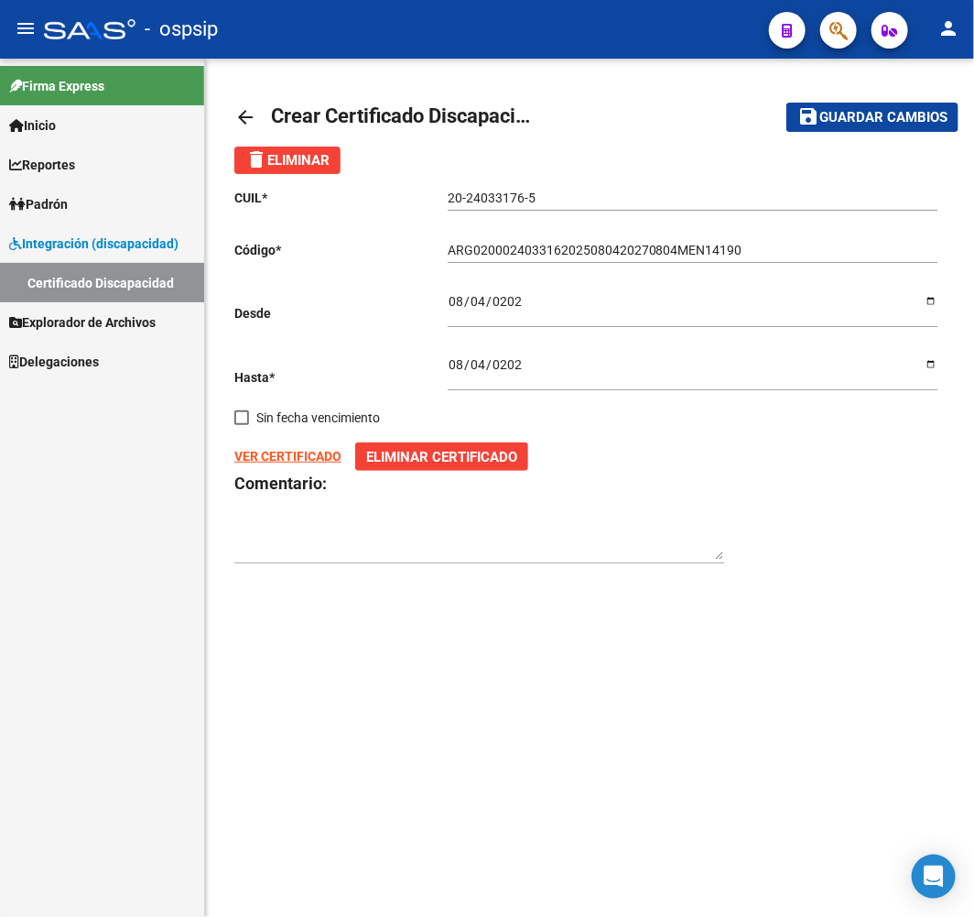
click at [894, 128] on button "save Guardar cambios" at bounding box center [873, 117] width 172 height 28
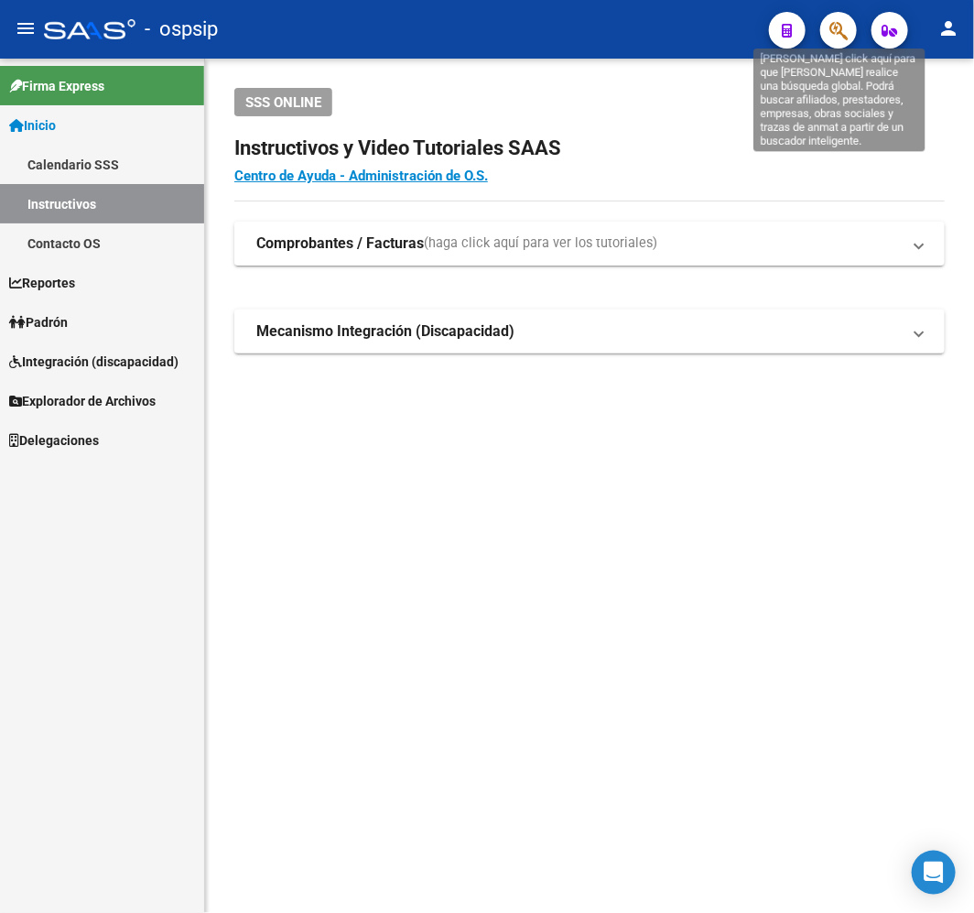
click at [839, 23] on icon "button" at bounding box center [839, 30] width 18 height 21
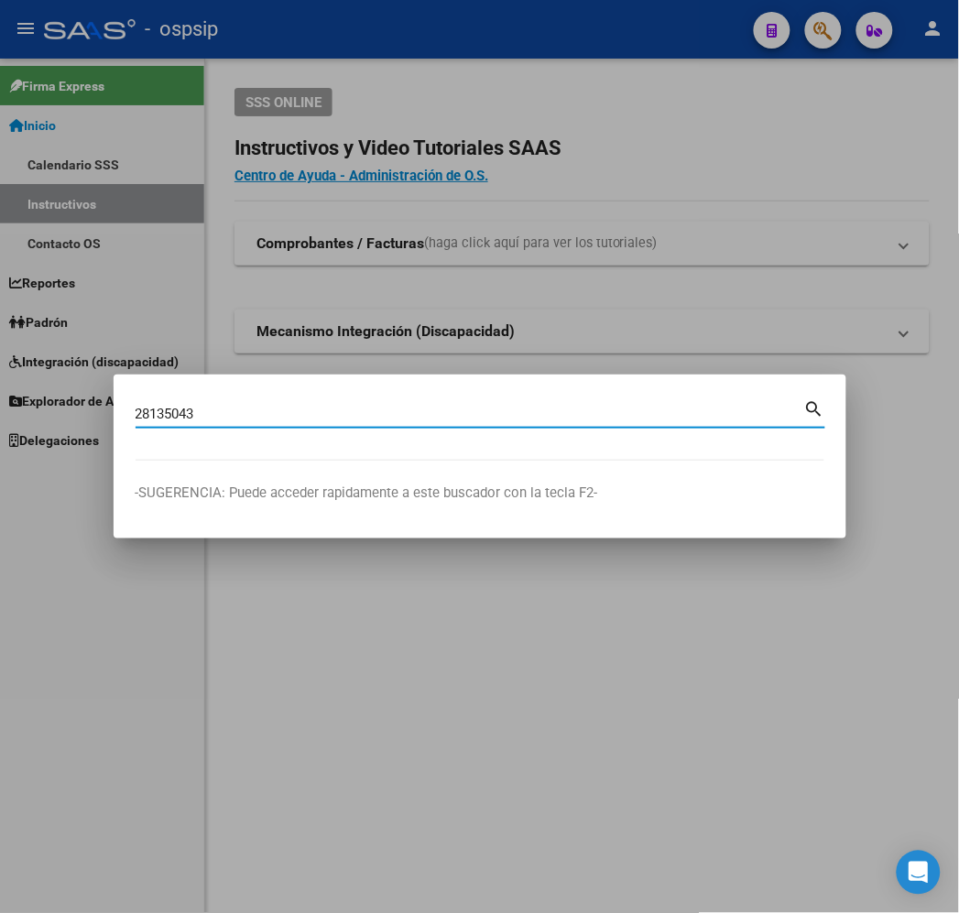
type input "28135043"
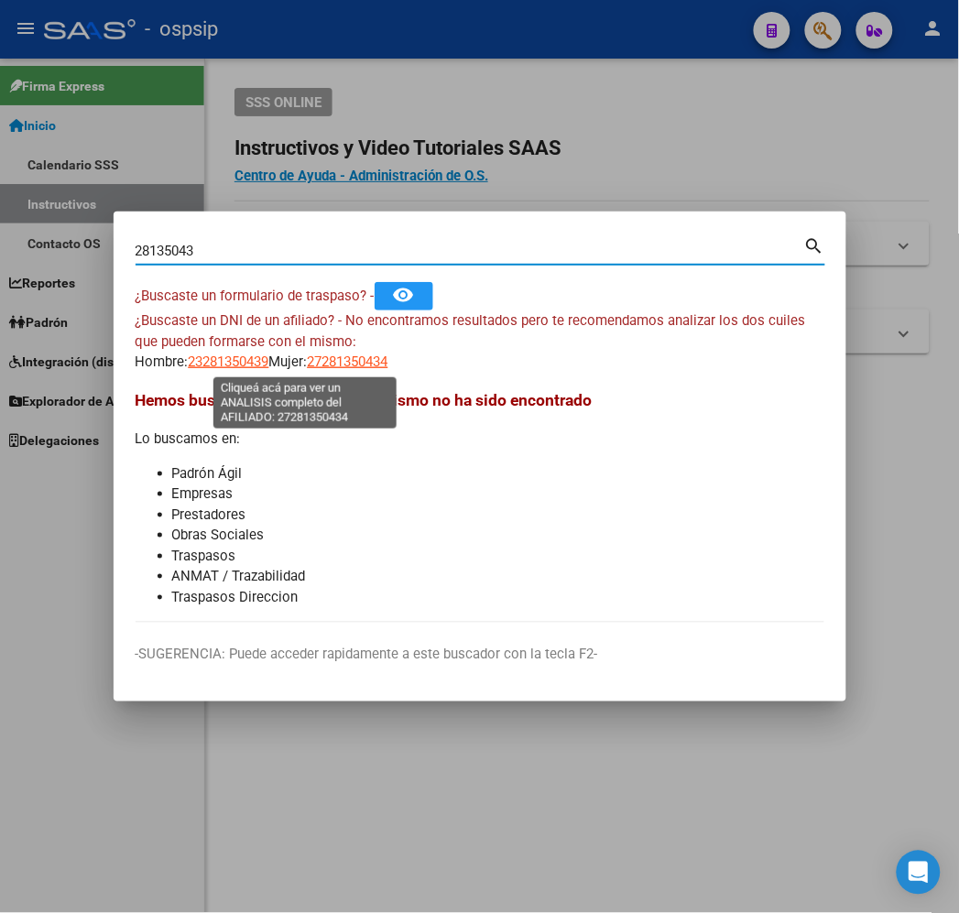
click at [308, 364] on span "27281350434" at bounding box center [348, 361] width 81 height 16
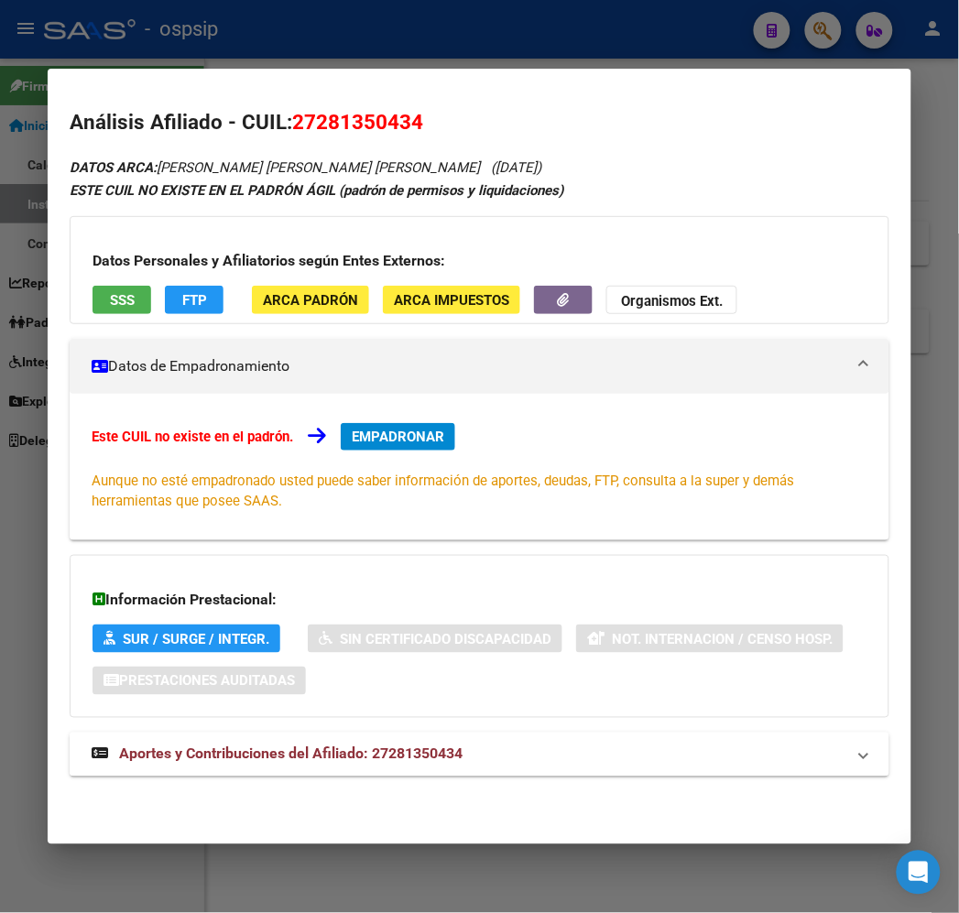
drag, startPoint x: 569, startPoint y: 777, endPoint x: 571, endPoint y: 766, distance: 11.3
click at [569, 769] on div "DATOS ARCA: AGUILAR RAMONA GISELA YANINA (18/08/1980) ESTE CUIL NO EXISTE EN EL…" at bounding box center [479, 476] width 819 height 641
click at [652, 762] on mat-panel-title "Aportes y Contribuciones del Afiliado: 27281350434" at bounding box center [468, 755] width 753 height 22
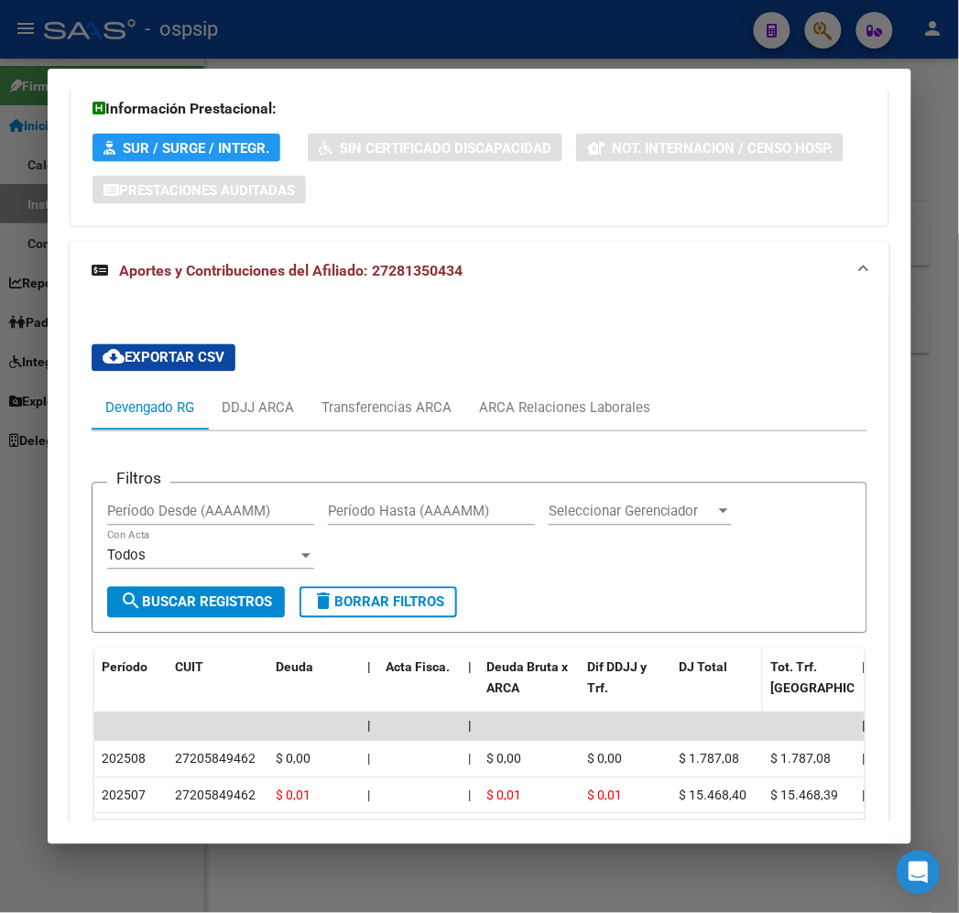
scroll to position [636, 0]
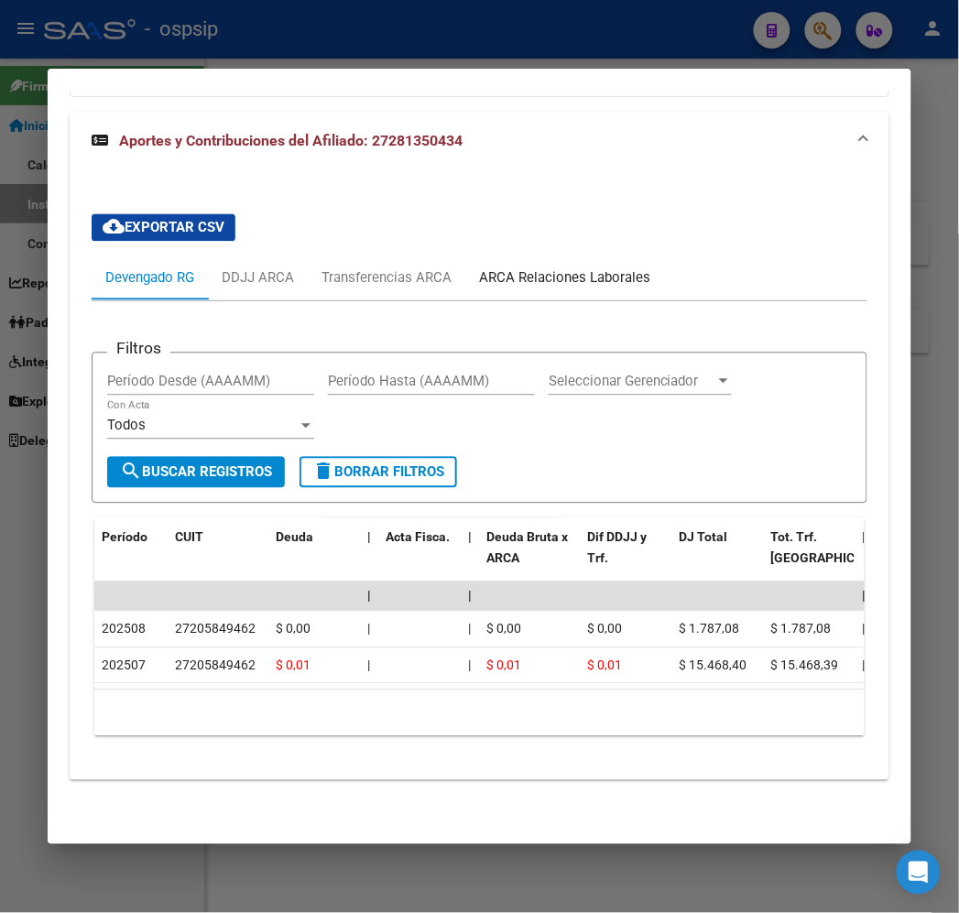
click at [562, 268] on div "ARCA Relaciones Laborales" at bounding box center [564, 278] width 171 height 20
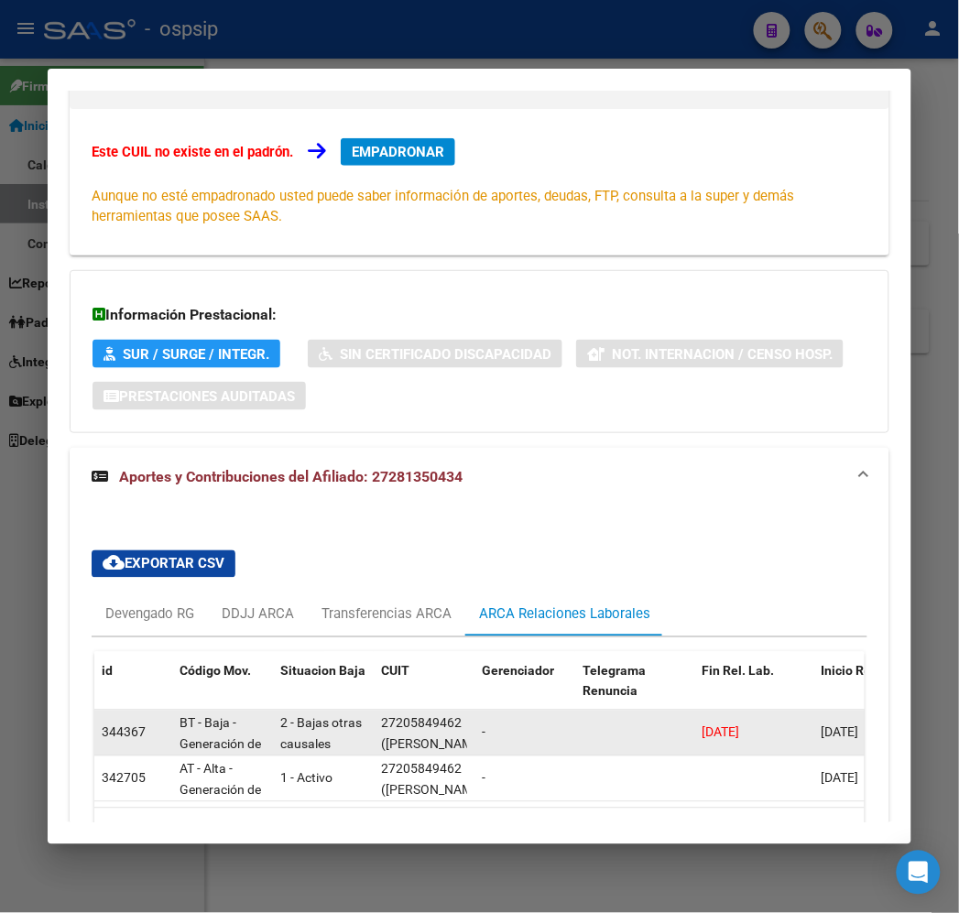
scroll to position [417, 0]
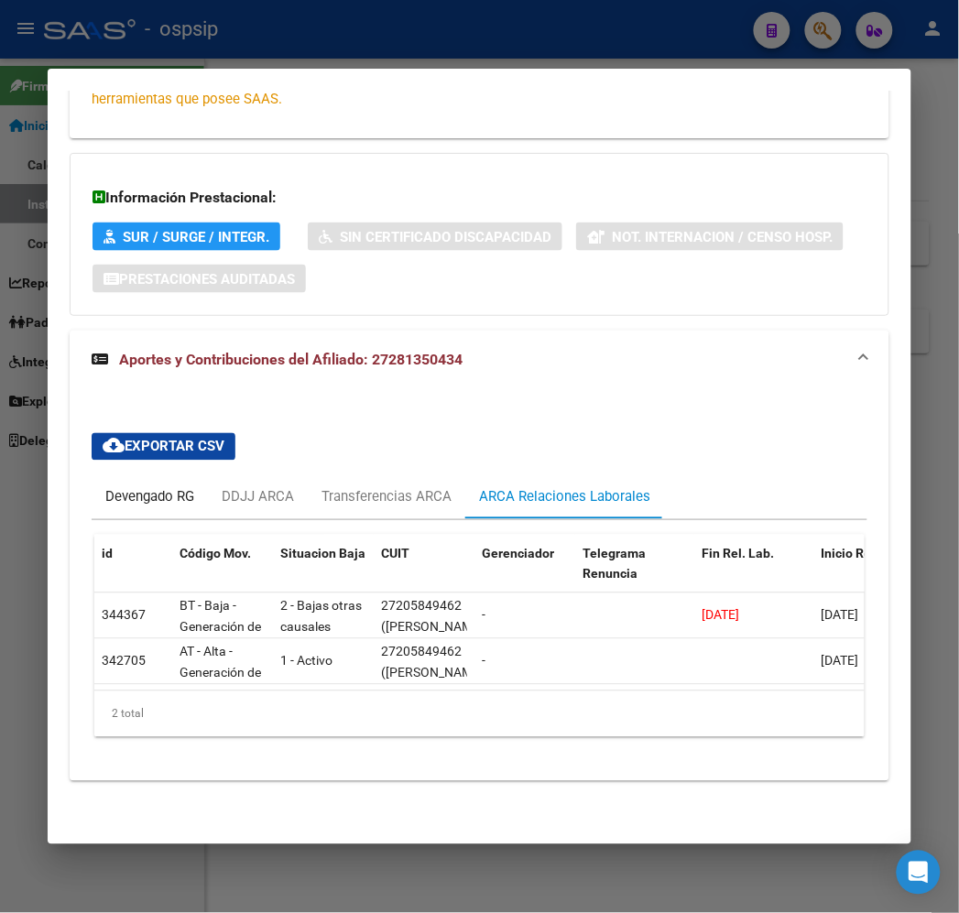
click at [115, 487] on div "Devengado RG" at bounding box center [149, 497] width 89 height 20
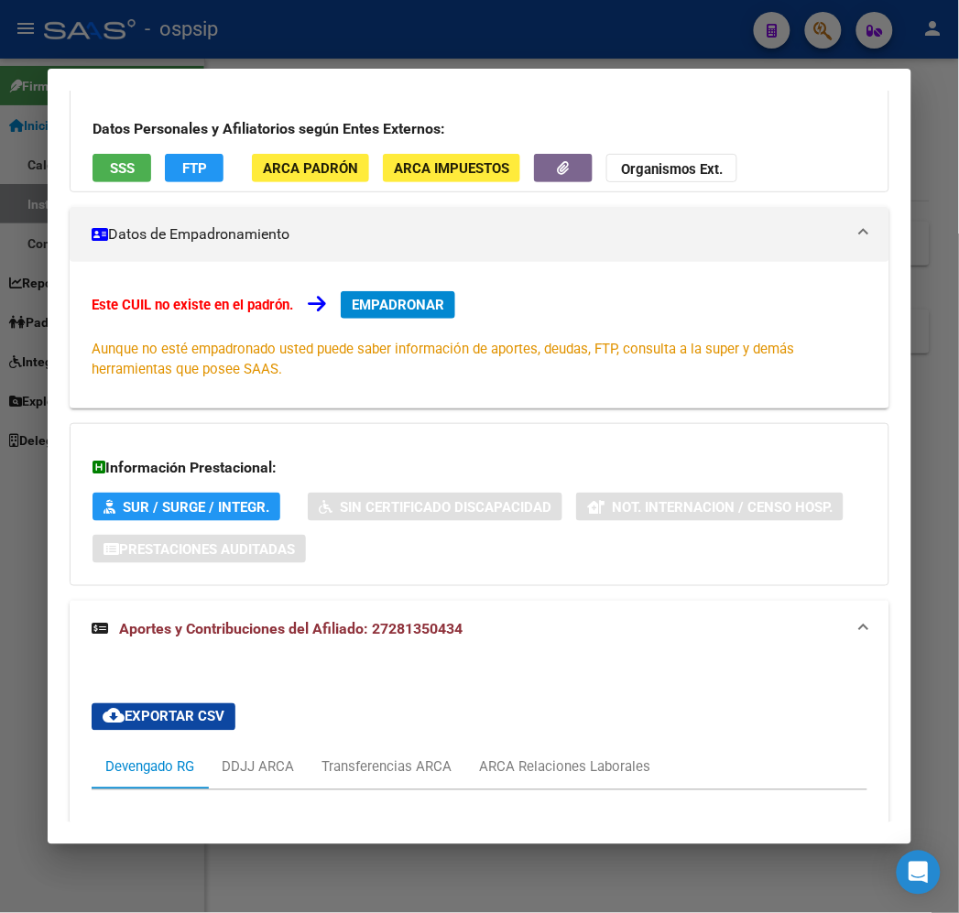
scroll to position [0, 0]
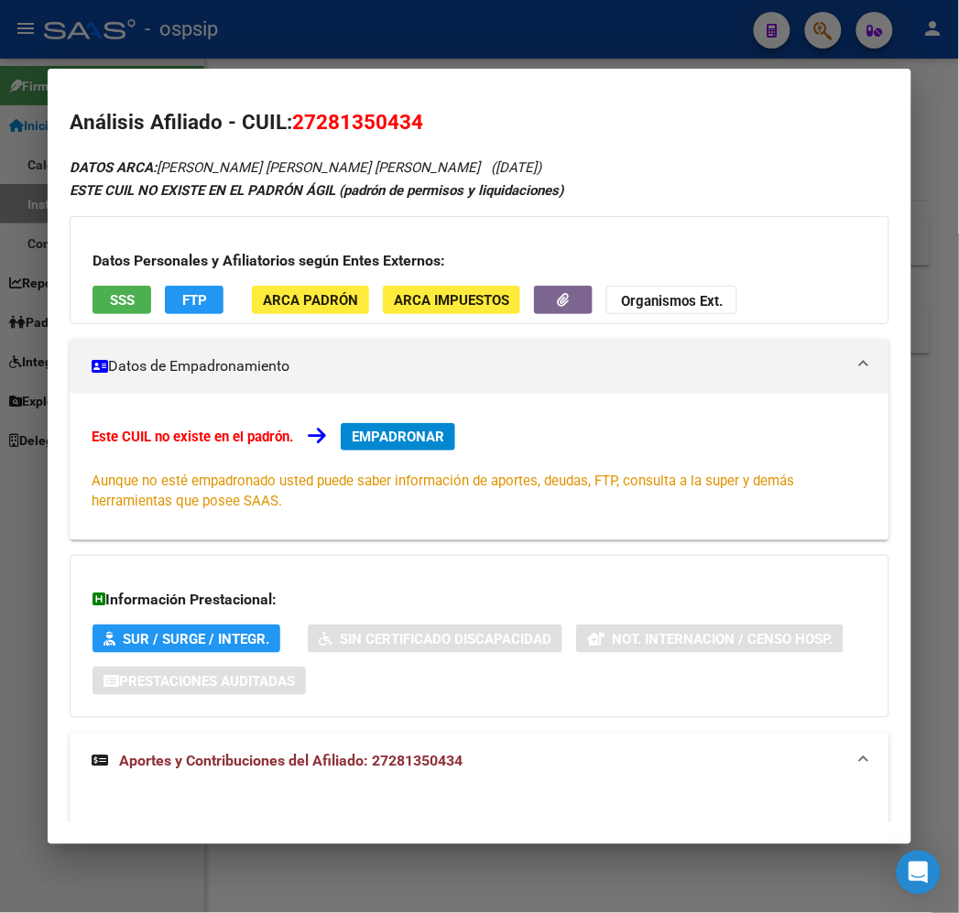
click at [415, 39] on div at bounding box center [479, 456] width 959 height 913
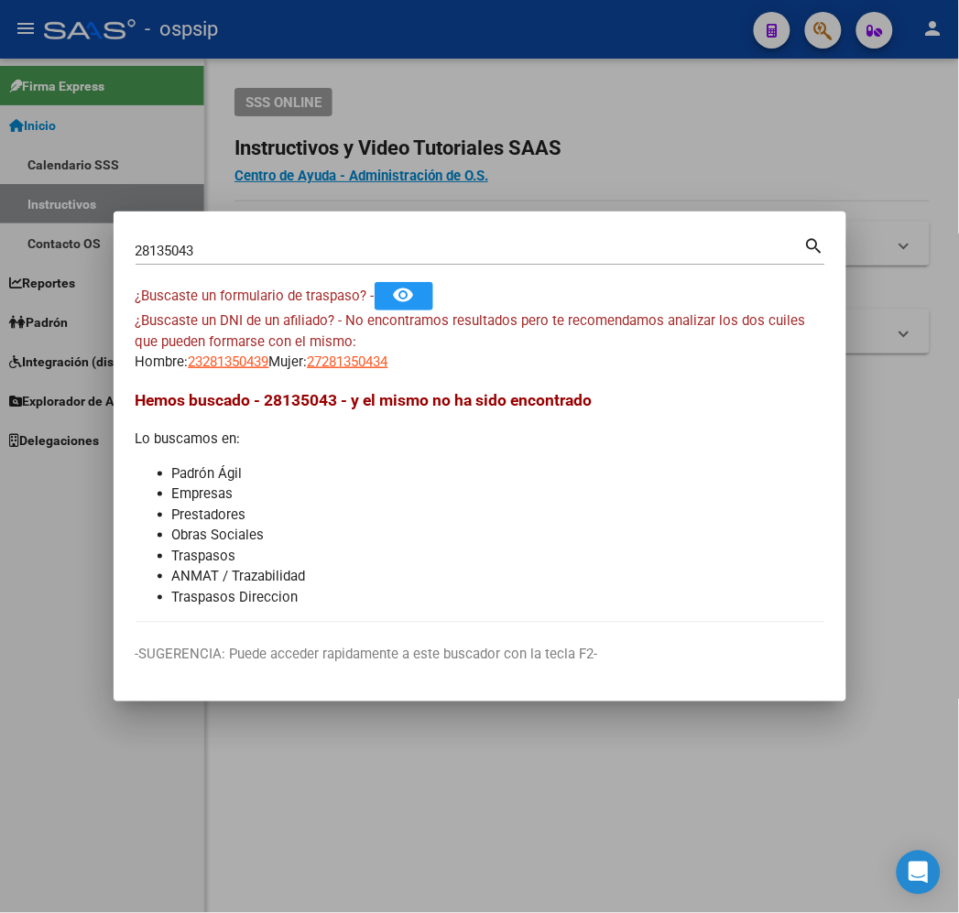
drag, startPoint x: 417, startPoint y: 41, endPoint x: 438, endPoint y: 93, distance: 56.3
click at [418, 41] on div at bounding box center [479, 456] width 959 height 913
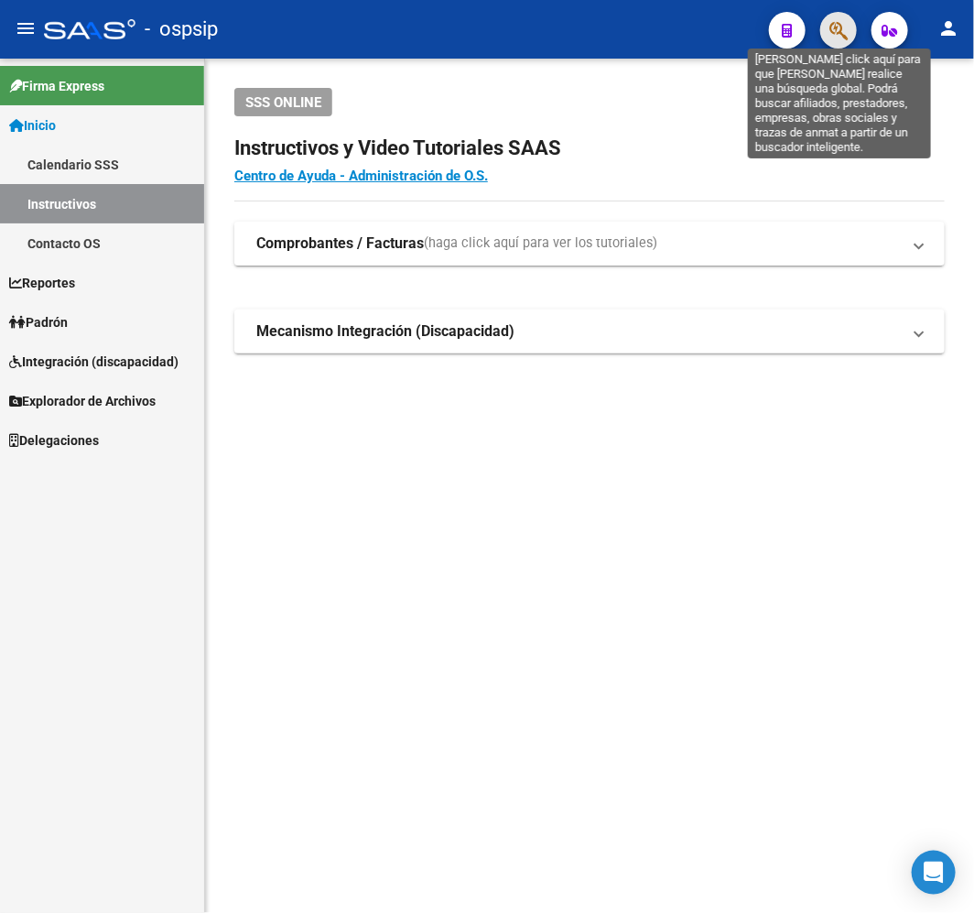
click at [835, 21] on icon "button" at bounding box center [839, 30] width 18 height 21
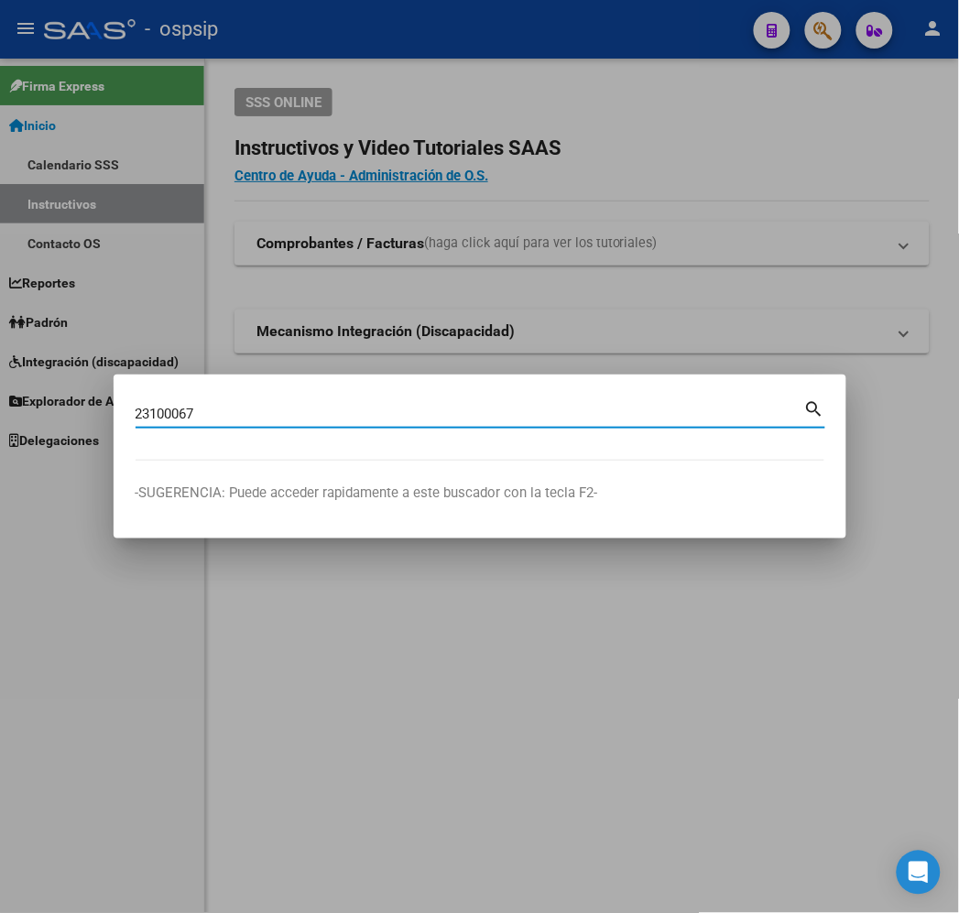
type input "23100067"
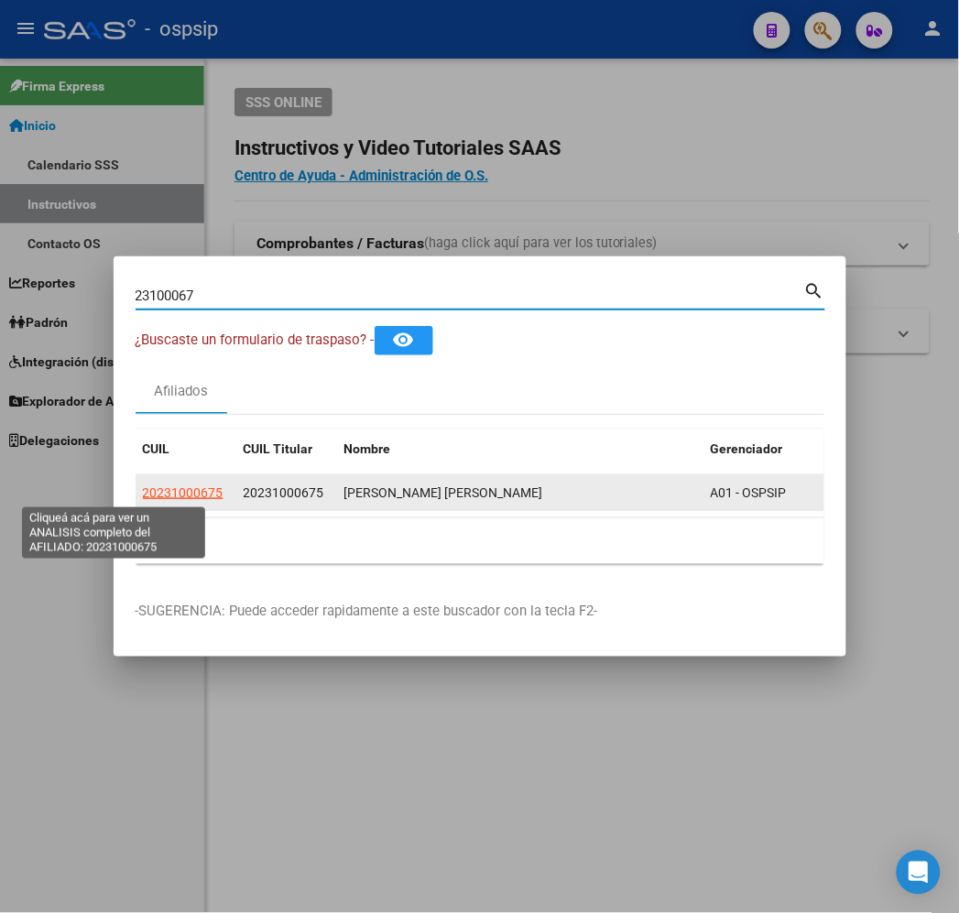
click at [143, 488] on span "20231000675" at bounding box center [183, 492] width 81 height 15
copy span "0"
type textarea "20231000675"
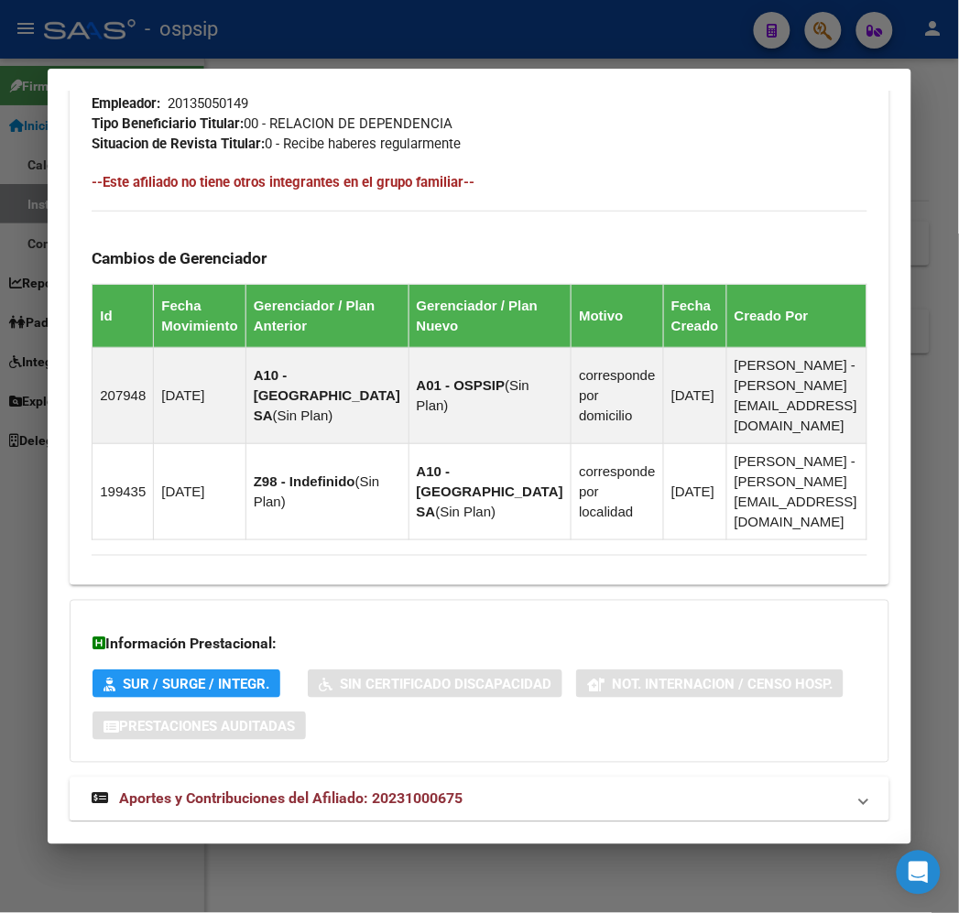
click at [541, 788] on mat-panel-title "Aportes y Contribuciones del Afiliado: 20231000675" at bounding box center [468, 799] width 753 height 22
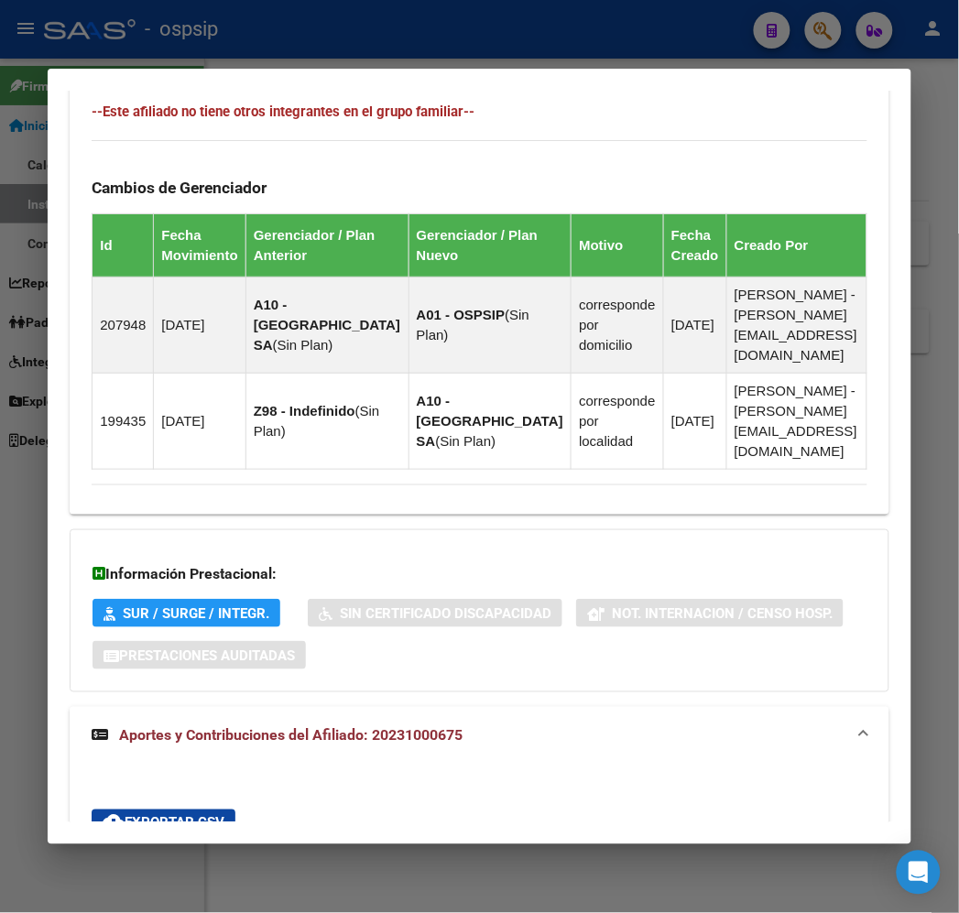
scroll to position [1495, 0]
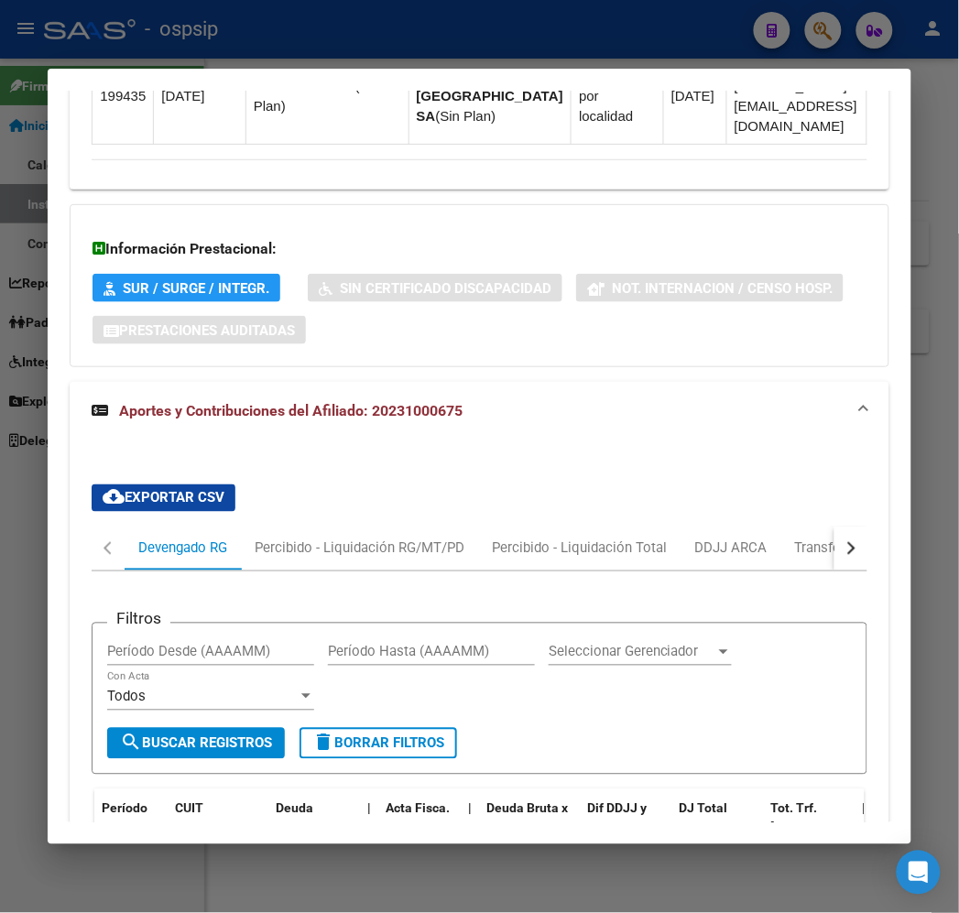
click at [864, 527] on button "button" at bounding box center [850, 549] width 33 height 44
click at [865, 527] on button "button" at bounding box center [850, 549] width 33 height 44
click at [806, 538] on div "ARCA Relaciones Laborales" at bounding box center [776, 548] width 171 height 20
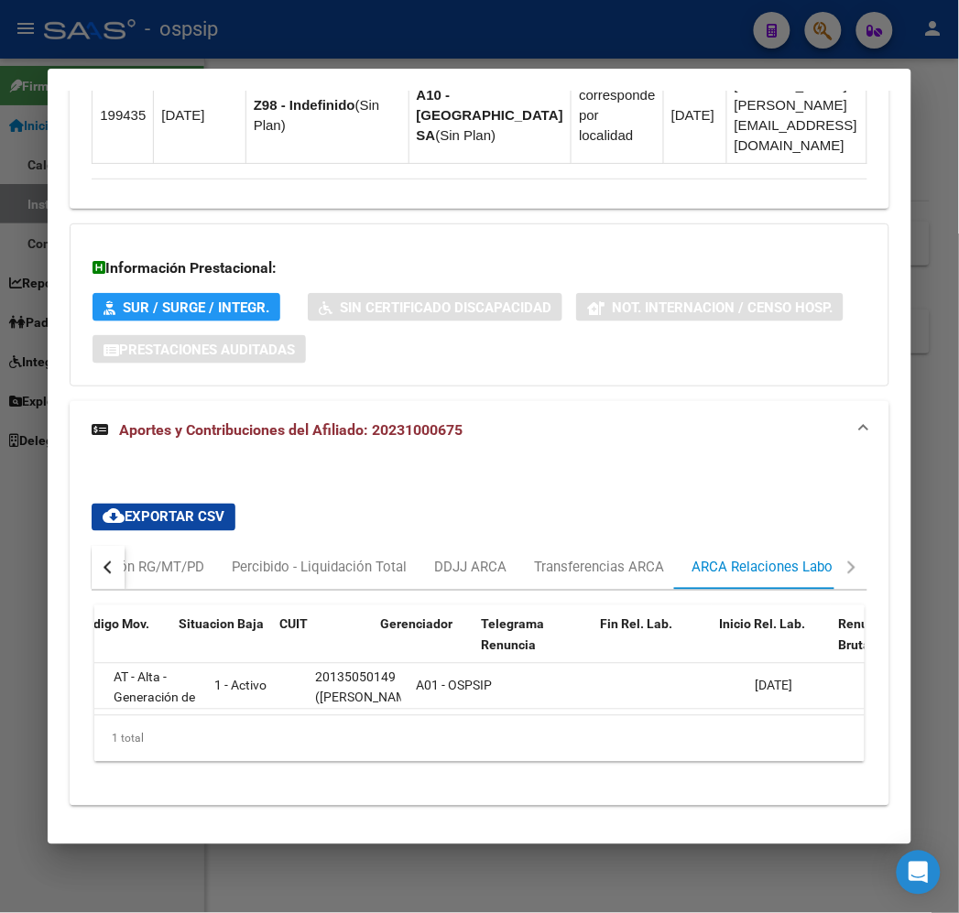
scroll to position [0, 186]
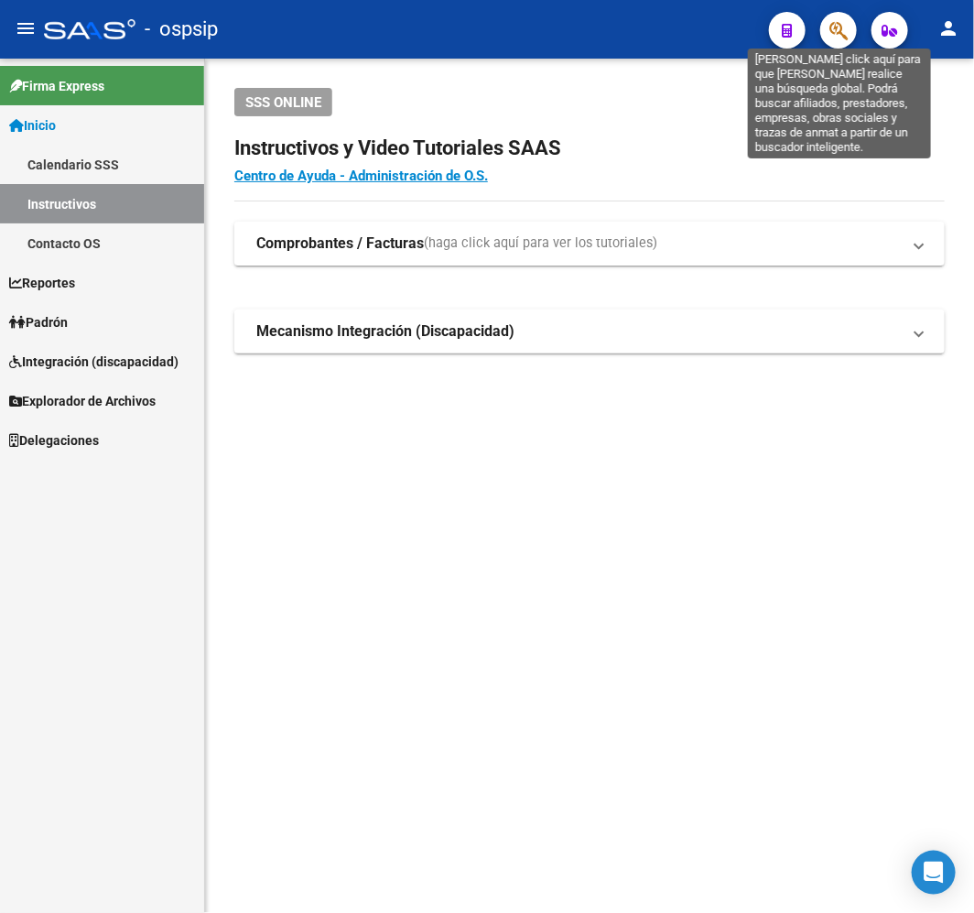
click at [834, 28] on icon "button" at bounding box center [839, 30] width 18 height 21
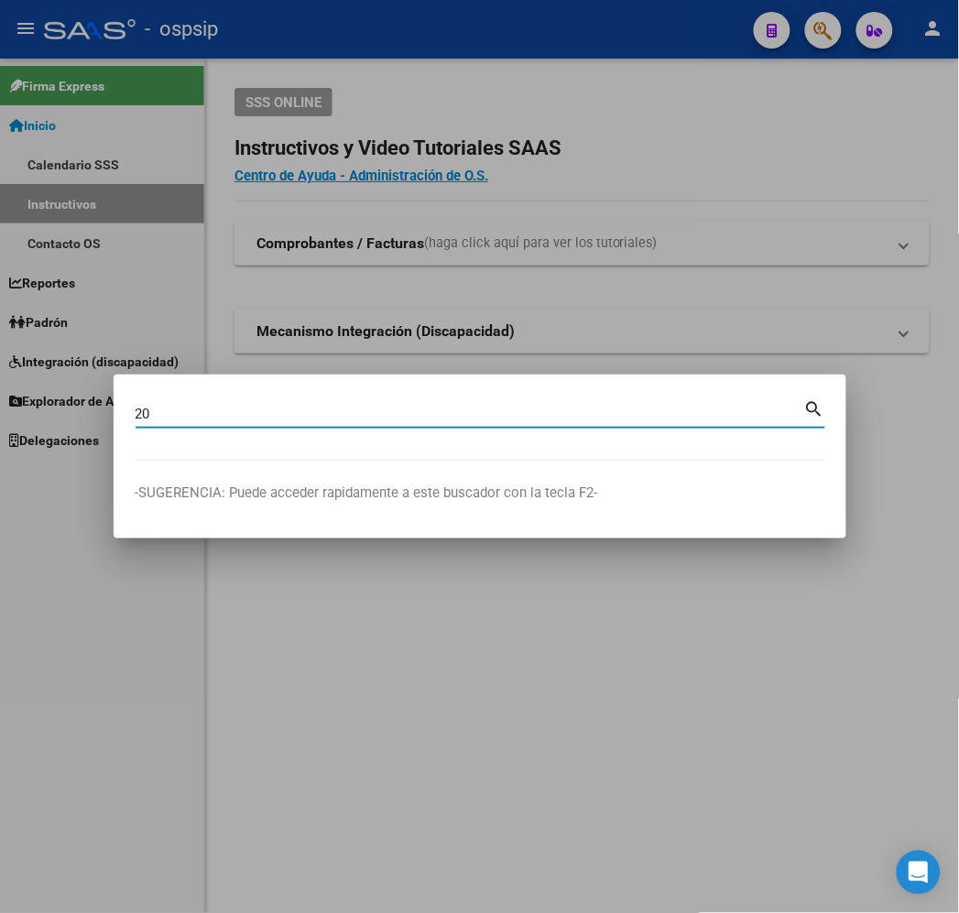
type input "2"
type input "26650203"
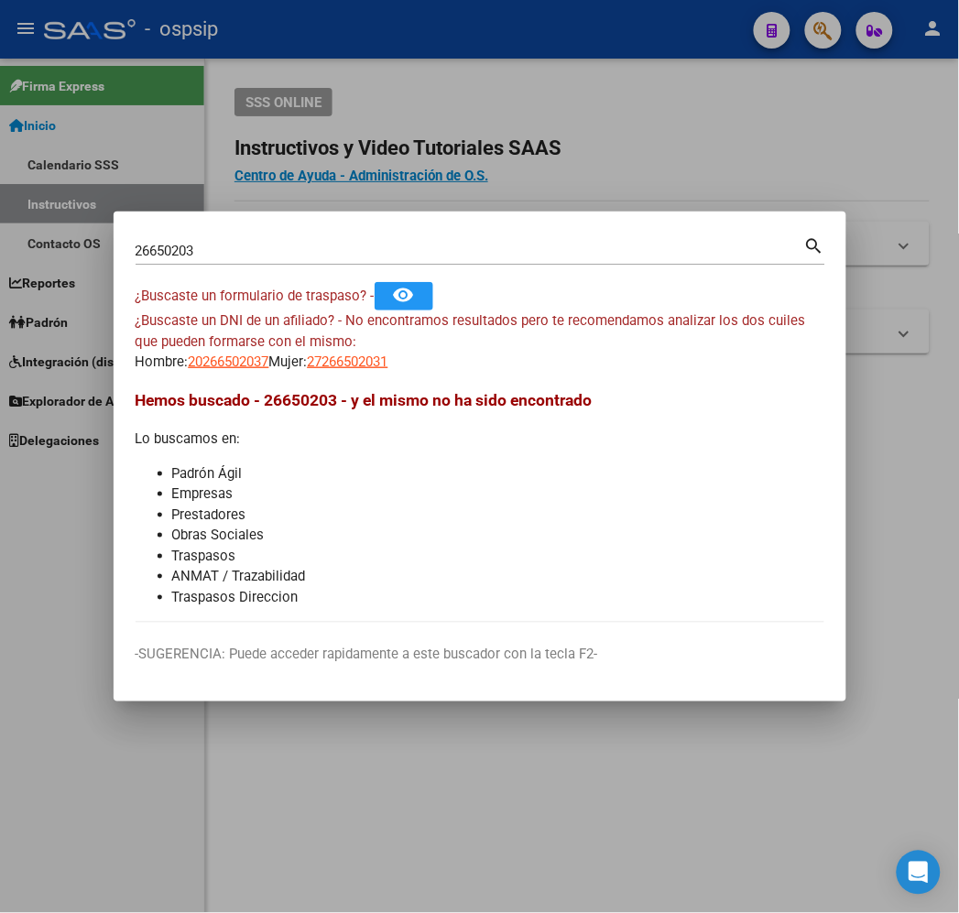
click at [189, 371] on app-link-go-to "20266502037" at bounding box center [229, 362] width 81 height 21
click at [189, 364] on span "20266502037" at bounding box center [229, 361] width 81 height 16
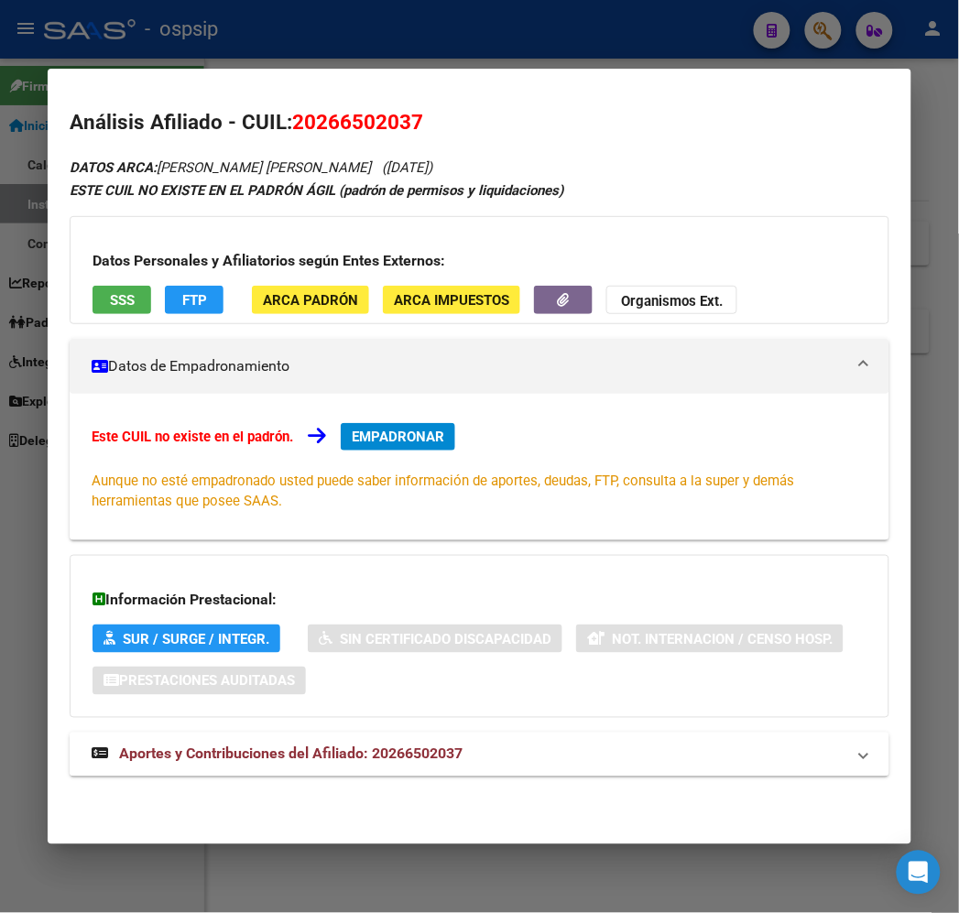
click at [527, 761] on mat-panel-title "Aportes y Contribuciones del Afiliado: 20266502037" at bounding box center [468, 755] width 753 height 22
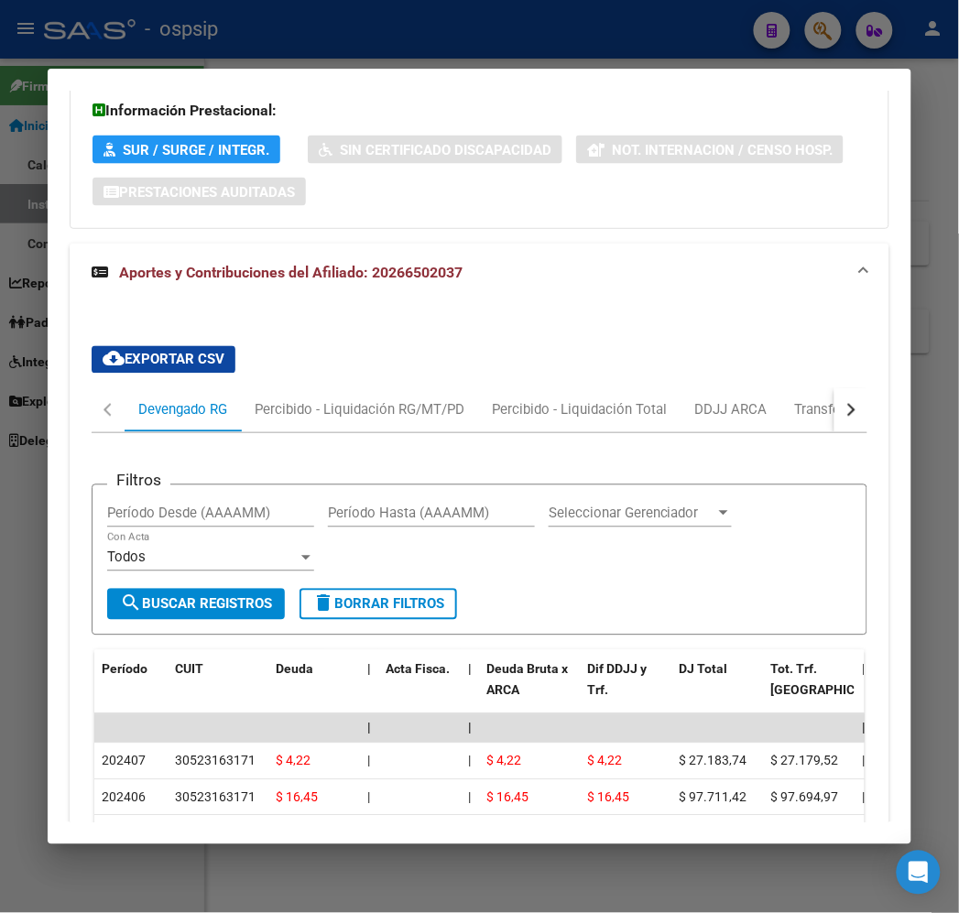
scroll to position [832, 0]
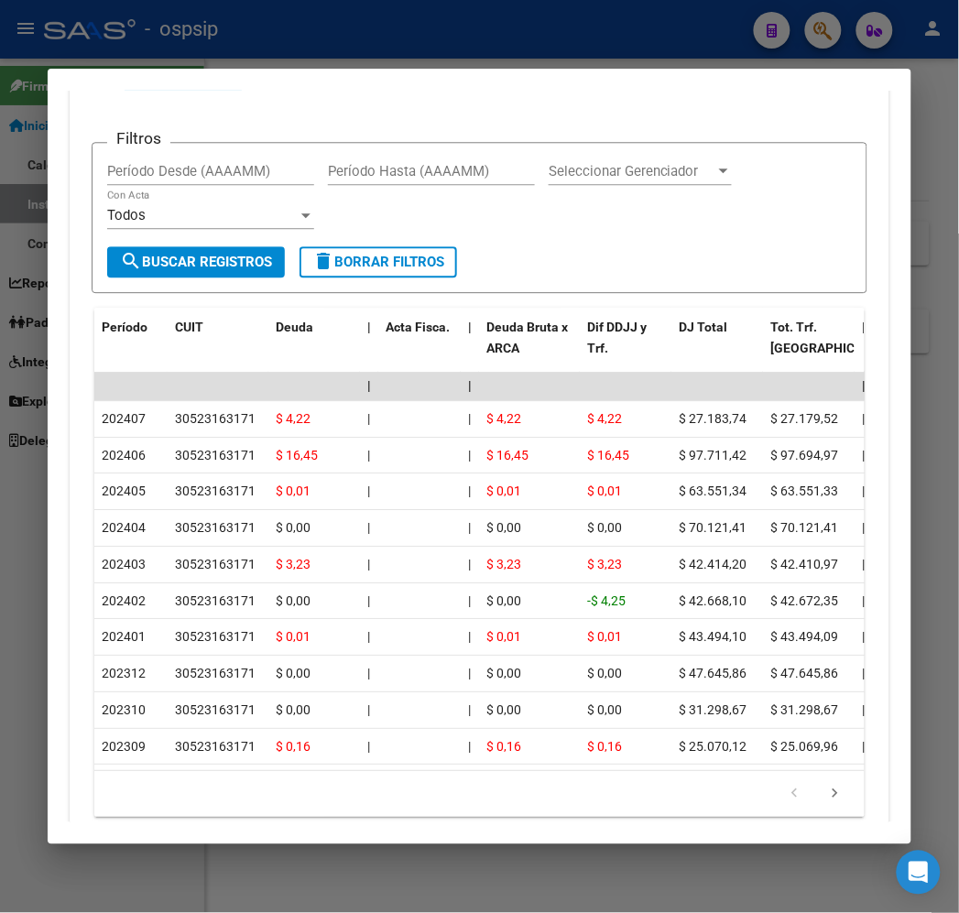
drag, startPoint x: 217, startPoint y: 29, endPoint x: 133, endPoint y: 0, distance: 89.2
click at [216, 27] on div at bounding box center [479, 456] width 959 height 913
